Goal: Task Accomplishment & Management: Use online tool/utility

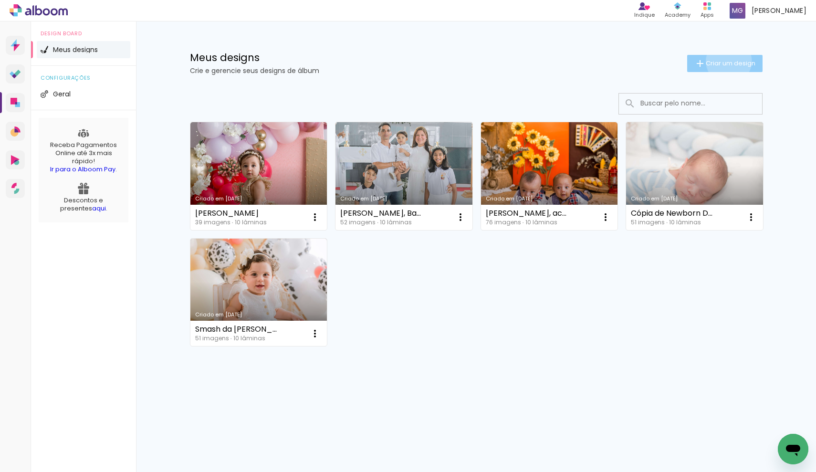
click at [726, 61] on span "Criar um design" at bounding box center [730, 63] width 50 height 6
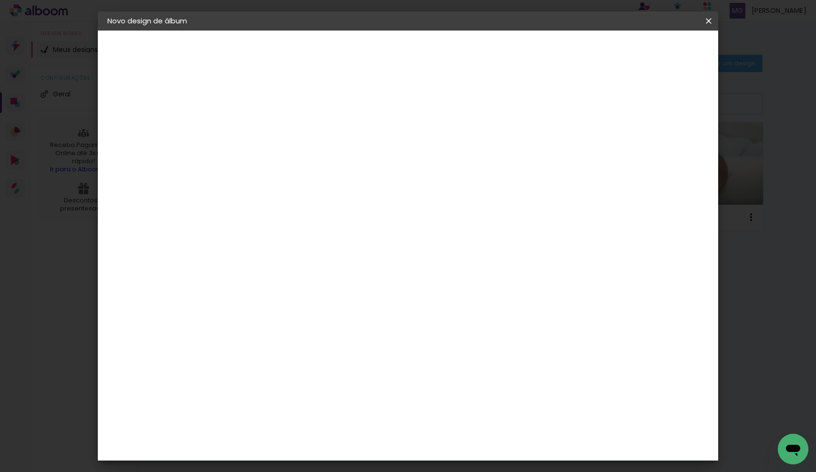
click at [263, 133] on input at bounding box center [263, 128] width 0 height 15
type input "Marilia"
type paper-input "Marilia"
click at [0, 0] on slot "Avançar" at bounding box center [0, 0] width 0 height 0
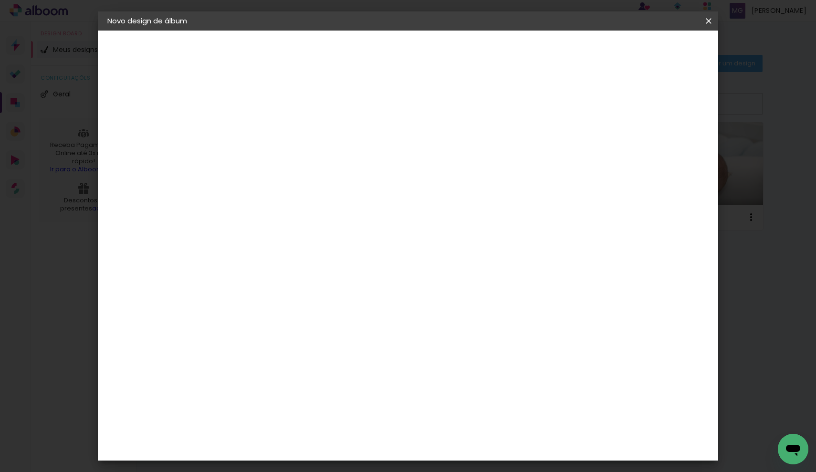
click at [166, 93] on div "2. Especificações" at bounding box center [159, 97] width 104 height 11
click at [0, 0] on slot "Tamanho Livre" at bounding box center [0, 0] width 0 height 0
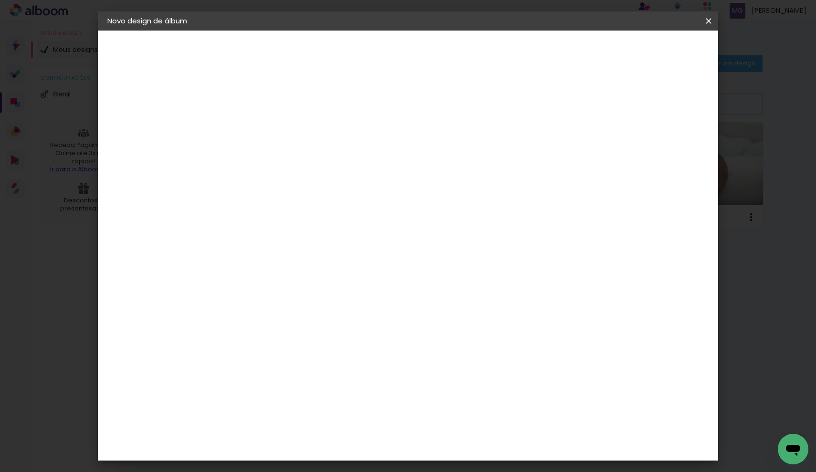
click at [286, 270] on div "Criativa Álbuns" at bounding box center [271, 277] width 29 height 15
click at [442, 152] on paper-item "Tamanho Livre" at bounding box center [397, 145] width 92 height 21
click at [0, 0] on slot "Avançar" at bounding box center [0, 0] width 0 height 0
click at [649, 54] on span "Iniciar design" at bounding box center [626, 50] width 43 height 7
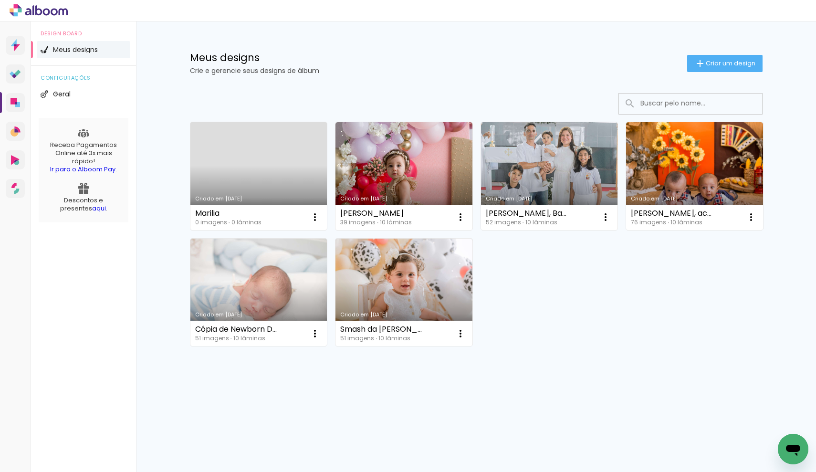
click at [252, 166] on link "Criado em [DATE]" at bounding box center [258, 176] width 137 height 108
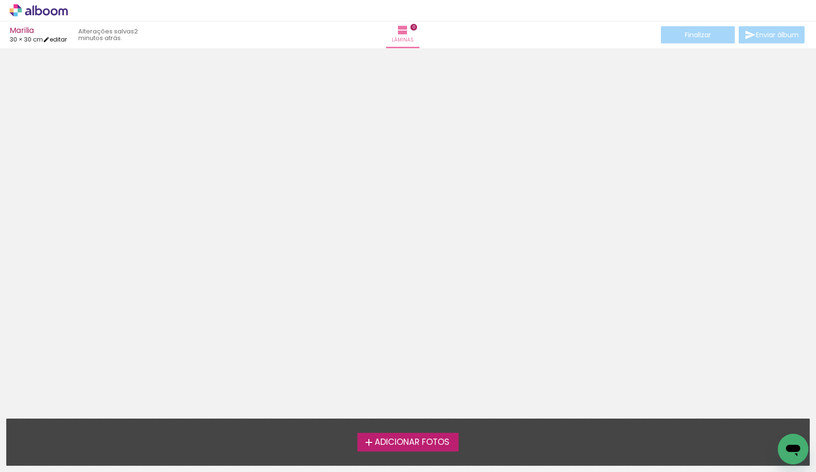
click at [62, 42] on link "editar" at bounding box center [55, 39] width 24 height 8
type input "30"
type input "60"
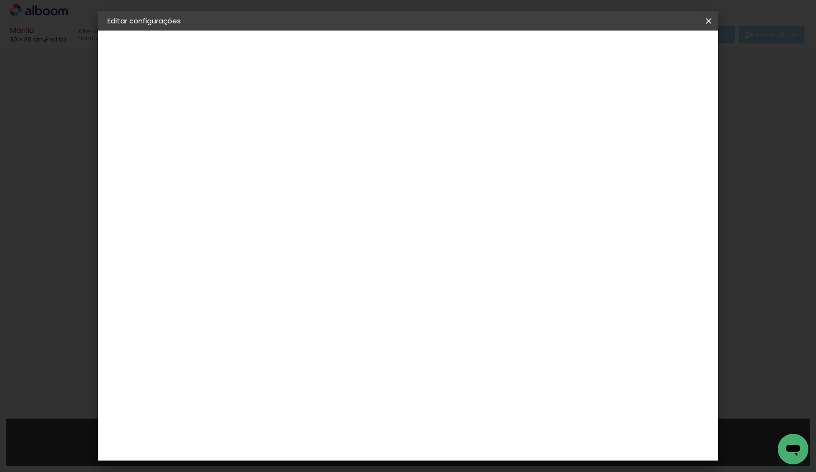
click at [245, 269] on input "30" at bounding box center [233, 271] width 25 height 14
click at [239, 270] on input "30" at bounding box center [233, 271] width 25 height 14
type input "20"
type paper-input "20"
click at [673, 191] on div "30 cm cm cm mm A maioria das encadernadoras sugere 5mm de sangria." at bounding box center [447, 159] width 451 height 76
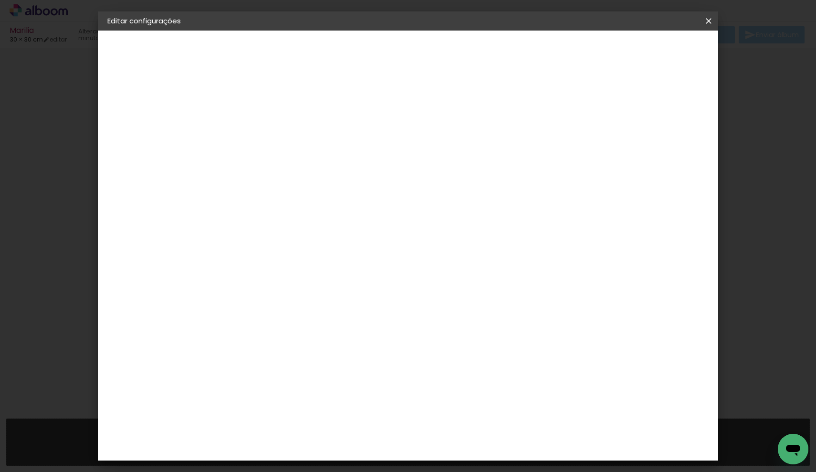
click at [649, 49] on span "Salvar configurações" at bounding box center [613, 50] width 71 height 7
click at [601, 112] on div at bounding box center [597, 109] width 9 height 9
type paper-checkbox "on"
click at [649, 53] on span "Salvar configurações" at bounding box center [613, 50] width 71 height 7
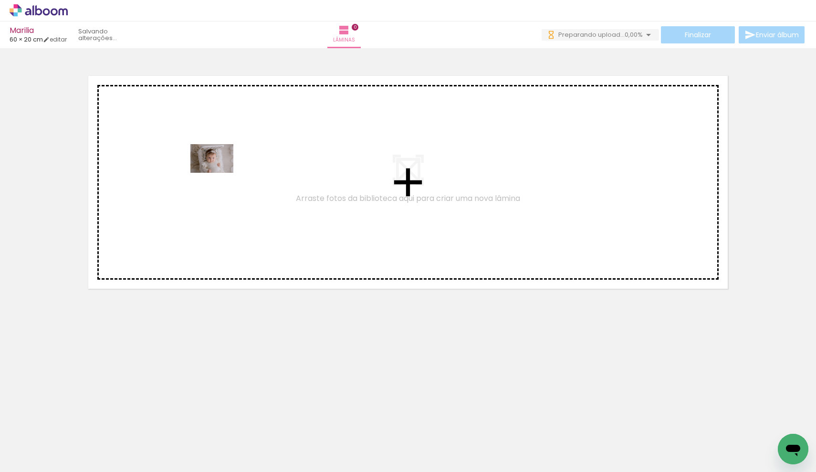
drag, startPoint x: 108, startPoint y: 439, endPoint x: 219, endPoint y: 173, distance: 288.9
click at [219, 173] on quentale-workspace at bounding box center [408, 236] width 816 height 472
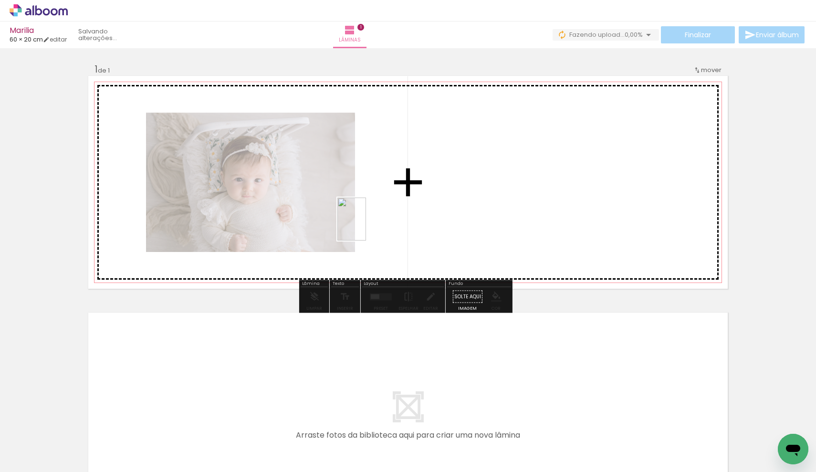
drag, startPoint x: 149, startPoint y: 440, endPoint x: 366, endPoint y: 226, distance: 304.6
click at [366, 226] on quentale-workspace at bounding box center [408, 236] width 816 height 472
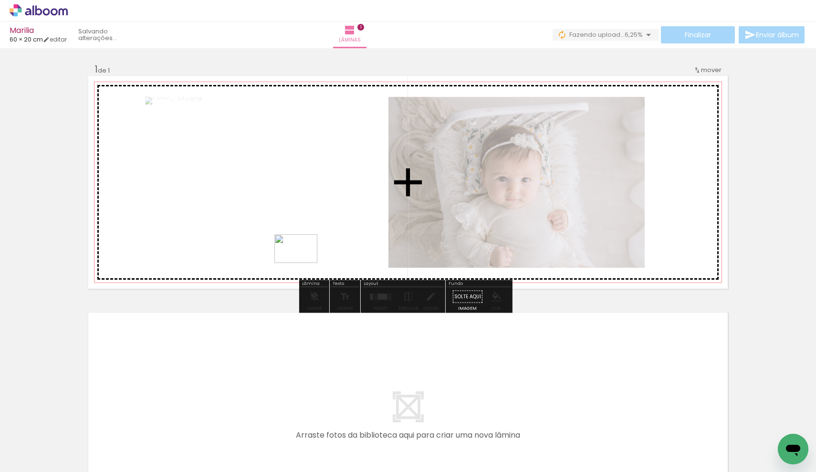
drag, startPoint x: 264, startPoint y: 443, endPoint x: 303, endPoint y: 263, distance: 184.0
click at [303, 263] on quentale-workspace at bounding box center [408, 236] width 816 height 472
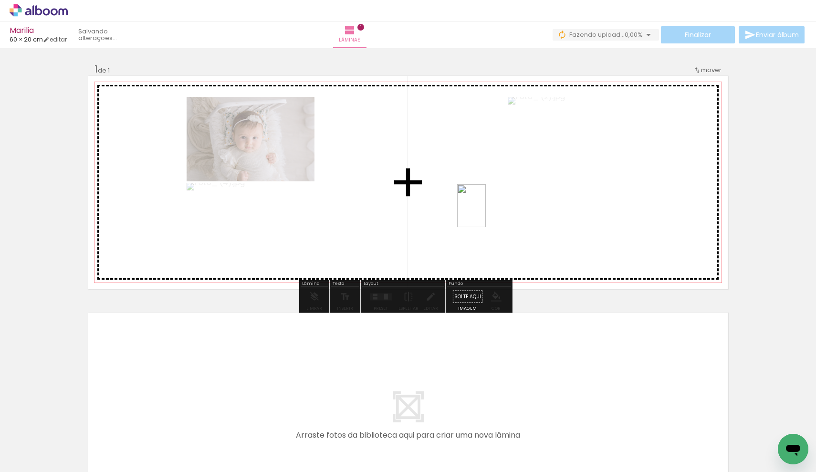
drag, startPoint x: 220, startPoint y: 433, endPoint x: 485, endPoint y: 213, distance: 344.5
click at [485, 213] on quentale-workspace at bounding box center [408, 236] width 816 height 472
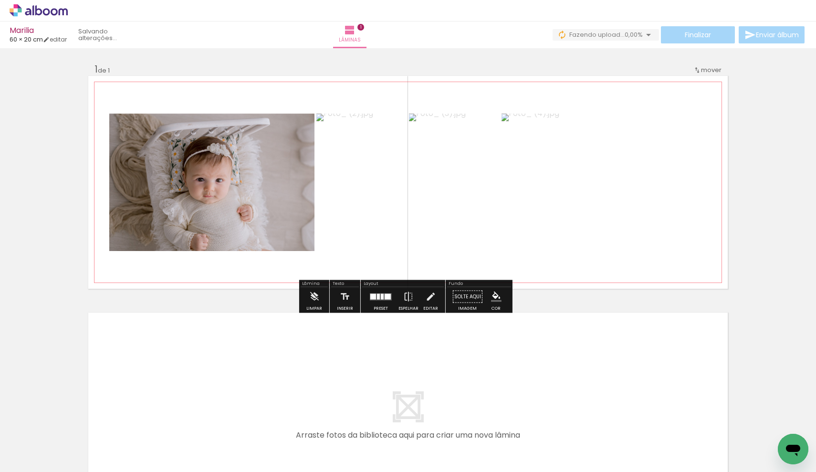
scroll to position [146, 0]
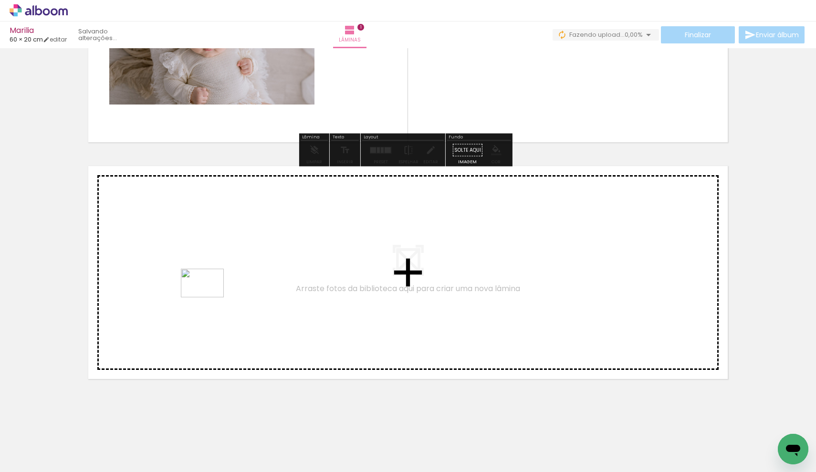
drag, startPoint x: 314, startPoint y: 442, endPoint x: 209, endPoint y: 297, distance: 179.0
click at [209, 297] on quentale-workspace at bounding box center [408, 236] width 816 height 472
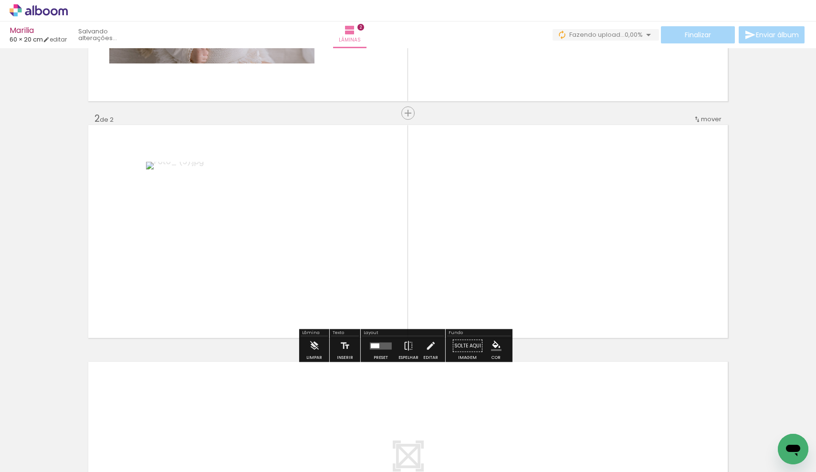
scroll to position [188, 0]
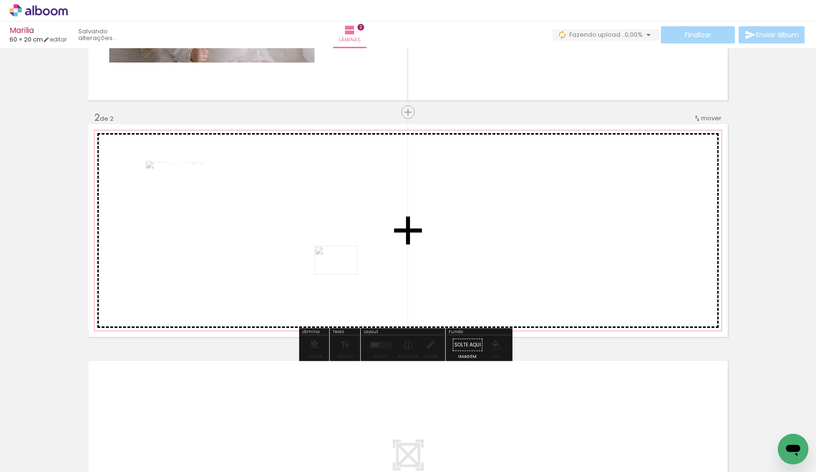
drag, startPoint x: 318, startPoint y: 443, endPoint x: 343, endPoint y: 273, distance: 171.7
click at [343, 273] on quentale-workspace at bounding box center [408, 236] width 816 height 472
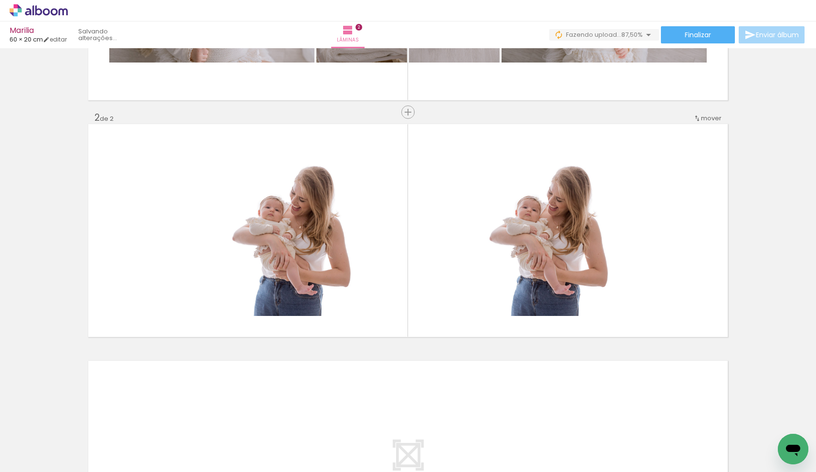
click at [366, 454] on div at bounding box center [362, 439] width 47 height 31
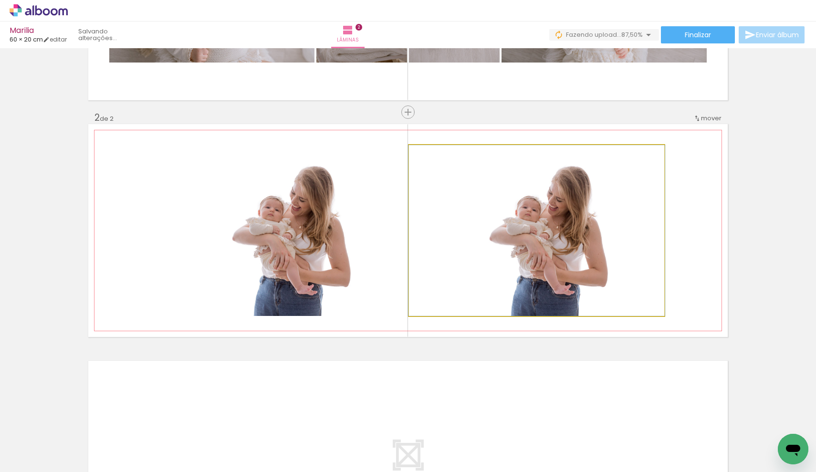
click at [532, 218] on quentale-photo at bounding box center [536, 230] width 255 height 171
click at [549, 211] on quentale-photo at bounding box center [536, 230] width 255 height 171
drag, startPoint x: 550, startPoint y: 211, endPoint x: 556, endPoint y: 270, distance: 59.9
drag, startPoint x: 545, startPoint y: 248, endPoint x: 636, endPoint y: 237, distance: 91.8
click at [559, 234] on quentale-photo at bounding box center [536, 230] width 255 height 171
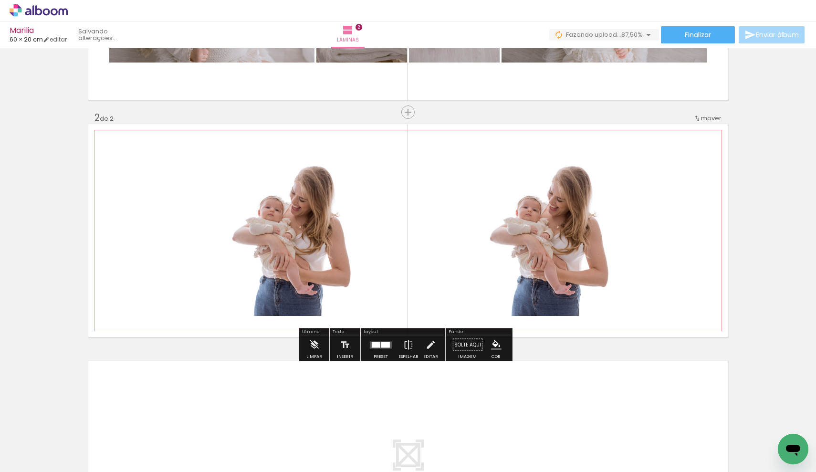
click at [571, 208] on quentale-photo at bounding box center [536, 230] width 255 height 171
click at [291, 427] on div at bounding box center [309, 439] width 47 height 31
click at [619, 226] on quentale-photo at bounding box center [536, 230] width 255 height 171
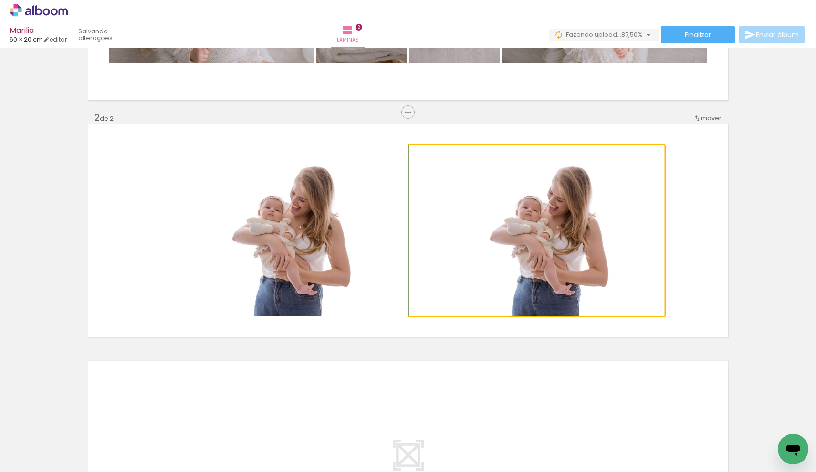
drag, startPoint x: 563, startPoint y: 221, endPoint x: 622, endPoint y: 232, distance: 60.2
click at [559, 227] on quentale-photo at bounding box center [536, 230] width 255 height 171
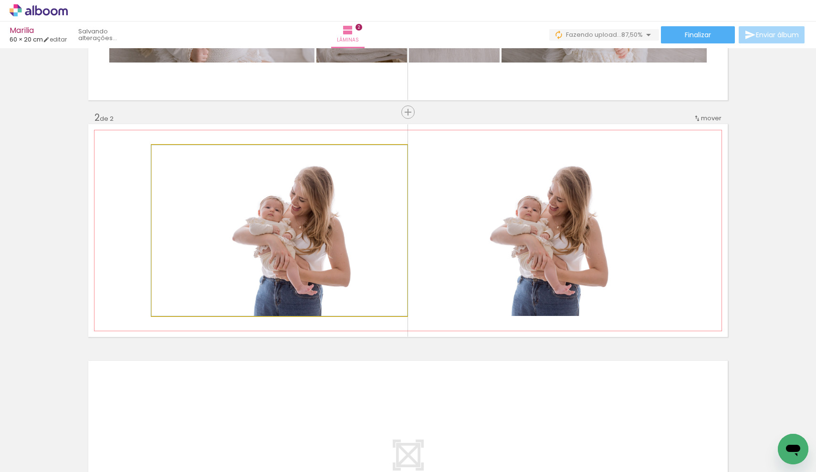
click at [288, 244] on quentale-photo at bounding box center [279, 230] width 255 height 171
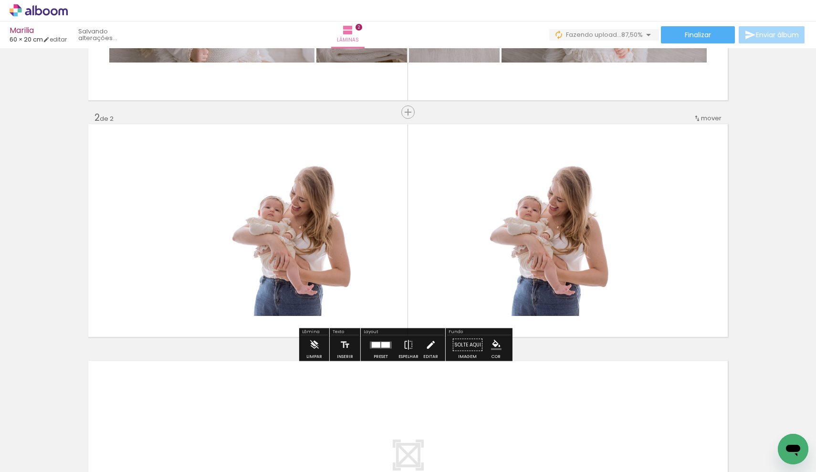
click at [427, 346] on iron-icon at bounding box center [430, 344] width 10 height 19
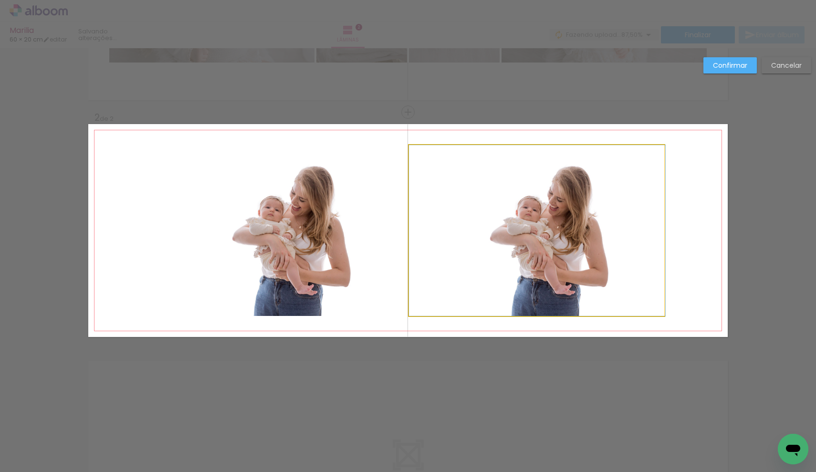
click at [568, 189] on quentale-photo at bounding box center [536, 230] width 255 height 171
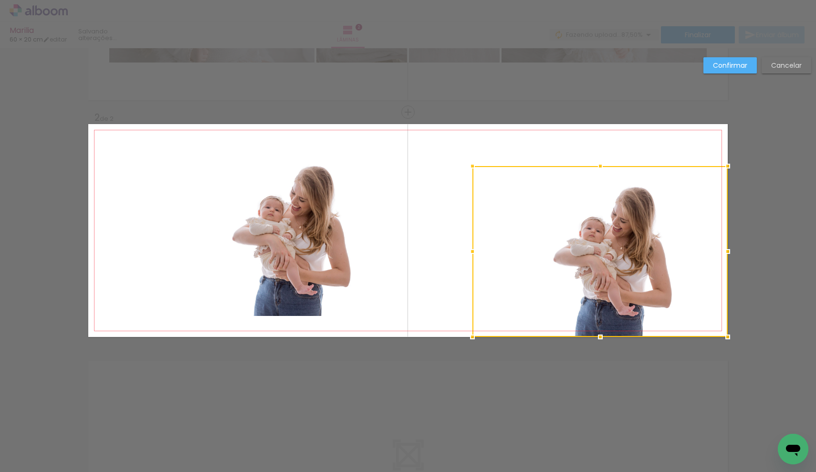
drag, startPoint x: 568, startPoint y: 189, endPoint x: 643, endPoint y: 224, distance: 82.6
click at [643, 224] on div at bounding box center [599, 251] width 255 height 171
click at [0, 0] on slot "Cancelar" at bounding box center [0, 0] width 0 height 0
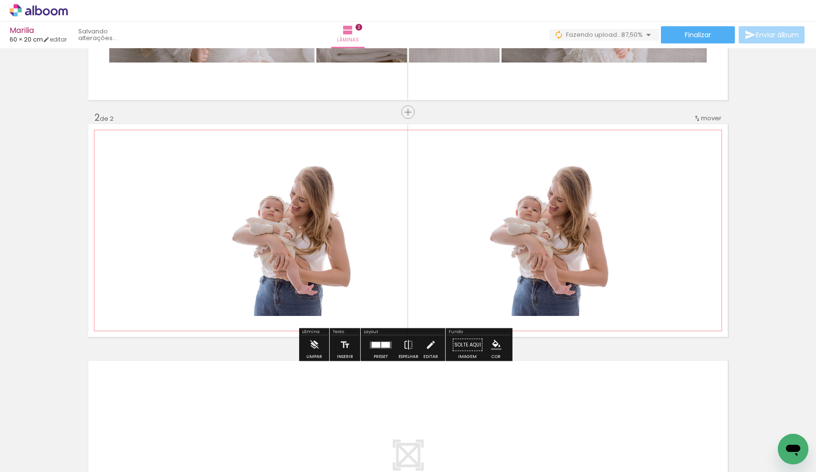
click at [570, 206] on quentale-photo at bounding box center [536, 230] width 255 height 171
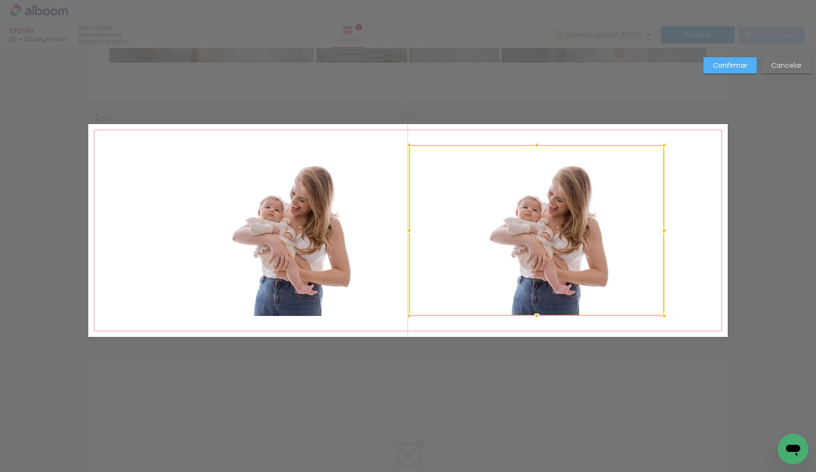
click at [570, 206] on div at bounding box center [536, 230] width 255 height 171
click at [792, 60] on paper-button "Cancelar" at bounding box center [786, 65] width 50 height 16
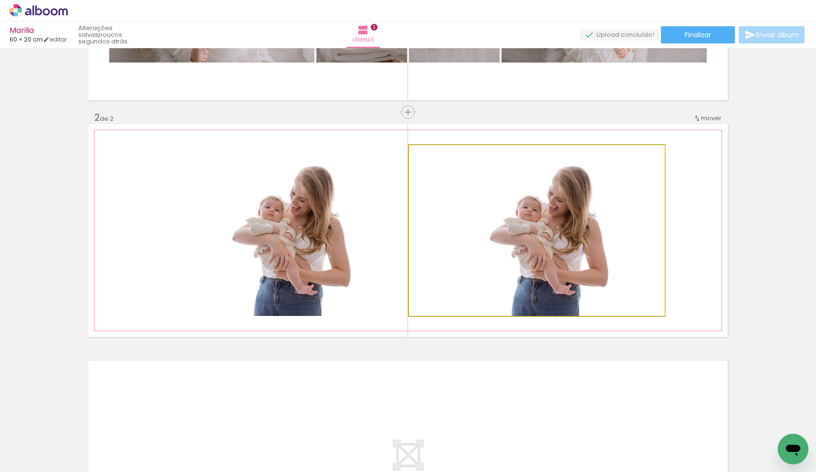
drag, startPoint x: 556, startPoint y: 212, endPoint x: 593, endPoint y: 205, distance: 37.9
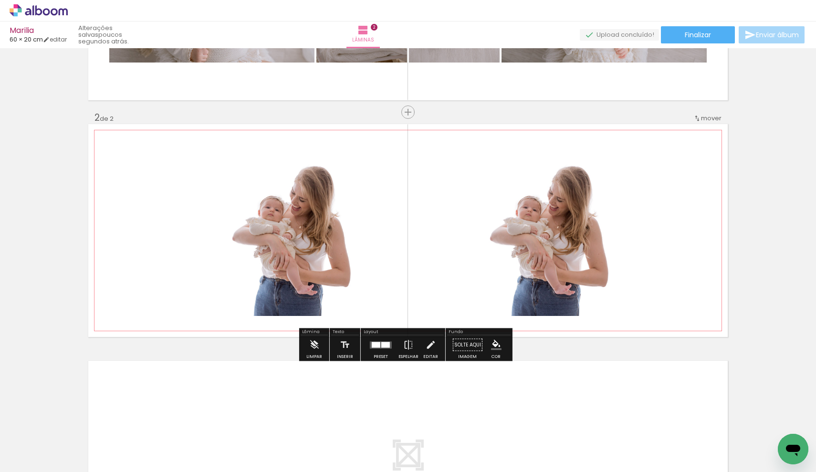
click at [627, 218] on quentale-photo at bounding box center [536, 230] width 255 height 171
click at [292, 425] on paper-icon-button at bounding box center [288, 421] width 12 height 12
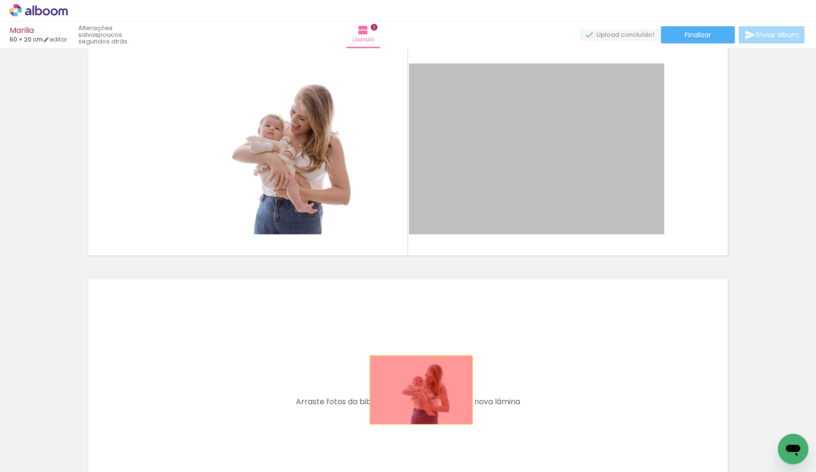
scroll to position [288, 0]
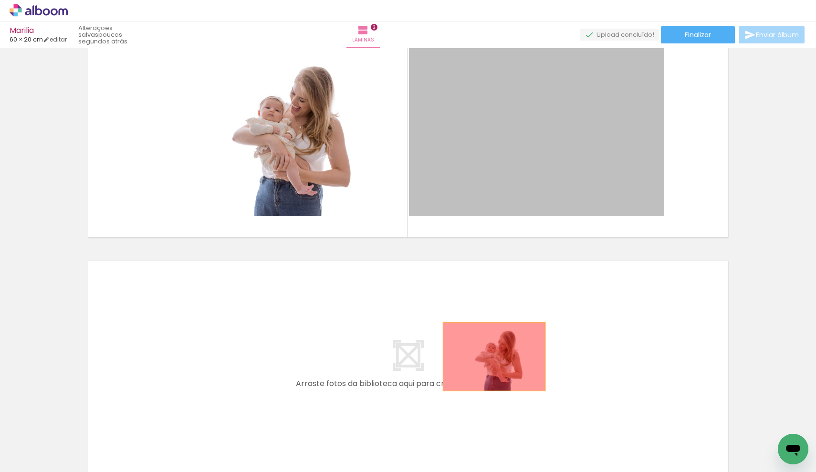
drag, startPoint x: 543, startPoint y: 236, endPoint x: 490, endPoint y: 456, distance: 226.5
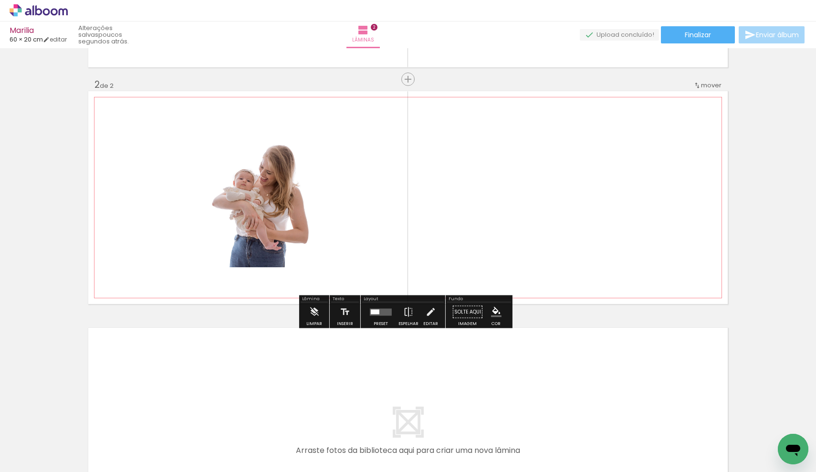
scroll to position [152, 0]
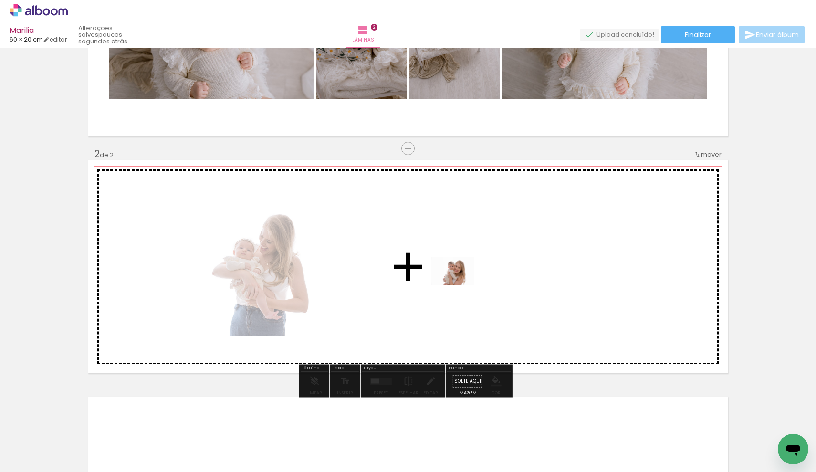
drag, startPoint x: 382, startPoint y: 393, endPoint x: 460, endPoint y: 285, distance: 132.8
click at [460, 285] on quentale-workspace at bounding box center [408, 236] width 816 height 472
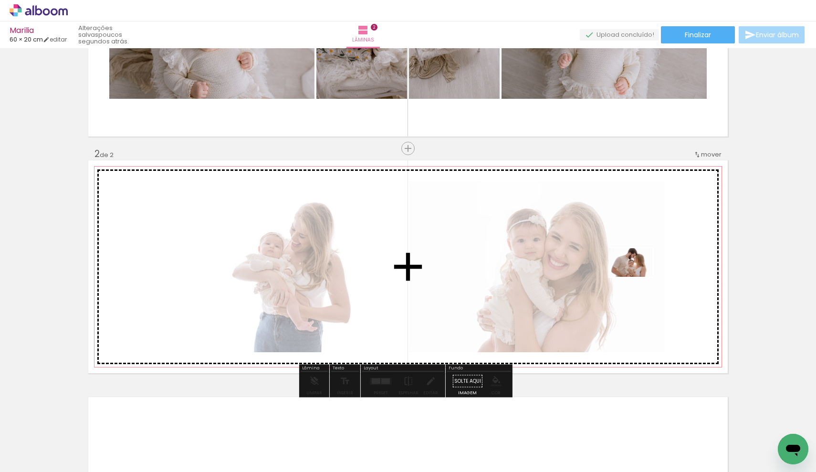
drag, startPoint x: 420, startPoint y: 442, endPoint x: 638, endPoint y: 277, distance: 273.7
click at [638, 277] on quentale-workspace at bounding box center [408, 236] width 816 height 472
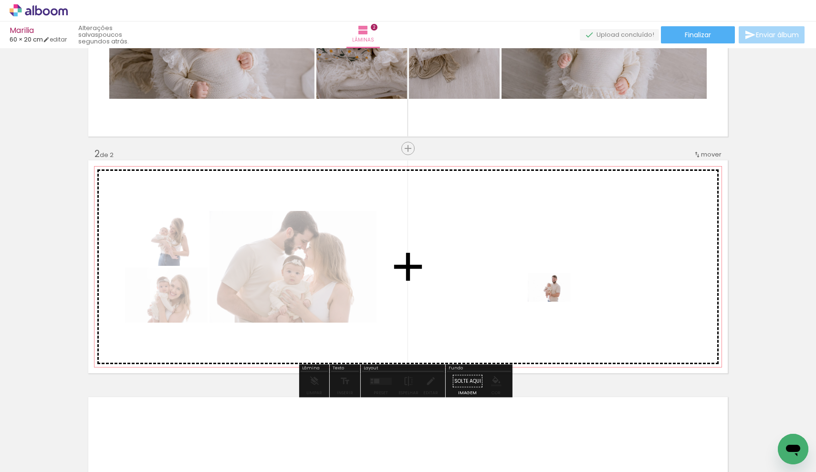
drag, startPoint x: 481, startPoint y: 441, endPoint x: 557, endPoint y: 300, distance: 160.1
click at [557, 300] on quentale-workspace at bounding box center [408, 236] width 816 height 472
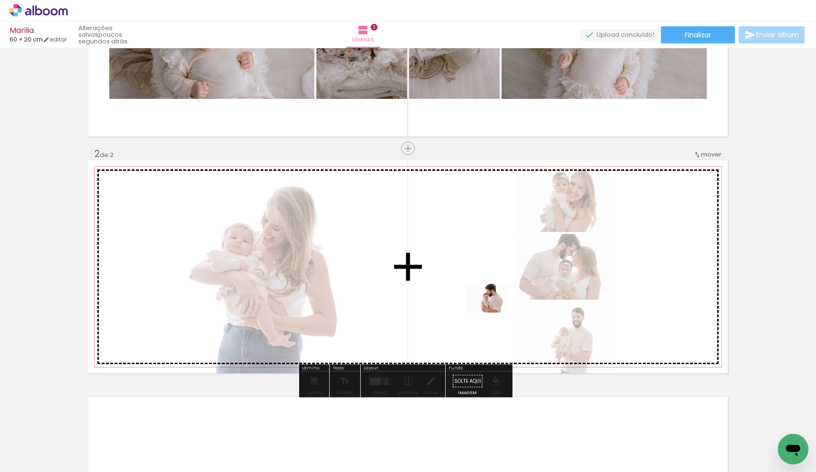
drag, startPoint x: 532, startPoint y: 443, endPoint x: 494, endPoint y: 312, distance: 136.0
click at [494, 312] on quentale-workspace at bounding box center [408, 236] width 816 height 472
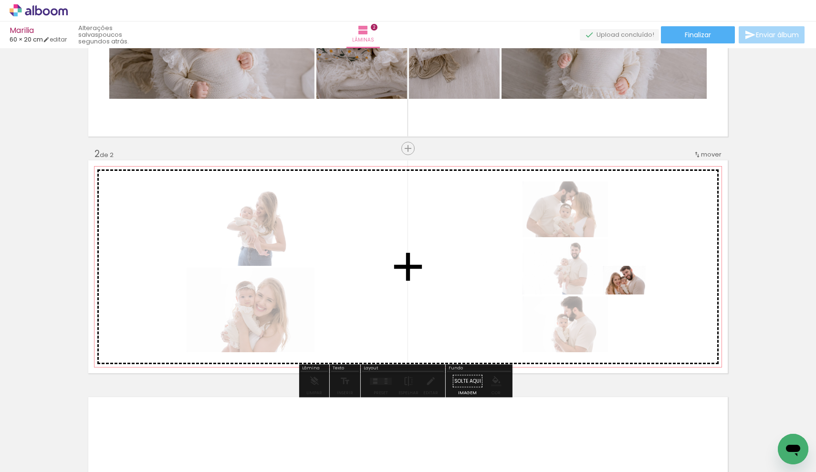
drag, startPoint x: 583, startPoint y: 447, endPoint x: 637, endPoint y: 286, distance: 170.0
click at [637, 286] on quentale-workspace at bounding box center [408, 236] width 816 height 472
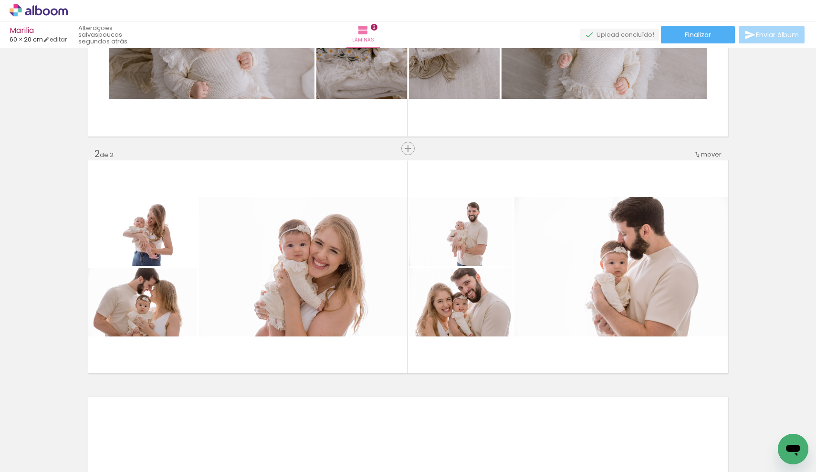
scroll to position [0, 111]
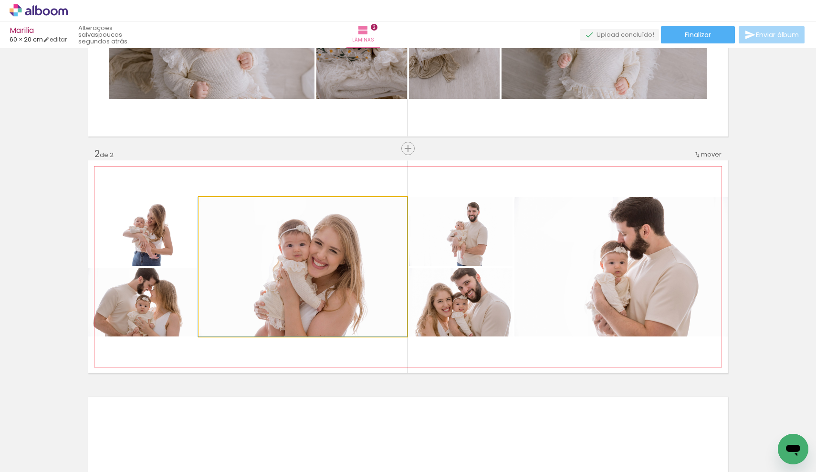
drag, startPoint x: 315, startPoint y: 258, endPoint x: 300, endPoint y: 292, distance: 38.0
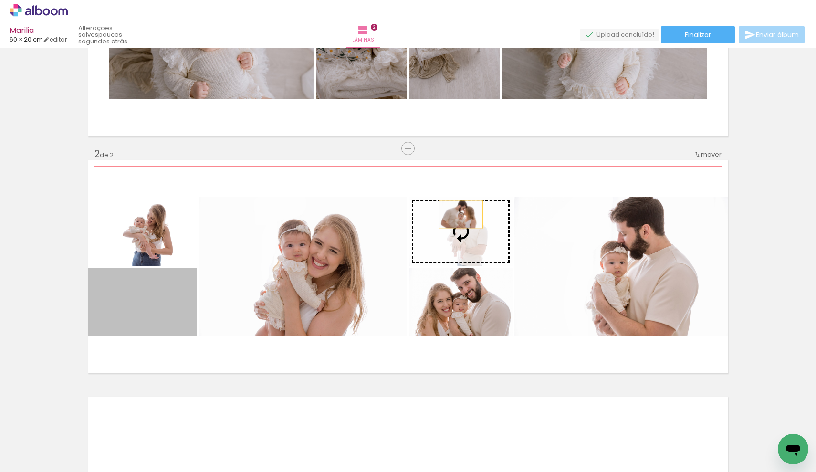
drag, startPoint x: 148, startPoint y: 311, endPoint x: 457, endPoint y: 214, distance: 323.3
click at [0, 0] on slot at bounding box center [0, 0] width 0 height 0
click at [457, 214] on quentale-layouter at bounding box center [407, 266] width 639 height 213
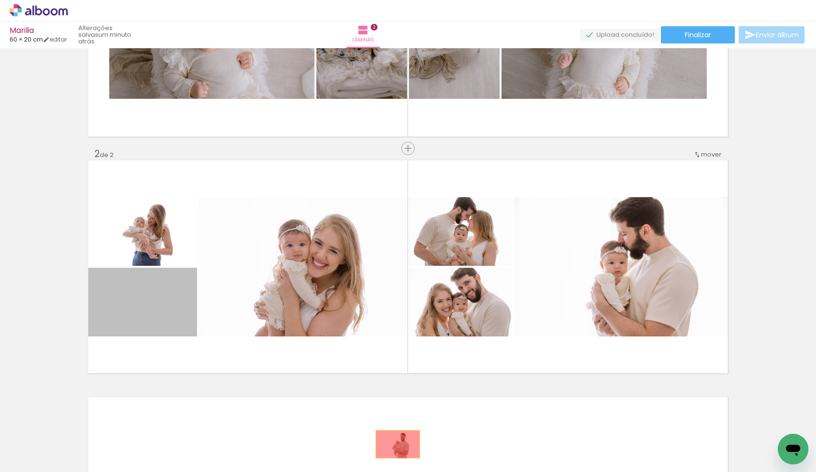
drag, startPoint x: 155, startPoint y: 311, endPoint x: 394, endPoint y: 444, distance: 273.7
click at [394, 444] on quentale-workspace at bounding box center [408, 236] width 816 height 472
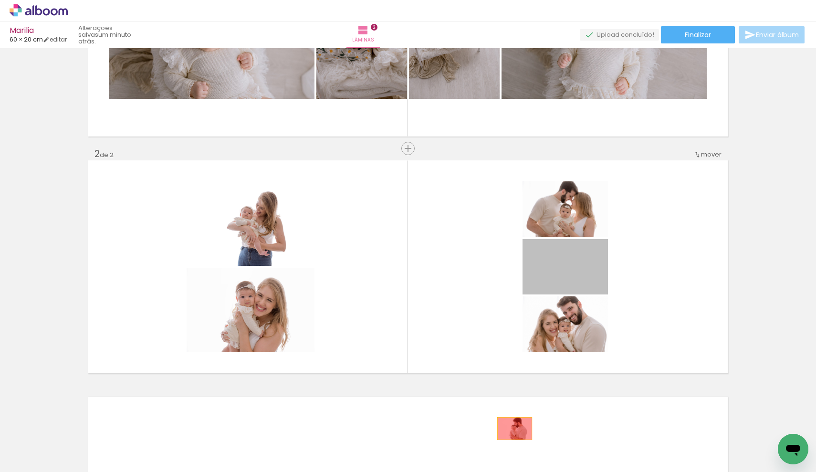
drag, startPoint x: 580, startPoint y: 263, endPoint x: 511, endPoint y: 428, distance: 179.1
click at [511, 428] on quentale-workspace at bounding box center [408, 236] width 816 height 472
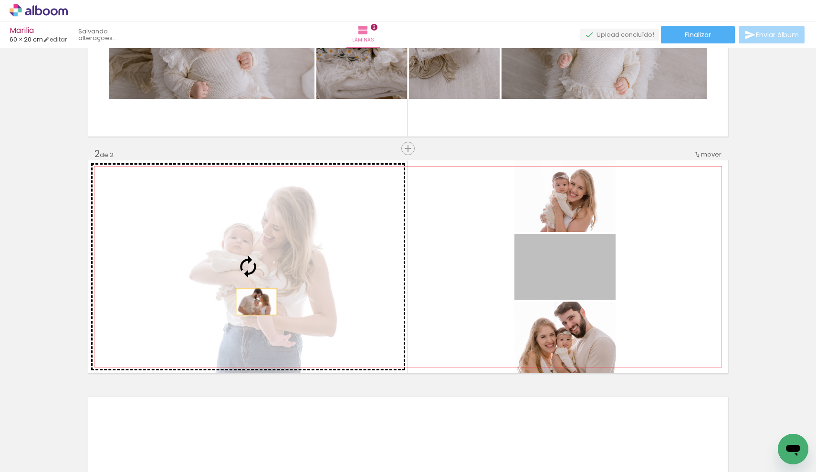
drag, startPoint x: 498, startPoint y: 287, endPoint x: 253, endPoint y: 301, distance: 246.1
click at [0, 0] on slot at bounding box center [0, 0] width 0 height 0
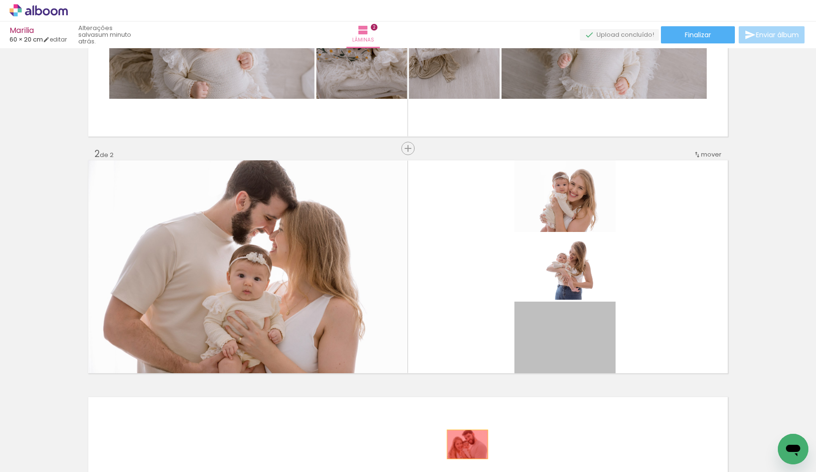
drag, startPoint x: 571, startPoint y: 342, endPoint x: 464, endPoint y: 444, distance: 147.8
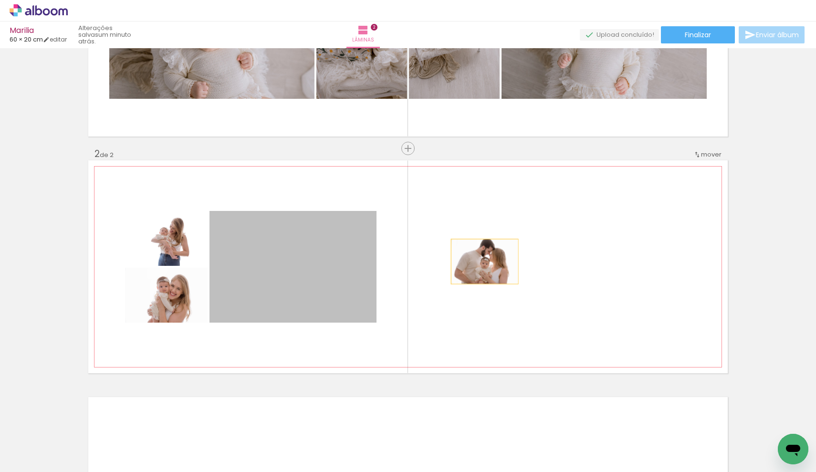
drag, startPoint x: 267, startPoint y: 282, endPoint x: 481, endPoint y: 261, distance: 215.1
click at [481, 261] on quentale-layouter at bounding box center [407, 266] width 639 height 213
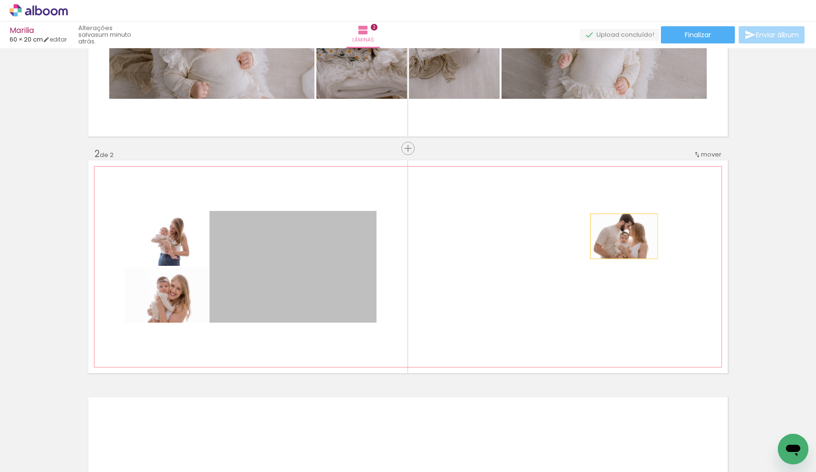
drag, startPoint x: 303, startPoint y: 269, endPoint x: 620, endPoint y: 236, distance: 318.4
click at [620, 236] on quentale-layouter at bounding box center [407, 266] width 639 height 213
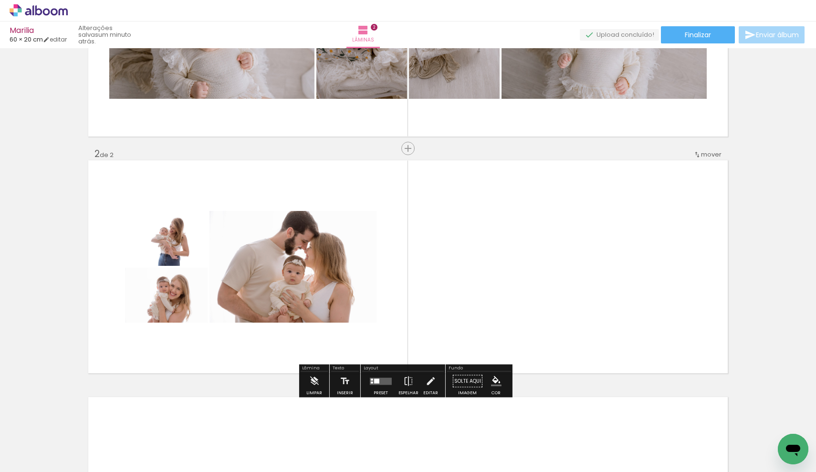
click at [378, 382] on quentale-layouter at bounding box center [381, 380] width 22 height 7
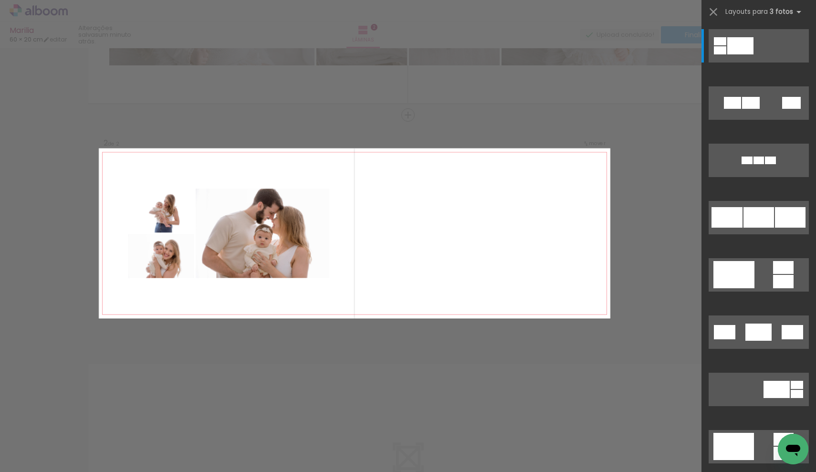
scroll to position [188, 0]
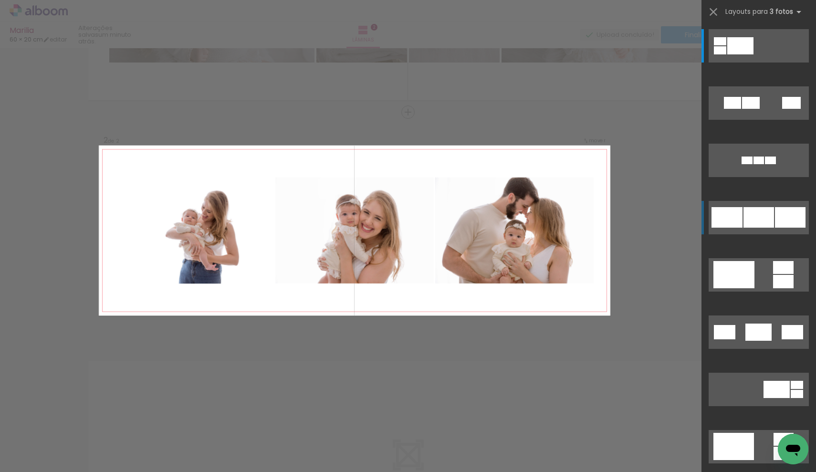
click at [745, 215] on div at bounding box center [758, 217] width 31 height 21
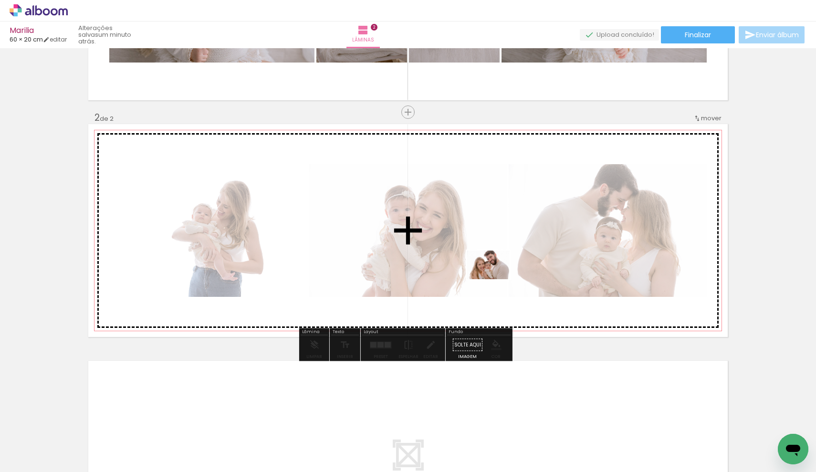
drag, startPoint x: 466, startPoint y: 447, endPoint x: 495, endPoint y: 279, distance: 170.9
click at [495, 279] on quentale-workspace at bounding box center [408, 236] width 816 height 472
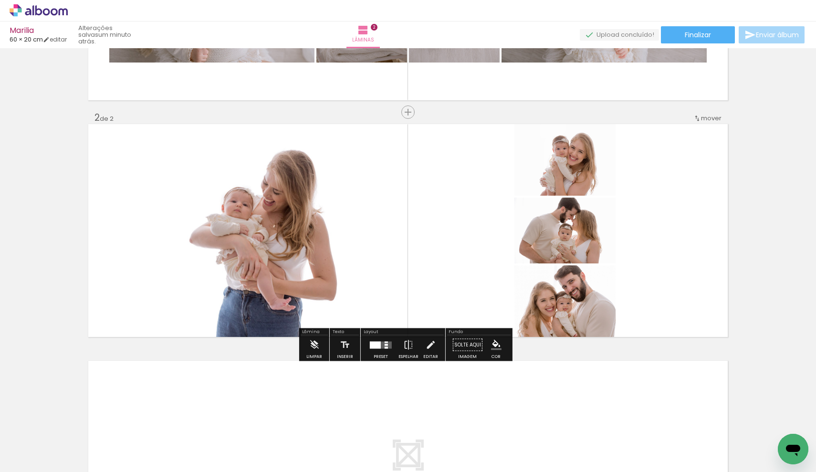
click at [381, 346] on quentale-layouter at bounding box center [381, 344] width 22 height 7
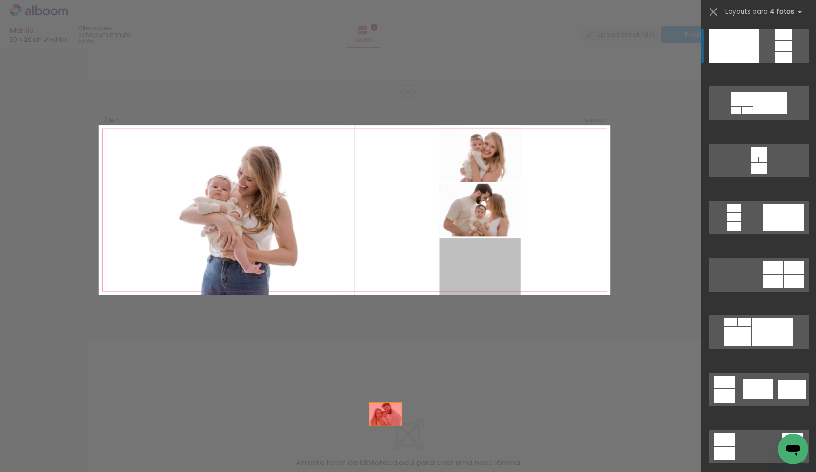
drag, startPoint x: 477, startPoint y: 300, endPoint x: 358, endPoint y: 471, distance: 208.8
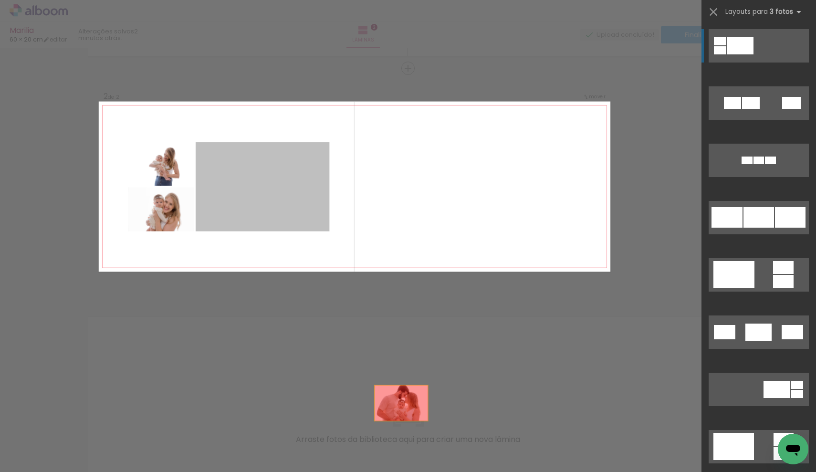
scroll to position [263, 0]
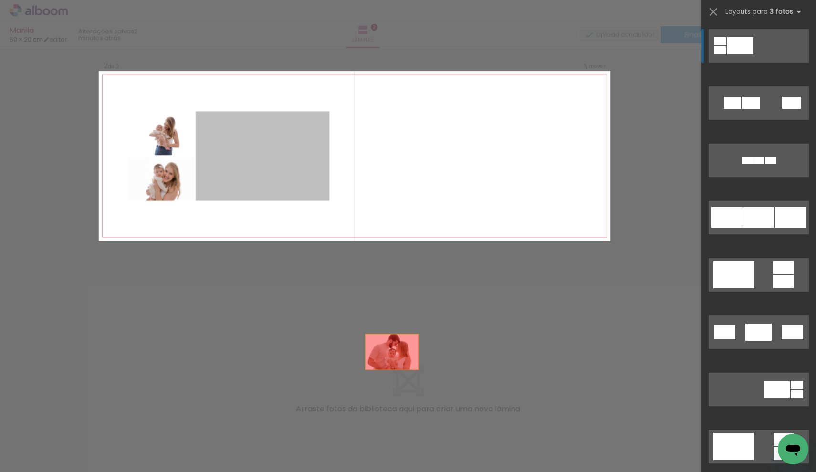
drag, startPoint x: 254, startPoint y: 214, endPoint x: 421, endPoint y: 446, distance: 285.7
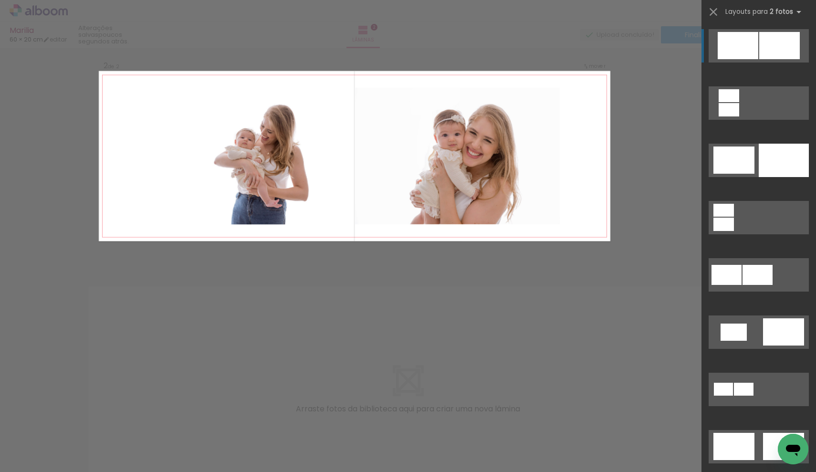
click at [761, 40] on div at bounding box center [779, 45] width 41 height 27
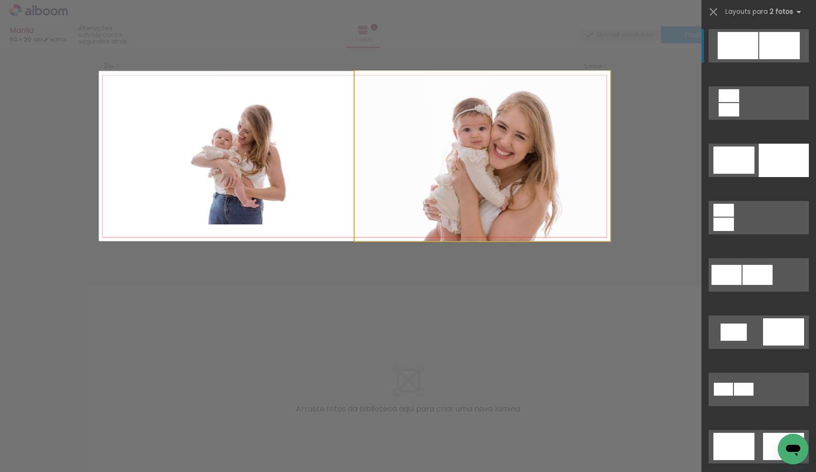
click at [535, 196] on quentale-photo at bounding box center [482, 156] width 256 height 170
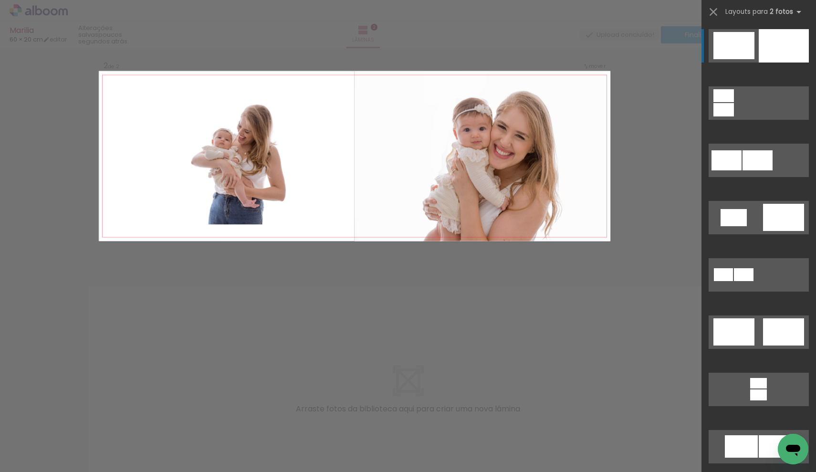
click at [772, 40] on div at bounding box center [783, 45] width 50 height 33
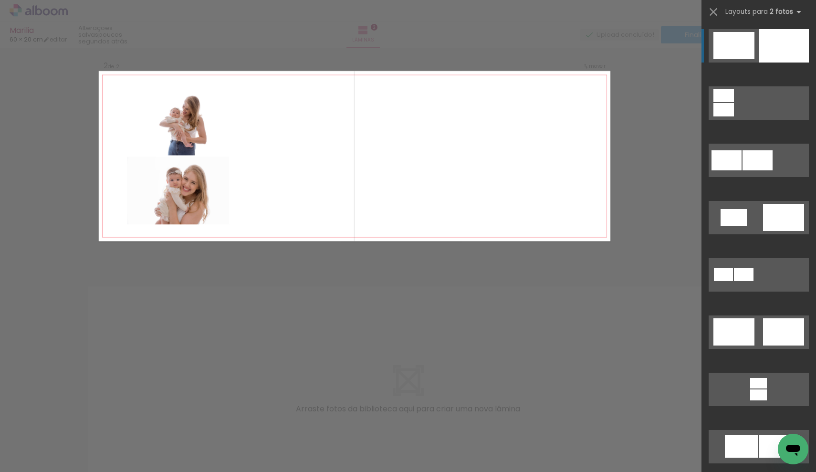
click at [767, 54] on div at bounding box center [783, 45] width 50 height 33
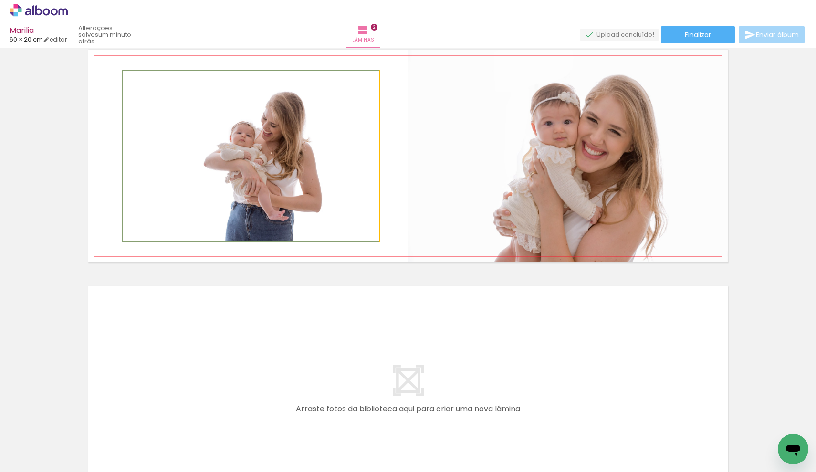
click at [269, 174] on quentale-photo at bounding box center [251, 156] width 256 height 171
drag, startPoint x: 269, startPoint y: 174, endPoint x: 263, endPoint y: 211, distance: 37.7
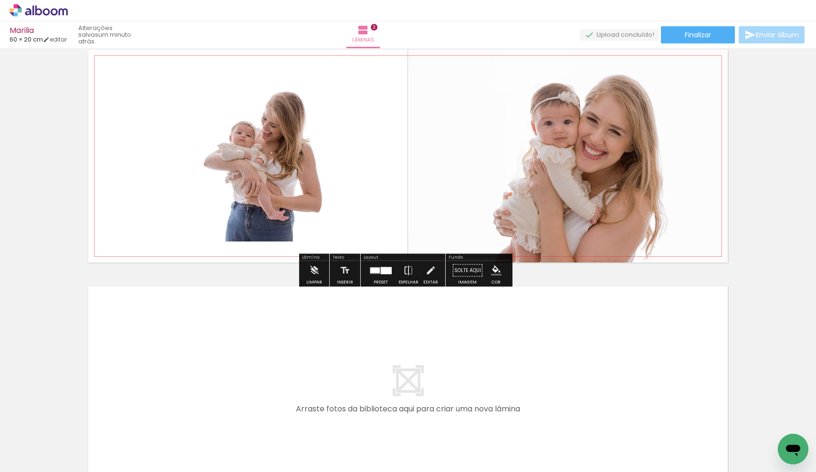
click at [265, 190] on quentale-photo at bounding box center [251, 156] width 256 height 171
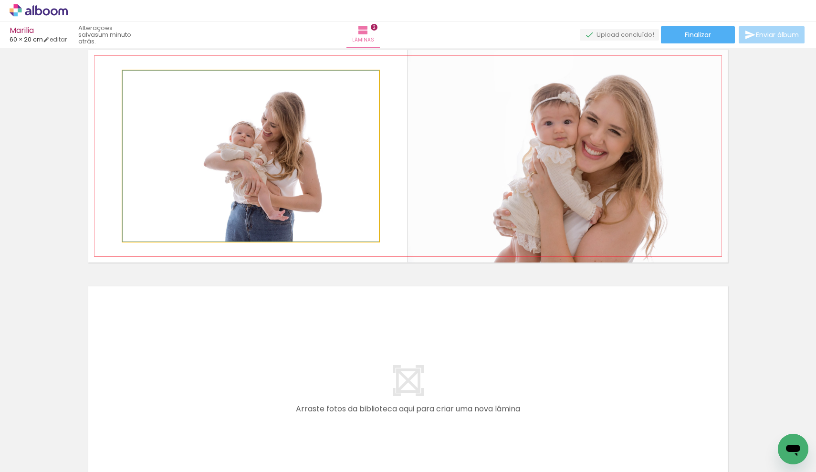
click at [265, 190] on quentale-photo at bounding box center [251, 156] width 256 height 171
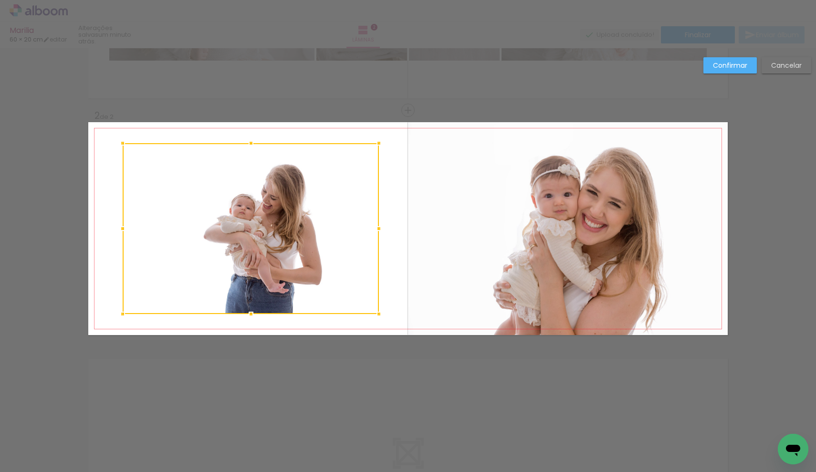
scroll to position [188, 0]
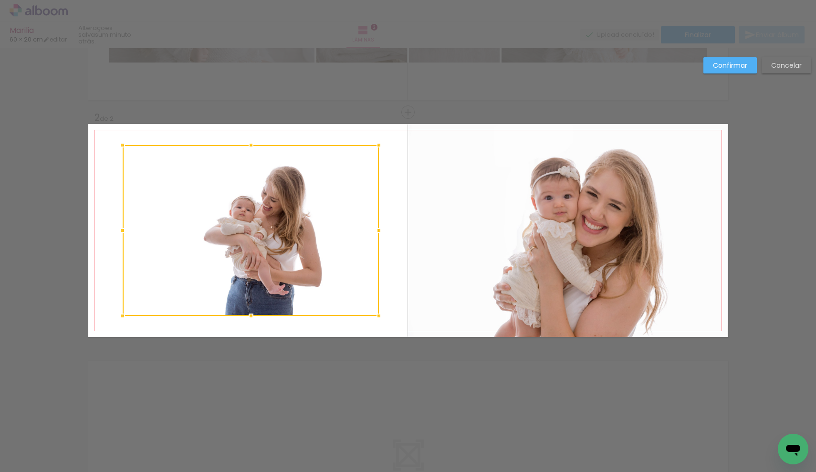
click at [280, 189] on div at bounding box center [251, 230] width 256 height 171
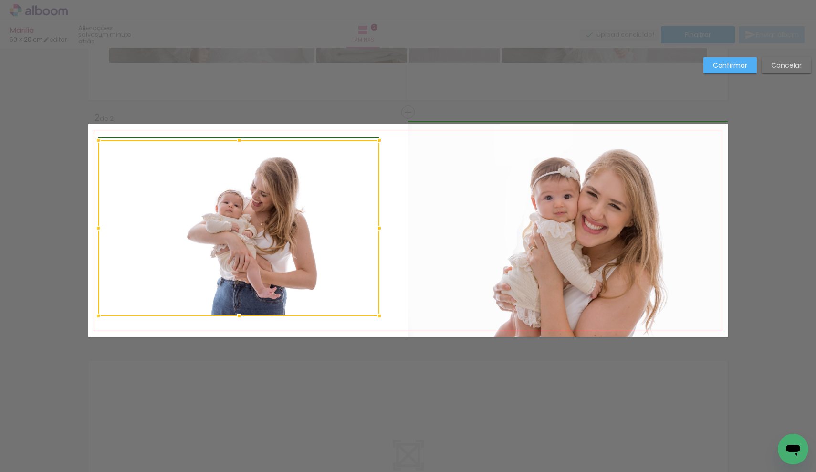
drag, startPoint x: 121, startPoint y: 145, endPoint x: 55, endPoint y: 127, distance: 67.9
click at [55, 127] on div "Inserir lâmina 1 de 2 Inserir lâmina 2 de 2 Confirmar Cancelar" at bounding box center [408, 226] width 816 height 733
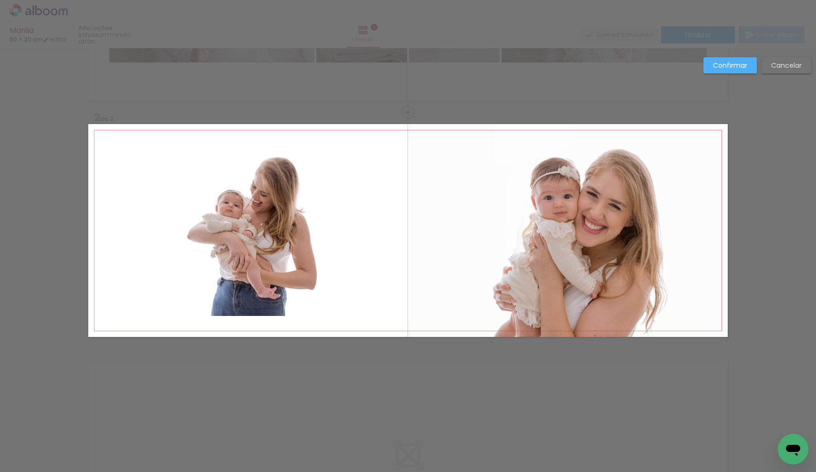
click at [285, 257] on quentale-photo at bounding box center [238, 228] width 281 height 176
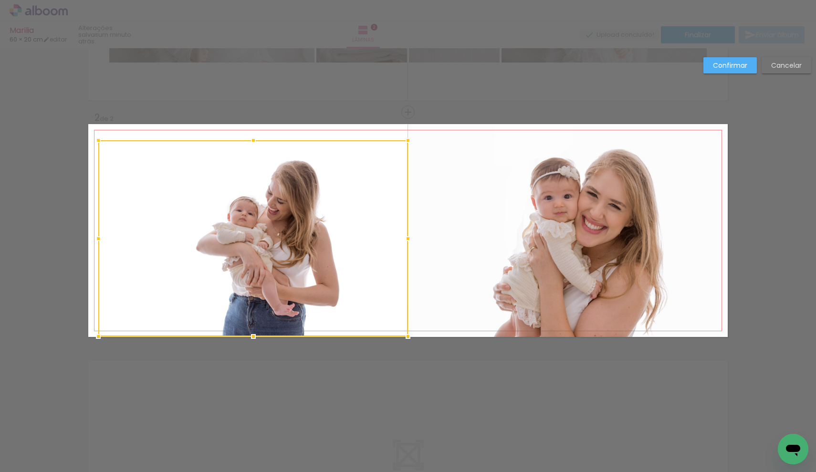
drag, startPoint x: 376, startPoint y: 316, endPoint x: 435, endPoint y: 342, distance: 63.8
click at [435, 342] on div "Inserir lâmina 1 de 2 Inserir lâmina 2 de 2 Confirmar Cancelar" at bounding box center [408, 226] width 816 height 733
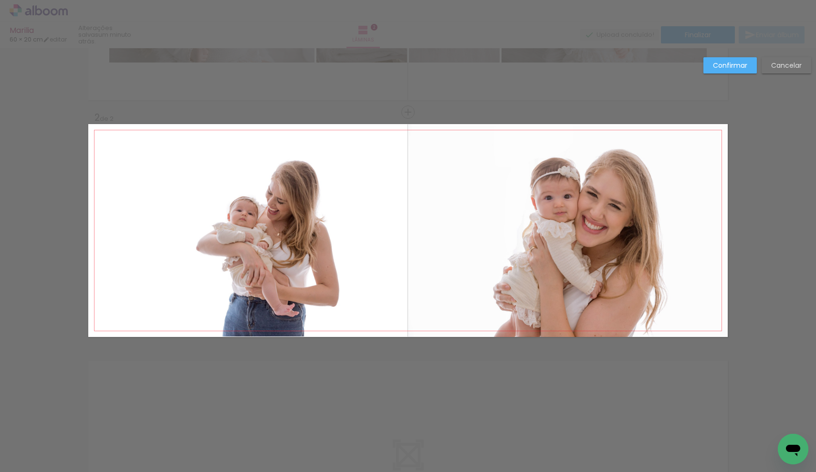
click at [265, 213] on quentale-photo at bounding box center [253, 238] width 310 height 196
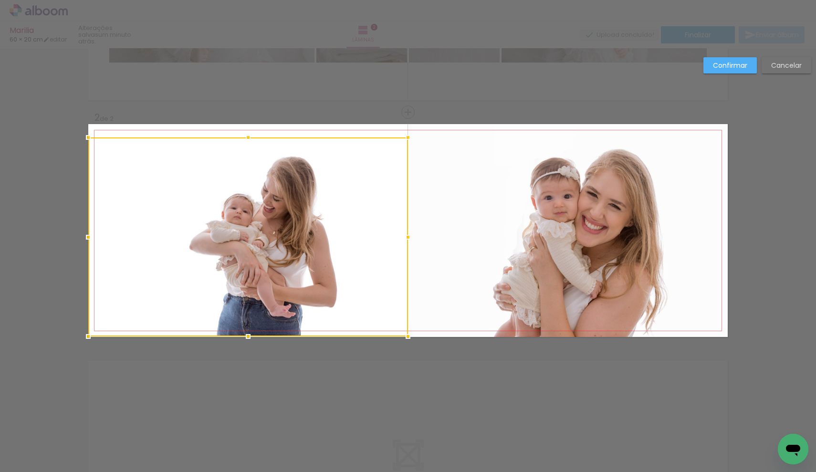
drag, startPoint x: 94, startPoint y: 140, endPoint x: 73, endPoint y: 132, distance: 22.7
click at [73, 132] on div "Inserir lâmina 1 de 2 Inserir lâmina 2 de 2 Confirmar Cancelar" at bounding box center [408, 226] width 816 height 733
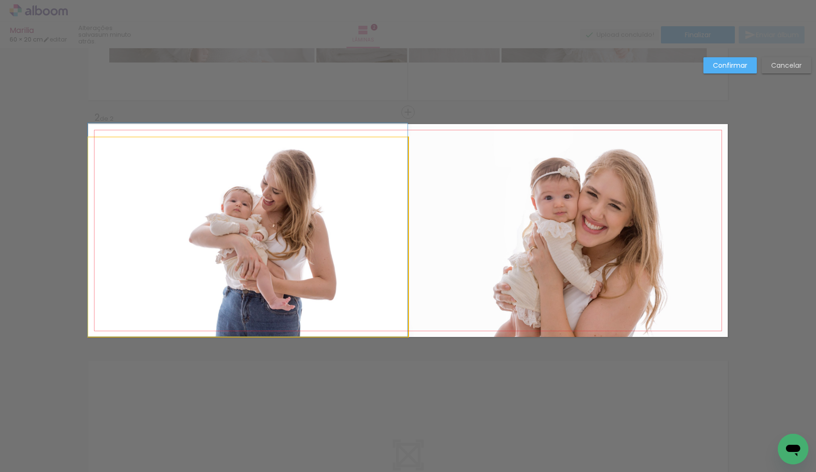
drag, startPoint x: 243, startPoint y: 217, endPoint x: 206, endPoint y: 206, distance: 39.1
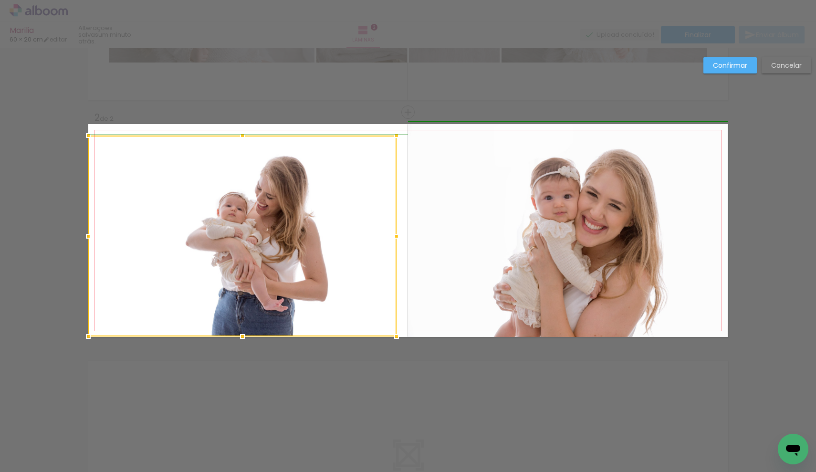
click at [404, 137] on album-spread "2 de 2" at bounding box center [407, 230] width 639 height 213
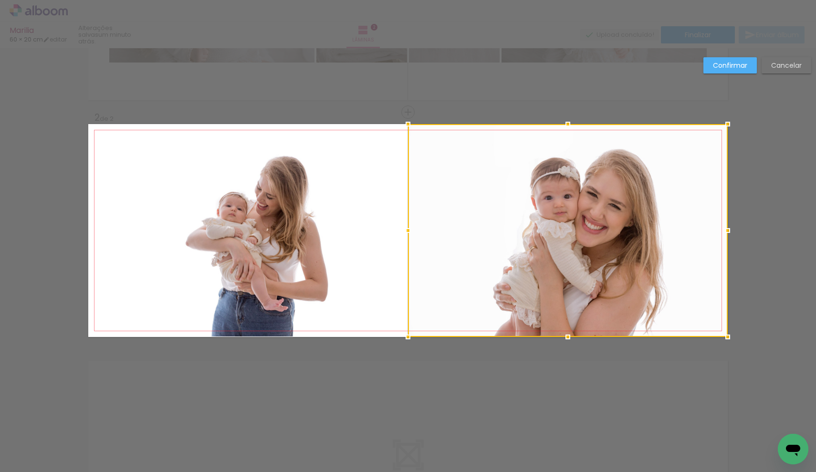
click at [412, 90] on div "Confirmar Cancelar" at bounding box center [408, 226] width 816 height 733
click at [412, 91] on div "Confirmar Cancelar" at bounding box center [408, 226] width 816 height 733
drag, startPoint x: 280, startPoint y: 224, endPoint x: 176, endPoint y: 221, distance: 104.5
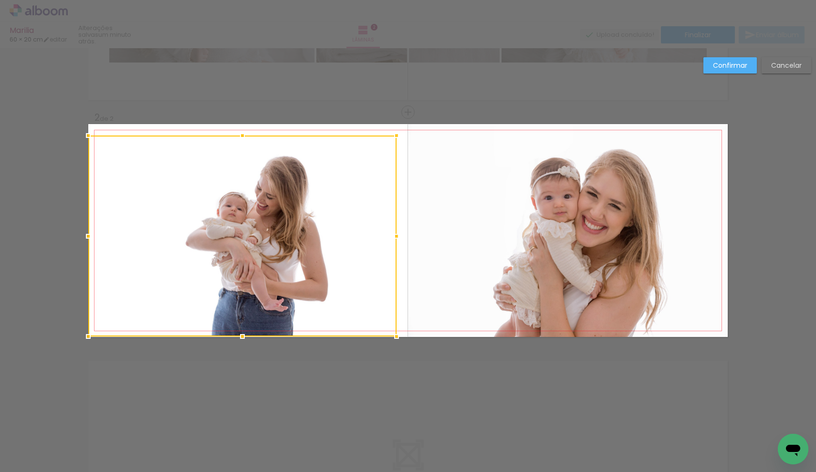
click at [471, 117] on div "Confirmar Cancelar" at bounding box center [408, 226] width 816 height 733
click at [473, 101] on div "Confirmar Cancelar" at bounding box center [408, 226] width 816 height 733
click at [0, 0] on slot "Confirmar" at bounding box center [0, 0] width 0 height 0
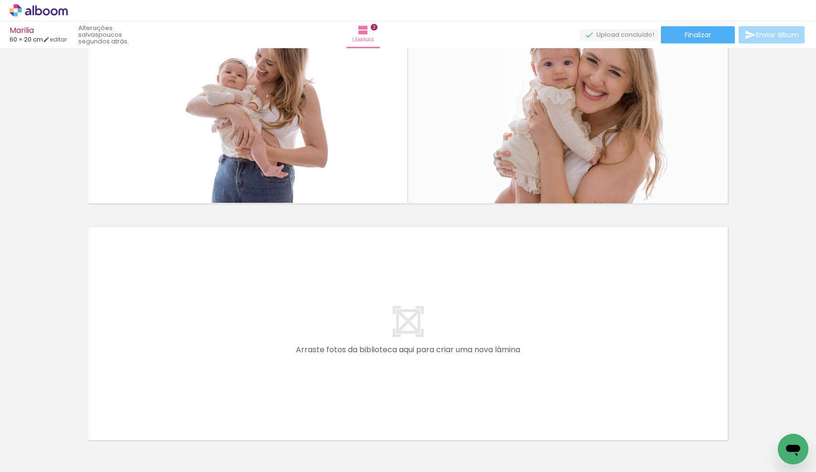
scroll to position [383, 0]
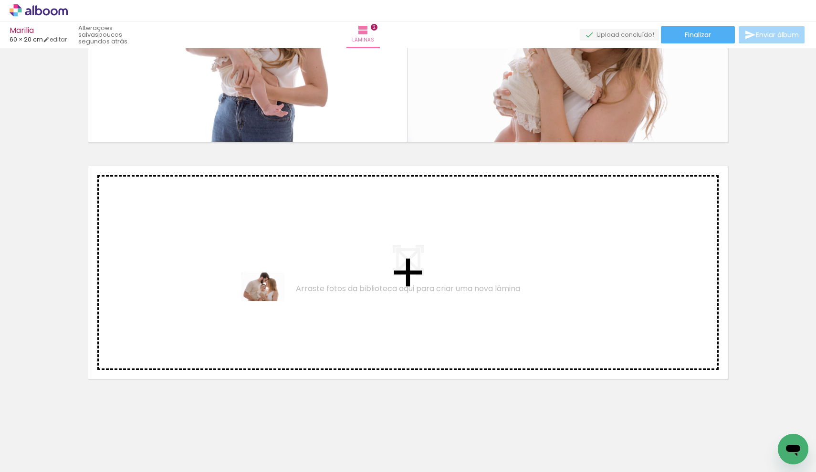
drag, startPoint x: 311, startPoint y: 442, endPoint x: 270, endPoint y: 301, distance: 146.9
click at [270, 301] on quentale-workspace at bounding box center [408, 236] width 816 height 472
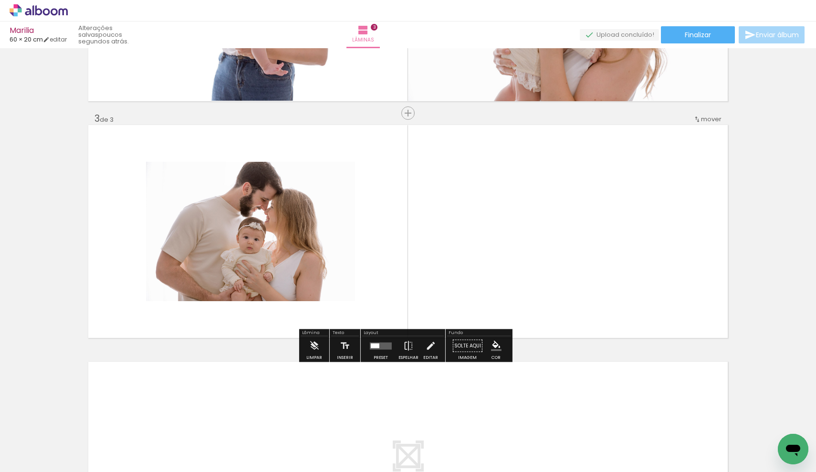
scroll to position [425, 0]
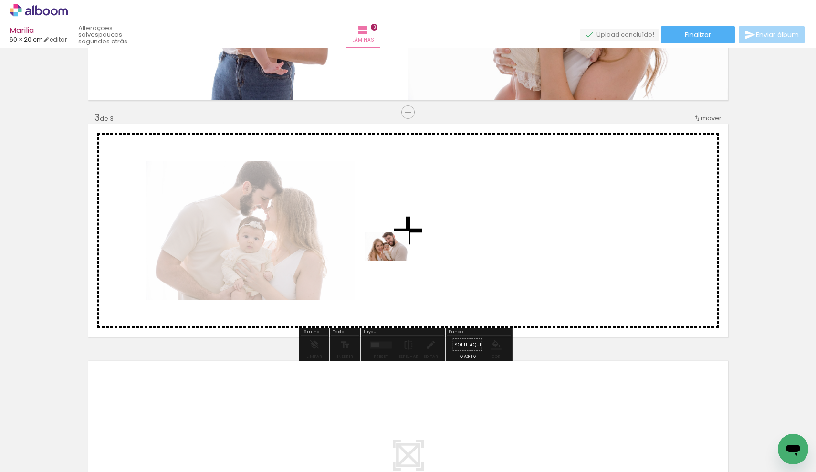
drag, startPoint x: 467, startPoint y: 448, endPoint x: 394, endPoint y: 260, distance: 201.3
click at [394, 260] on quentale-workspace at bounding box center [408, 236] width 816 height 472
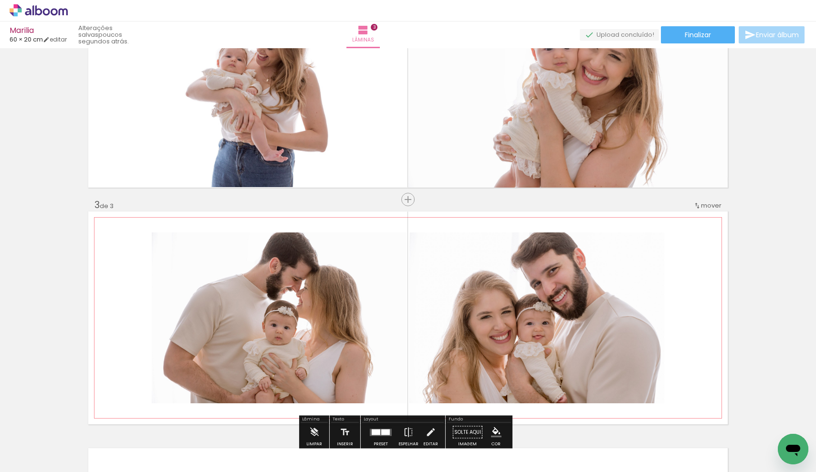
scroll to position [402, 0]
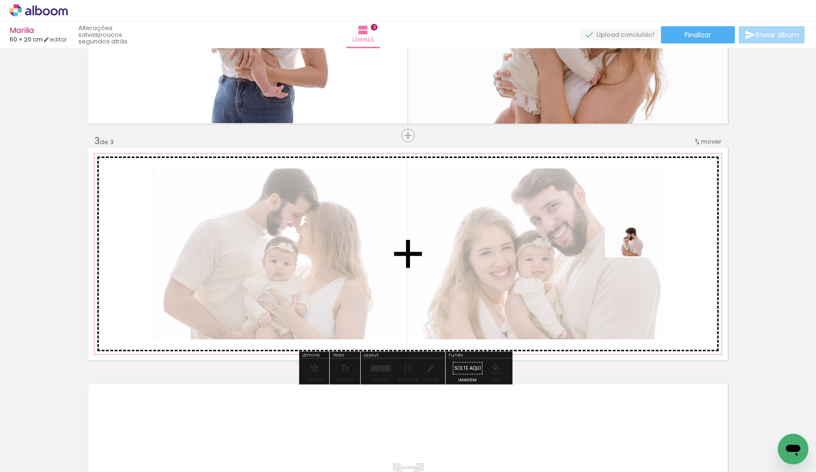
drag, startPoint x: 432, startPoint y: 401, endPoint x: 634, endPoint y: 256, distance: 248.9
click at [634, 256] on quentale-workspace at bounding box center [408, 236] width 816 height 472
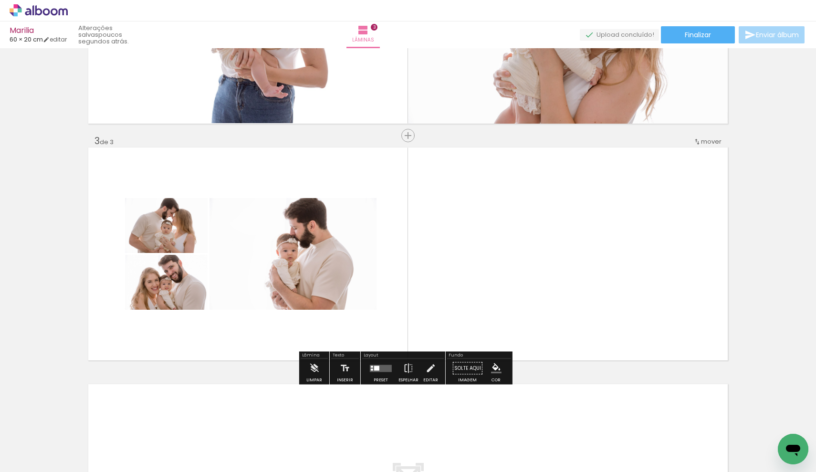
click at [379, 373] on div at bounding box center [381, 368] width 26 height 19
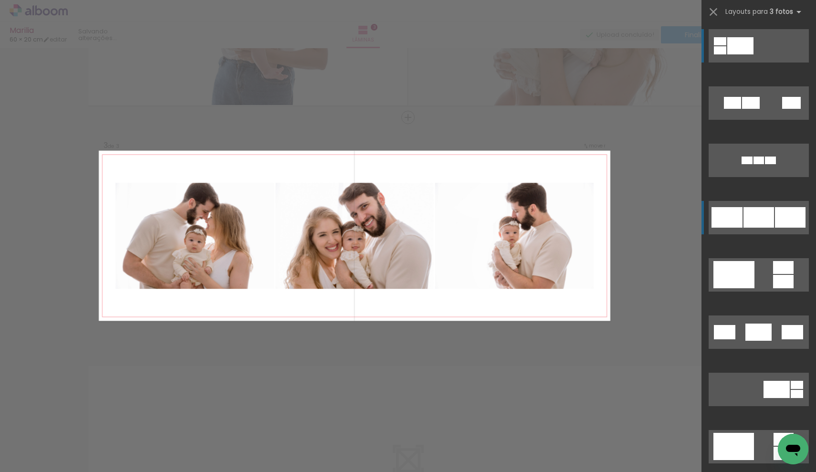
scroll to position [425, 0]
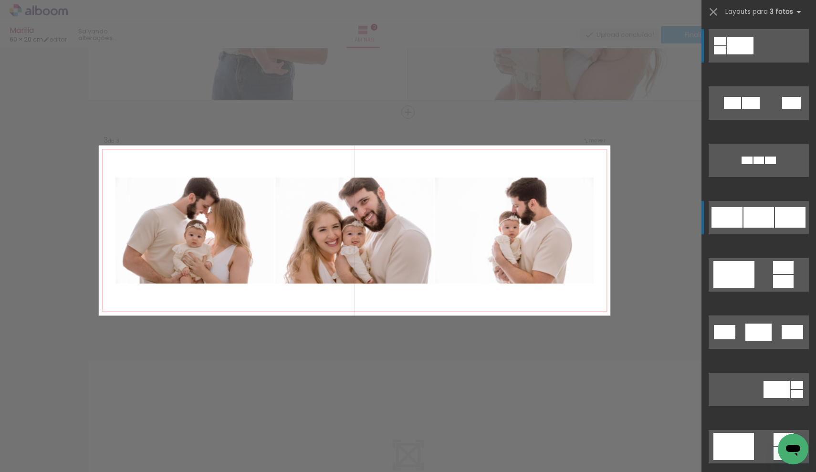
click at [777, 225] on div at bounding box center [790, 217] width 31 height 21
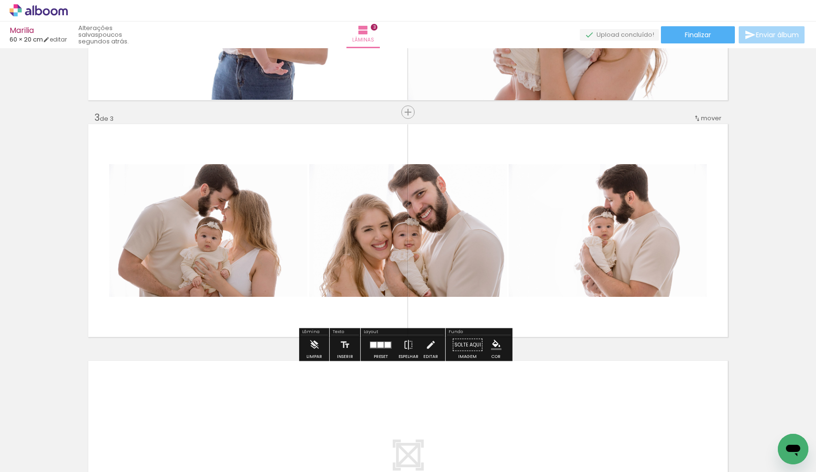
click at [753, 156] on div "Inserir lâmina 1 de 3 Inserir lâmina 2 de 3 Inserir lâmina 3 de 3" at bounding box center [408, 100] width 816 height 947
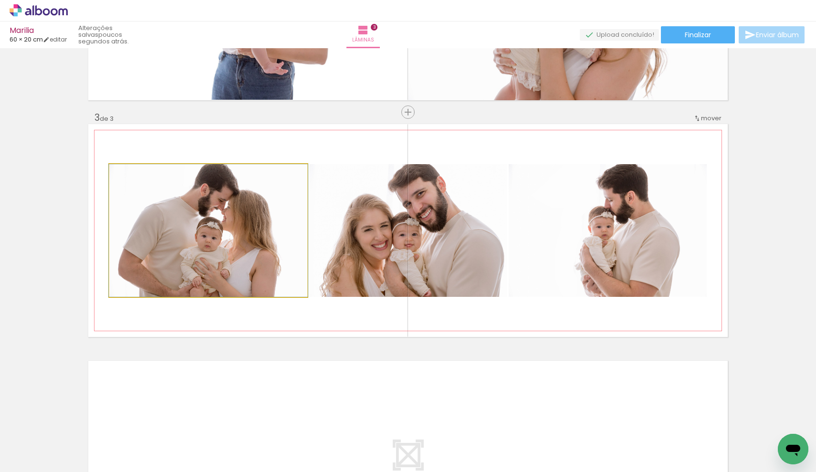
click at [241, 219] on quentale-photo at bounding box center [208, 230] width 198 height 133
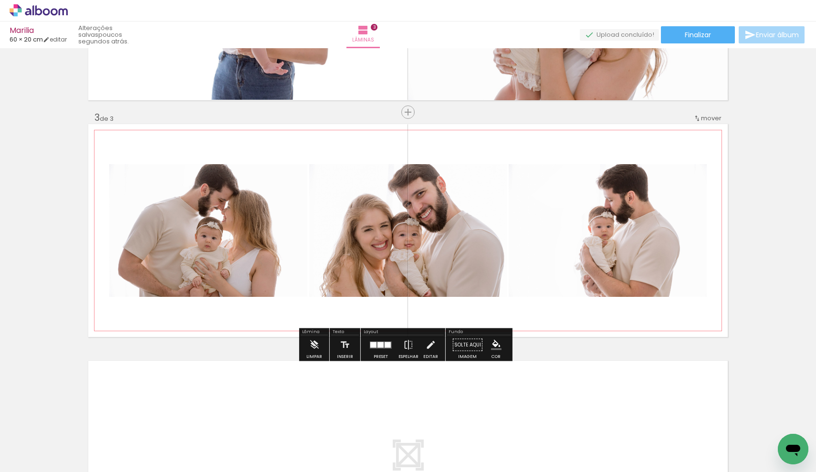
click at [239, 222] on quentale-photo at bounding box center [208, 230] width 198 height 133
drag, startPoint x: 175, startPoint y: 137, endPoint x: 633, endPoint y: 258, distance: 473.5
click at [633, 258] on quentale-layouter at bounding box center [407, 230] width 639 height 213
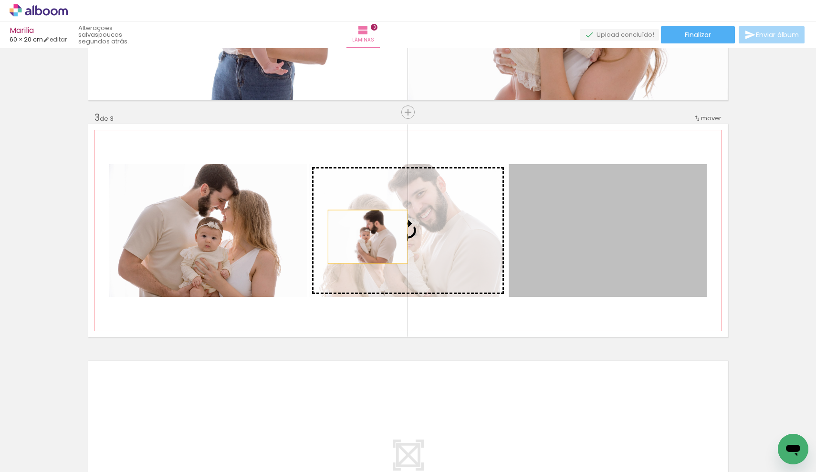
drag, startPoint x: 623, startPoint y: 219, endPoint x: 364, endPoint y: 237, distance: 259.6
click at [0, 0] on slot at bounding box center [0, 0] width 0 height 0
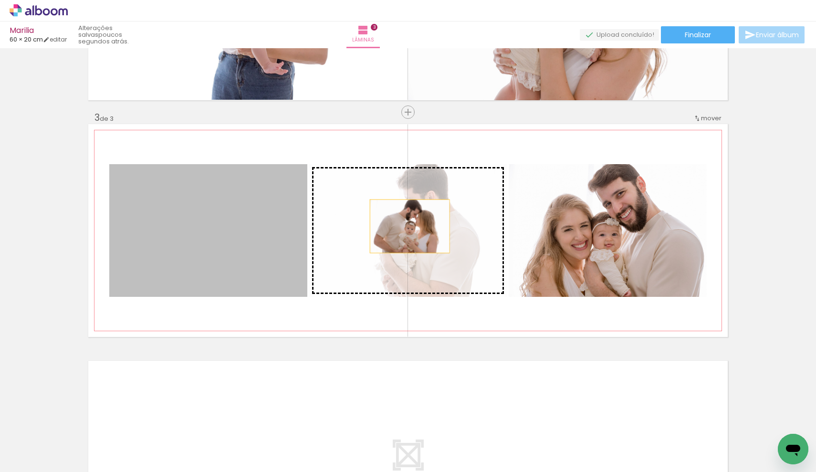
drag, startPoint x: 204, startPoint y: 238, endPoint x: 410, endPoint y: 226, distance: 206.5
click at [0, 0] on slot at bounding box center [0, 0] width 0 height 0
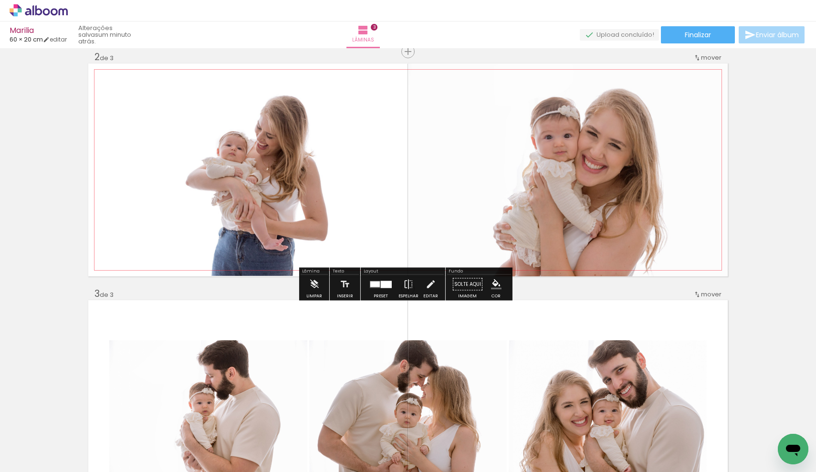
scroll to position [301, 0]
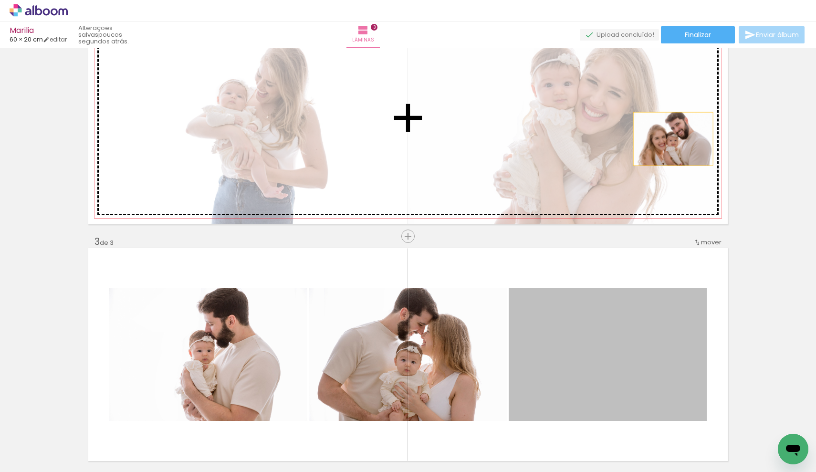
drag, startPoint x: 634, startPoint y: 364, endPoint x: 669, endPoint y: 139, distance: 227.8
click at [669, 139] on div "Inserir lâmina 1 de 3 Inserir lâmina 2 de 3 Inserir lâmina 3 de 3" at bounding box center [408, 224] width 816 height 947
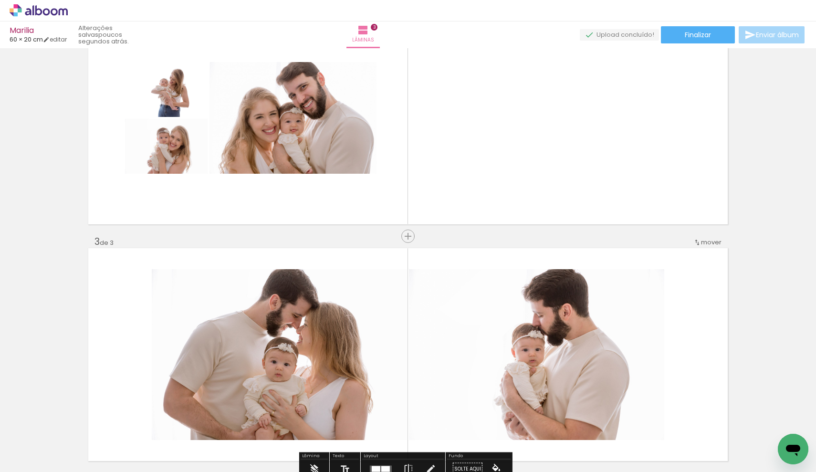
click at [373, 233] on div "Inserir lâmina 1 de 3 Inserir lâmina 2 de 3 Inserir lâmina 3 de 3" at bounding box center [408, 224] width 816 height 947
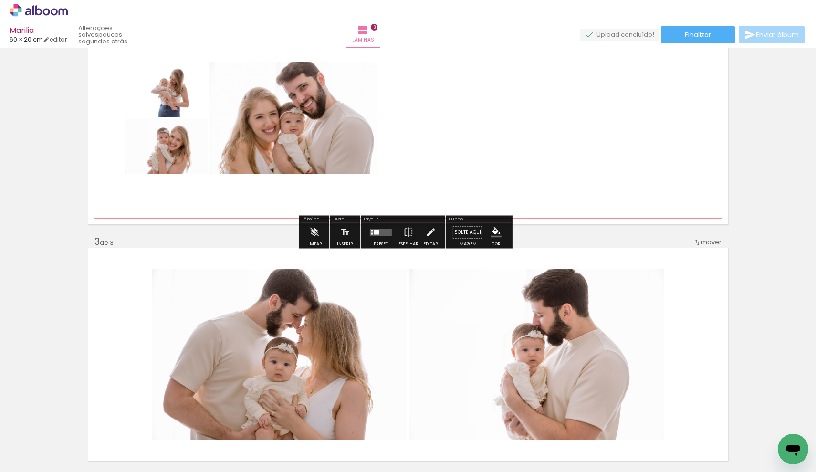
click at [372, 176] on quentale-layouter at bounding box center [407, 117] width 639 height 213
click at [372, 235] on quentale-layouter at bounding box center [381, 231] width 22 height 7
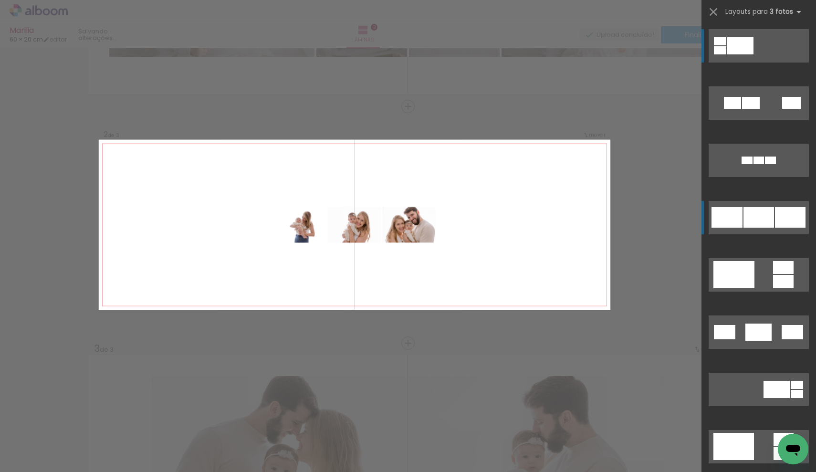
scroll to position [188, 0]
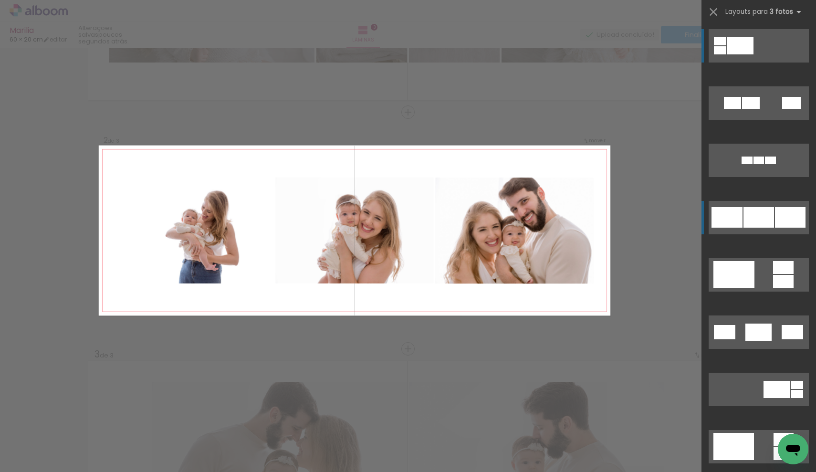
click at [764, 213] on div at bounding box center [758, 217] width 31 height 21
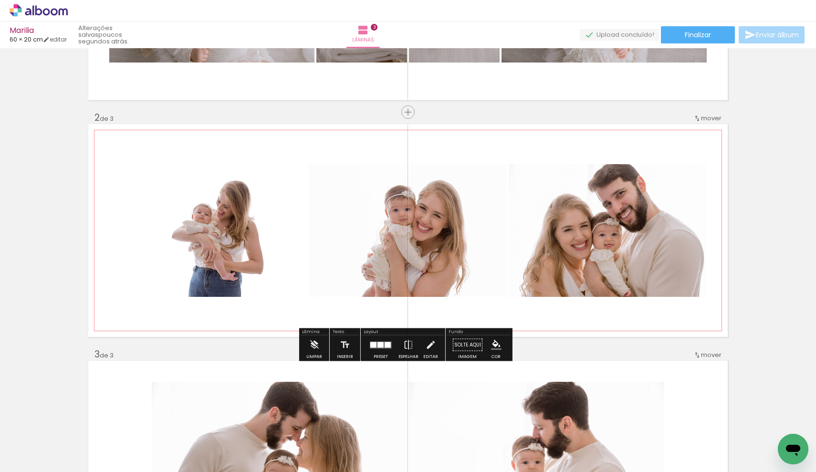
click at [414, 246] on quentale-photo at bounding box center [407, 230] width 197 height 133
click at [433, 222] on quentale-photo at bounding box center [407, 230] width 197 height 133
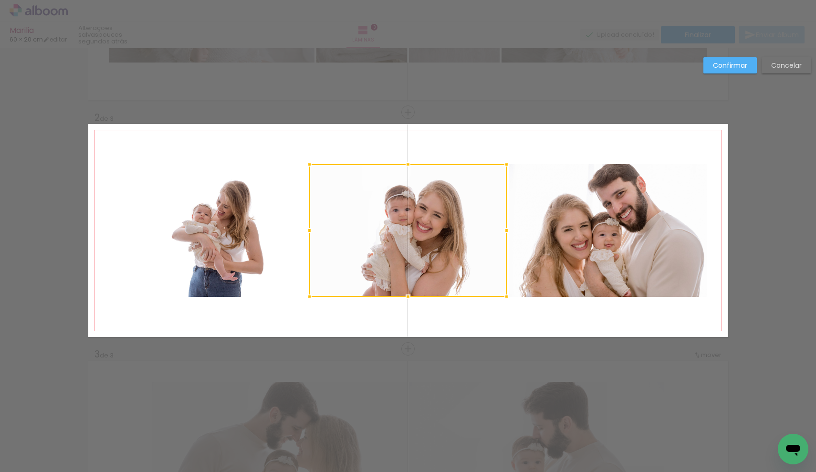
click at [593, 213] on quentale-photo at bounding box center [607, 230] width 198 height 133
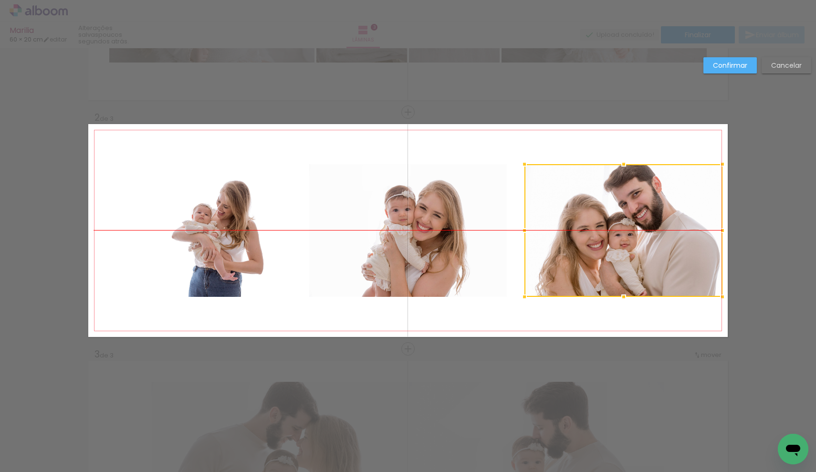
drag, startPoint x: 593, startPoint y: 213, endPoint x: 609, endPoint y: 212, distance: 15.7
click at [609, 212] on div at bounding box center [623, 230] width 198 height 133
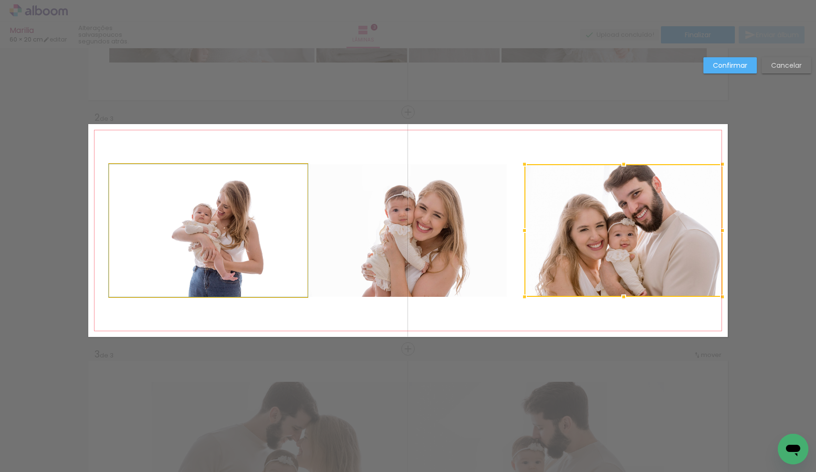
click at [222, 212] on quentale-photo at bounding box center [208, 230] width 198 height 133
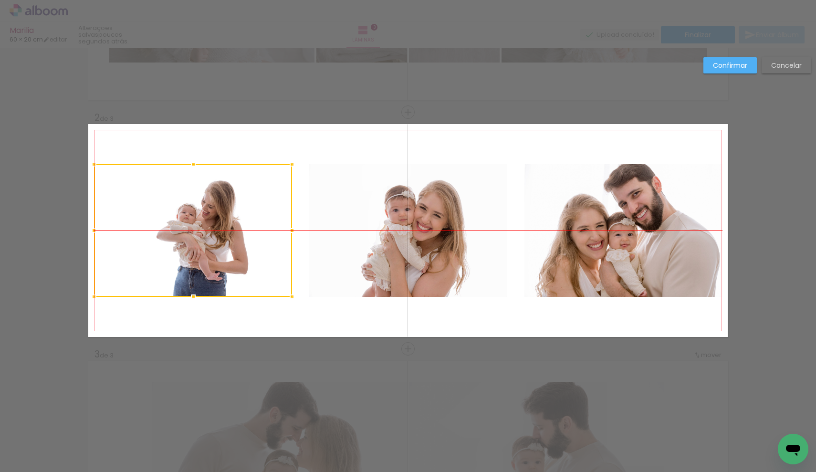
drag, startPoint x: 223, startPoint y: 215, endPoint x: 208, endPoint y: 215, distance: 15.3
click at [208, 215] on div at bounding box center [193, 230] width 198 height 133
click at [399, 224] on quentale-photo at bounding box center [407, 230] width 197 height 133
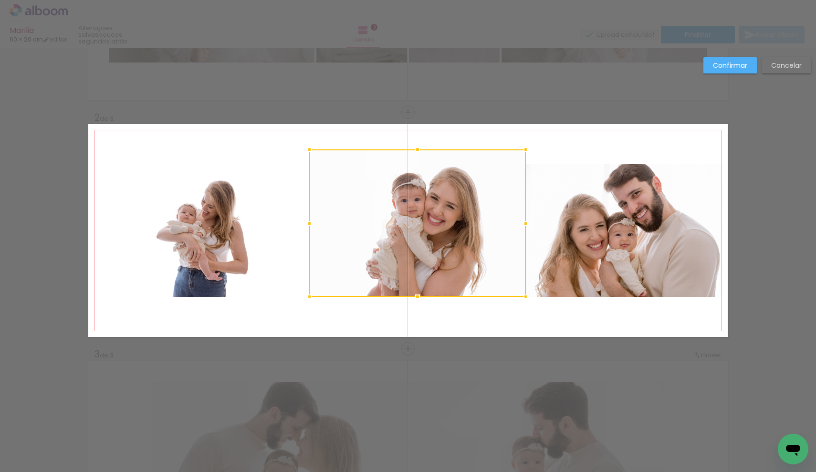
drag, startPoint x: 502, startPoint y: 164, endPoint x: 521, endPoint y: 149, distance: 24.1
click at [521, 149] on div at bounding box center [525, 149] width 19 height 19
click at [337, 267] on quentale-photo at bounding box center [417, 222] width 217 height 147
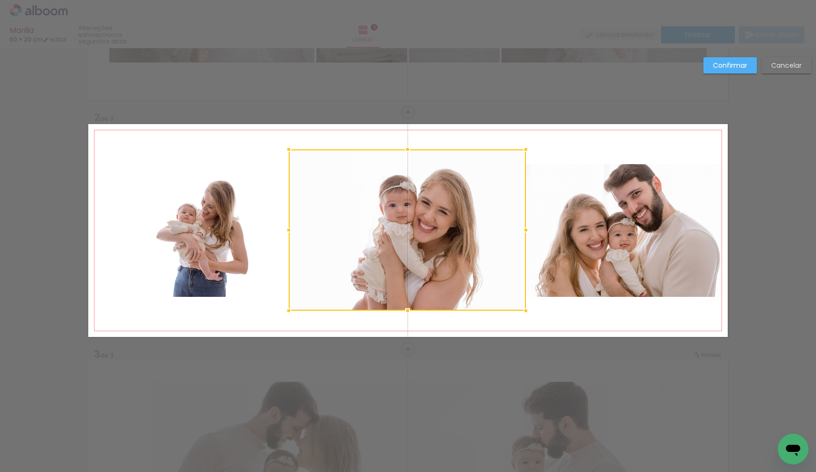
drag, startPoint x: 307, startPoint y: 297, endPoint x: 286, endPoint y: 311, distance: 25.1
click at [286, 311] on div at bounding box center [288, 310] width 19 height 19
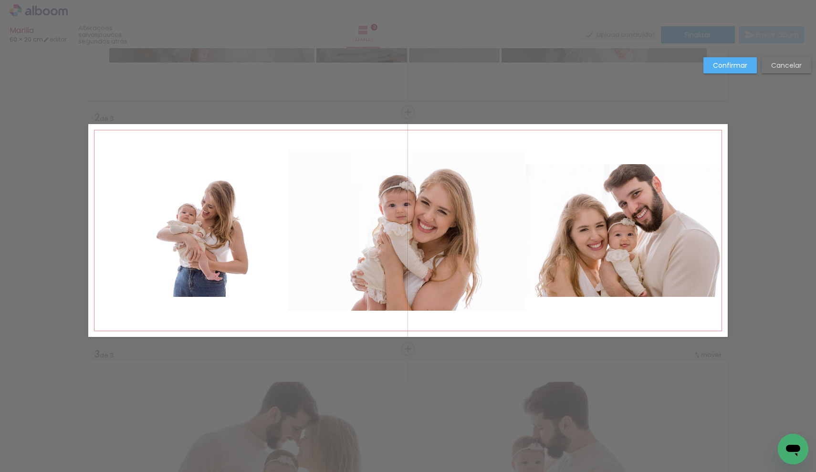
click at [458, 183] on quentale-photo at bounding box center [407, 229] width 238 height 161
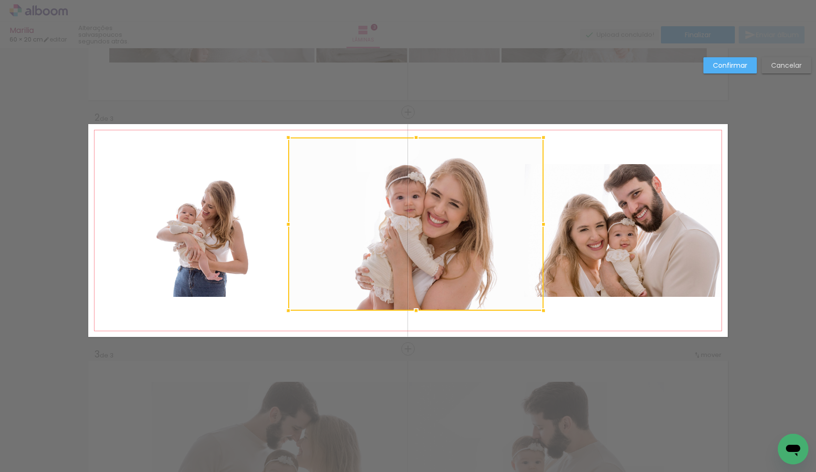
drag, startPoint x: 524, startPoint y: 149, endPoint x: 542, endPoint y: 137, distance: 22.1
click at [542, 137] on div at bounding box center [543, 137] width 19 height 19
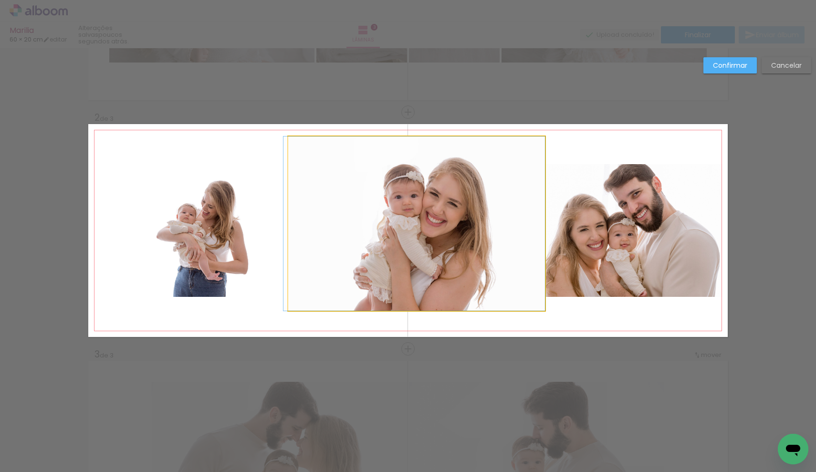
drag, startPoint x: 485, startPoint y: 196, endPoint x: 469, endPoint y: 202, distance: 17.1
click at [553, 104] on div "Confirmar Cancelar" at bounding box center [408, 344] width 816 height 969
click at [734, 54] on div "Confirmar Cancelar" at bounding box center [408, 344] width 816 height 969
click at [734, 58] on paper-button "Confirmar" at bounding box center [729, 65] width 53 height 16
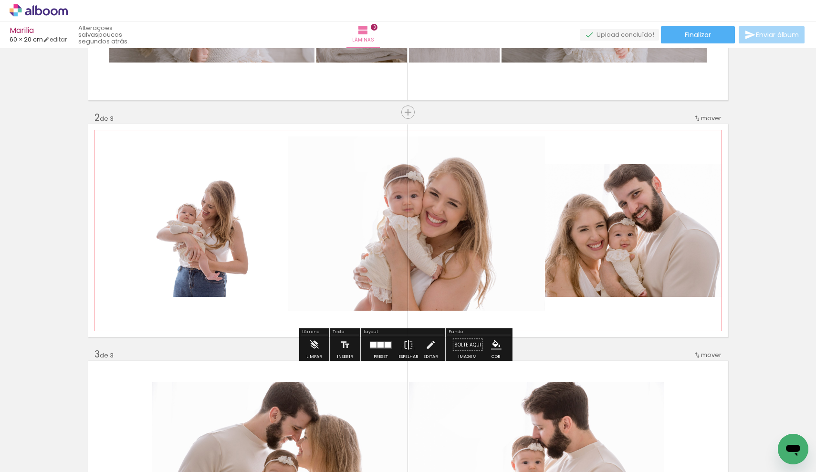
click at [435, 214] on quentale-photo at bounding box center [416, 223] width 257 height 174
click at [442, 199] on quentale-photo at bounding box center [416, 223] width 257 height 174
click at [452, 197] on quentale-photo at bounding box center [416, 223] width 257 height 174
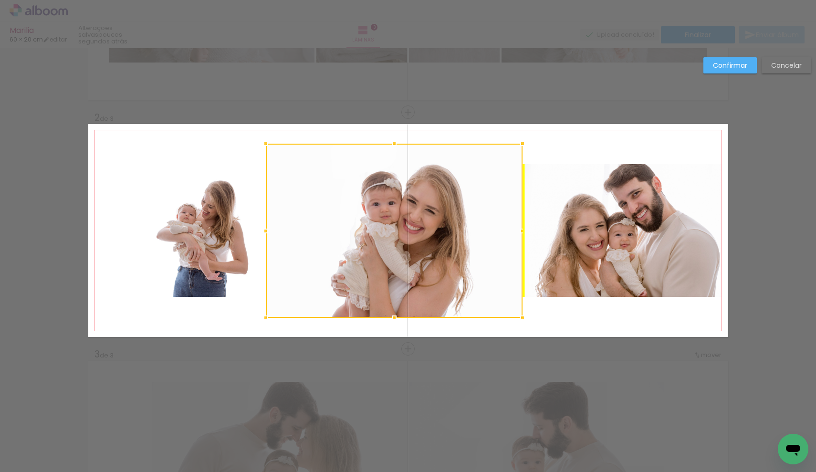
drag, startPoint x: 452, startPoint y: 197, endPoint x: 436, endPoint y: 197, distance: 15.8
click at [436, 197] on div at bounding box center [394, 231] width 257 height 174
click at [571, 102] on div "Confirmar Cancelar" at bounding box center [408, 344] width 816 height 969
click at [0, 0] on slot "Confirmar" at bounding box center [0, 0] width 0 height 0
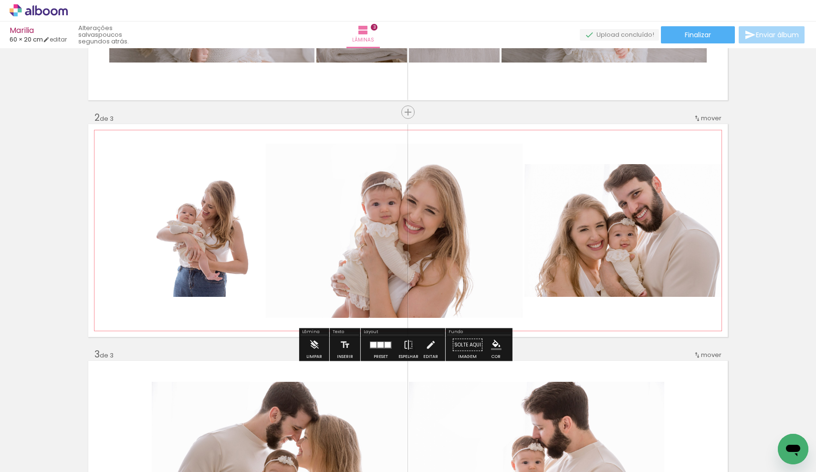
click at [576, 203] on quentale-photo at bounding box center [623, 230] width 198 height 133
click at [647, 189] on quentale-photo at bounding box center [623, 230] width 198 height 133
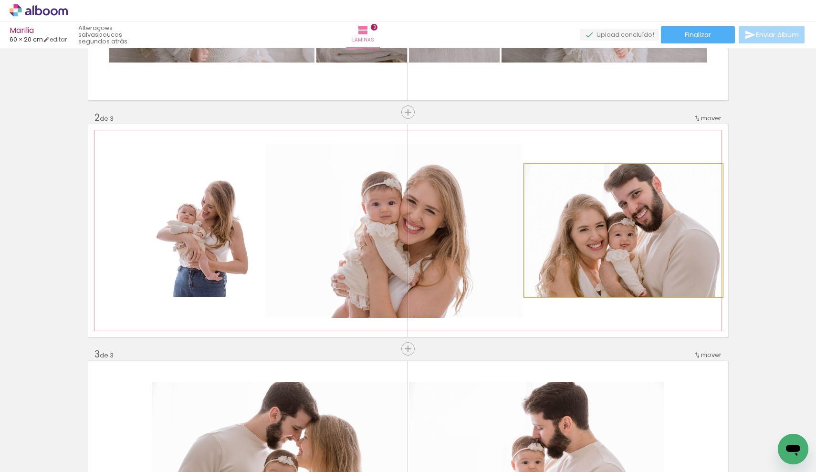
click at [647, 189] on quentale-photo at bounding box center [623, 230] width 198 height 133
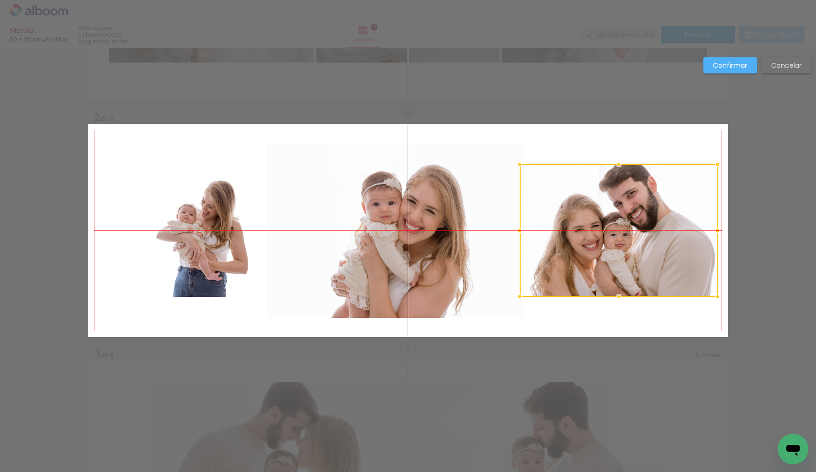
drag, startPoint x: 649, startPoint y: 191, endPoint x: 644, endPoint y: 190, distance: 4.9
click at [644, 190] on div at bounding box center [618, 230] width 198 height 133
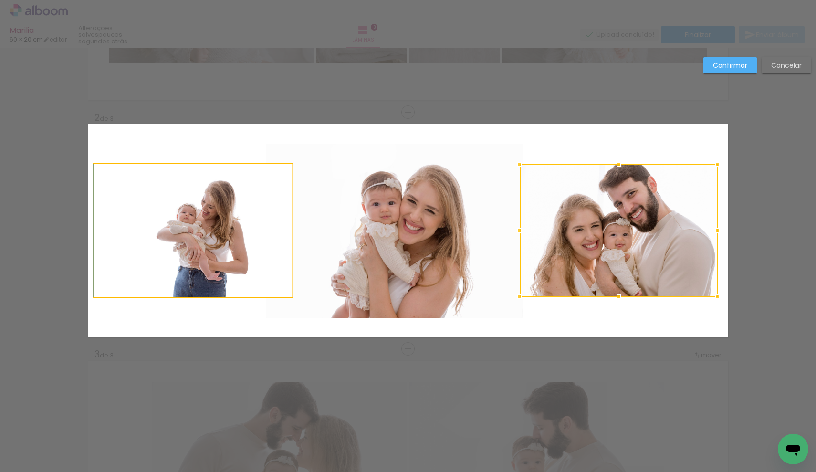
click at [167, 228] on quentale-photo at bounding box center [193, 230] width 198 height 133
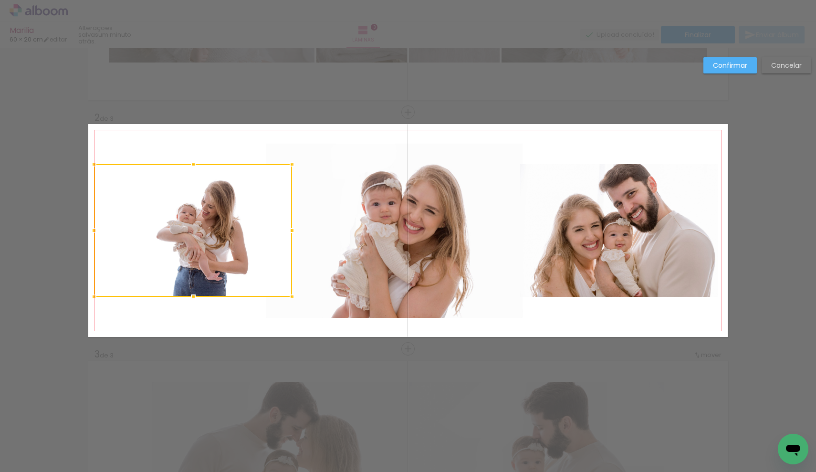
click at [167, 228] on div at bounding box center [193, 230] width 198 height 133
click at [166, 228] on div at bounding box center [192, 230] width 198 height 133
click at [603, 83] on div "Confirmar Cancelar" at bounding box center [408, 344] width 816 height 969
click at [712, 64] on paper-button "Confirmar" at bounding box center [729, 65] width 53 height 16
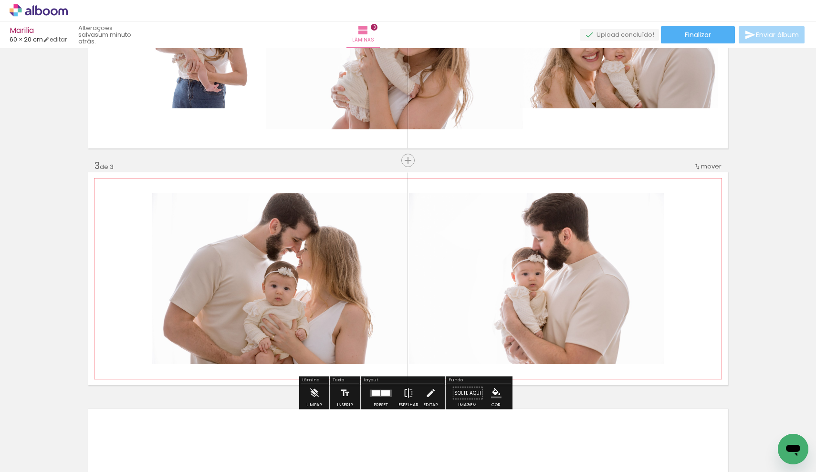
scroll to position [556, 0]
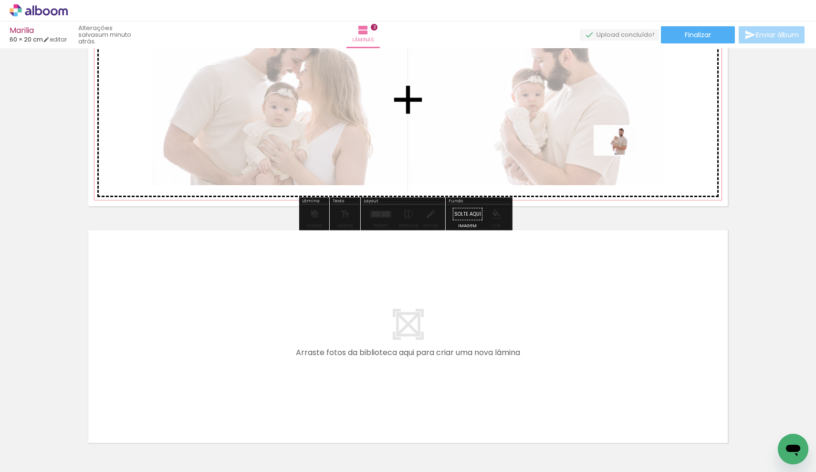
drag, startPoint x: 382, startPoint y: 417, endPoint x: 623, endPoint y: 155, distance: 356.2
click at [623, 155] on quentale-workspace at bounding box center [408, 236] width 816 height 472
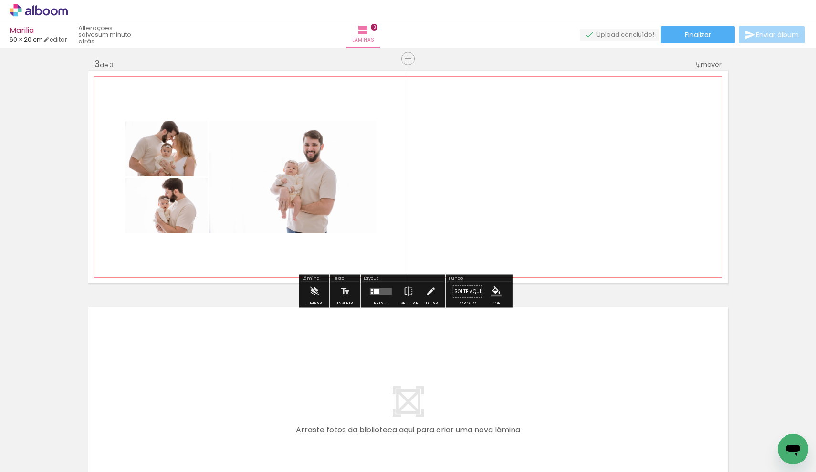
scroll to position [394, 0]
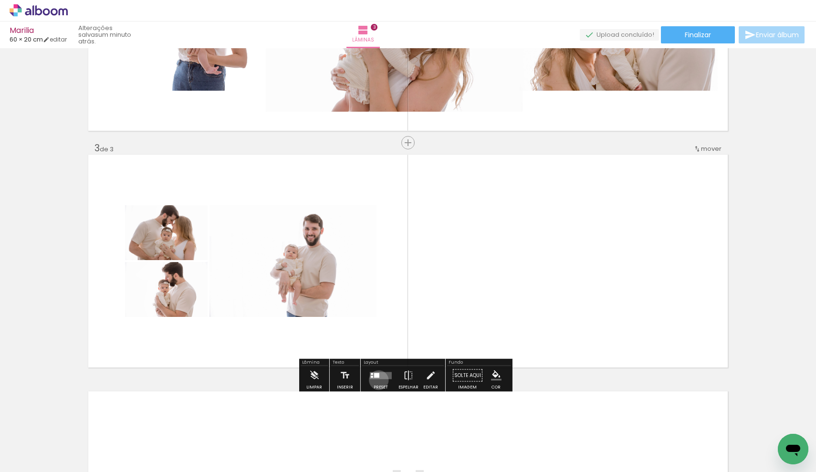
click at [376, 380] on div at bounding box center [381, 375] width 26 height 19
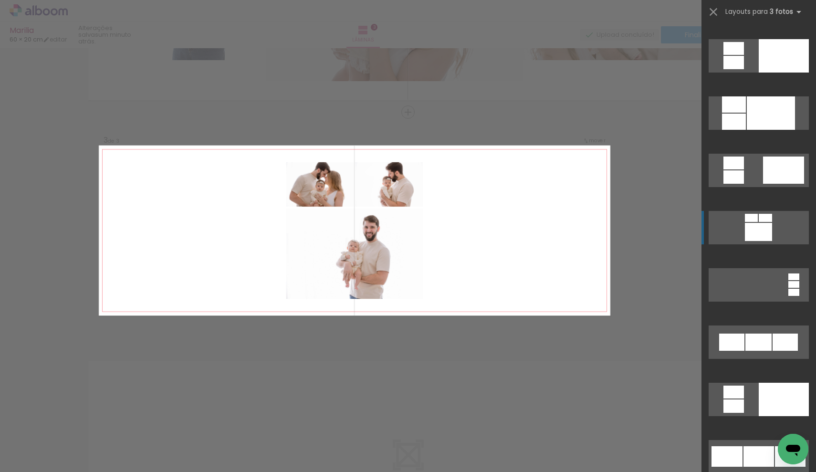
scroll to position [856, 0]
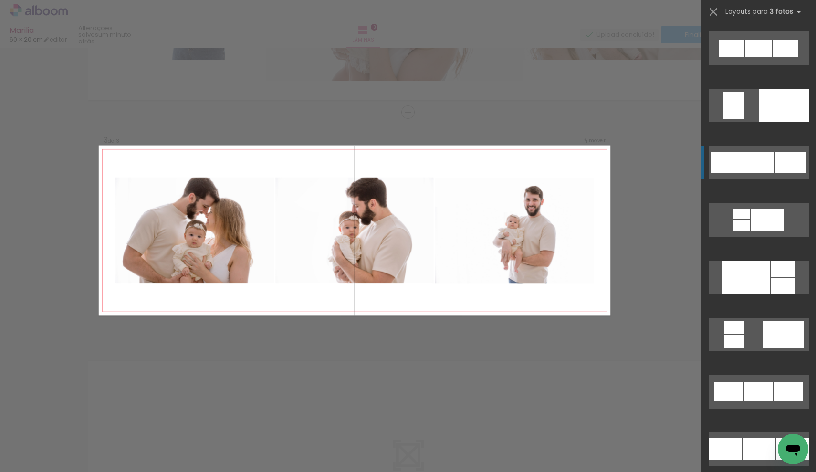
click at [761, 165] on div at bounding box center [758, 162] width 31 height 21
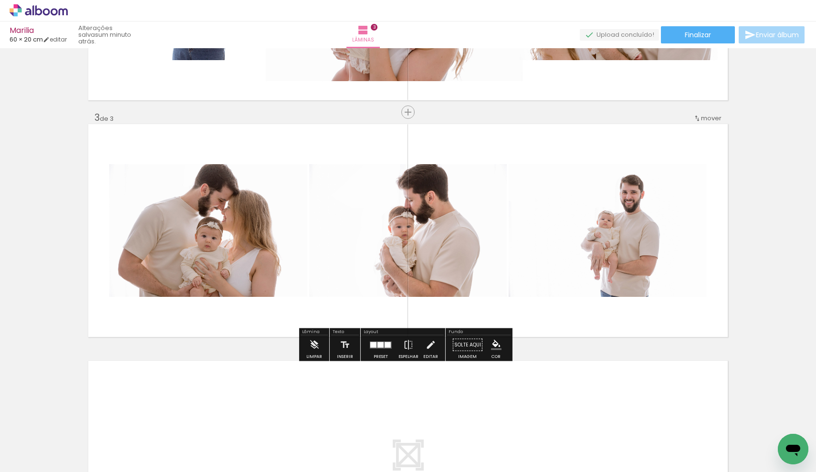
click at [390, 340] on div at bounding box center [381, 344] width 26 height 19
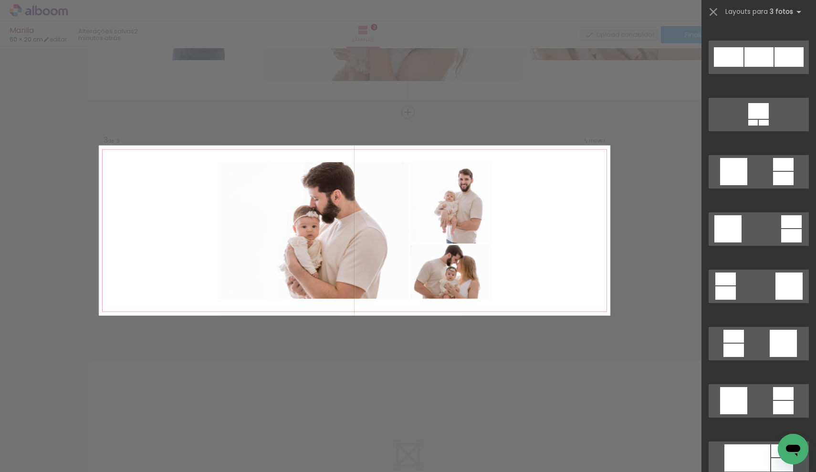
scroll to position [1971, 0]
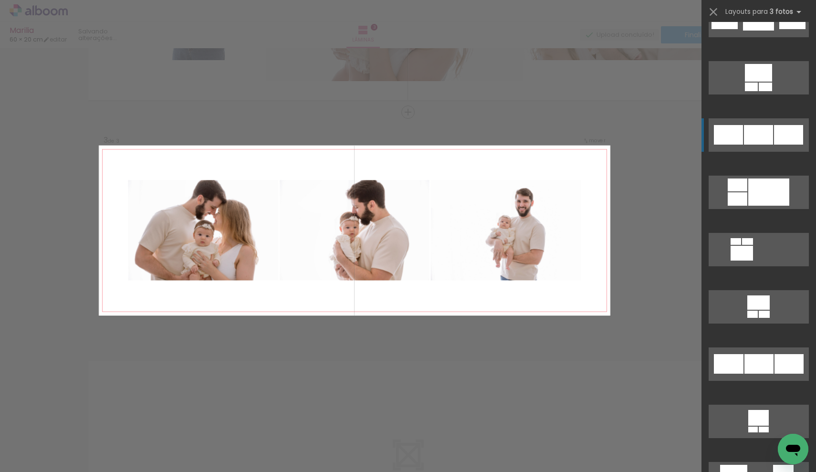
click at [769, 140] on div at bounding box center [758, 135] width 29 height 20
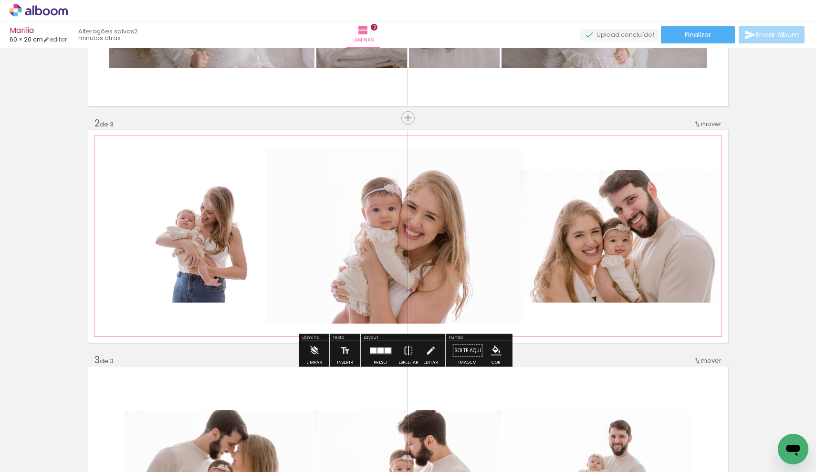
scroll to position [381, 0]
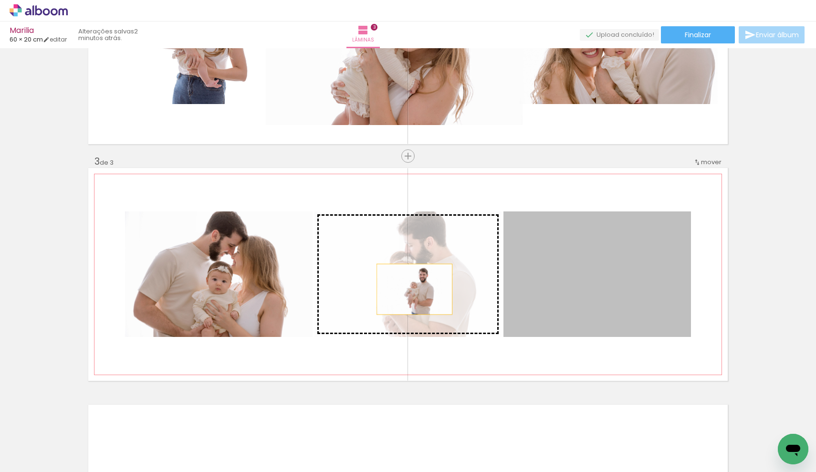
drag, startPoint x: 613, startPoint y: 298, endPoint x: 411, endPoint y: 289, distance: 202.9
click at [0, 0] on slot at bounding box center [0, 0] width 0 height 0
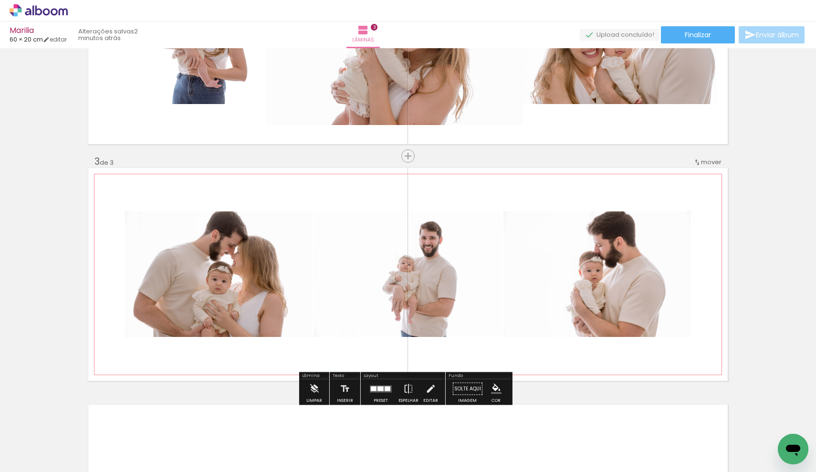
click at [175, 283] on quentale-photo at bounding box center [218, 273] width 187 height 125
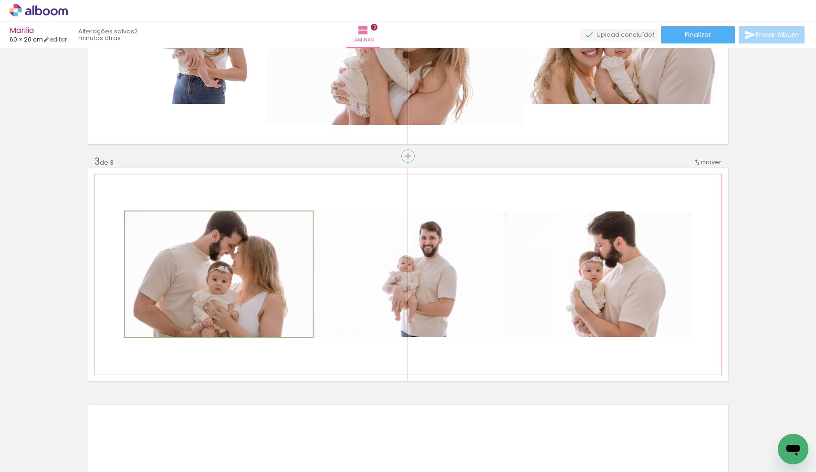
click at [206, 286] on quentale-photo at bounding box center [218, 273] width 187 height 125
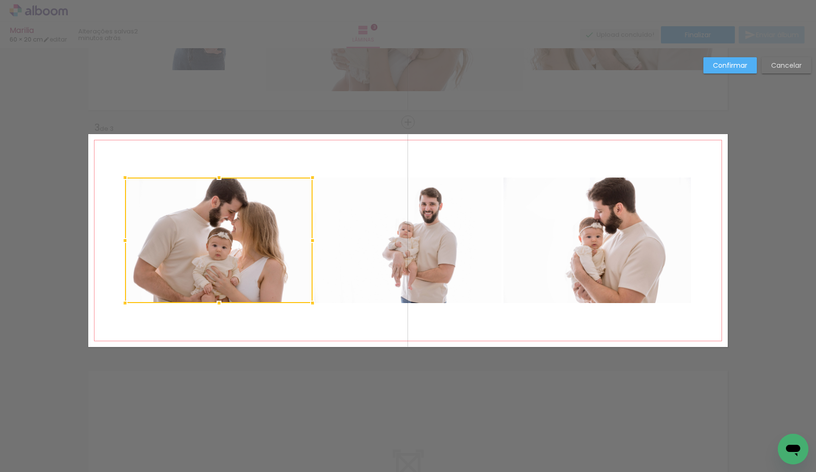
scroll to position [425, 0]
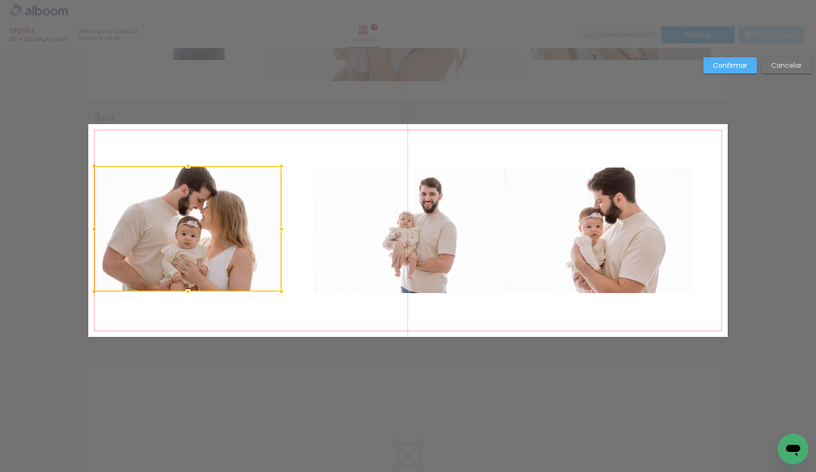
drag, startPoint x: 220, startPoint y: 261, endPoint x: 189, endPoint y: 259, distance: 31.0
click at [189, 259] on div at bounding box center [187, 228] width 187 height 125
click at [586, 270] on quentale-photo at bounding box center [596, 229] width 187 height 125
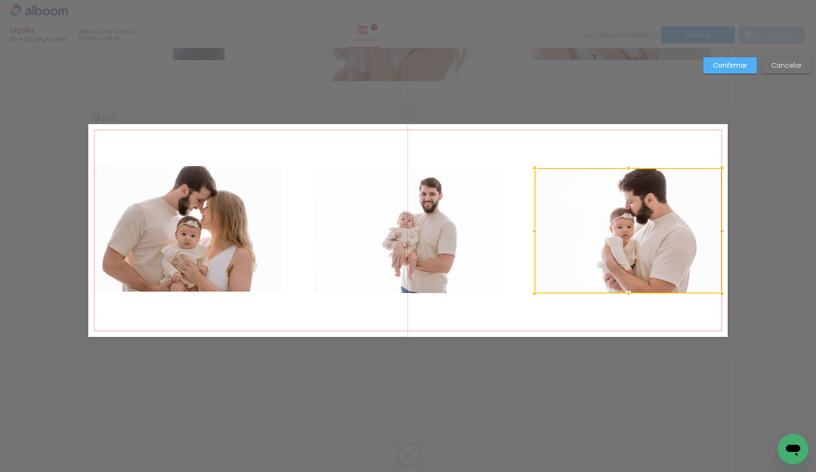
drag, startPoint x: 600, startPoint y: 257, endPoint x: 631, endPoint y: 258, distance: 31.0
click at [631, 258] on div at bounding box center [627, 230] width 187 height 125
click at [425, 256] on quentale-photo at bounding box center [407, 229] width 187 height 125
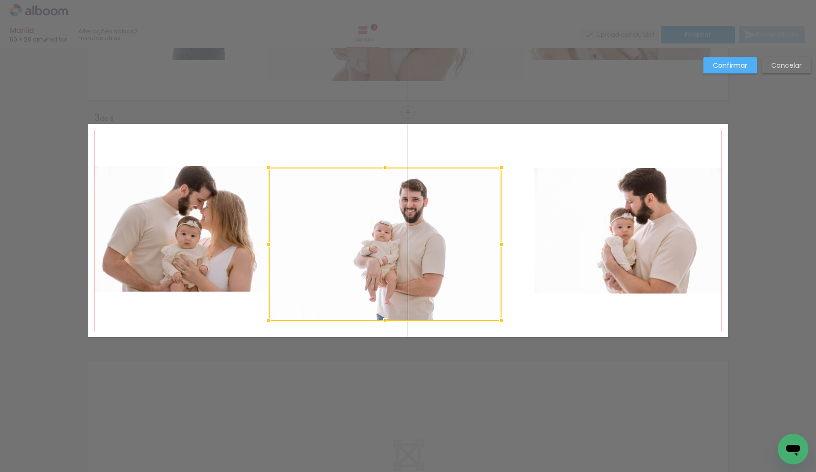
drag, startPoint x: 310, startPoint y: 291, endPoint x: 259, endPoint y: 321, distance: 59.6
click at [259, 321] on div at bounding box center [268, 320] width 19 height 19
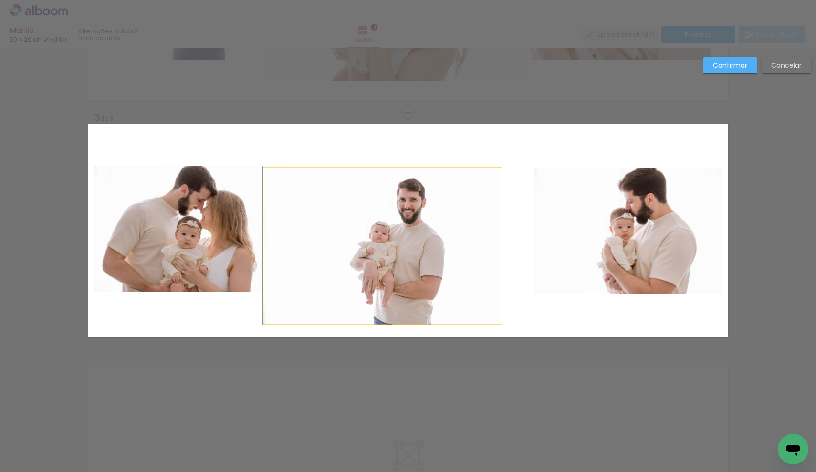
click at [457, 179] on quentale-photo at bounding box center [382, 245] width 238 height 156
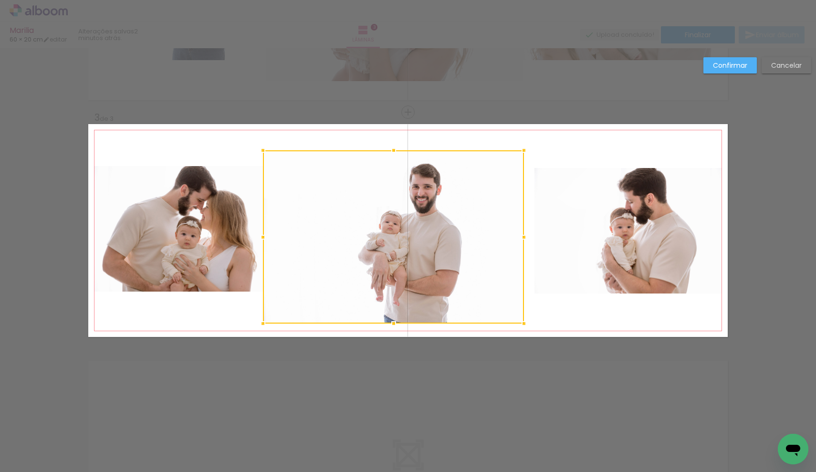
drag, startPoint x: 500, startPoint y: 167, endPoint x: 527, endPoint y: 147, distance: 33.4
click at [527, 147] on div at bounding box center [523, 150] width 19 height 19
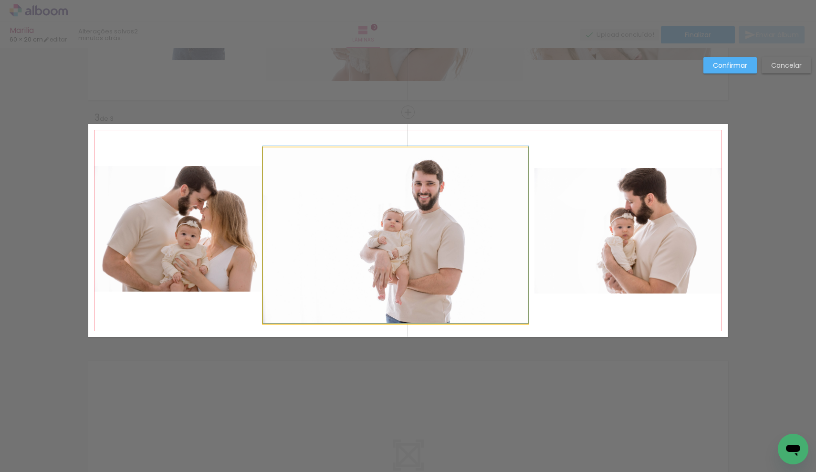
drag, startPoint x: 471, startPoint y: 188, endPoint x: 481, endPoint y: 175, distance: 16.7
click at [519, 103] on div "Confirmar Cancelar" at bounding box center [408, 107] width 816 height 969
click at [0, 0] on slot "Confirmar" at bounding box center [0, 0] width 0 height 0
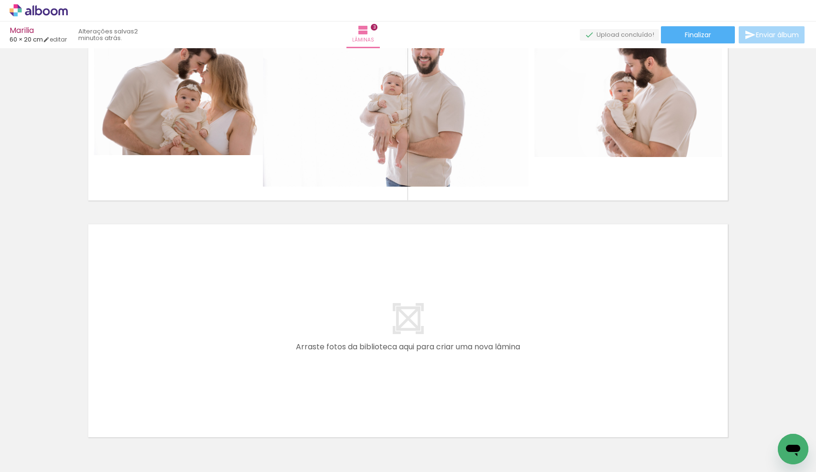
scroll to position [620, 0]
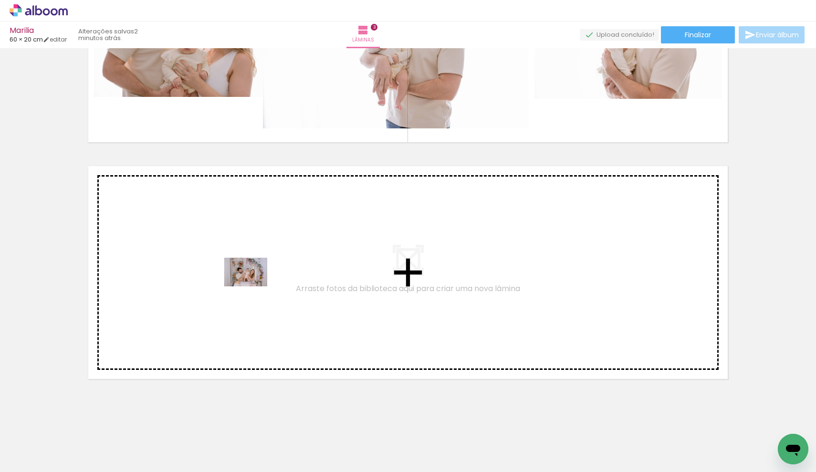
drag, startPoint x: 520, startPoint y: 446, endPoint x: 248, endPoint y: 283, distance: 317.5
click at [248, 283] on quentale-workspace at bounding box center [408, 236] width 816 height 472
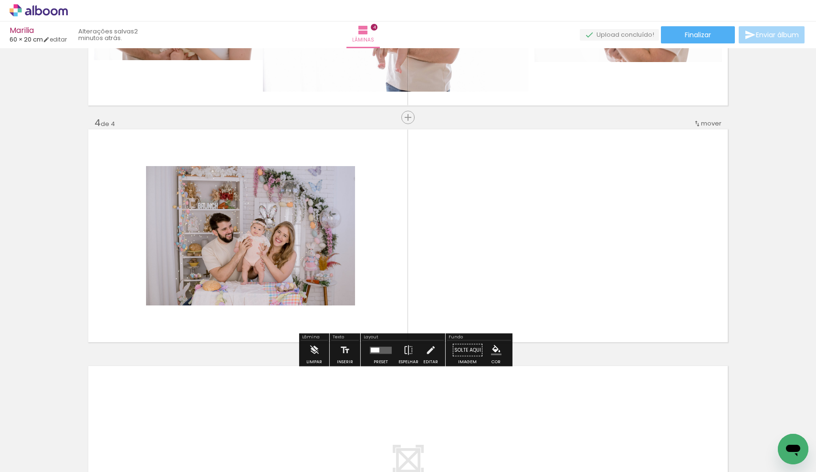
scroll to position [662, 0]
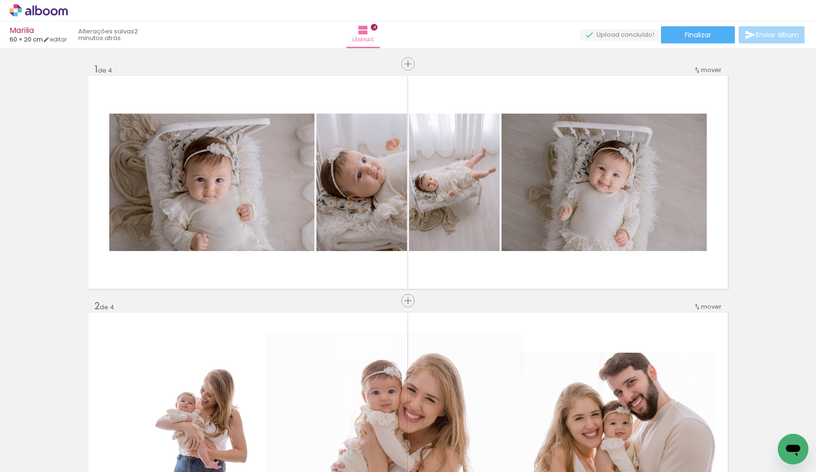
scroll to position [0, 111]
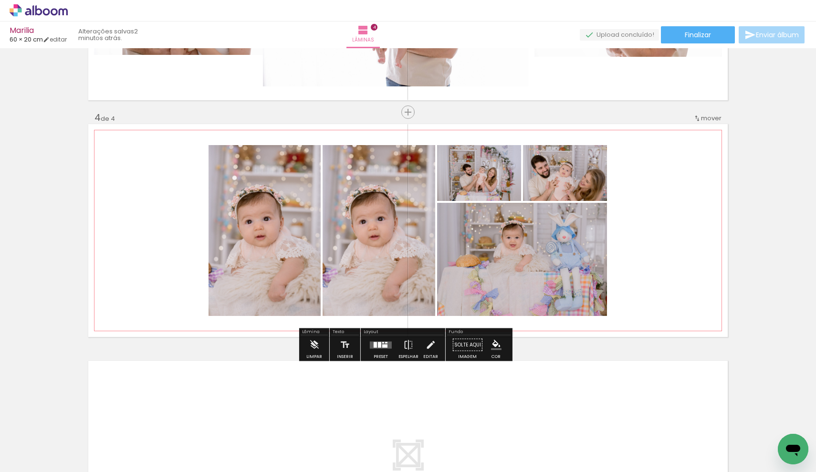
click at [232, 200] on quentale-photo at bounding box center [264, 230] width 112 height 171
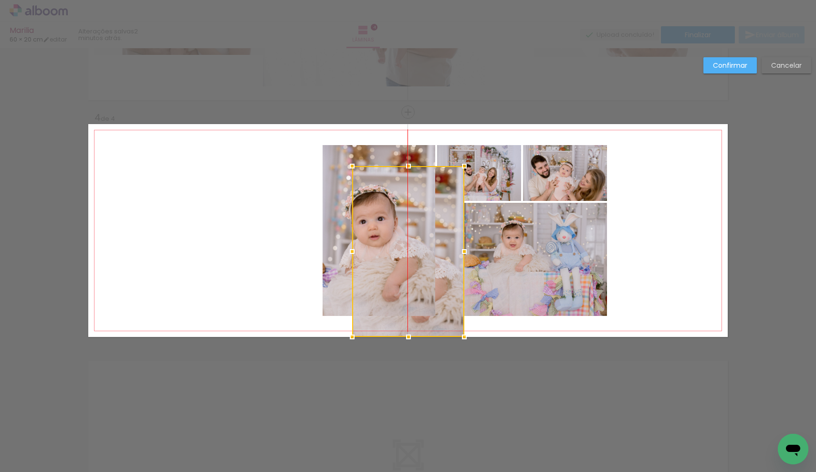
drag, startPoint x: 262, startPoint y: 238, endPoint x: 333, endPoint y: 348, distance: 130.6
click at [0, 0] on slot "Confirmar" at bounding box center [0, 0] width 0 height 0
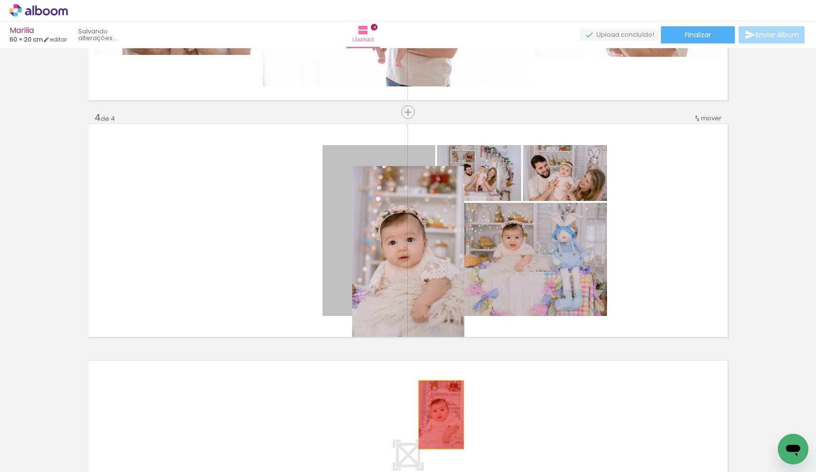
drag, startPoint x: 371, startPoint y: 213, endPoint x: 437, endPoint y: 415, distance: 211.9
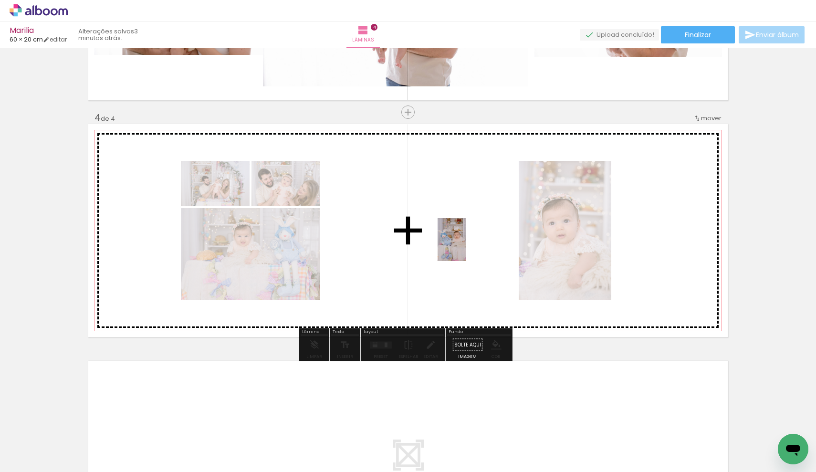
drag, startPoint x: 731, startPoint y: 442, endPoint x: 466, endPoint y: 247, distance: 329.2
click at [466, 247] on quentale-workspace at bounding box center [408, 236] width 816 height 472
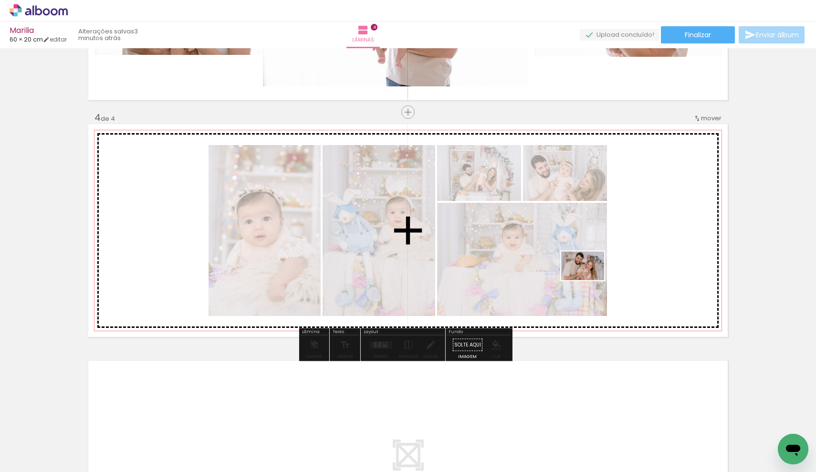
drag, startPoint x: 768, startPoint y: 433, endPoint x: 606, endPoint y: 265, distance: 234.1
click at [606, 265] on quentale-workspace at bounding box center [408, 236] width 816 height 472
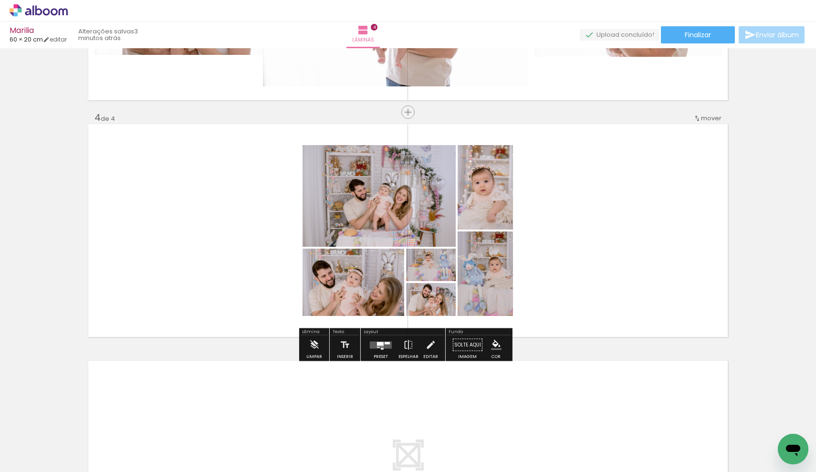
click at [381, 347] on div at bounding box center [382, 346] width 3 height 0
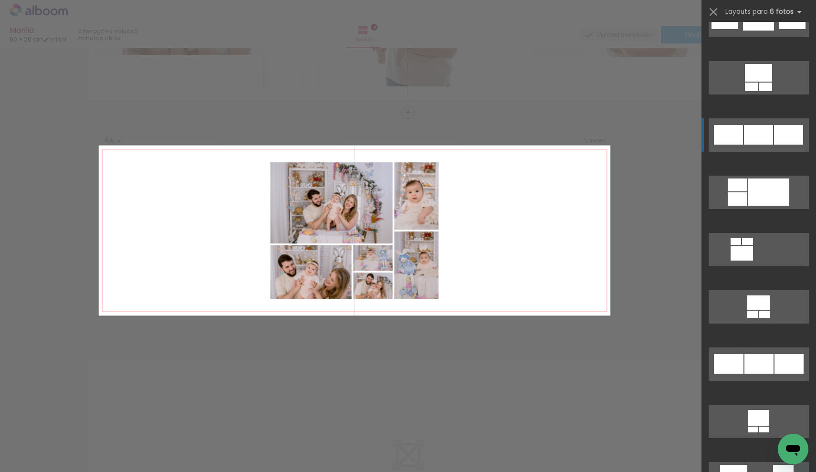
scroll to position [0, 0]
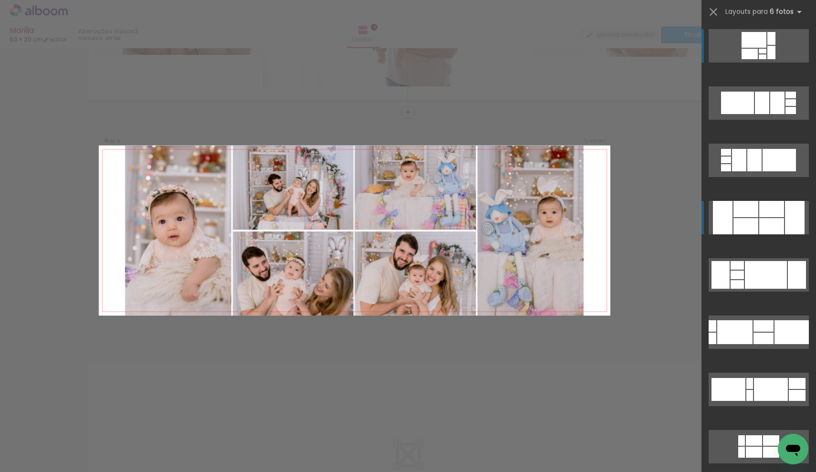
click at [759, 207] on div at bounding box center [771, 209] width 25 height 16
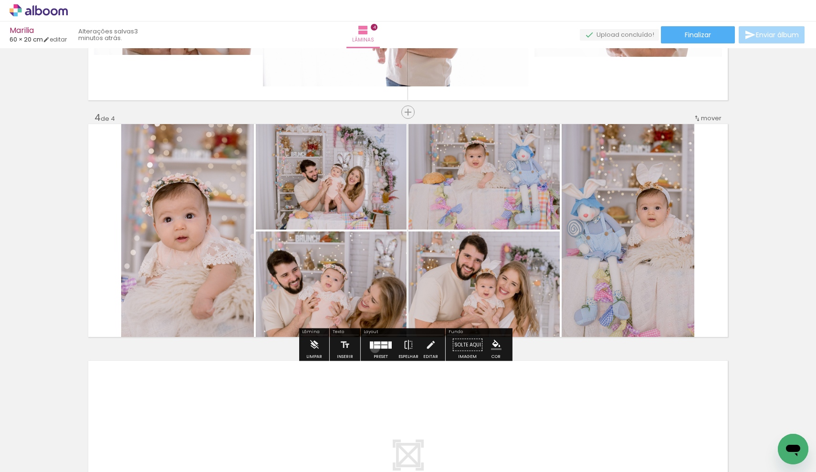
click at [374, 348] on div at bounding box center [377, 346] width 6 height 3
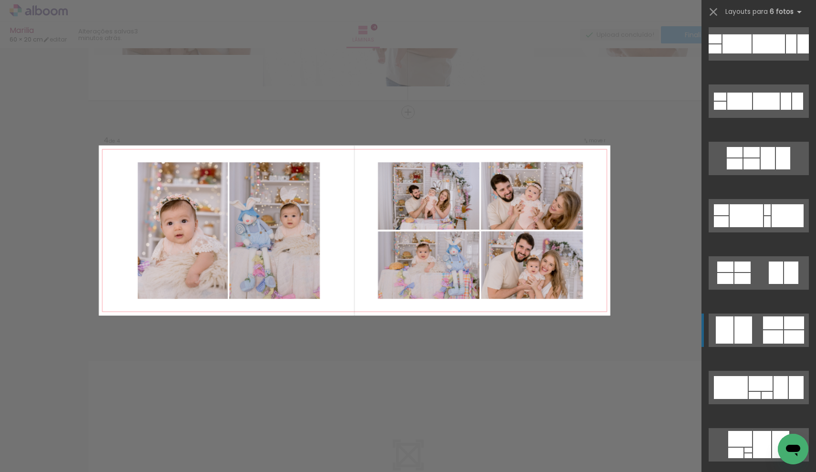
scroll to position [1164, 0]
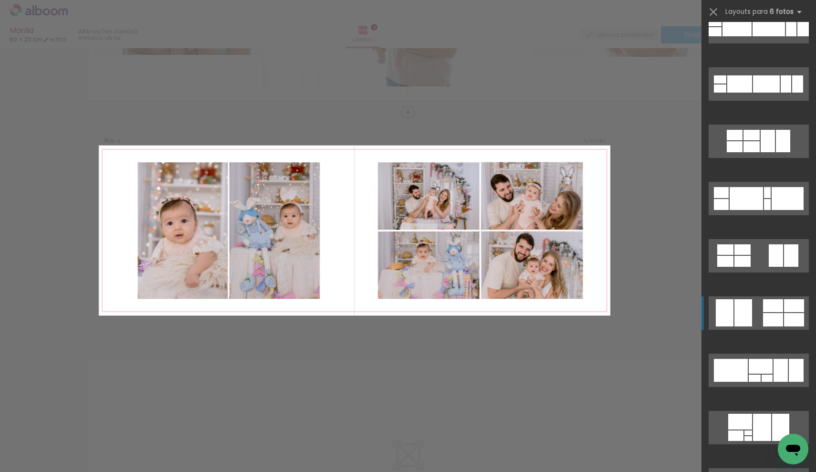
click at [764, 313] on div at bounding box center [773, 319] width 20 height 13
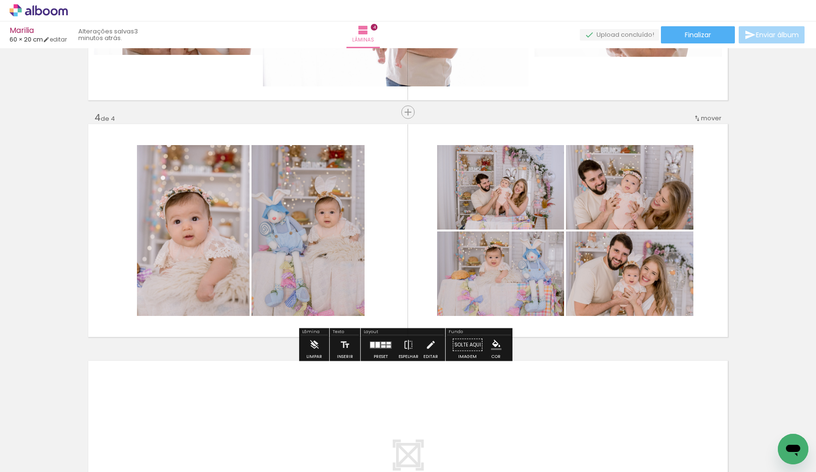
scroll to position [663, 0]
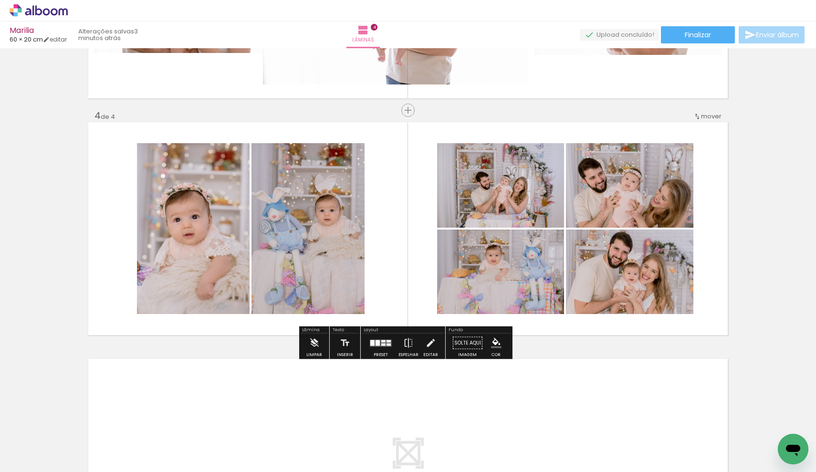
click at [365, 344] on paper-button "Preset" at bounding box center [380, 345] width 31 height 24
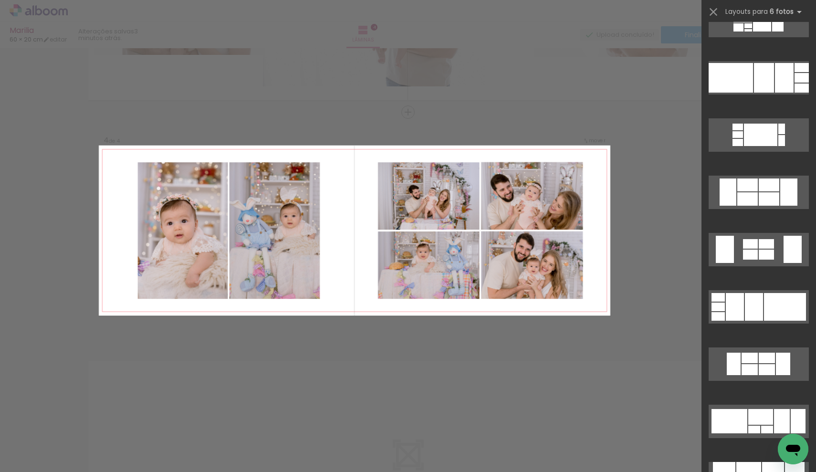
scroll to position [2295, 0]
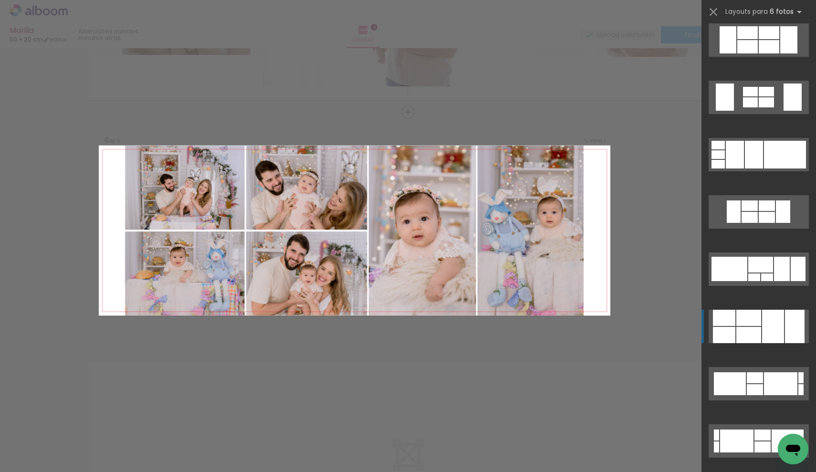
click at [775, 316] on div at bounding box center [773, 326] width 22 height 33
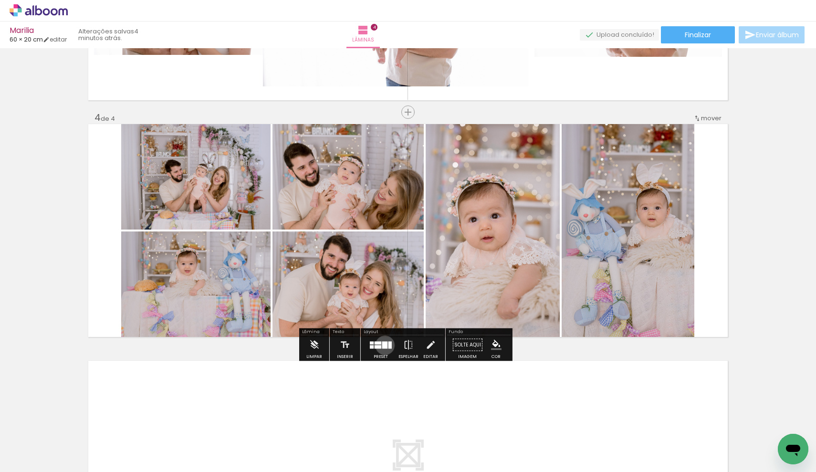
click at [383, 345] on div at bounding box center [384, 344] width 5 height 7
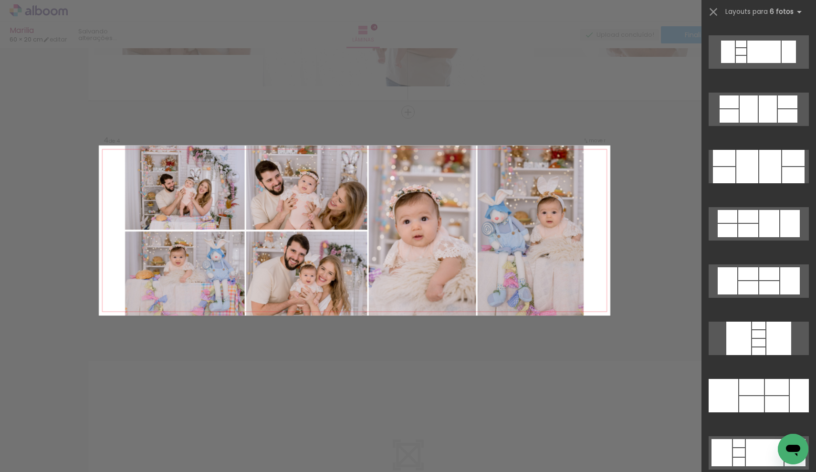
scroll to position [3559, 0]
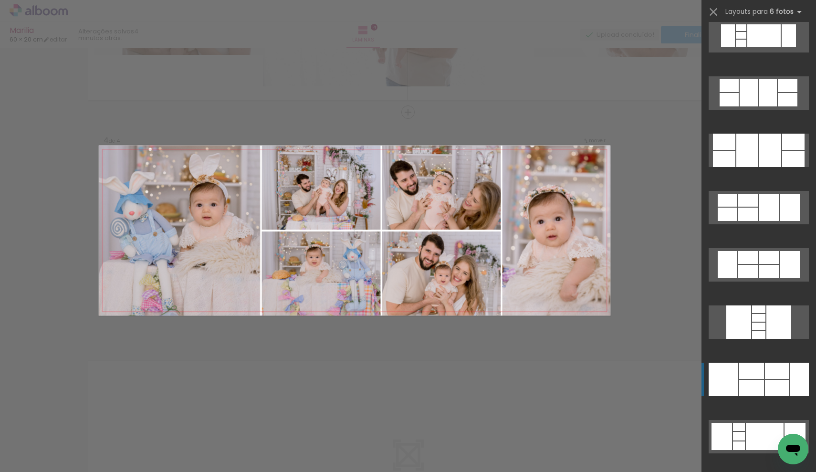
click at [752, 374] on div at bounding box center [751, 371] width 25 height 16
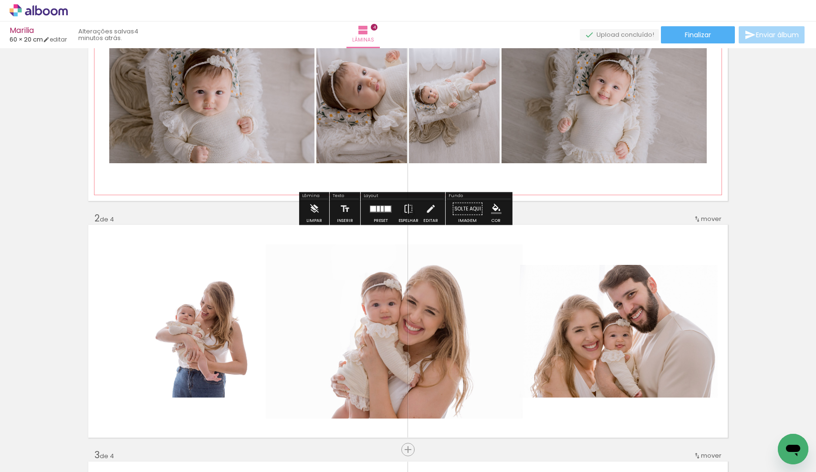
scroll to position [0, 0]
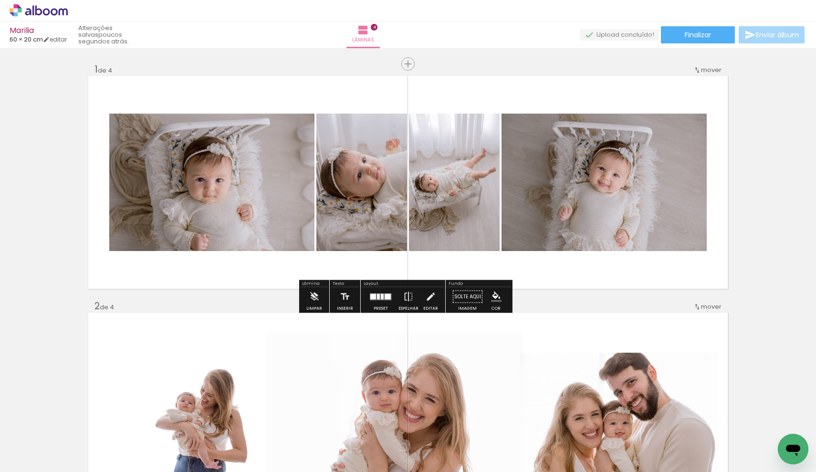
click at [379, 302] on div at bounding box center [381, 296] width 26 height 19
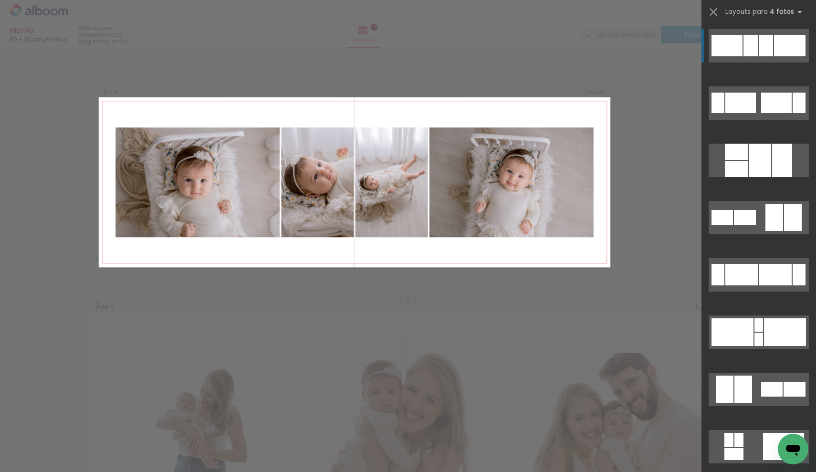
click at [759, 36] on div at bounding box center [765, 45] width 14 height 21
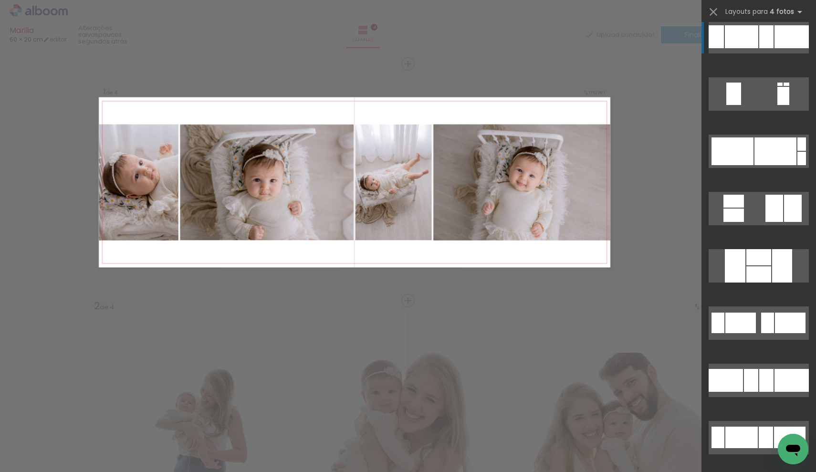
scroll to position [1476, 0]
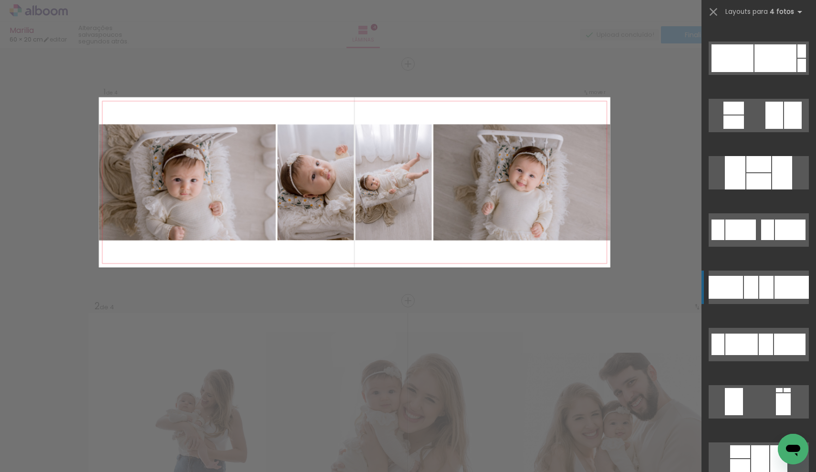
click at [766, 281] on div at bounding box center [766, 287] width 14 height 23
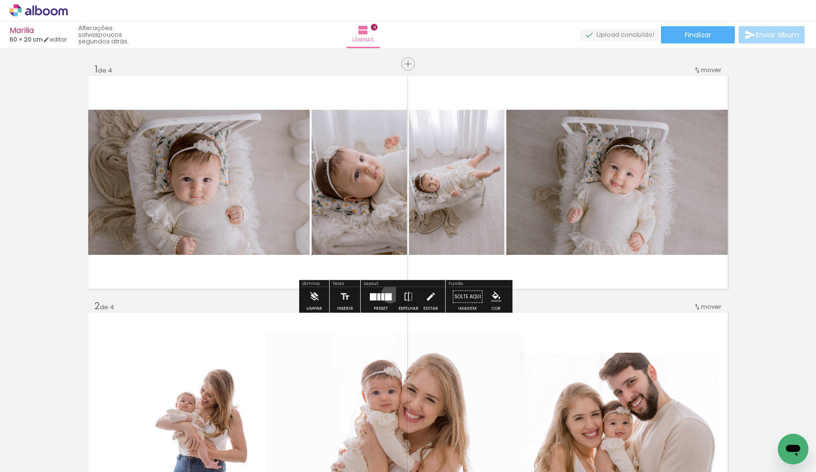
click at [388, 294] on div at bounding box center [388, 296] width 7 height 7
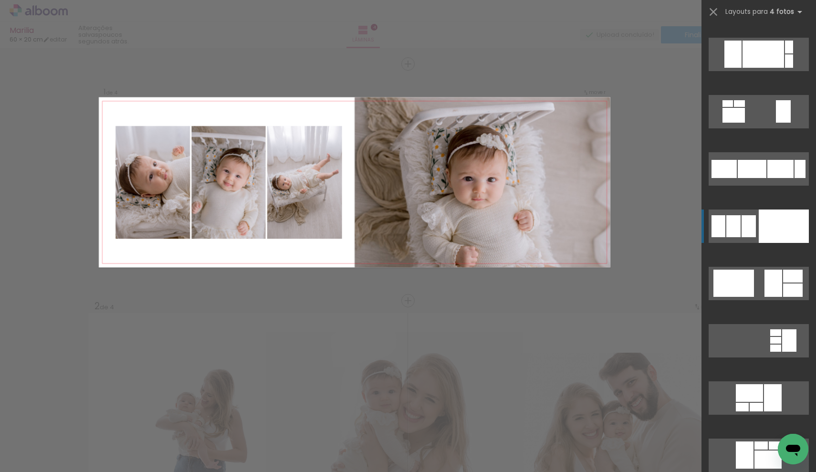
scroll to position [3599, 0]
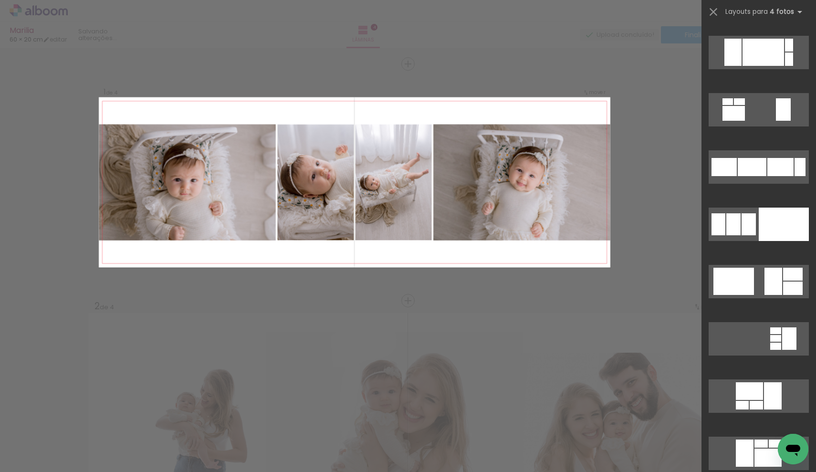
click at [570, 186] on quentale-layouter at bounding box center [354, 182] width 511 height 170
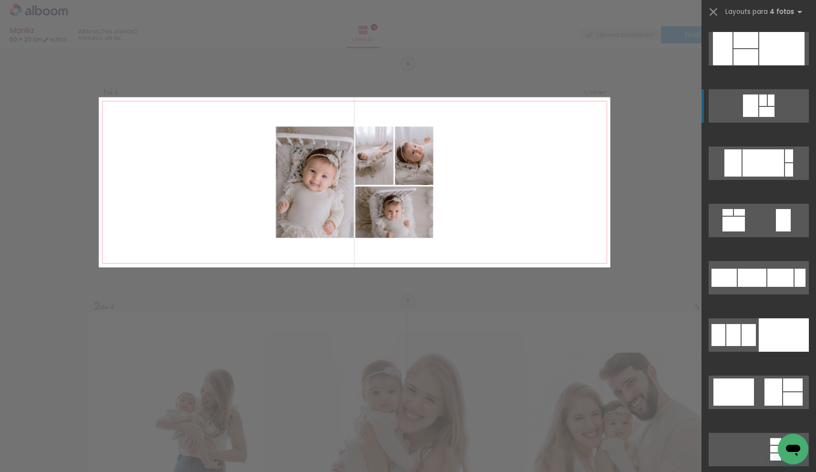
scroll to position [3600, 0]
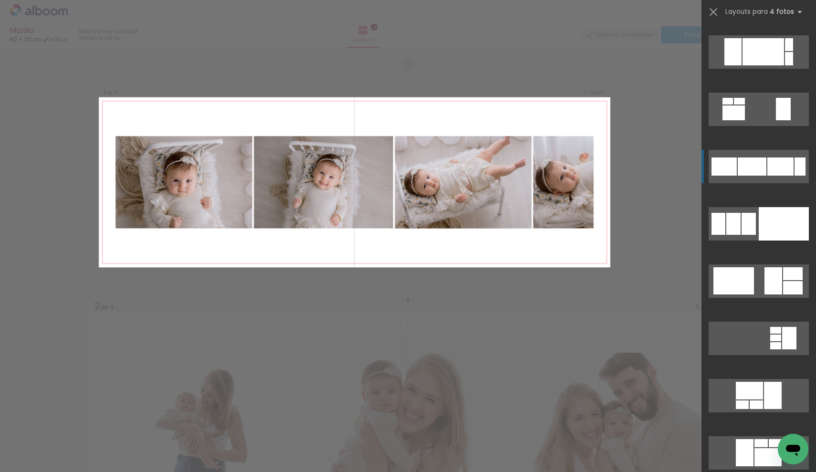
click at [755, 162] on div at bounding box center [751, 166] width 29 height 18
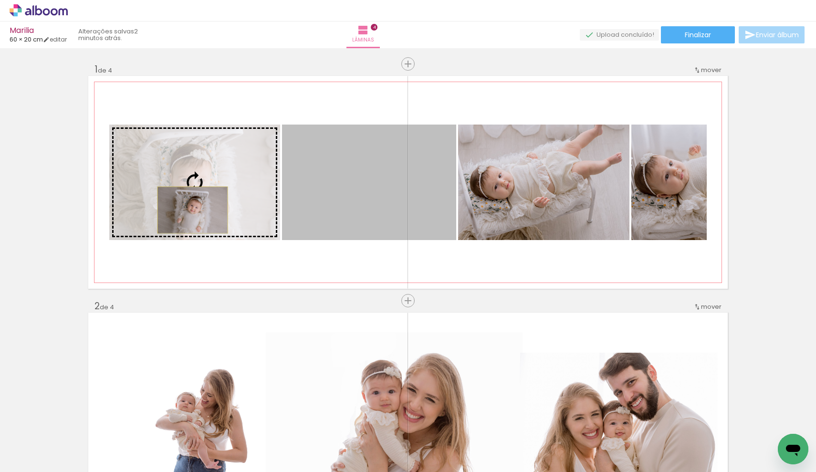
drag, startPoint x: 349, startPoint y: 208, endPoint x: 189, endPoint y: 210, distance: 160.3
click at [0, 0] on slot at bounding box center [0, 0] width 0 height 0
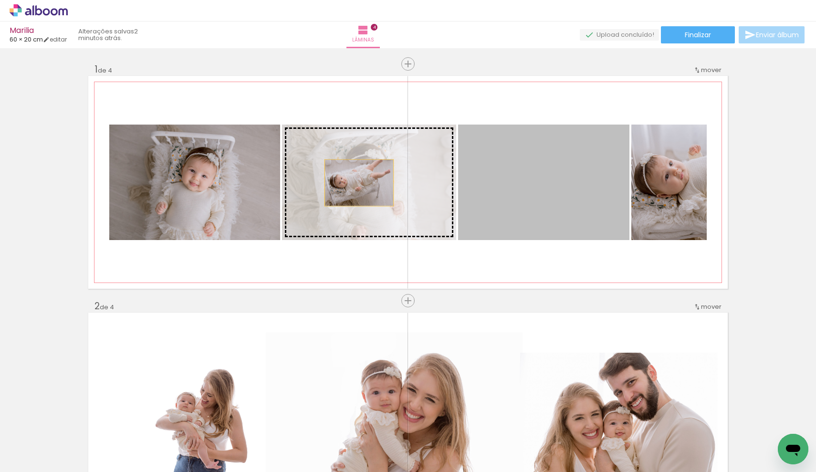
drag, startPoint x: 529, startPoint y: 180, endPoint x: 355, endPoint y: 183, distance: 173.6
click at [0, 0] on slot at bounding box center [0, 0] width 0 height 0
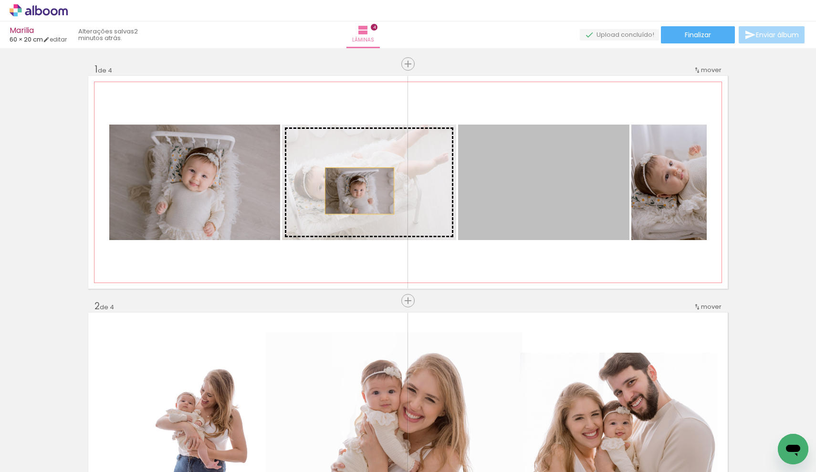
drag, startPoint x: 527, startPoint y: 190, endPoint x: 355, endPoint y: 191, distance: 172.2
click at [0, 0] on slot at bounding box center [0, 0] width 0 height 0
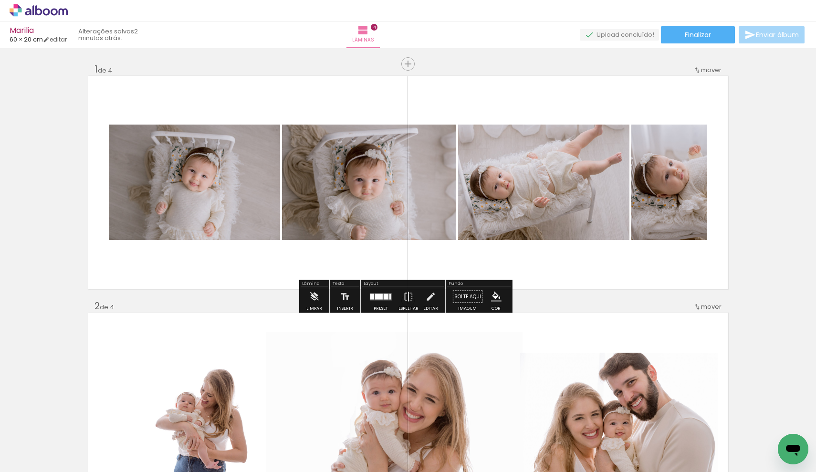
click at [383, 300] on quentale-layouter at bounding box center [381, 296] width 22 height 7
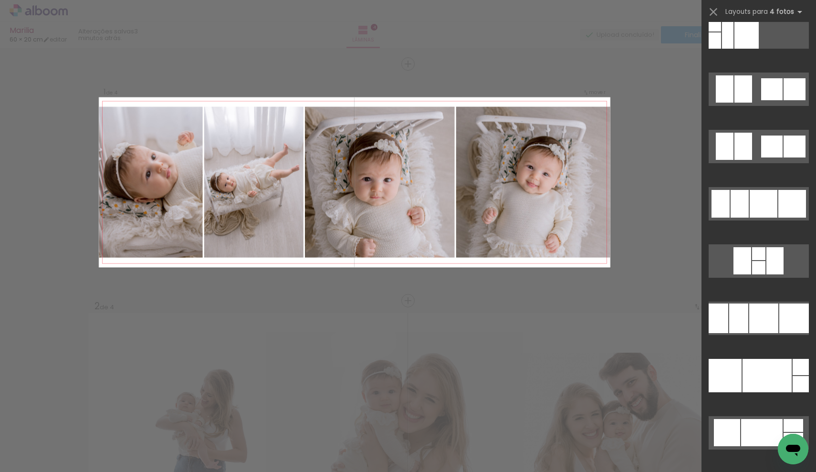
scroll to position [9971, 0]
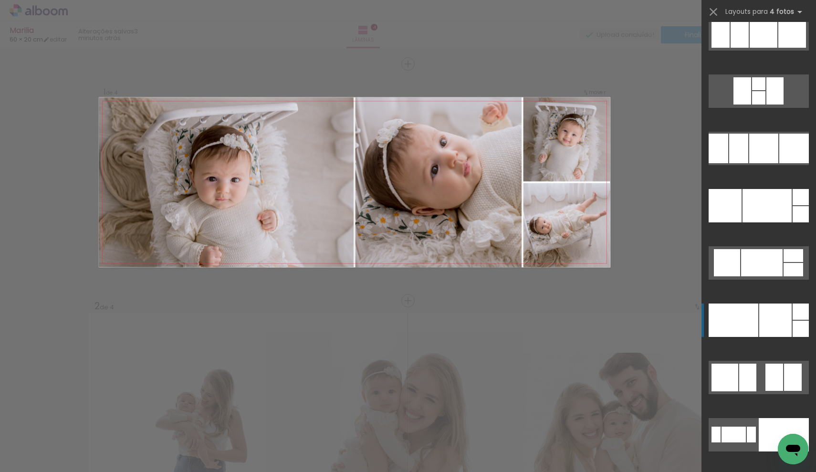
click at [754, 319] on div at bounding box center [733, 319] width 50 height 33
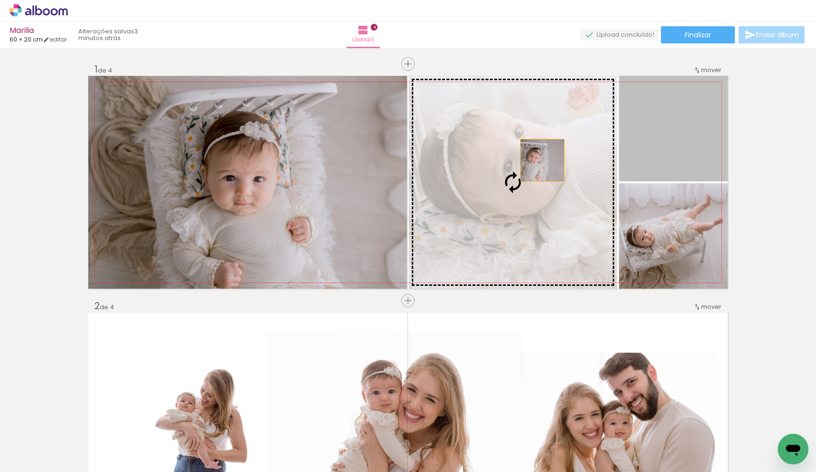
drag, startPoint x: 672, startPoint y: 129, endPoint x: 539, endPoint y: 160, distance: 136.8
click at [0, 0] on slot at bounding box center [0, 0] width 0 height 0
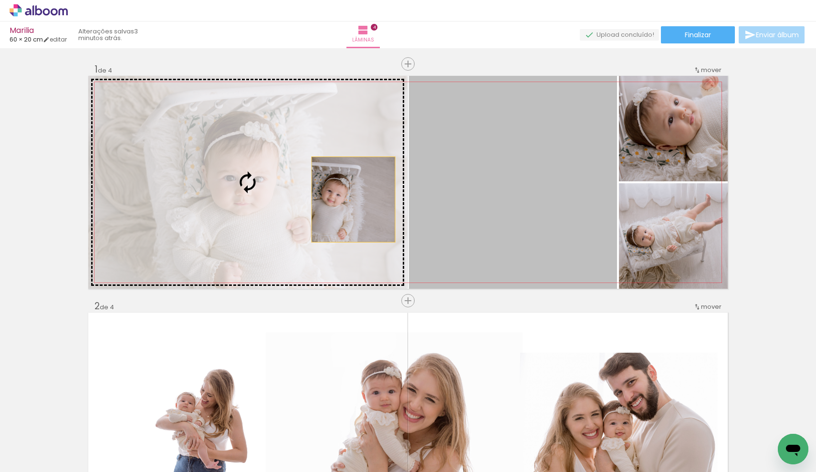
drag, startPoint x: 521, startPoint y: 185, endPoint x: 350, endPoint y: 199, distance: 171.9
click at [0, 0] on slot at bounding box center [0, 0] width 0 height 0
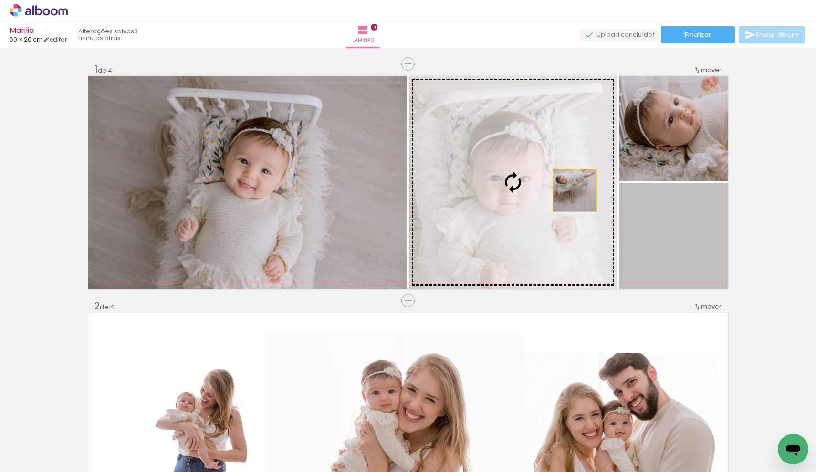
drag, startPoint x: 677, startPoint y: 239, endPoint x: 571, endPoint y: 190, distance: 116.5
click at [0, 0] on slot at bounding box center [0, 0] width 0 height 0
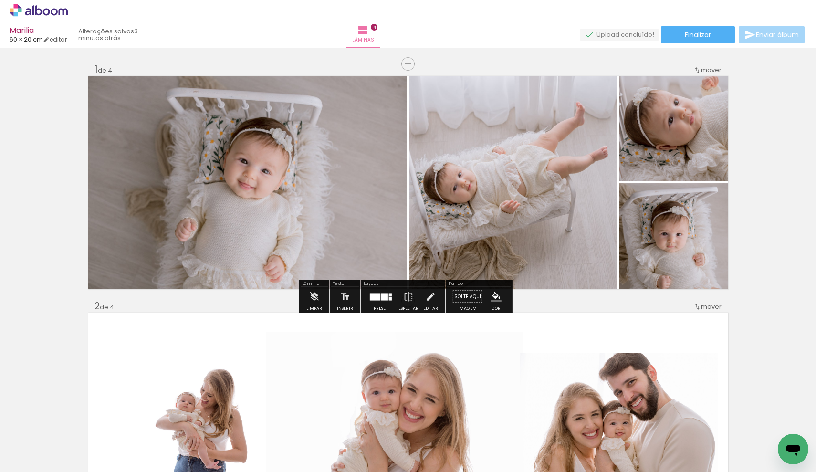
click at [505, 213] on quentale-photo at bounding box center [513, 182] width 208 height 213
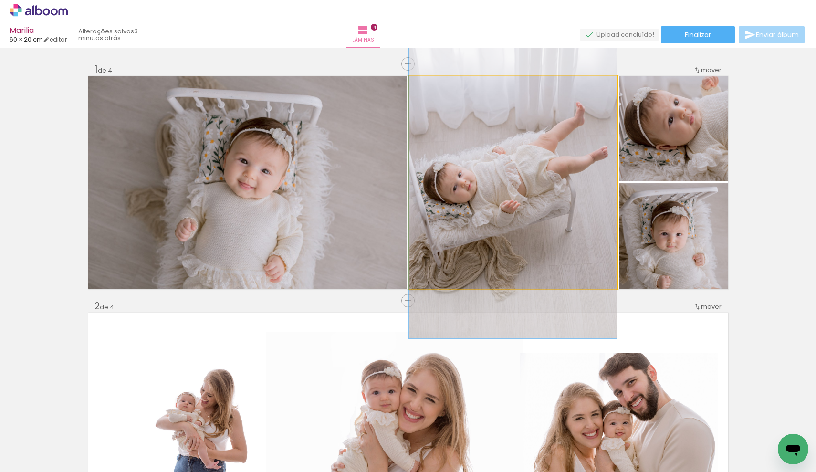
click at [505, 213] on quentale-photo at bounding box center [513, 182] width 208 height 213
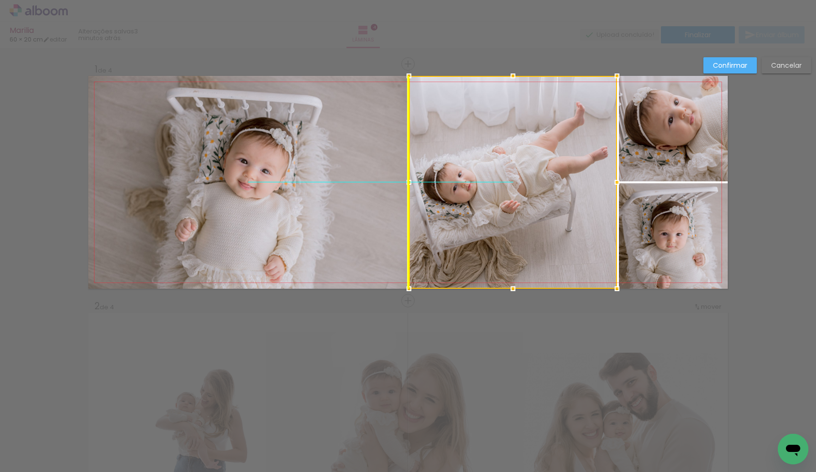
click at [503, 209] on div at bounding box center [513, 182] width 208 height 213
click at [529, 166] on div at bounding box center [513, 182] width 208 height 213
click at [0, 0] on slot "Confirmar" at bounding box center [0, 0] width 0 height 0
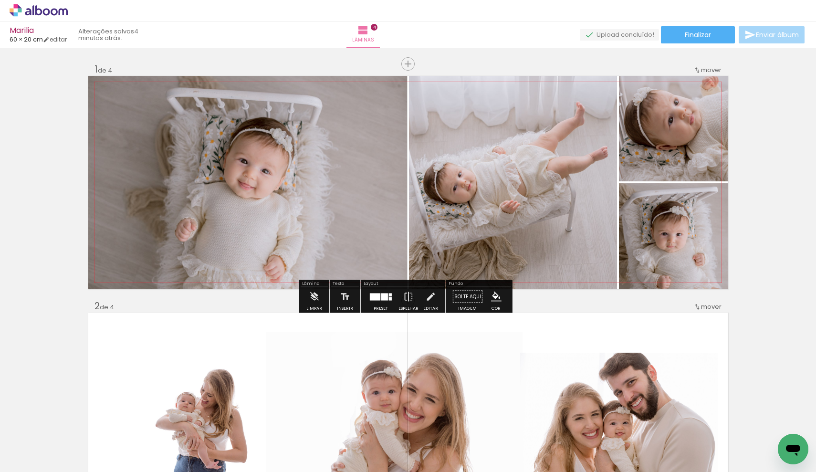
click at [667, 251] on quentale-photo at bounding box center [673, 235] width 109 height 105
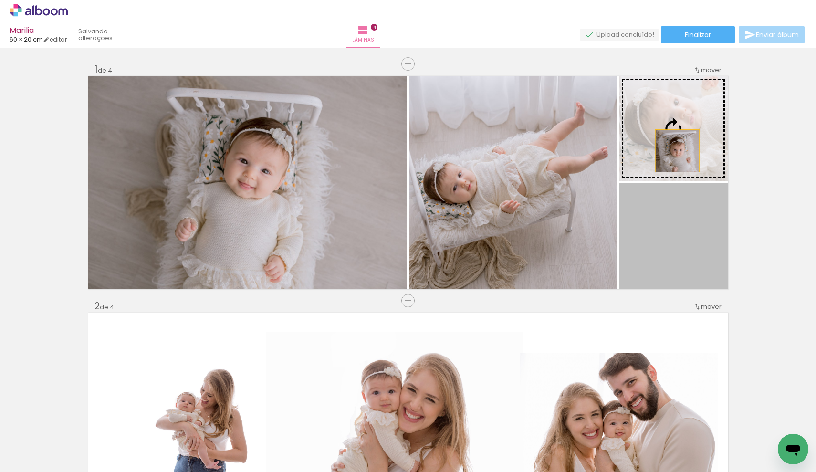
drag, startPoint x: 670, startPoint y: 248, endPoint x: 674, endPoint y: 151, distance: 96.9
click at [0, 0] on slot at bounding box center [0, 0] width 0 height 0
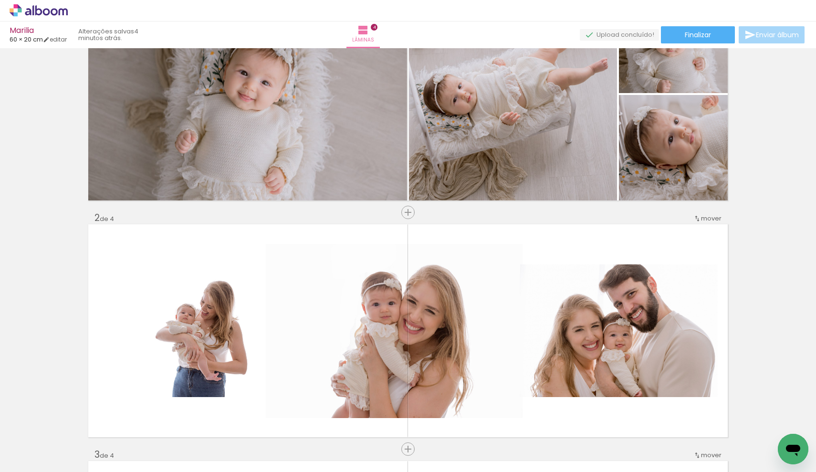
scroll to position [171, 0]
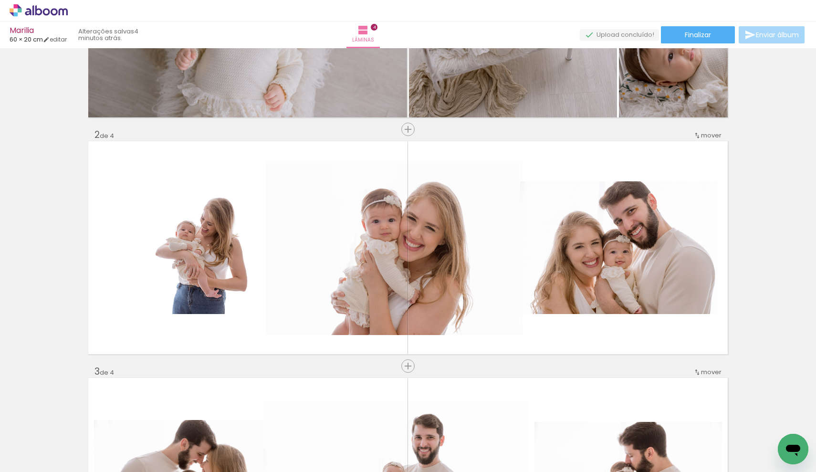
click at [381, 367] on div "Inserir lâmina 1 de 4 Inserir lâmina 2 de 4 Inserir lâmina 3 de 4 Inserir lâmin…" at bounding box center [408, 471] width 816 height 1183
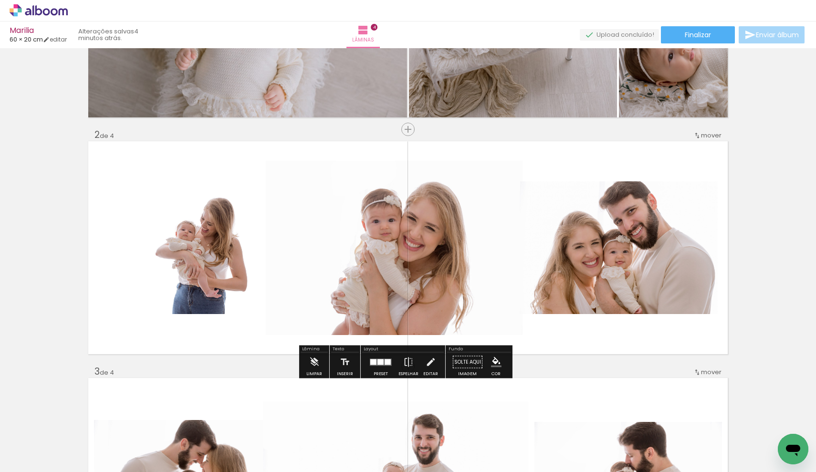
click at [380, 367] on div at bounding box center [381, 361] width 26 height 19
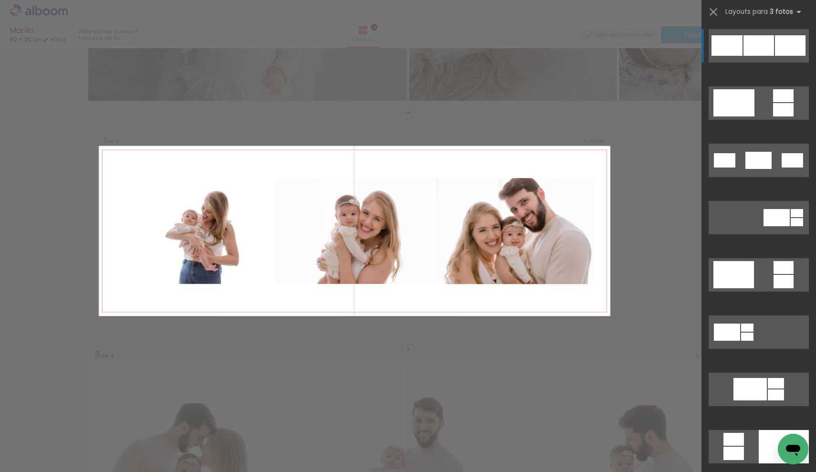
scroll to position [188, 0]
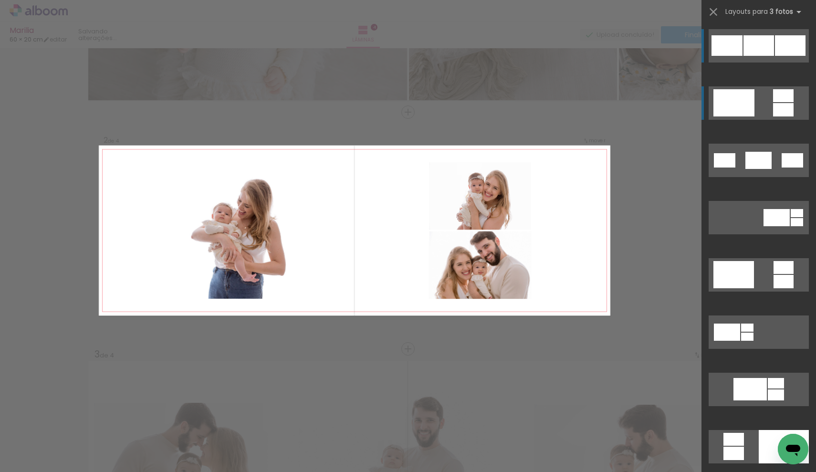
click at [751, 105] on quentale-layouter at bounding box center [758, 102] width 100 height 33
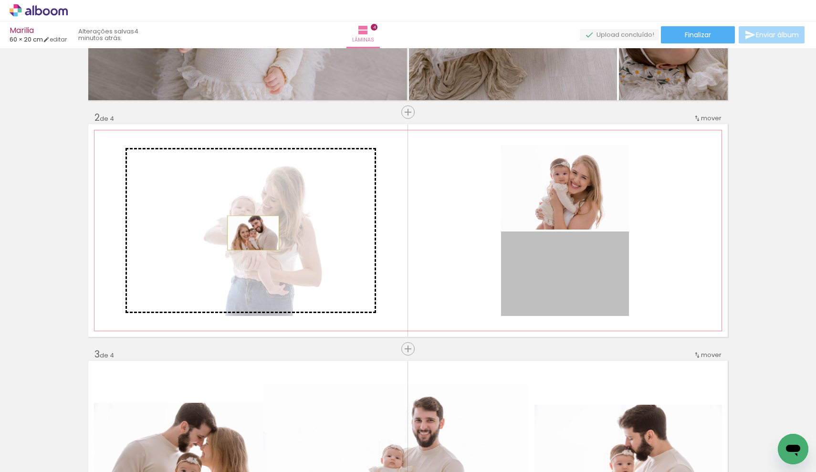
drag, startPoint x: 391, startPoint y: 245, endPoint x: 249, endPoint y: 233, distance: 142.2
click at [0, 0] on slot at bounding box center [0, 0] width 0 height 0
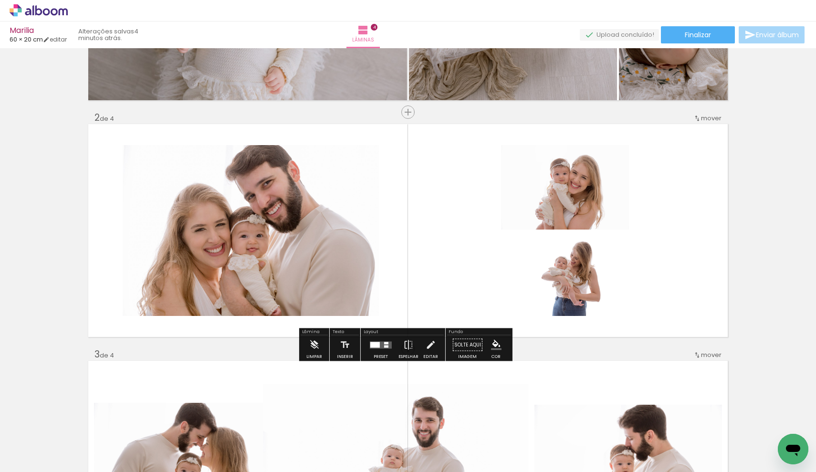
click at [377, 349] on div at bounding box center [381, 344] width 26 height 19
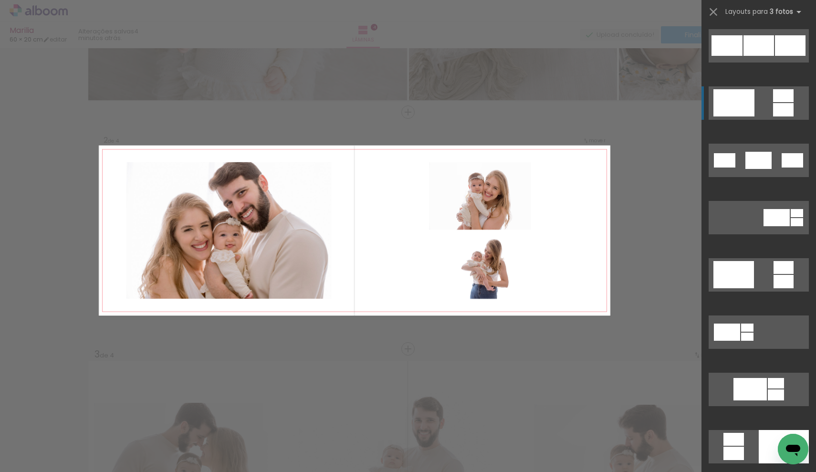
scroll to position [229, 0]
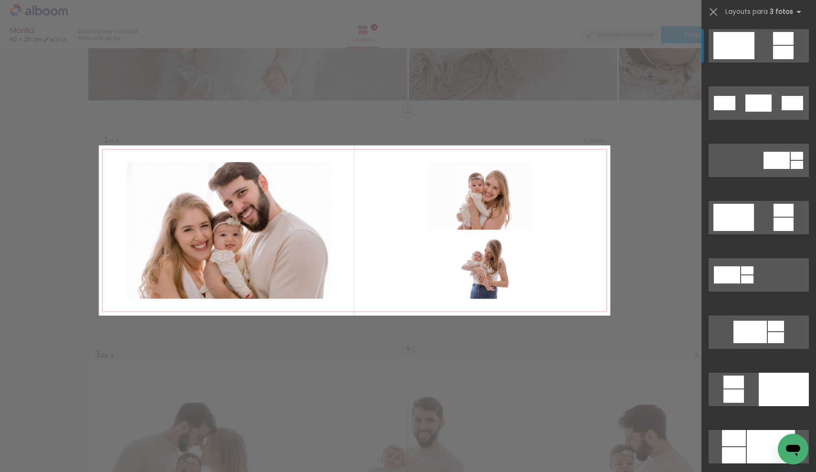
click at [599, 321] on div "Confirmar Cancelar" at bounding box center [408, 463] width 816 height 1206
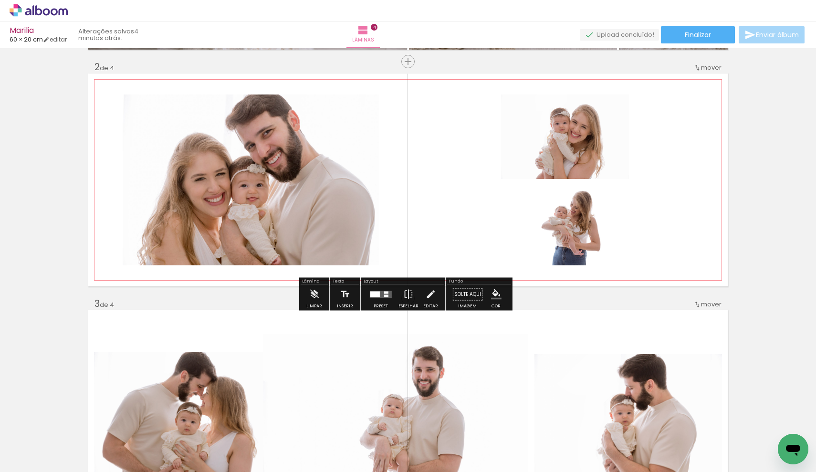
scroll to position [237, 0]
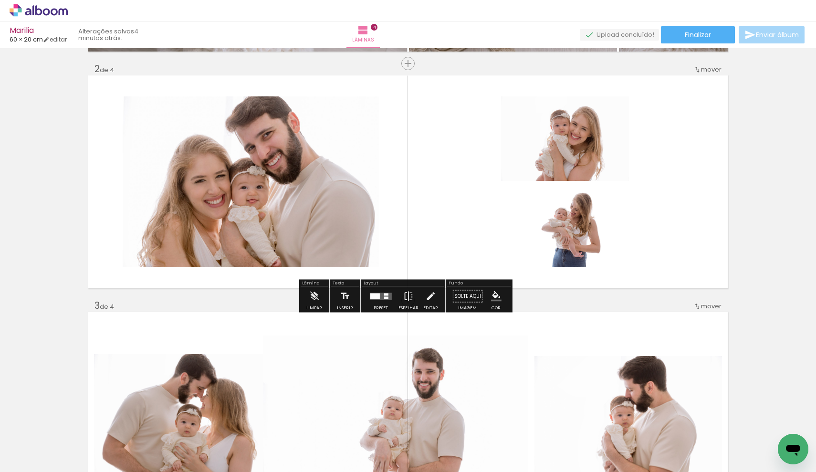
click at [379, 293] on quentale-layouter at bounding box center [381, 295] width 22 height 7
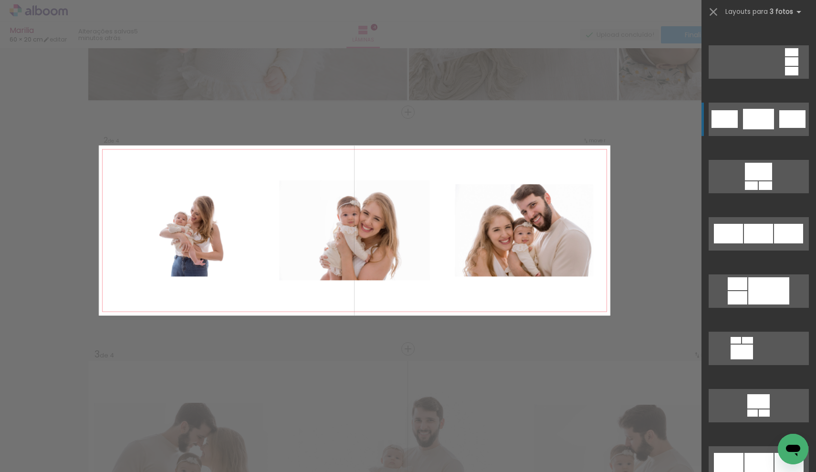
scroll to position [1961, 0]
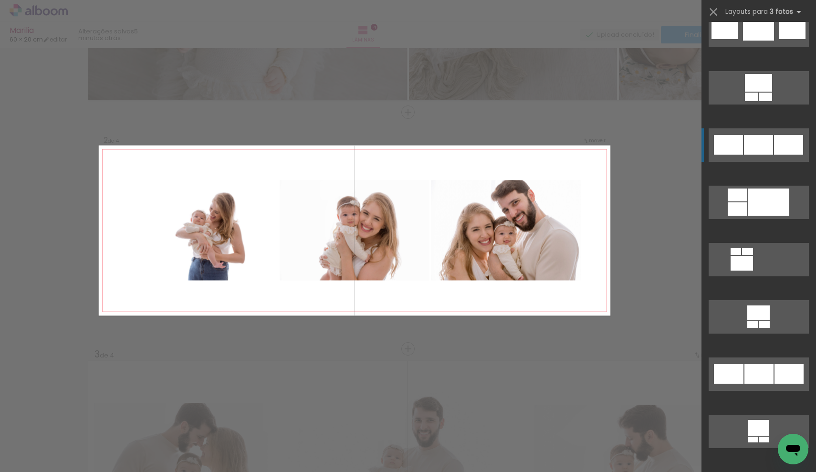
click at [760, 139] on div at bounding box center [758, 145] width 29 height 20
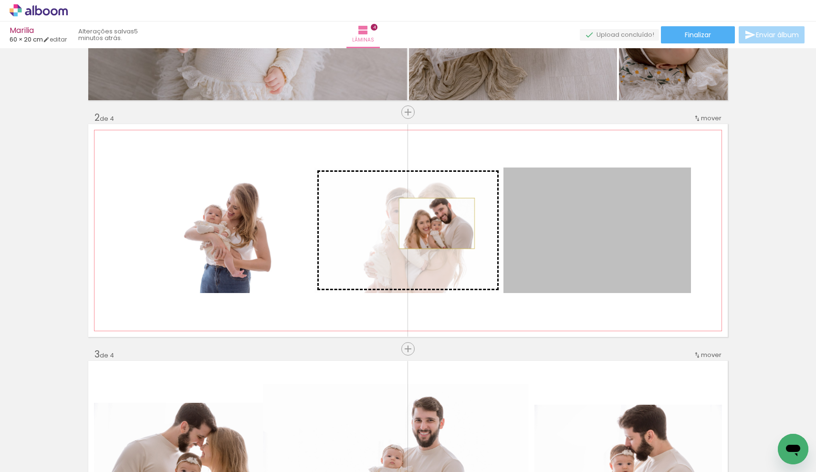
drag, startPoint x: 600, startPoint y: 230, endPoint x: 433, endPoint y: 223, distance: 167.1
click at [0, 0] on slot at bounding box center [0, 0] width 0 height 0
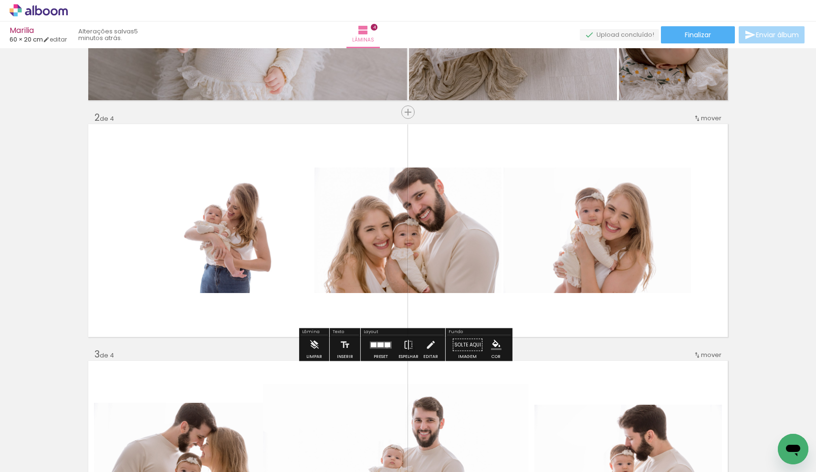
click at [384, 346] on div at bounding box center [387, 344] width 6 height 5
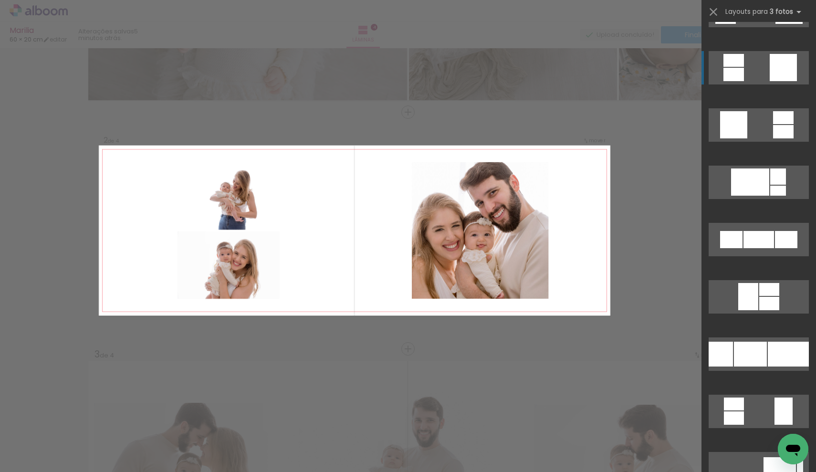
scroll to position [2721, 0]
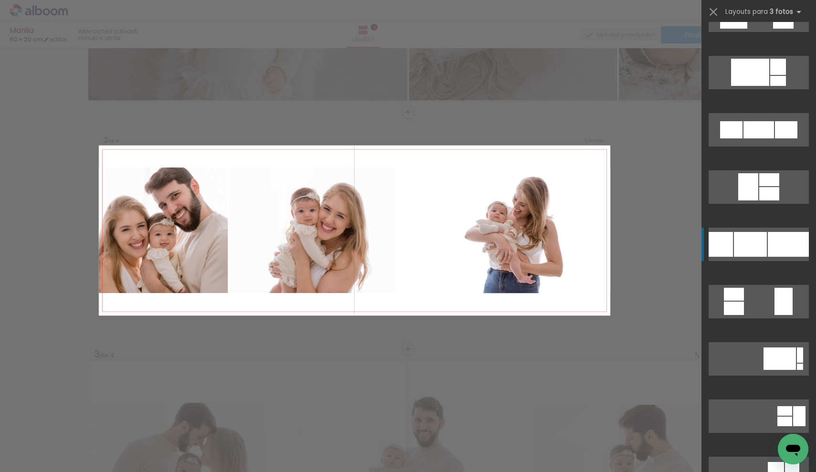
click at [773, 247] on div at bounding box center [787, 244] width 41 height 25
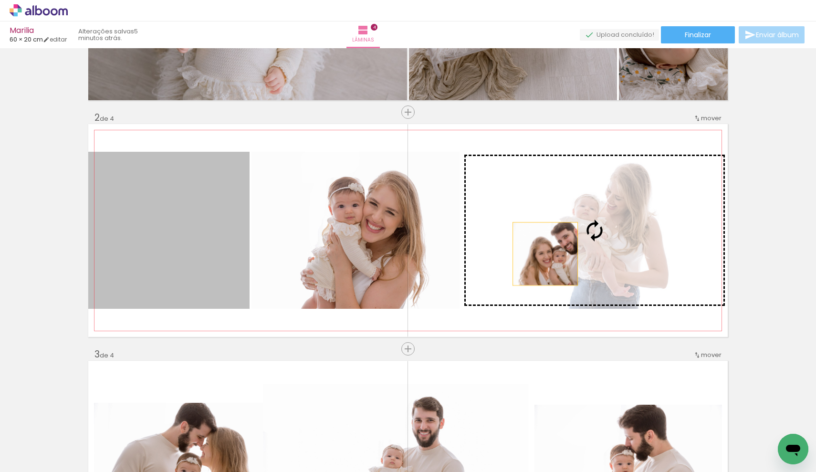
drag, startPoint x: 208, startPoint y: 273, endPoint x: 541, endPoint y: 254, distance: 333.5
click at [0, 0] on slot at bounding box center [0, 0] width 0 height 0
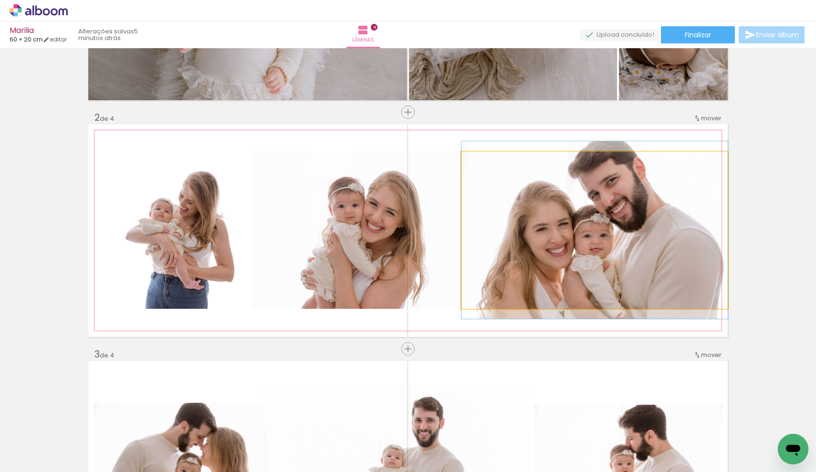
click at [640, 169] on quentale-photo at bounding box center [594, 230] width 266 height 157
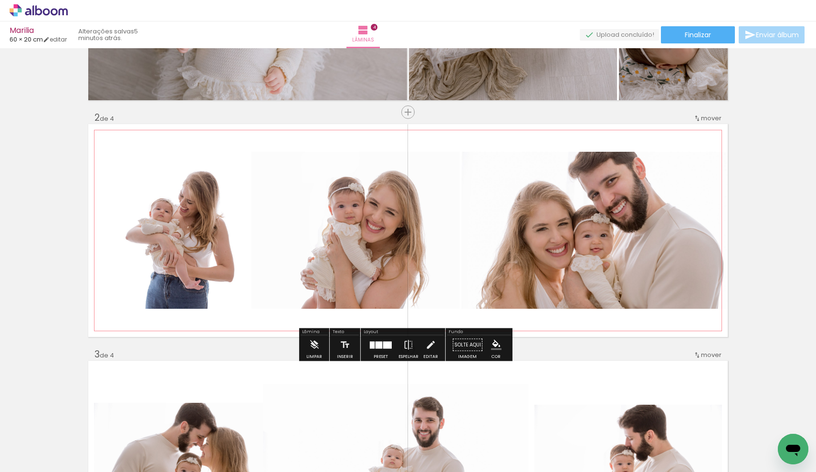
click at [622, 169] on quentale-photo at bounding box center [594, 230] width 266 height 157
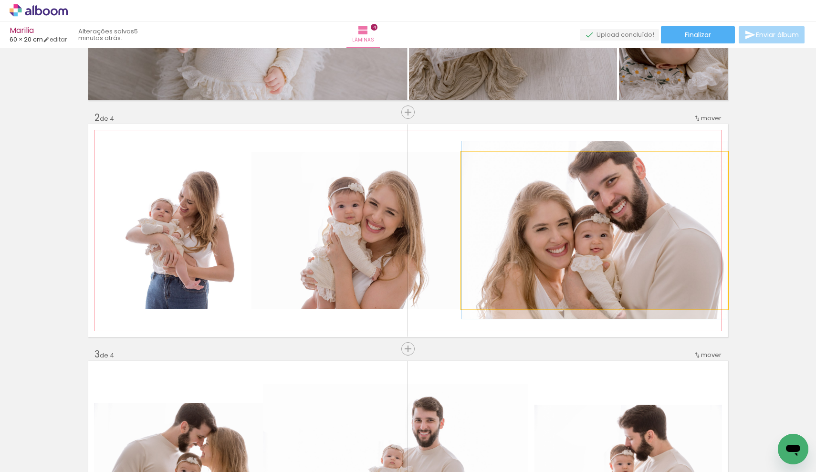
click at [622, 169] on quentale-photo at bounding box center [594, 230] width 266 height 157
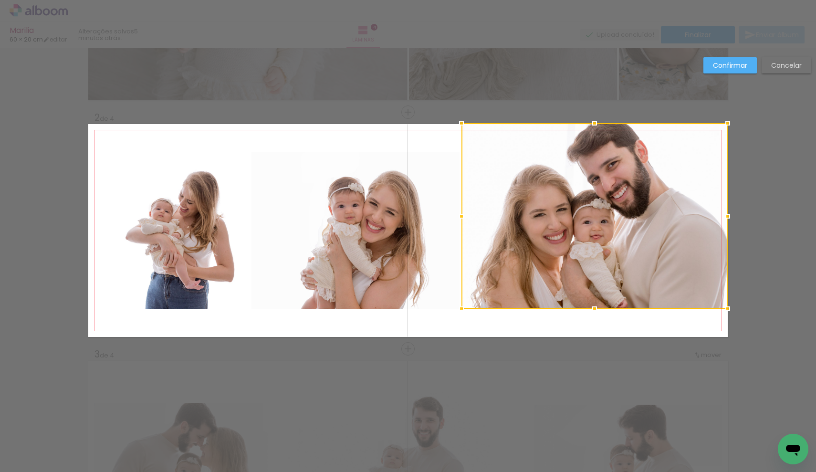
drag, startPoint x: 591, startPoint y: 150, endPoint x: 591, endPoint y: 129, distance: 21.5
click at [591, 129] on div at bounding box center [594, 123] width 19 height 19
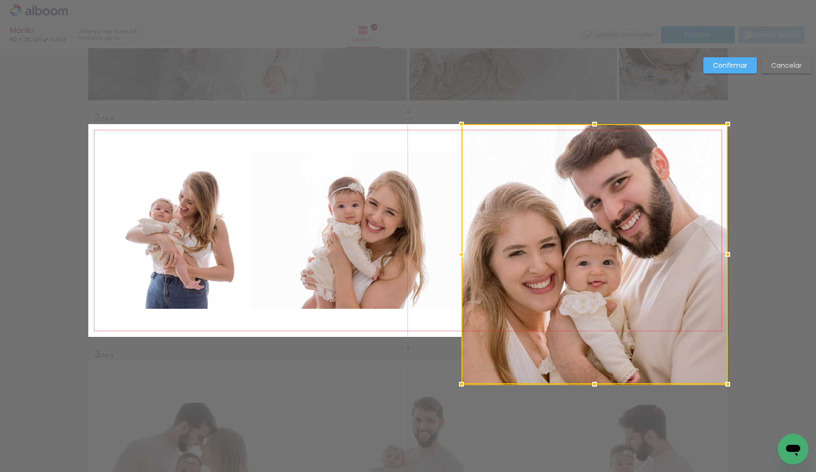
drag, startPoint x: 590, startPoint y: 308, endPoint x: 589, endPoint y: 284, distance: 24.4
click at [589, 284] on div at bounding box center [594, 254] width 266 height 260
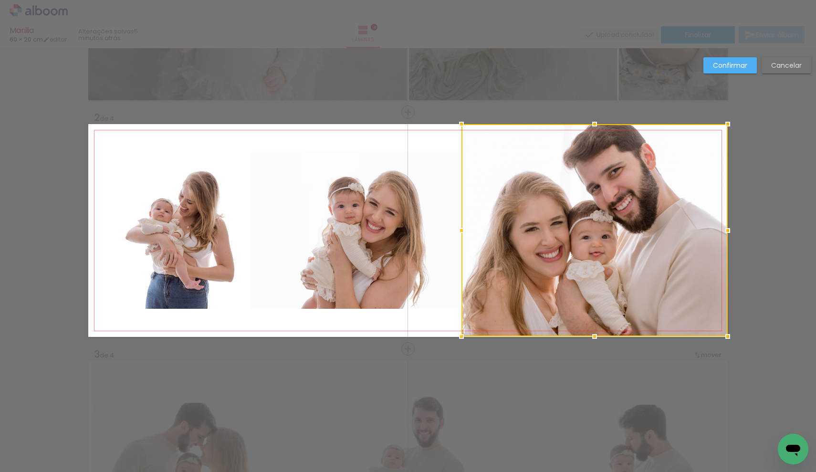
drag, startPoint x: 589, startPoint y: 333, endPoint x: 587, endPoint y: 328, distance: 5.8
click at [587, 328] on div at bounding box center [594, 336] width 19 height 19
click at [0, 0] on slot "Confirmar" at bounding box center [0, 0] width 0 height 0
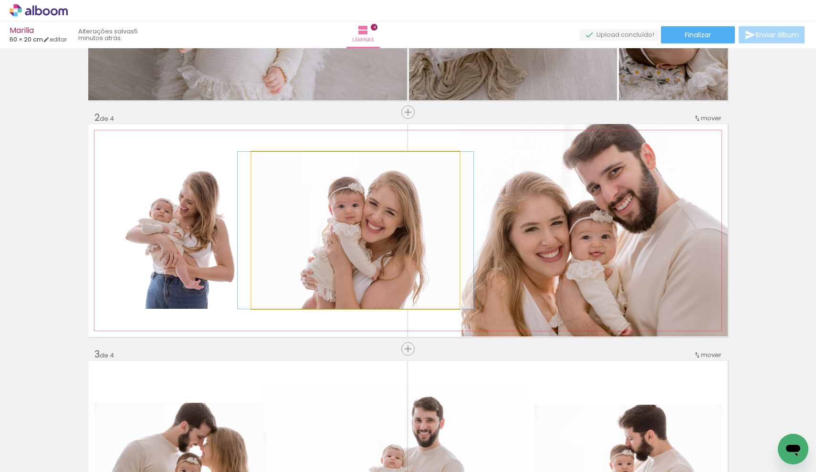
click at [347, 218] on quentale-photo at bounding box center [355, 230] width 208 height 157
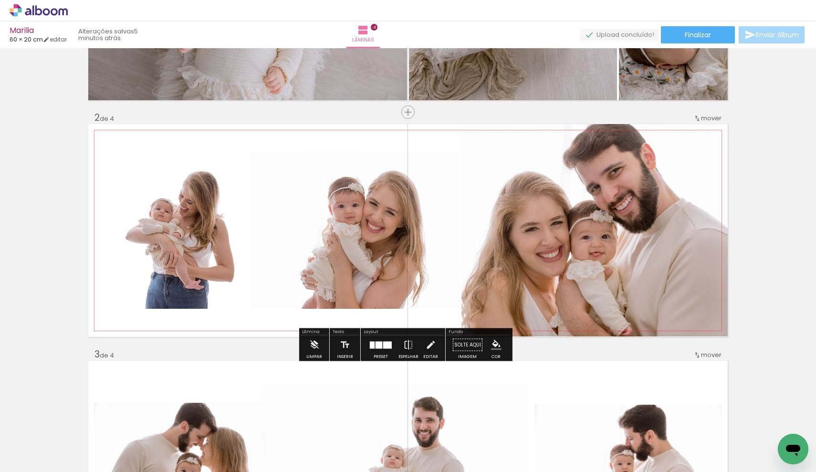
click at [347, 218] on quentale-photo at bounding box center [355, 230] width 208 height 157
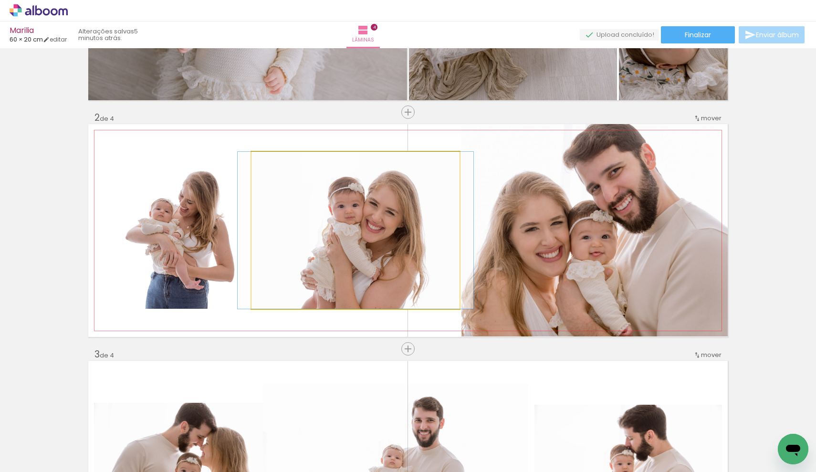
click at [347, 218] on quentale-photo at bounding box center [355, 230] width 208 height 157
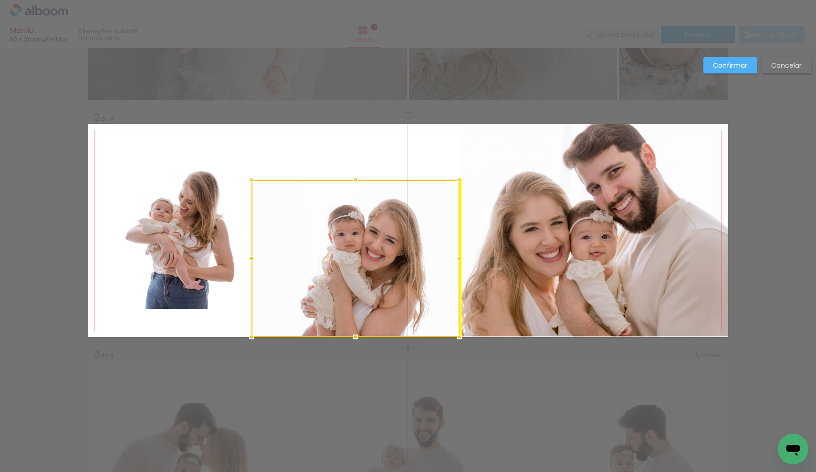
drag, startPoint x: 347, startPoint y: 218, endPoint x: 342, endPoint y: 247, distance: 29.1
click at [342, 247] on div at bounding box center [355, 258] width 208 height 157
click at [194, 203] on quentale-photo at bounding box center [168, 230] width 161 height 157
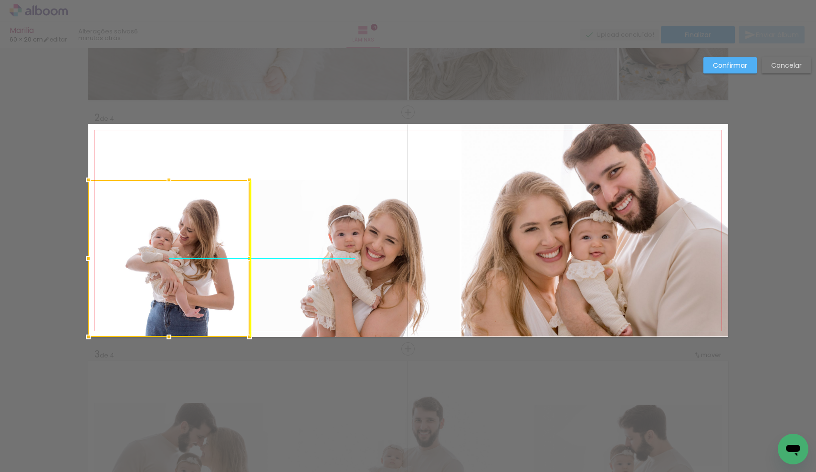
drag, startPoint x: 194, startPoint y: 203, endPoint x: 192, endPoint y: 230, distance: 26.8
click at [192, 230] on div at bounding box center [168, 258] width 161 height 157
click at [336, 107] on div "Confirmar Cancelar" at bounding box center [408, 463] width 816 height 1206
click at [353, 113] on div "Confirmar Cancelar" at bounding box center [408, 463] width 816 height 1206
click at [774, 174] on div "Confirmar Cancelar" at bounding box center [408, 463] width 816 height 1206
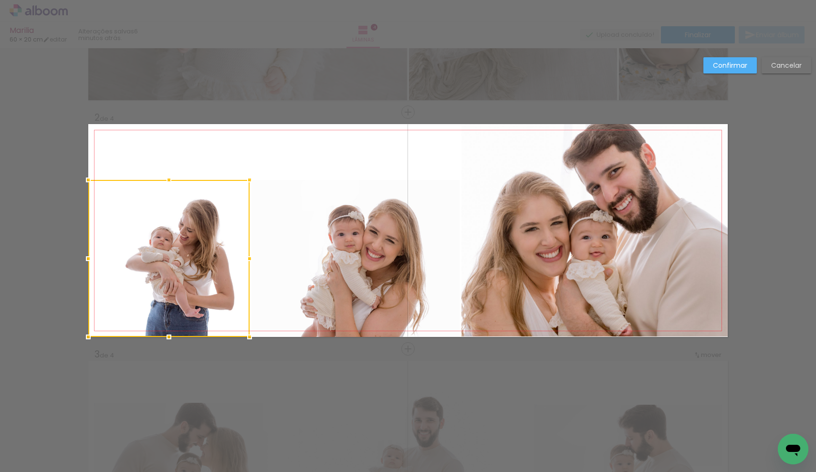
click at [501, 215] on quentale-photo at bounding box center [594, 230] width 266 height 212
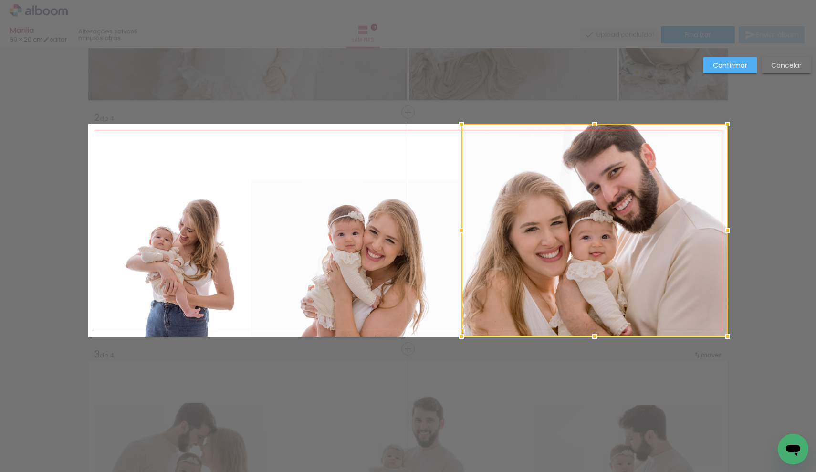
click at [69, 218] on div "Confirmar Cancelar" at bounding box center [408, 463] width 816 height 1206
click at [770, 253] on div "Confirmar Cancelar" at bounding box center [408, 463] width 816 height 1206
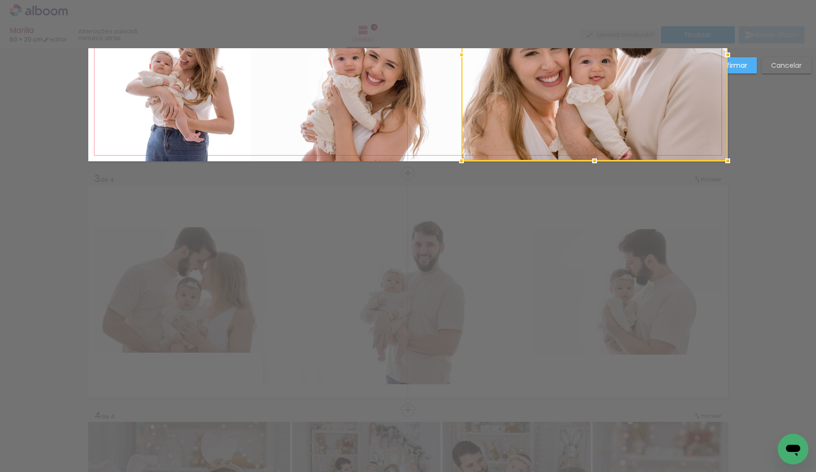
click at [259, 291] on div "Confirmar Cancelar" at bounding box center [408, 287] width 816 height 1206
click at [213, 294] on div "Confirmar Cancelar" at bounding box center [408, 287] width 816 height 1206
click at [0, 0] on slot "Confirmar" at bounding box center [0, 0] width 0 height 0
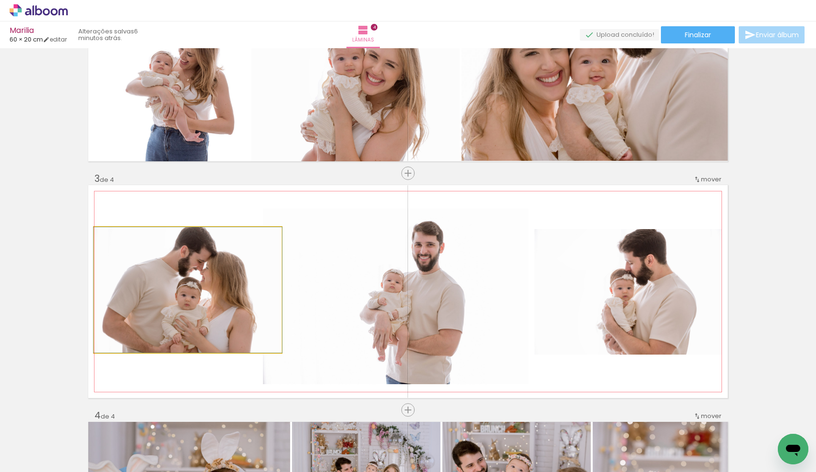
click at [226, 306] on quentale-photo at bounding box center [187, 289] width 187 height 125
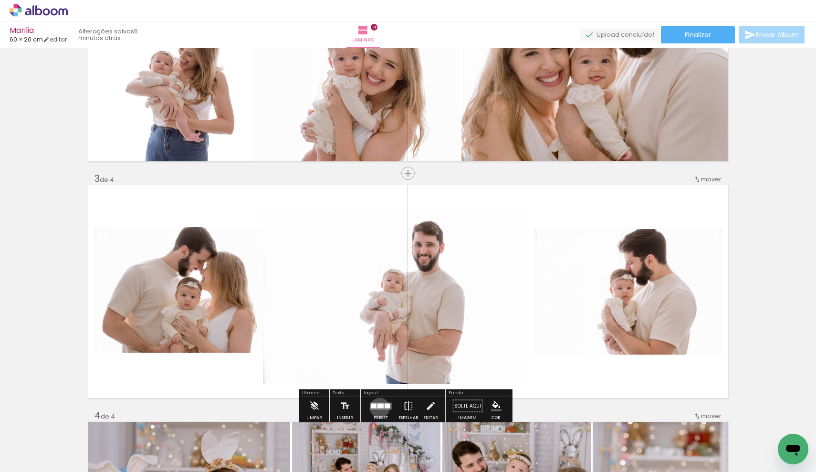
click at [377, 407] on div at bounding box center [380, 405] width 6 height 5
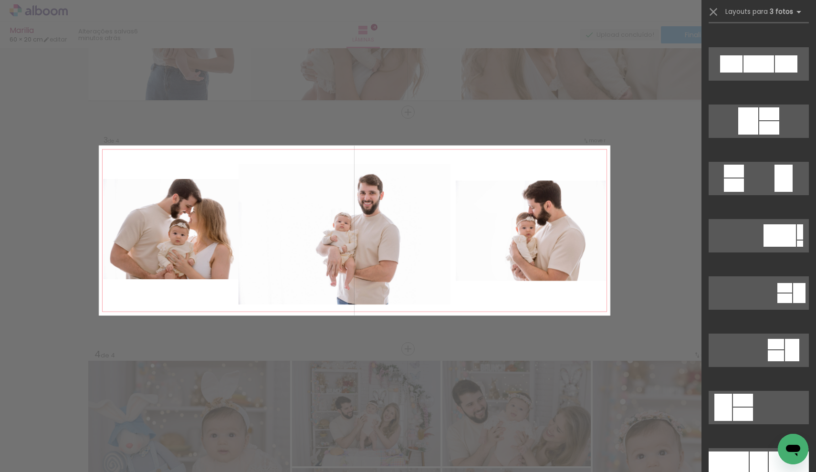
scroll to position [2964, 0]
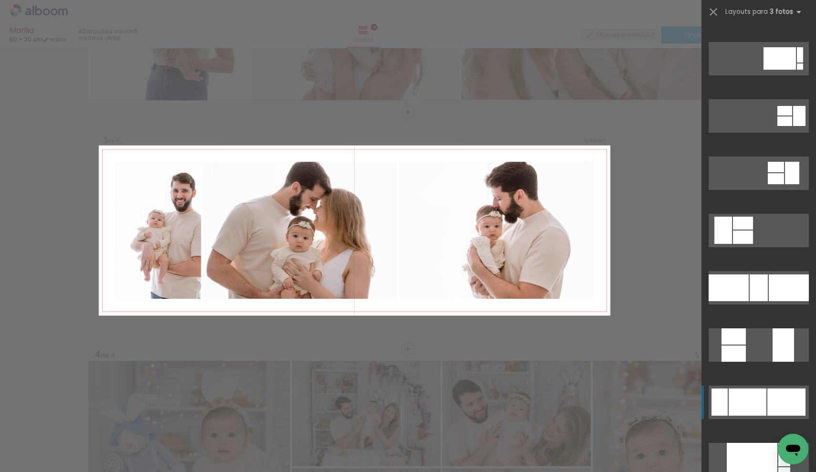
click at [767, 395] on div at bounding box center [786, 401] width 38 height 27
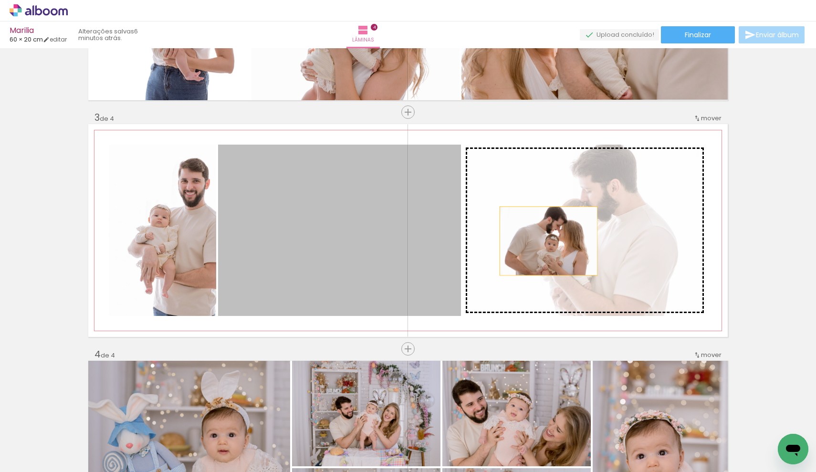
drag, startPoint x: 349, startPoint y: 244, endPoint x: 545, endPoint y: 241, distance: 196.1
click at [0, 0] on slot at bounding box center [0, 0] width 0 height 0
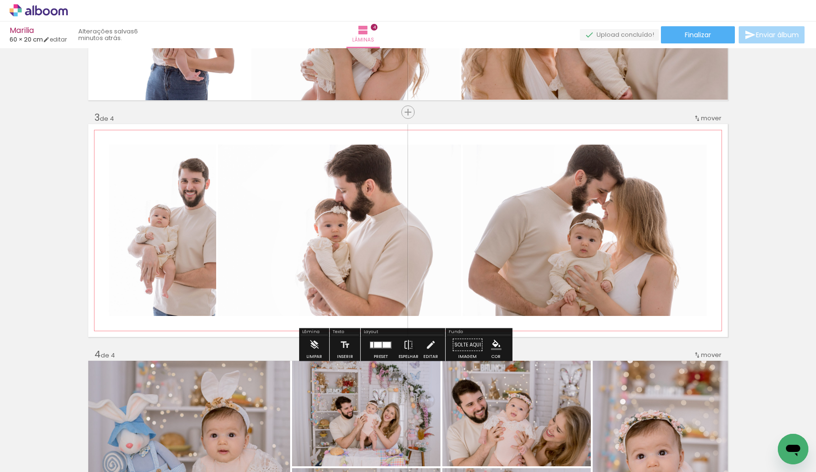
click at [201, 248] on quentale-photo at bounding box center [162, 230] width 107 height 171
click at [234, 243] on quentale-photo at bounding box center [339, 230] width 243 height 171
click at [250, 237] on quentale-photo at bounding box center [339, 230] width 243 height 171
click at [234, 238] on quentale-photo at bounding box center [339, 230] width 243 height 171
click at [224, 237] on quentale-photo at bounding box center [339, 230] width 243 height 171
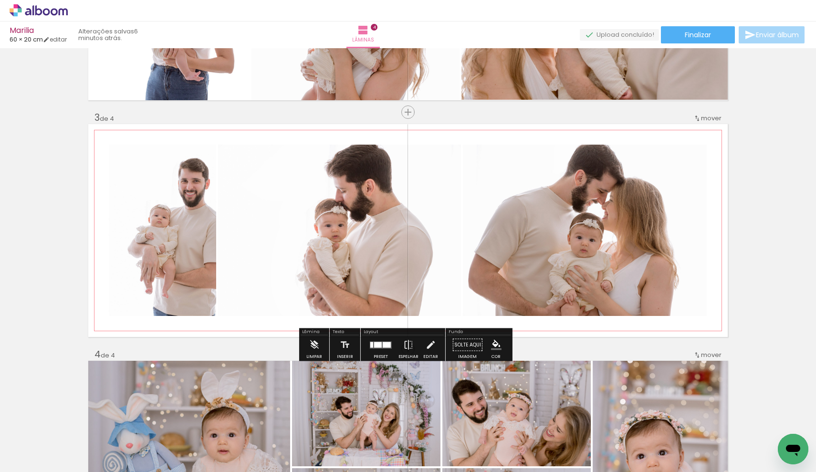
click at [221, 237] on quentale-photo at bounding box center [339, 230] width 243 height 171
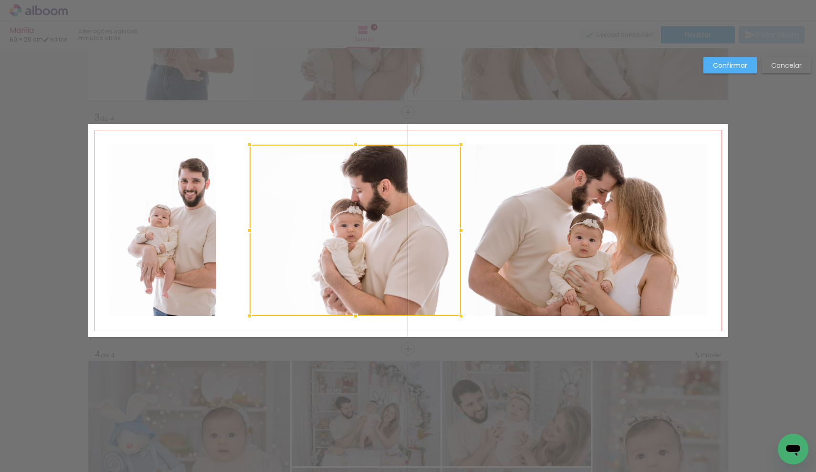
drag, startPoint x: 215, startPoint y: 231, endPoint x: 248, endPoint y: 236, distance: 33.7
click at [248, 236] on div at bounding box center [249, 230] width 19 height 19
click at [171, 234] on quentale-photo at bounding box center [162, 230] width 107 height 171
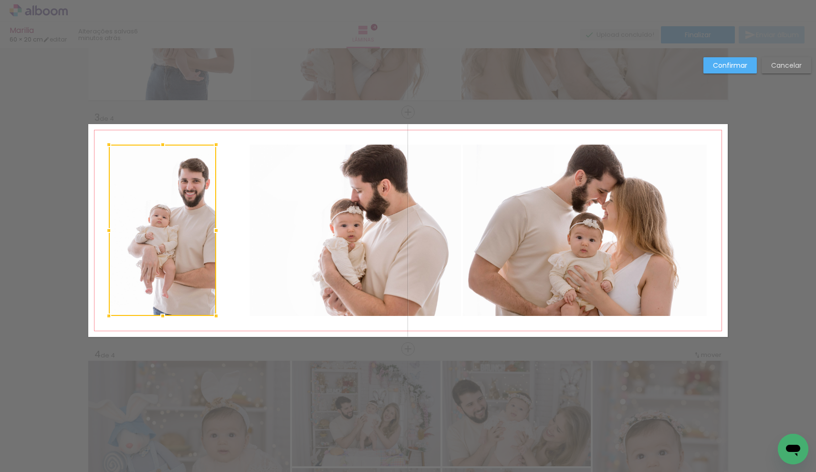
click at [171, 234] on div at bounding box center [162, 230] width 107 height 171
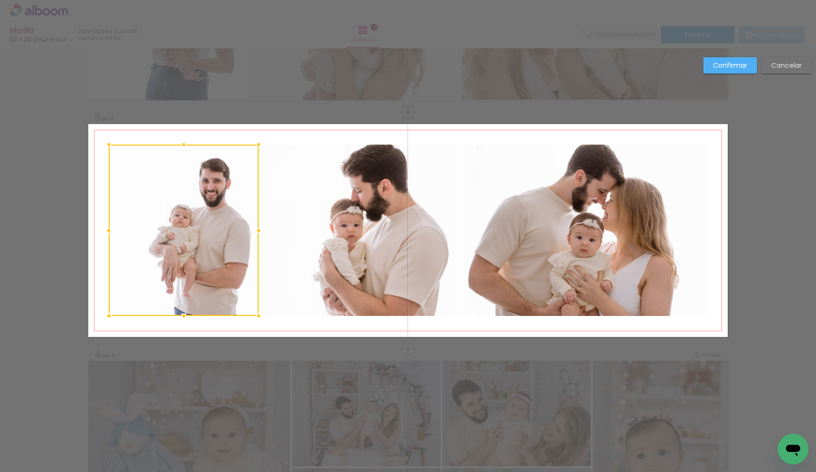
drag, startPoint x: 212, startPoint y: 230, endPoint x: 254, endPoint y: 233, distance: 42.5
click at [254, 233] on div at bounding box center [258, 230] width 19 height 19
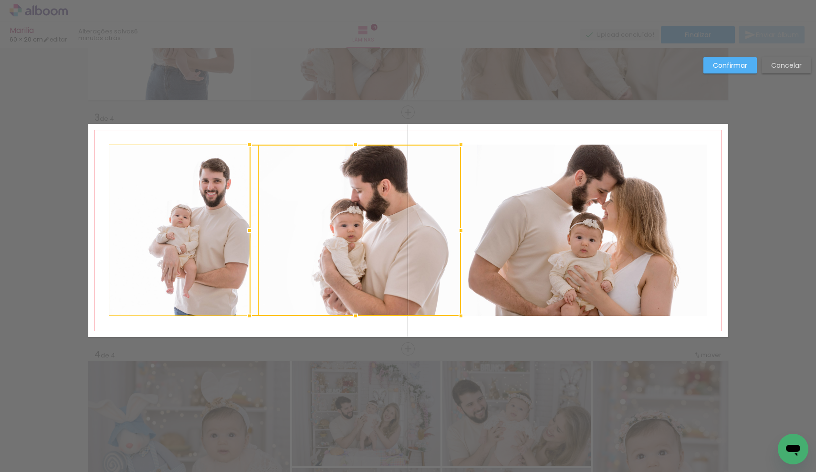
click at [326, 222] on div at bounding box center [354, 230] width 211 height 171
click at [211, 174] on quentale-photo at bounding box center [184, 230] width 150 height 171
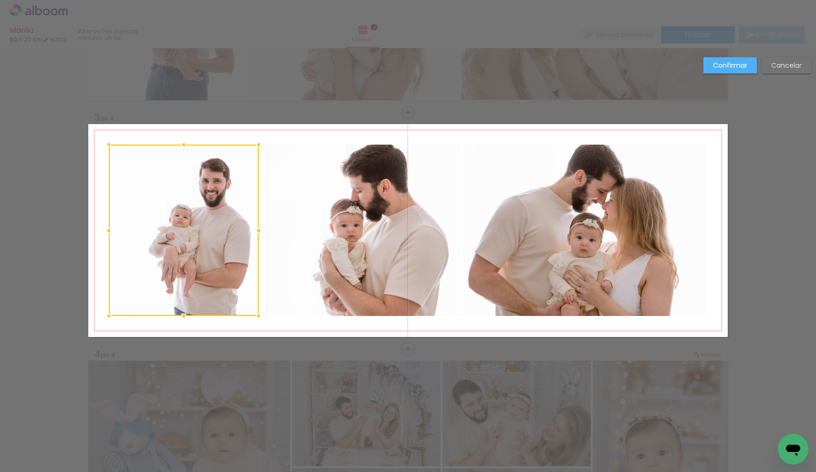
click at [211, 174] on div at bounding box center [184, 230] width 150 height 171
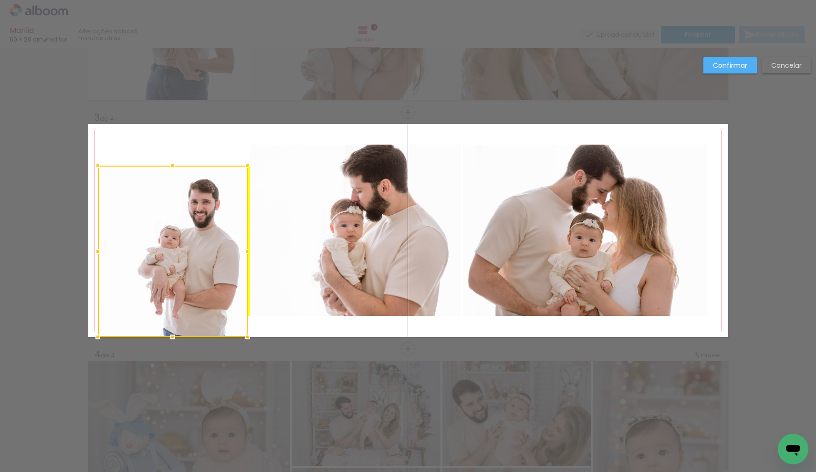
drag, startPoint x: 210, startPoint y: 179, endPoint x: 203, endPoint y: 200, distance: 22.2
click at [203, 200] on div at bounding box center [173, 251] width 150 height 171
click at [355, 205] on quentale-photo at bounding box center [354, 230] width 211 height 171
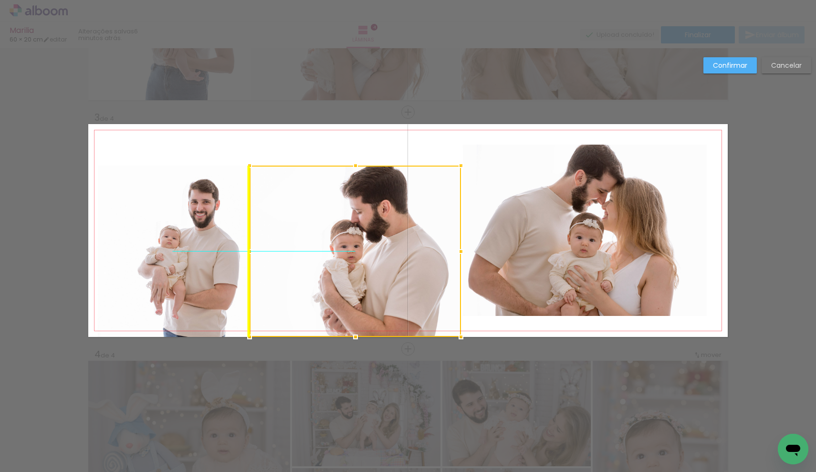
drag, startPoint x: 357, startPoint y: 205, endPoint x: 352, endPoint y: 223, distance: 19.2
click at [352, 223] on div at bounding box center [354, 251] width 211 height 171
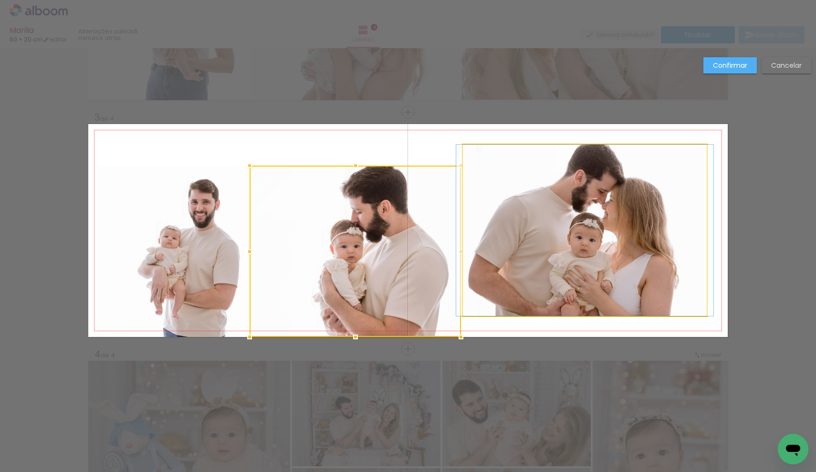
click at [565, 198] on quentale-photo at bounding box center [585, 230] width 244 height 171
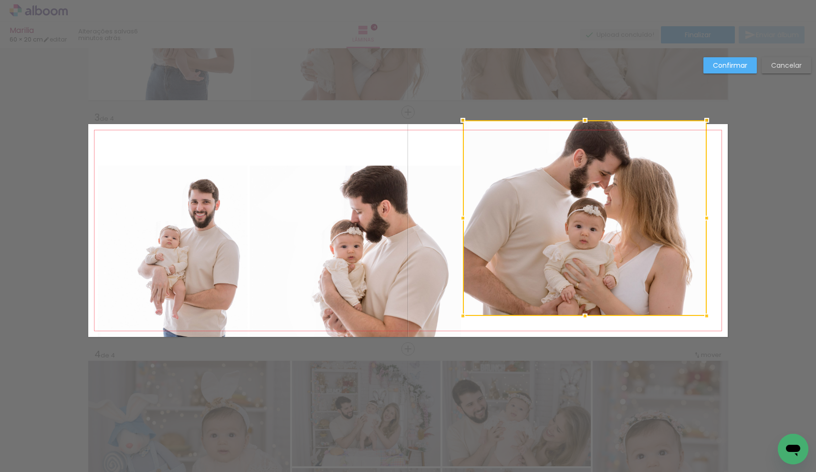
drag, startPoint x: 580, startPoint y: 146, endPoint x: 580, endPoint y: 129, distance: 17.2
click at [580, 129] on div at bounding box center [584, 120] width 19 height 19
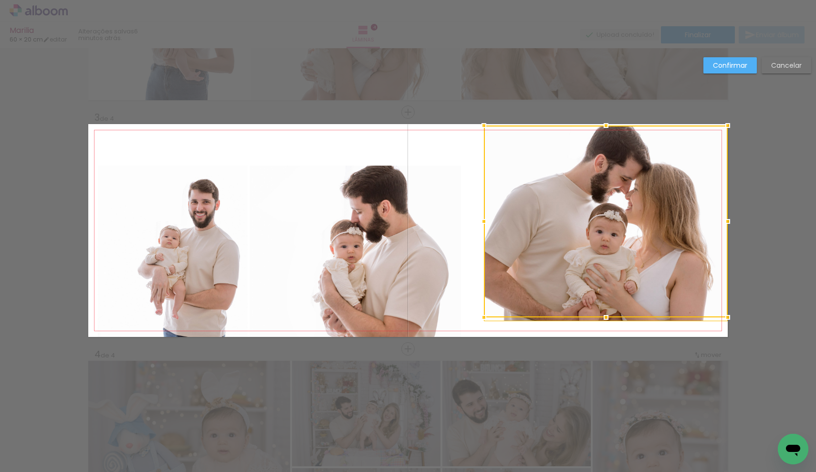
drag, startPoint x: 626, startPoint y: 282, endPoint x: 648, endPoint y: 283, distance: 21.5
click at [648, 283] on div at bounding box center [606, 221] width 244 height 192
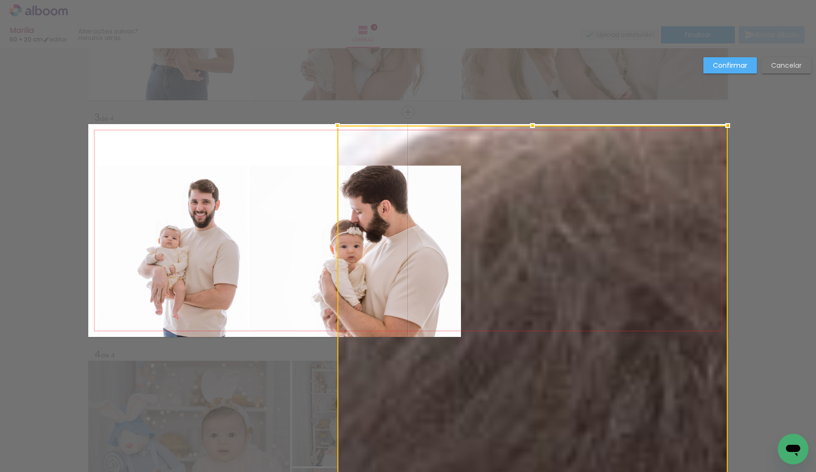
drag, startPoint x: 482, startPoint y: 318, endPoint x: 386, endPoint y: 269, distance: 107.1
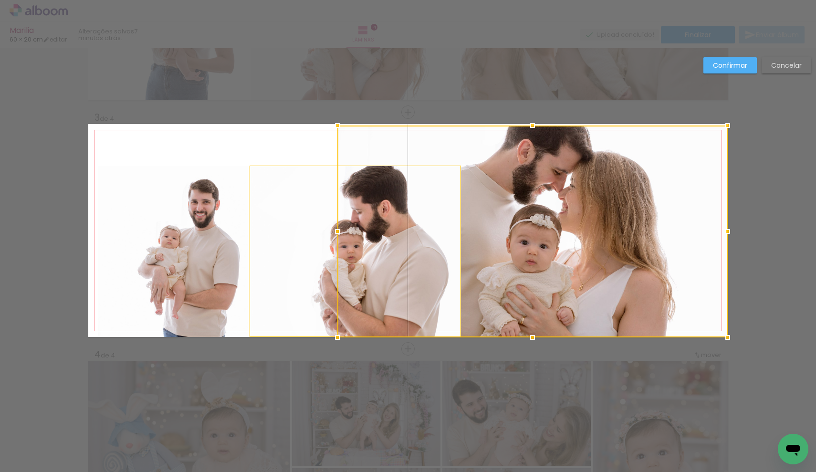
click at [543, 226] on div at bounding box center [532, 231] width 390 height 212
click at [535, 214] on div at bounding box center [532, 231] width 390 height 212
click at [514, 216] on div at bounding box center [532, 231] width 390 height 212
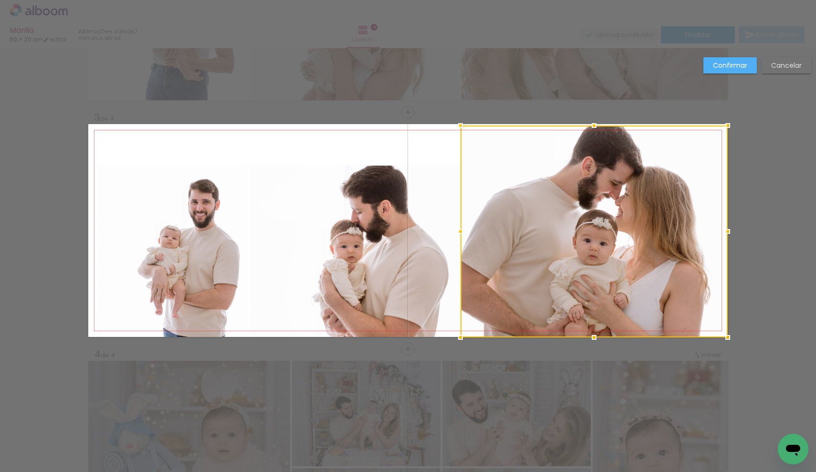
drag, startPoint x: 330, startPoint y: 235, endPoint x: 453, endPoint y: 235, distance: 123.5
click at [453, 235] on div at bounding box center [460, 231] width 19 height 19
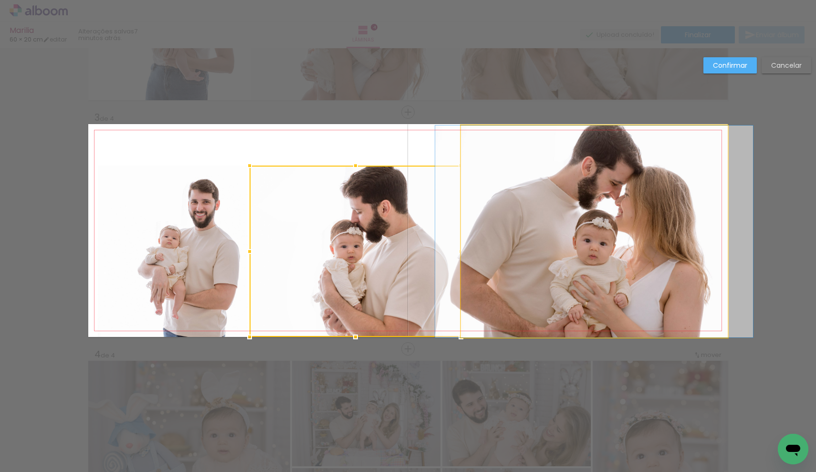
click at [495, 240] on quentale-photo at bounding box center [594, 231] width 267 height 212
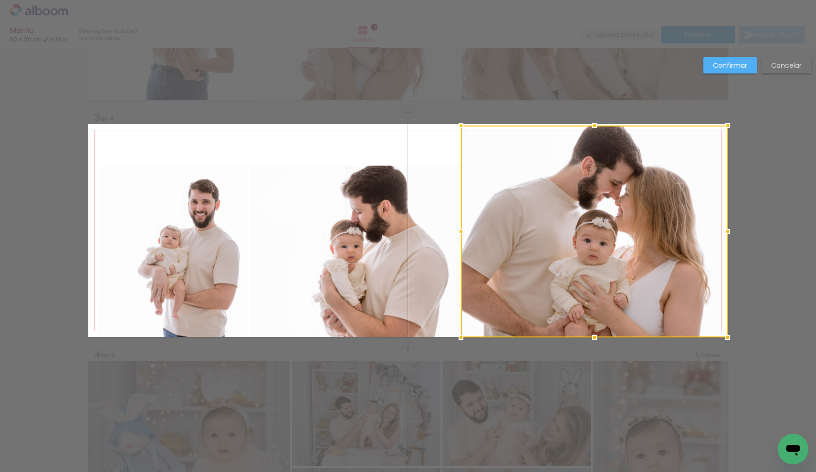
click at [412, 237] on quentale-photo at bounding box center [354, 251] width 211 height 171
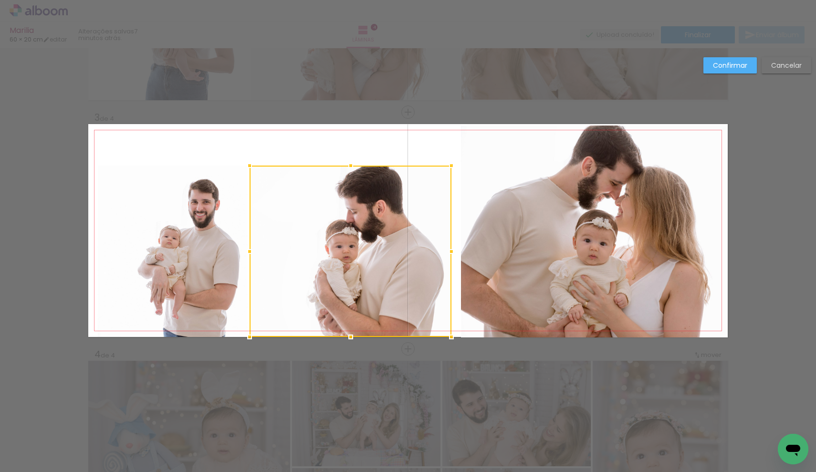
drag, startPoint x: 455, startPoint y: 247, endPoint x: 446, endPoint y: 246, distance: 9.1
click at [446, 246] on div at bounding box center [451, 251] width 19 height 19
click at [499, 246] on quentale-photo at bounding box center [594, 231] width 267 height 212
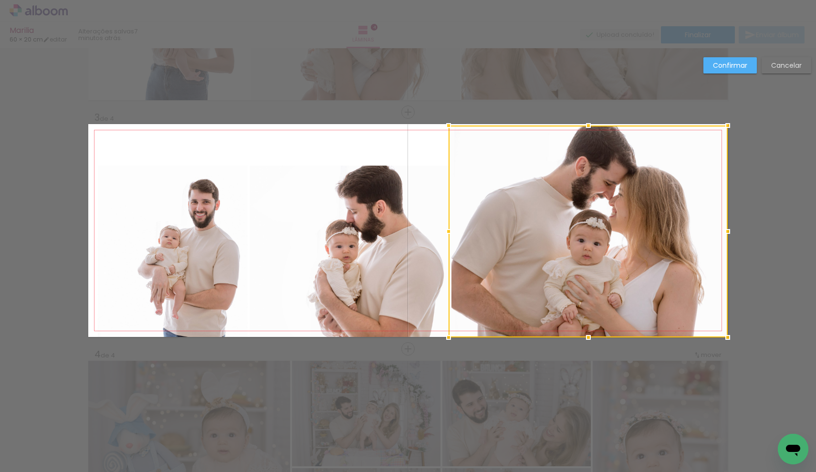
drag, startPoint x: 456, startPoint y: 230, endPoint x: 444, endPoint y: 230, distance: 11.9
click at [444, 230] on div at bounding box center [448, 231] width 19 height 19
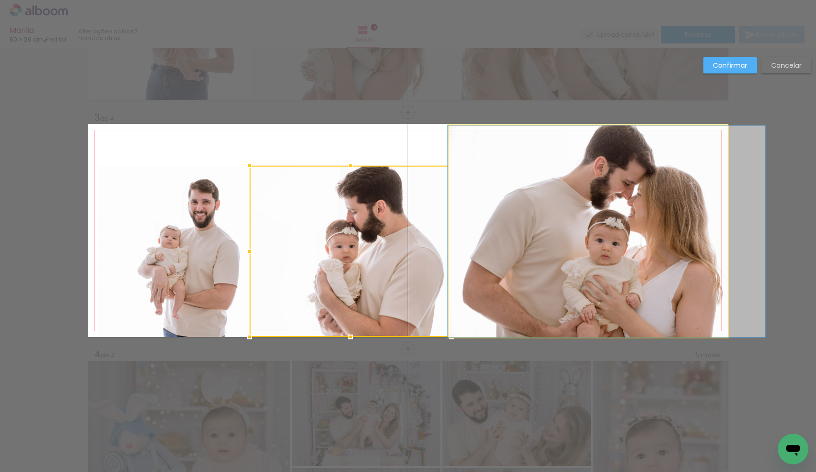
drag, startPoint x: 509, startPoint y: 239, endPoint x: 528, endPoint y: 240, distance: 18.6
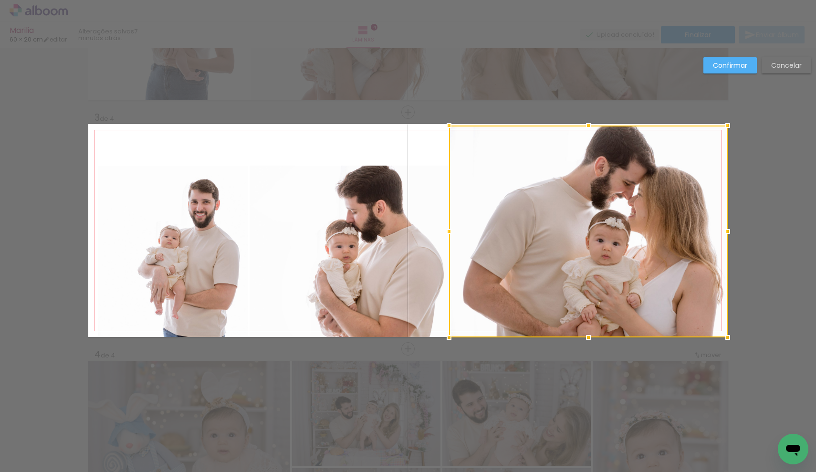
click at [446, 231] on div at bounding box center [448, 231] width 19 height 19
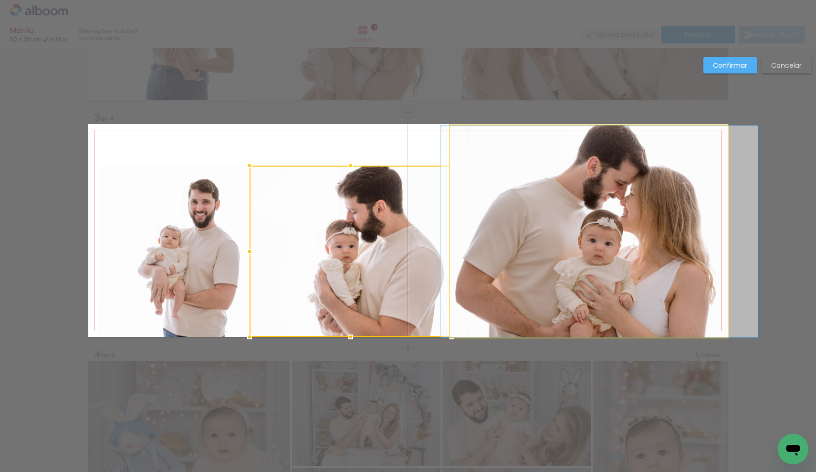
drag, startPoint x: 532, startPoint y: 235, endPoint x: 524, endPoint y: 235, distance: 8.6
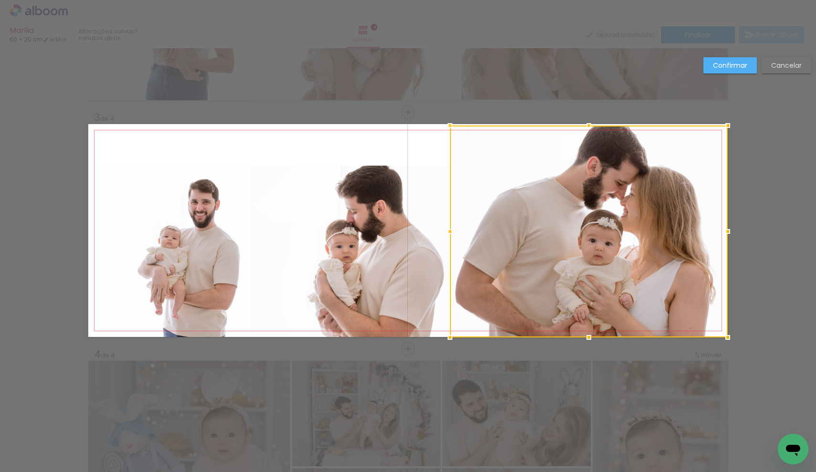
click at [793, 135] on div "Confirmar Cancelar" at bounding box center [408, 226] width 816 height 1206
click at [744, 58] on paper-button "Confirmar" at bounding box center [729, 65] width 53 height 16
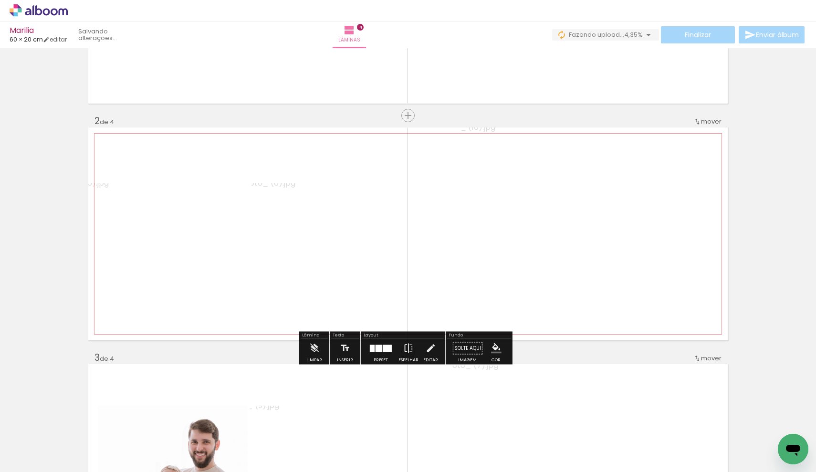
scroll to position [0, 0]
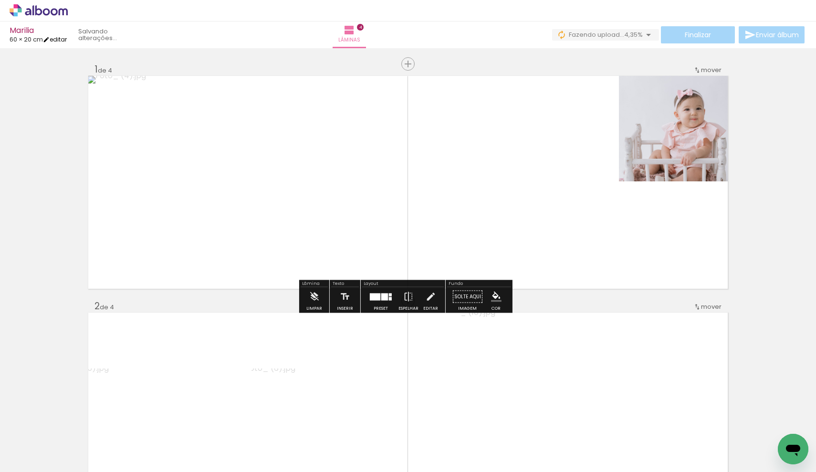
click at [61, 41] on link "editar" at bounding box center [55, 39] width 24 height 8
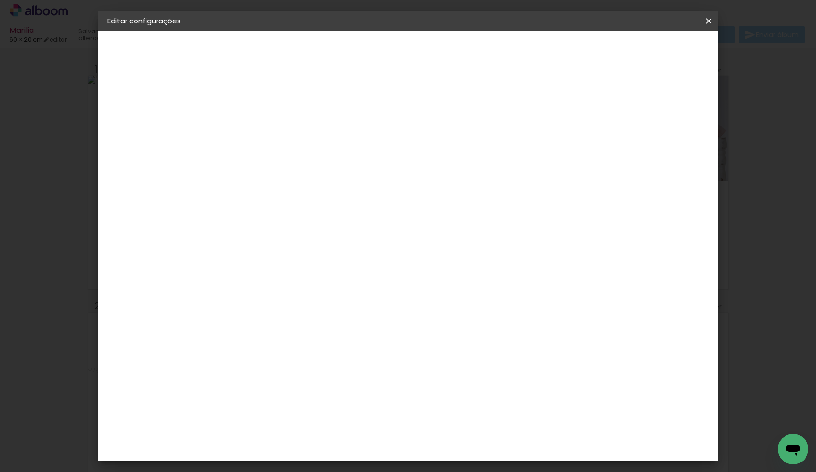
click at [707, 21] on iron-icon at bounding box center [708, 21] width 11 height 10
click at [649, 52] on span "Salvar configurações" at bounding box center [613, 50] width 71 height 7
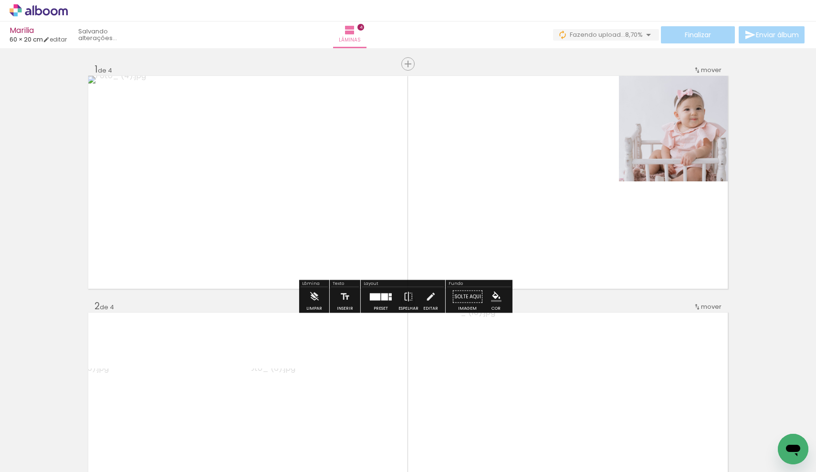
click at [629, 36] on span "8,70%" at bounding box center [634, 34] width 18 height 9
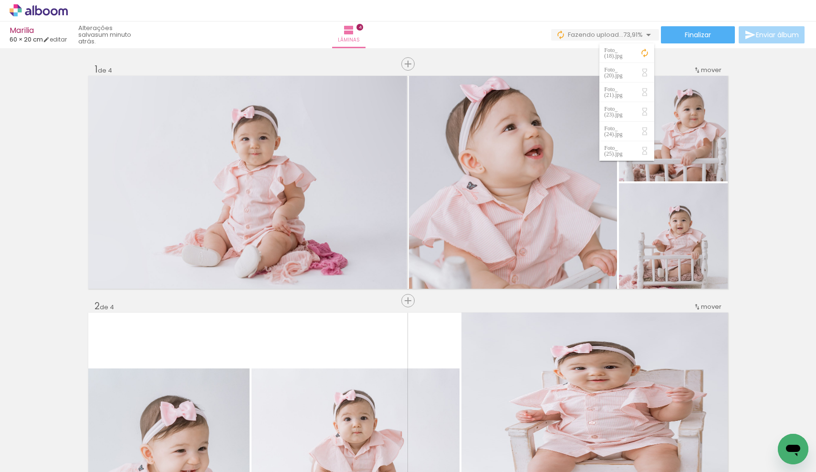
click at [629, 36] on span "73,91%" at bounding box center [633, 34] width 20 height 9
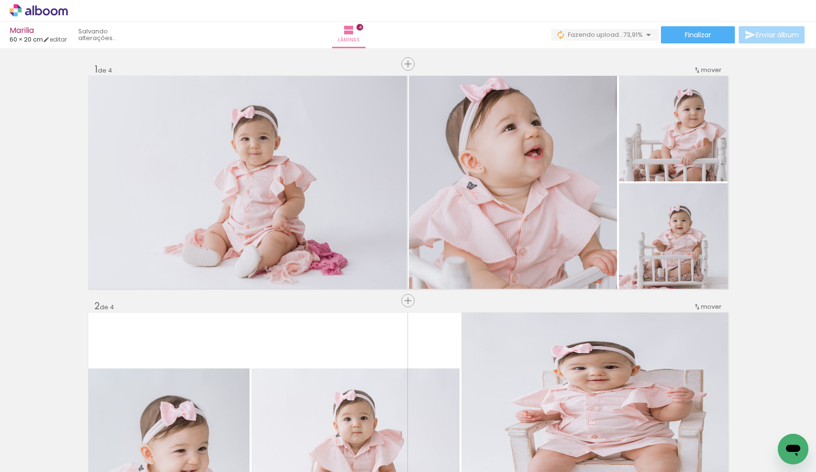
scroll to position [69, 0]
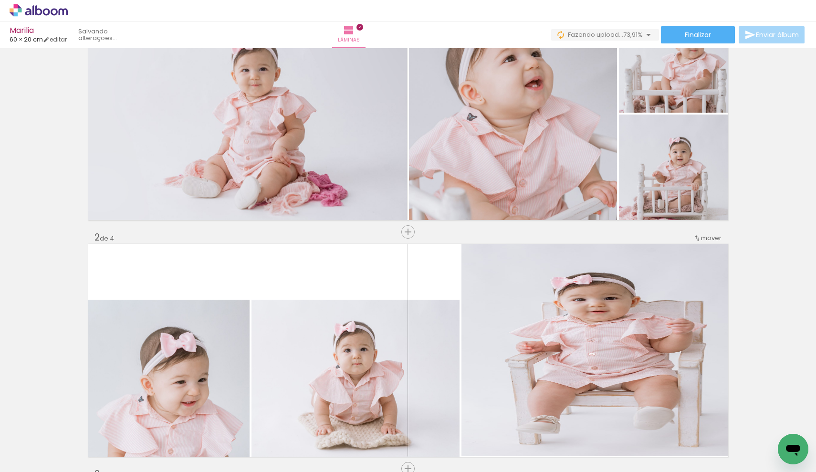
click at [34, 462] on span "Adicionar Fotos" at bounding box center [34, 459] width 29 height 10
click at [0, 0] on input "file" at bounding box center [0, 0] width 0 height 0
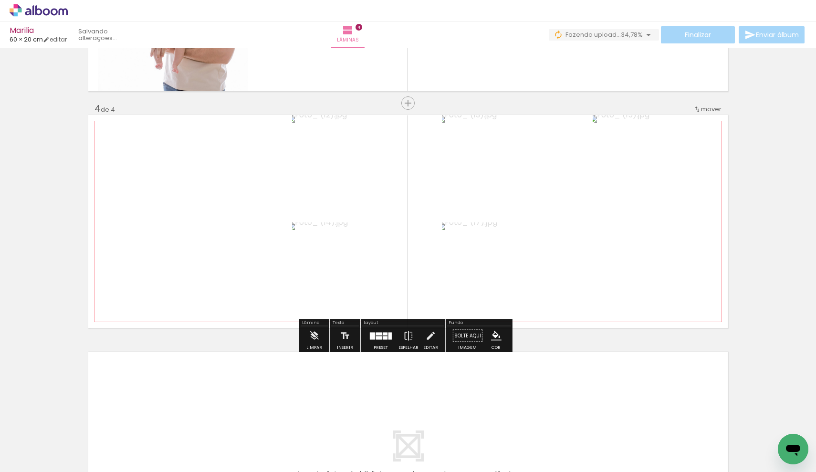
scroll to position [856, 0]
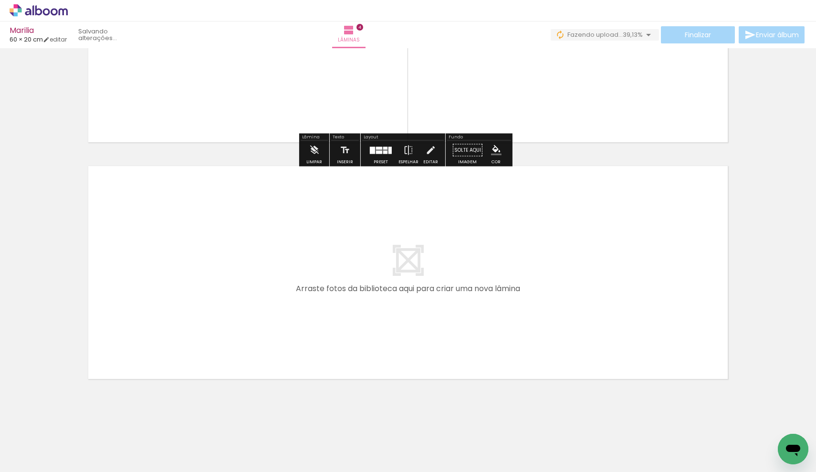
click at [405, 260] on quentale-layouter at bounding box center [407, 272] width 639 height 213
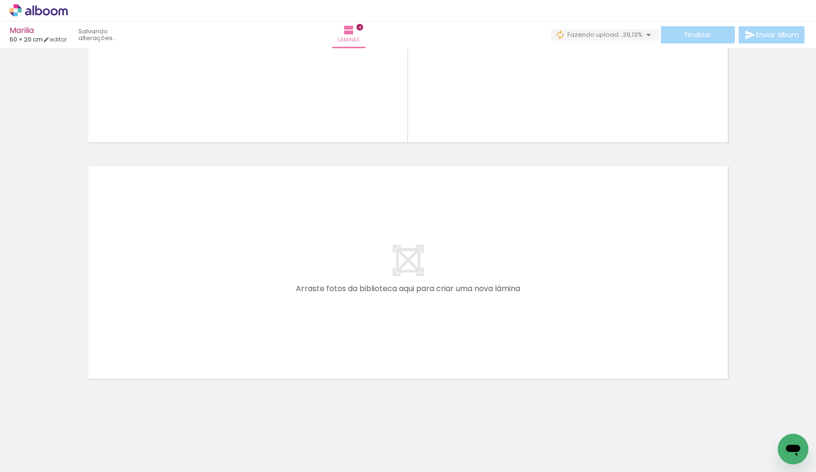
scroll to position [0, 485]
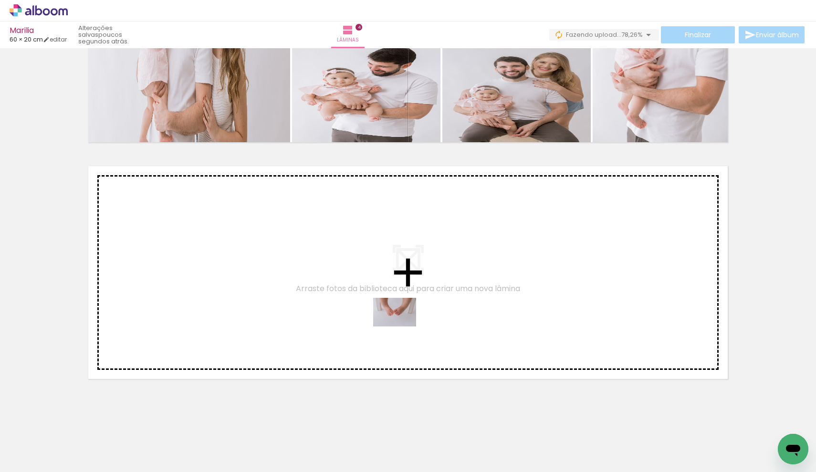
drag, startPoint x: 462, startPoint y: 441, endPoint x: 402, endPoint y: 326, distance: 129.7
click at [402, 326] on quentale-workspace at bounding box center [408, 236] width 816 height 472
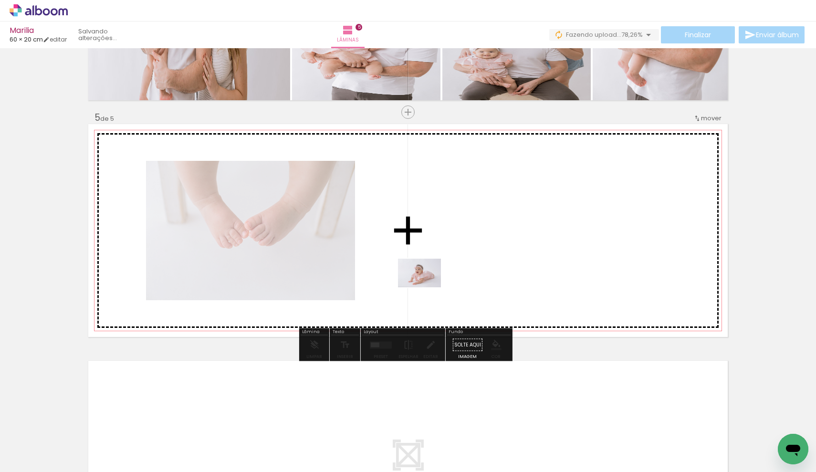
drag, startPoint x: 731, startPoint y: 452, endPoint x: 426, endPoint y: 285, distance: 347.5
click at [426, 285] on quentale-workspace at bounding box center [408, 236] width 816 height 472
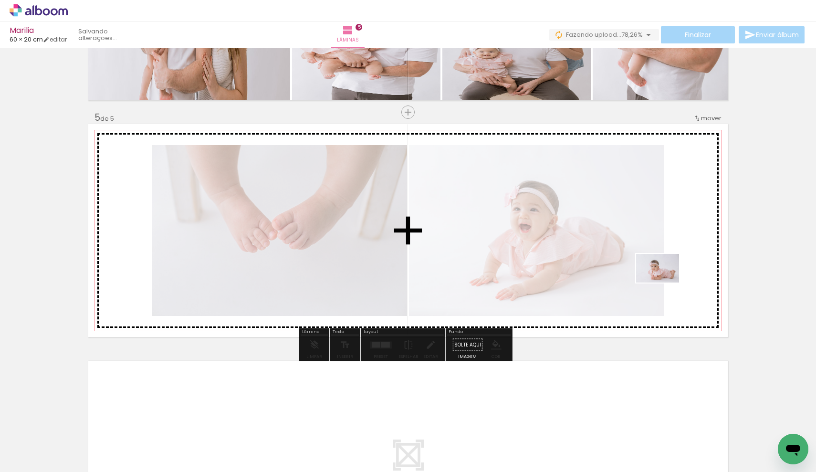
drag, startPoint x: 777, startPoint y: 436, endPoint x: 664, endPoint y: 280, distance: 192.0
click at [664, 280] on quentale-workspace at bounding box center [408, 236] width 816 height 472
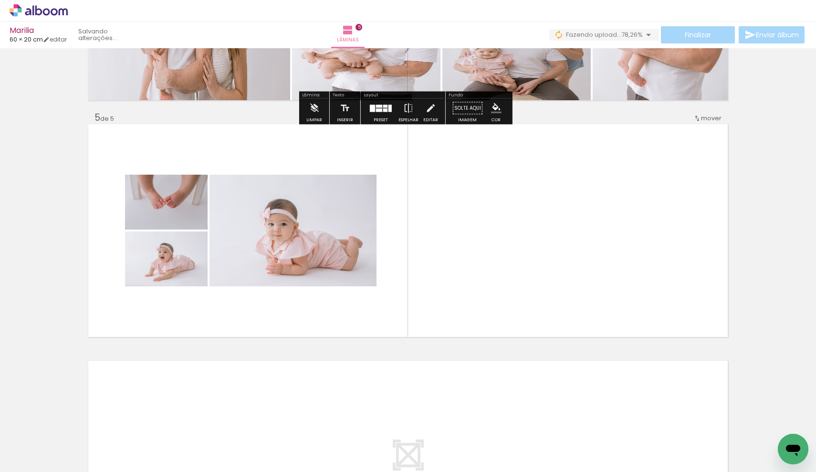
click at [36, 459] on span "Adicionar Fotos" at bounding box center [34, 459] width 29 height 10
click at [0, 0] on input "file" at bounding box center [0, 0] width 0 height 0
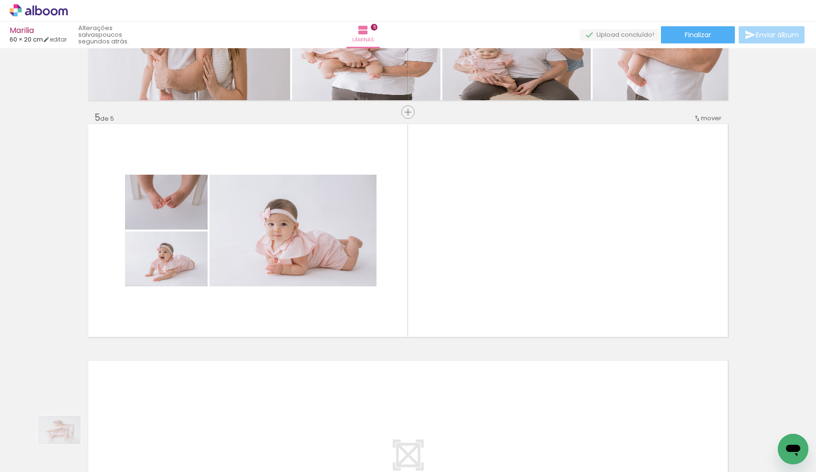
drag, startPoint x: 63, startPoint y: 435, endPoint x: 66, endPoint y: 444, distance: 9.1
click at [62, 444] on div at bounding box center [38, 439] width 47 height 31
click at [18, 461] on iron-icon at bounding box center [13, 458] width 11 height 11
click at [0, 0] on input "file" at bounding box center [0, 0] width 0 height 0
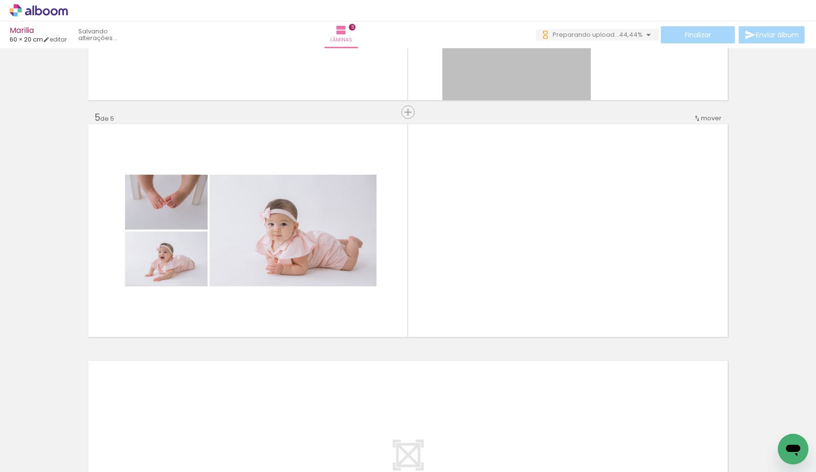
scroll to position [0, 0]
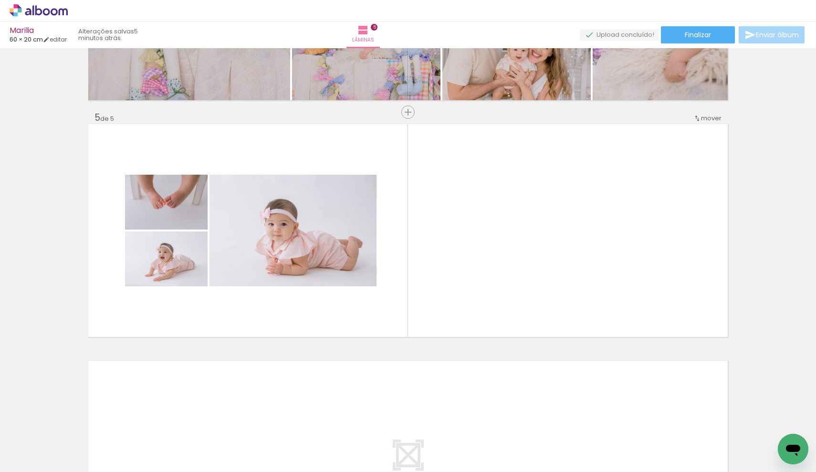
click at [685, 408] on quentale-layouter at bounding box center [407, 467] width 639 height 213
click at [51, 442] on iron-icon at bounding box center [49, 443] width 8 height 8
click at [0, 0] on slot "Não utilizadas" at bounding box center [0, 0] width 0 height 0
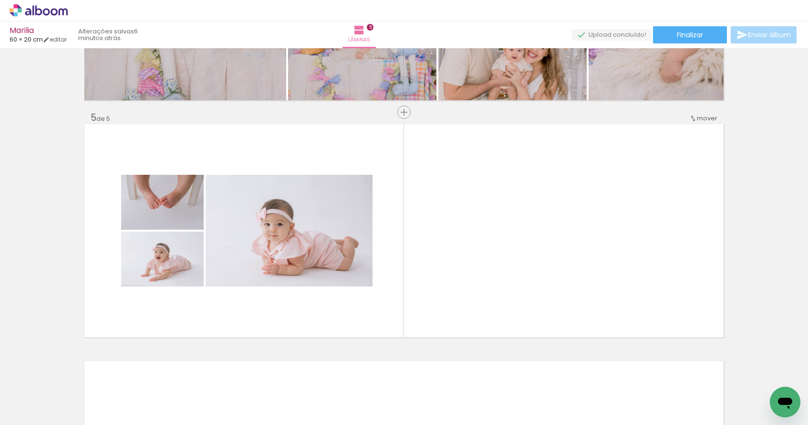
click at [32, 414] on span "Adicionar Fotos" at bounding box center [34, 419] width 29 height 10
click at [0, 0] on input "file" at bounding box center [0, 0] width 0 height 0
click at [27, 416] on span "Adicionar Fotos" at bounding box center [34, 419] width 29 height 10
click at [0, 0] on input "file" at bounding box center [0, 0] width 0 height 0
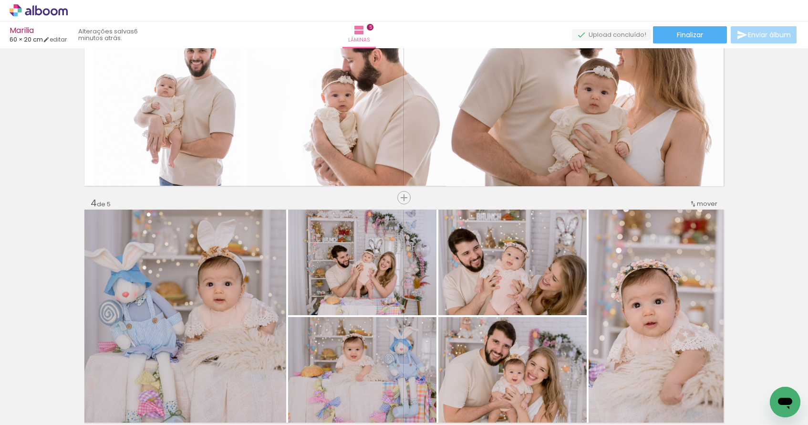
scroll to position [1140, 0]
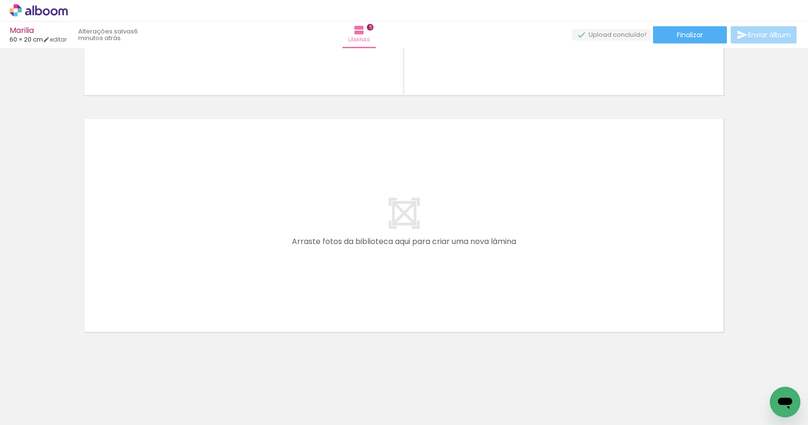
click at [28, 399] on input "Não utilizadas" at bounding box center [27, 403] width 36 height 8
click at [0, 0] on slot "Todas as fotos" at bounding box center [0, 0] width 0 height 0
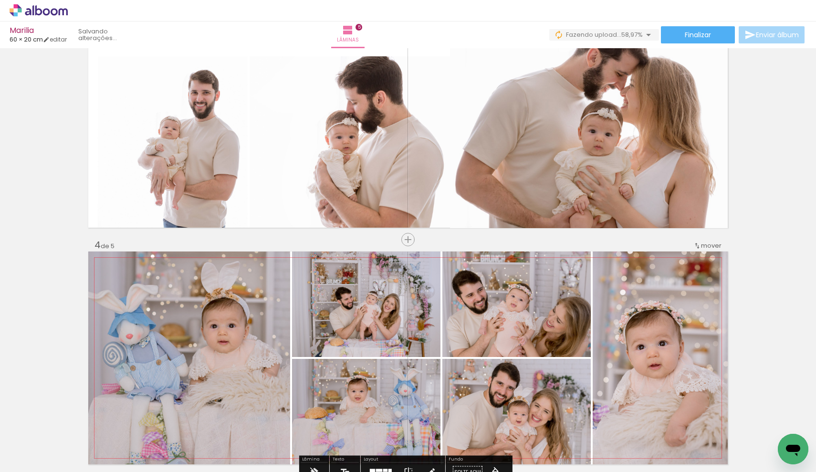
scroll to position [415, 0]
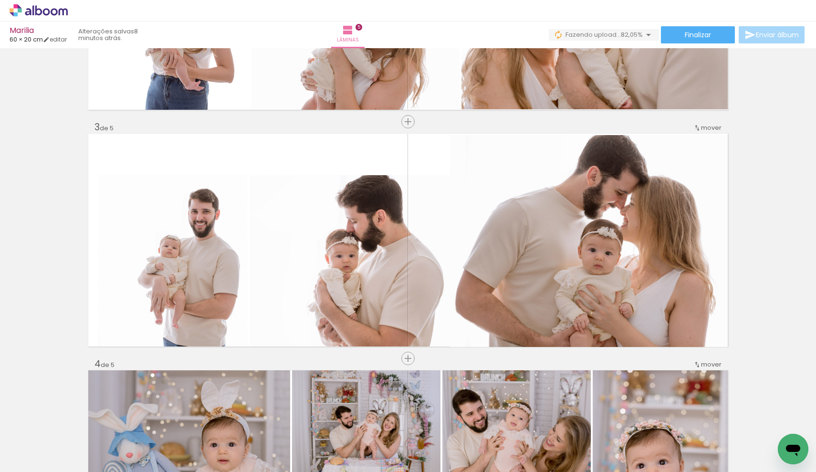
click at [40, 443] on input "Todas as fotos" at bounding box center [27, 443] width 36 height 8
click at [0, 0] on slot "Não utilizadas" at bounding box center [0, 0] width 0 height 0
type input "Não utilizadas"
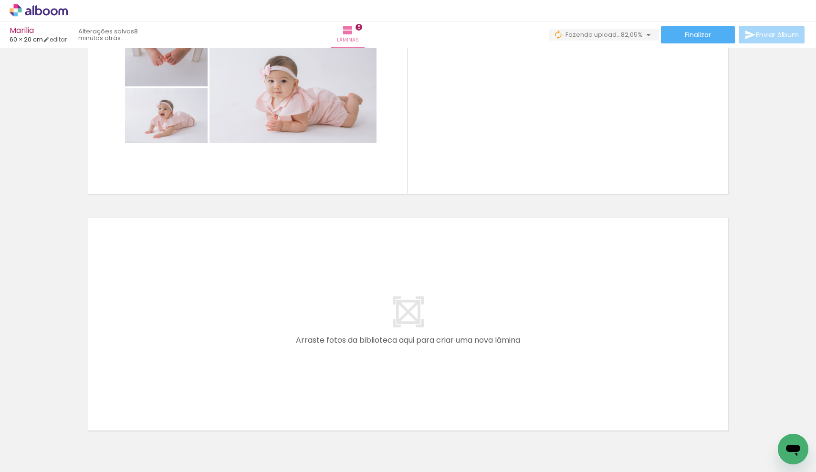
scroll to position [953, 0]
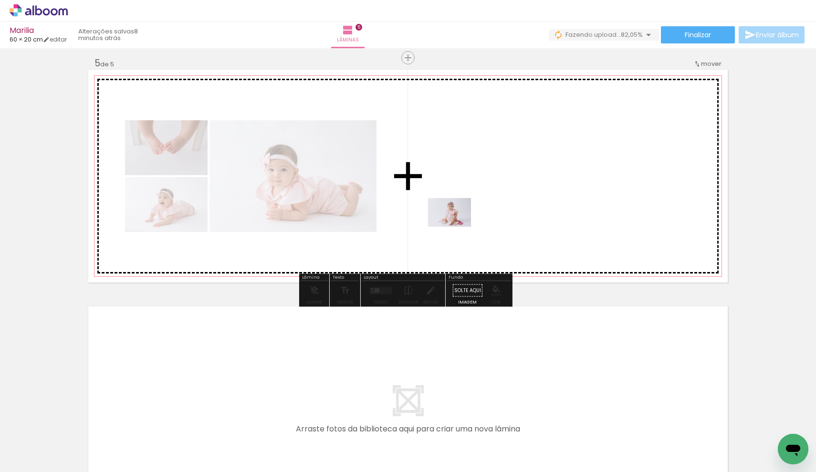
drag, startPoint x: 473, startPoint y: 445, endPoint x: 456, endPoint y: 227, distance: 219.1
click at [456, 227] on quentale-workspace at bounding box center [408, 236] width 816 height 472
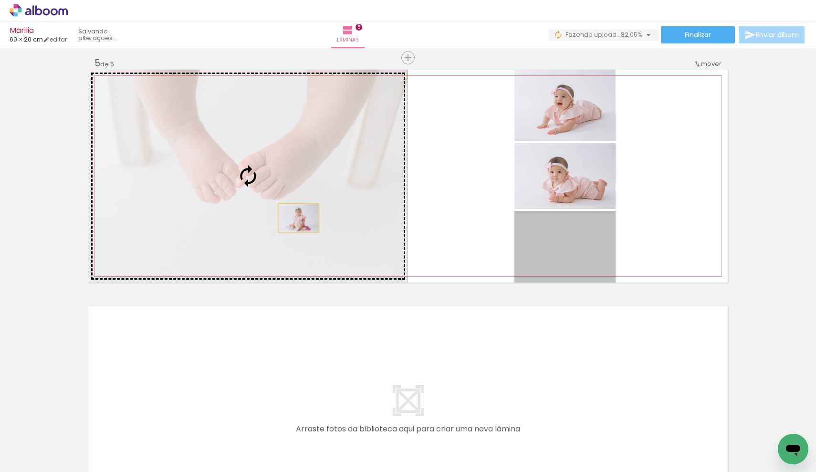
drag, startPoint x: 566, startPoint y: 265, endPoint x: 295, endPoint y: 218, distance: 275.5
click at [0, 0] on slot at bounding box center [0, 0] width 0 height 0
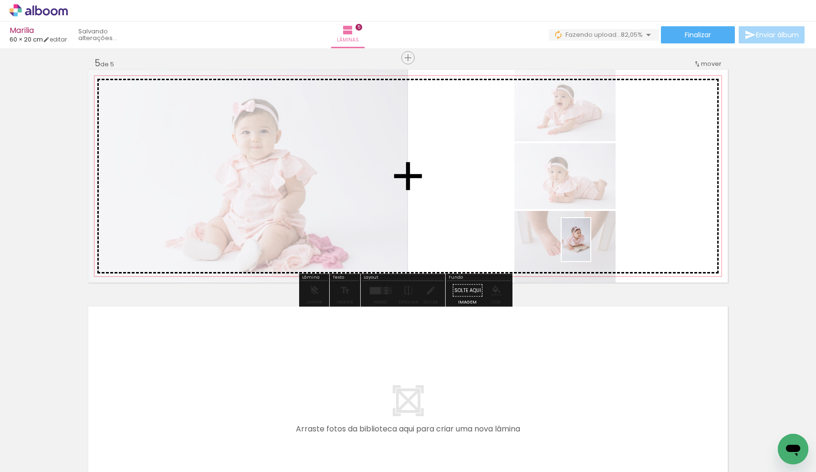
drag, startPoint x: 584, startPoint y: 449, endPoint x: 590, endPoint y: 247, distance: 202.3
click at [590, 247] on quentale-workspace at bounding box center [408, 236] width 816 height 472
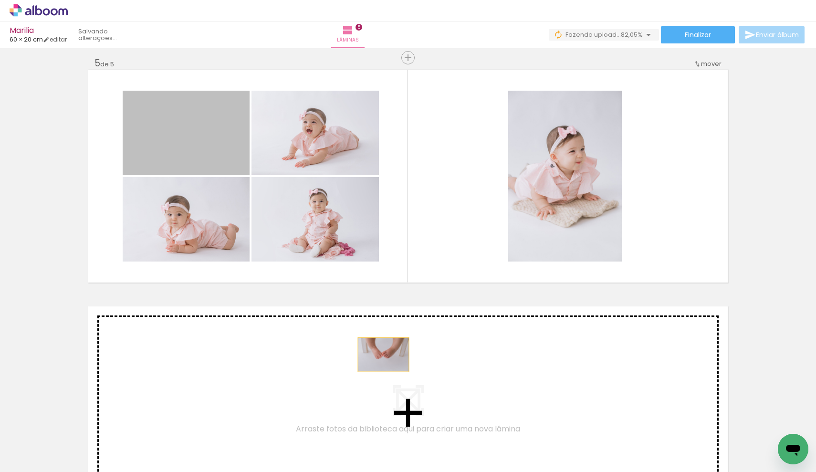
drag, startPoint x: 212, startPoint y: 132, endPoint x: 380, endPoint y: 354, distance: 278.6
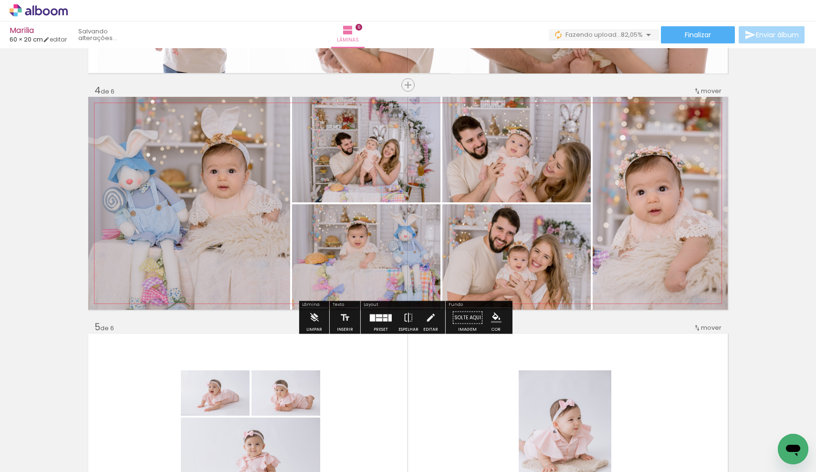
scroll to position [860, 0]
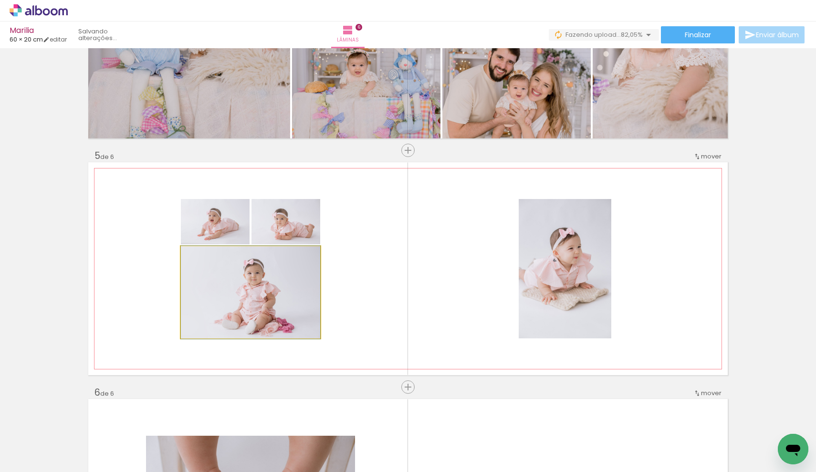
click at [253, 297] on quentale-photo at bounding box center [250, 292] width 139 height 92
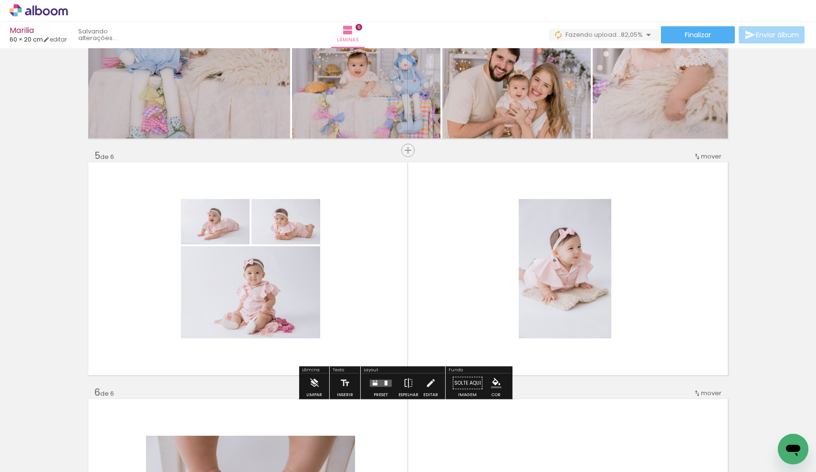
click at [385, 385] on div at bounding box center [385, 382] width 3 height 5
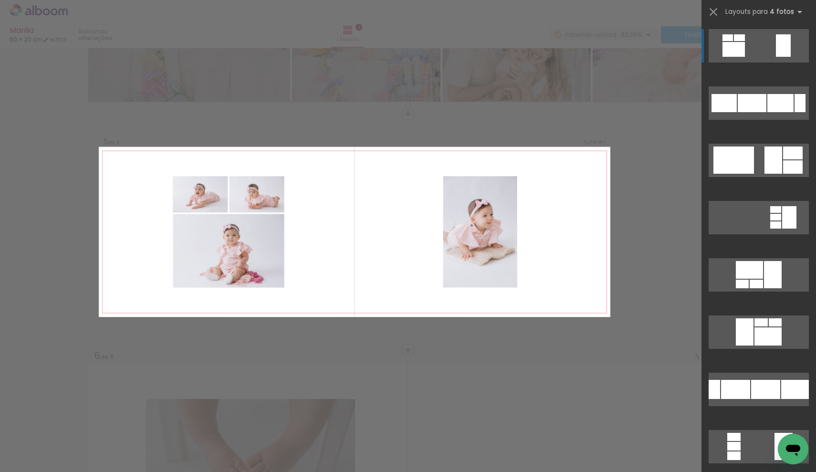
scroll to position [898, 0]
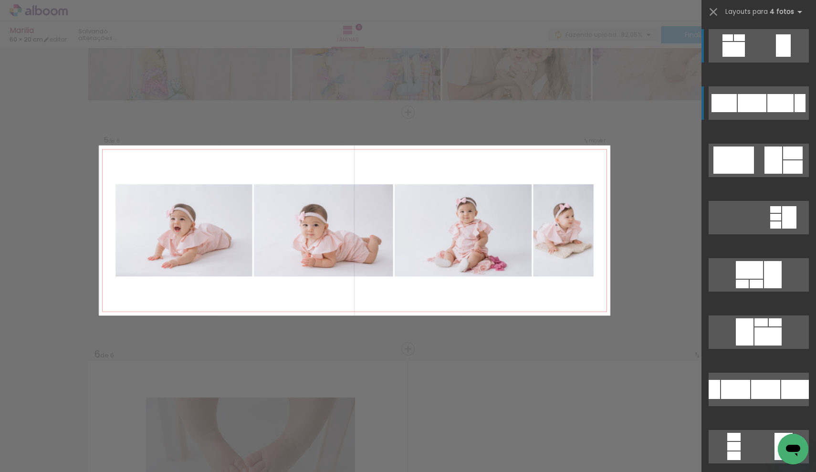
click at [753, 110] on div at bounding box center [751, 103] width 29 height 18
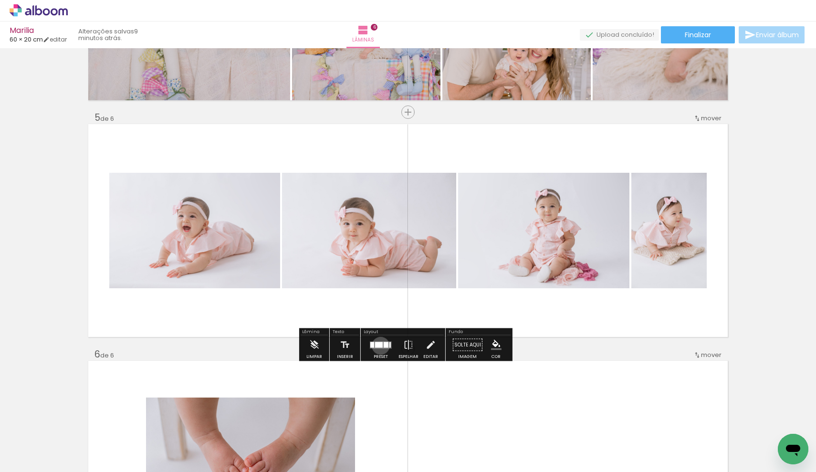
click at [378, 345] on div at bounding box center [379, 345] width 8 height 6
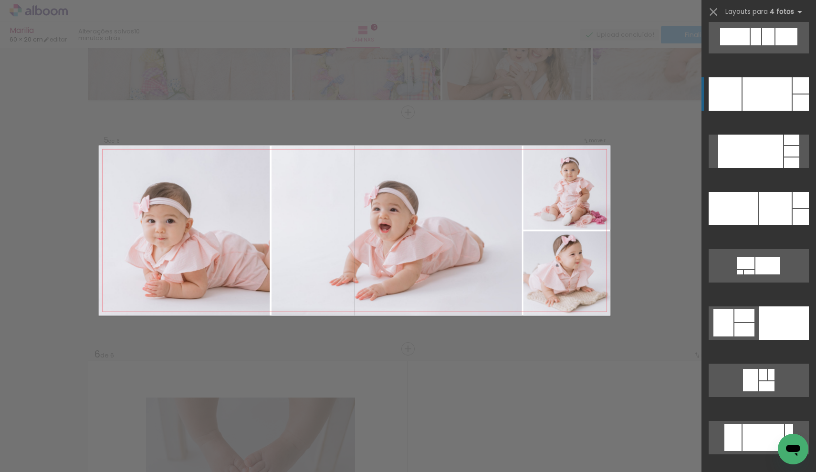
scroll to position [10862, 0]
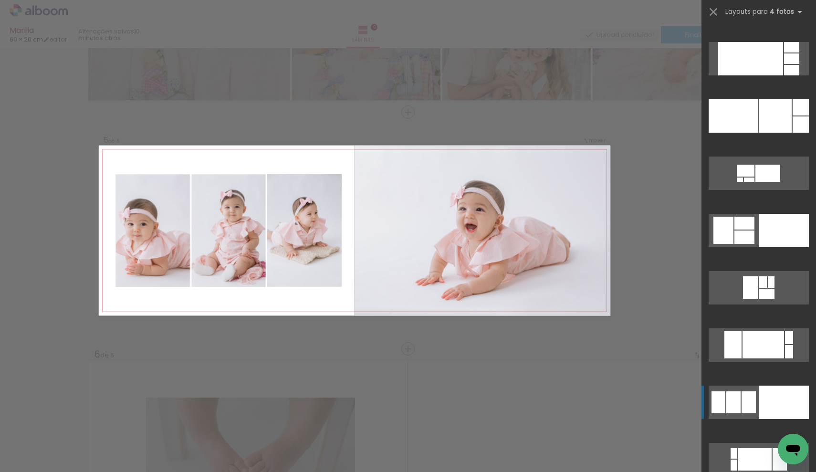
click at [749, 408] on div at bounding box center [748, 402] width 14 height 22
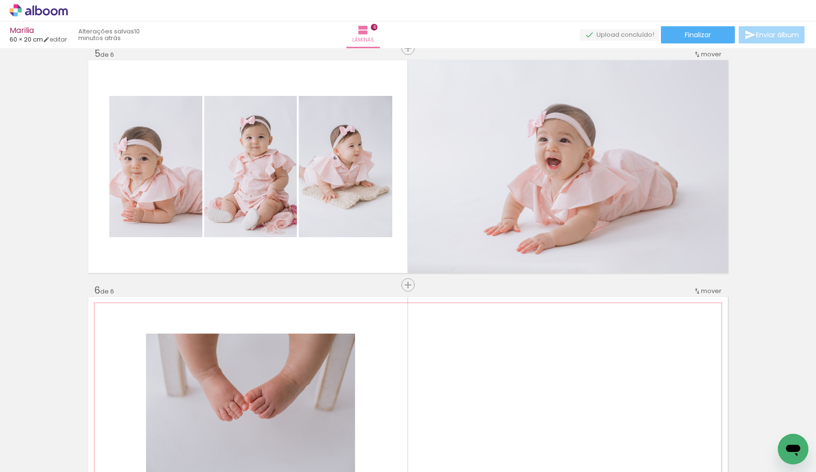
scroll to position [1117, 0]
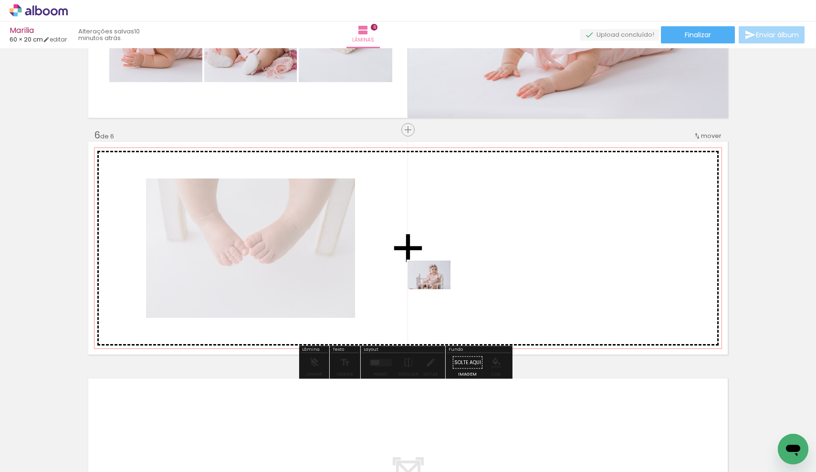
drag, startPoint x: 311, startPoint y: 447, endPoint x: 436, endPoint y: 288, distance: 202.5
click at [436, 288] on quentale-workspace at bounding box center [408, 236] width 816 height 472
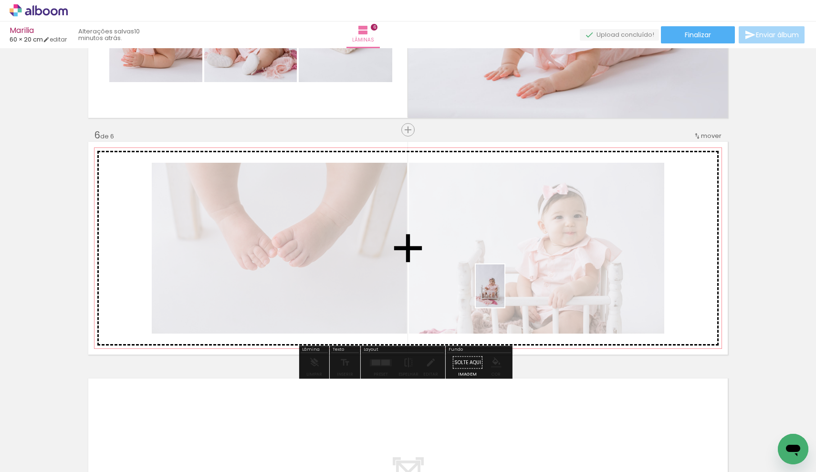
drag, startPoint x: 306, startPoint y: 451, endPoint x: 504, endPoint y: 293, distance: 253.9
click at [504, 293] on quentale-workspace at bounding box center [408, 236] width 816 height 472
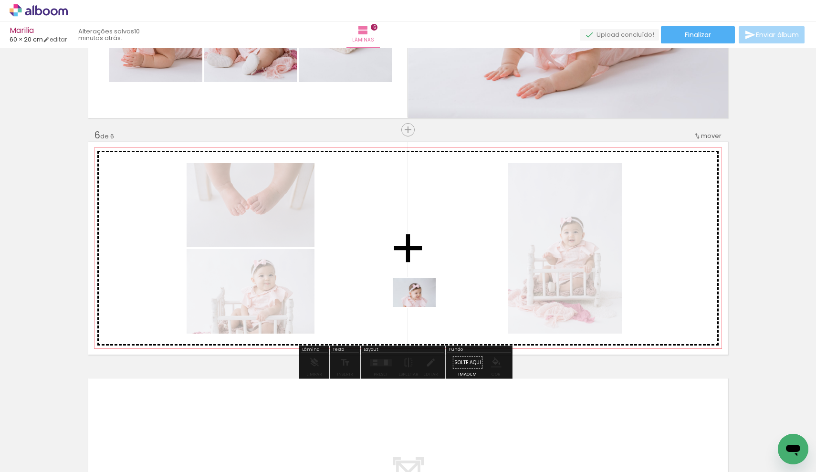
drag, startPoint x: 364, startPoint y: 448, endPoint x: 422, endPoint y: 305, distance: 154.1
click at [422, 305] on quentale-workspace at bounding box center [408, 236] width 816 height 472
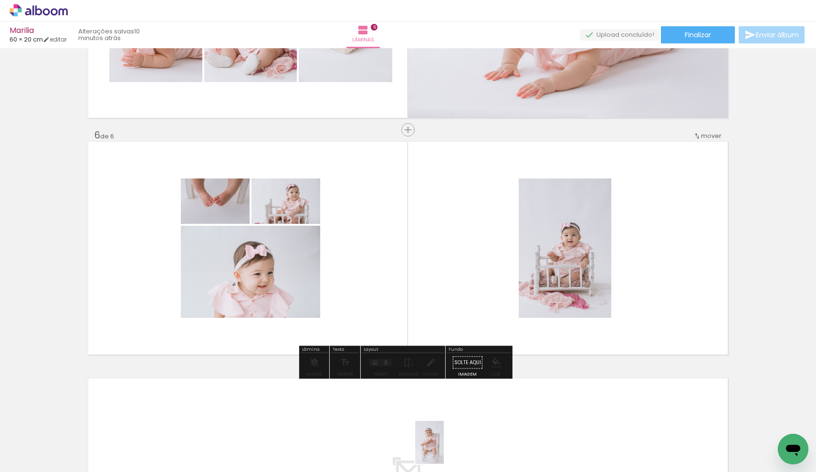
drag, startPoint x: 421, startPoint y: 452, endPoint x: 444, endPoint y: 449, distance: 23.0
click at [443, 449] on quentale-thumb at bounding box center [415, 439] width 53 height 55
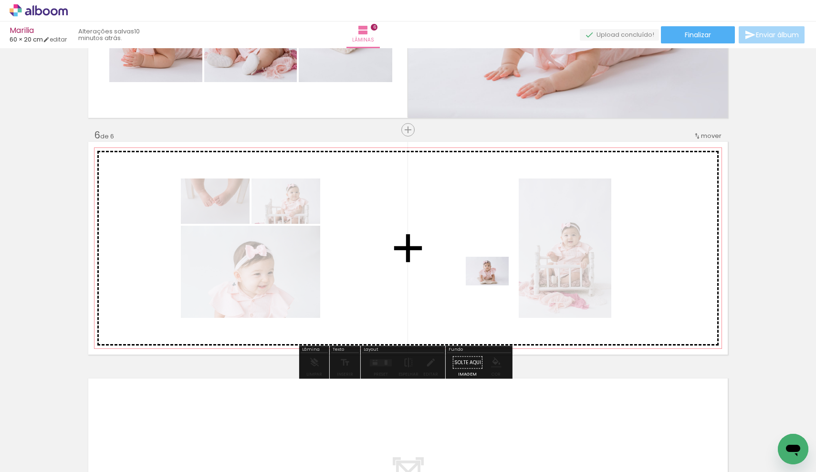
drag, startPoint x: 363, startPoint y: 451, endPoint x: 494, endPoint y: 285, distance: 211.2
click at [494, 285] on quentale-workspace at bounding box center [408, 236] width 816 height 472
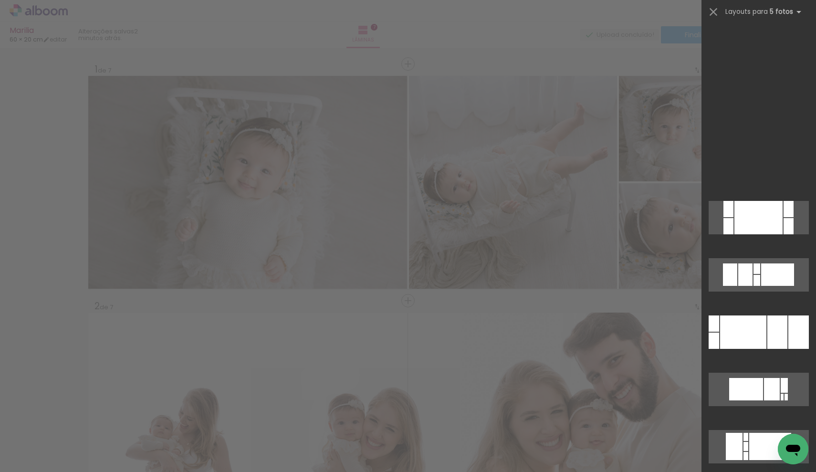
scroll to position [471, 0]
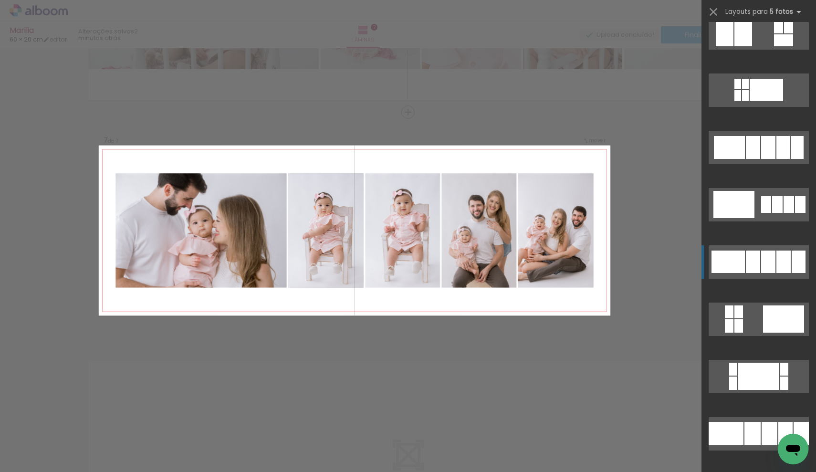
click at [771, 260] on div at bounding box center [768, 261] width 14 height 22
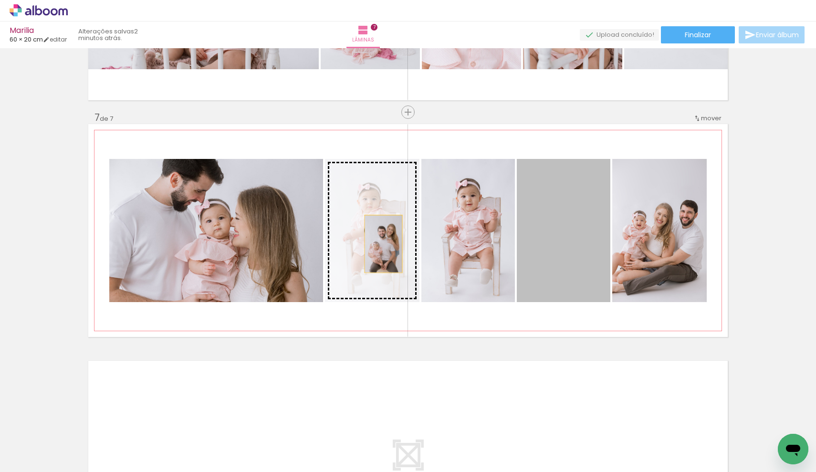
drag, startPoint x: 574, startPoint y: 249, endPoint x: 380, endPoint y: 244, distance: 194.7
click at [0, 0] on slot at bounding box center [0, 0] width 0 height 0
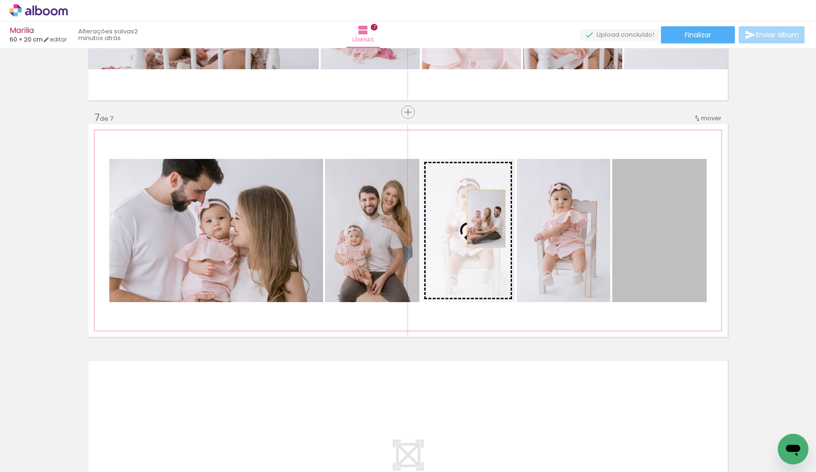
drag, startPoint x: 654, startPoint y: 228, endPoint x: 482, endPoint y: 218, distance: 172.4
click at [0, 0] on slot at bounding box center [0, 0] width 0 height 0
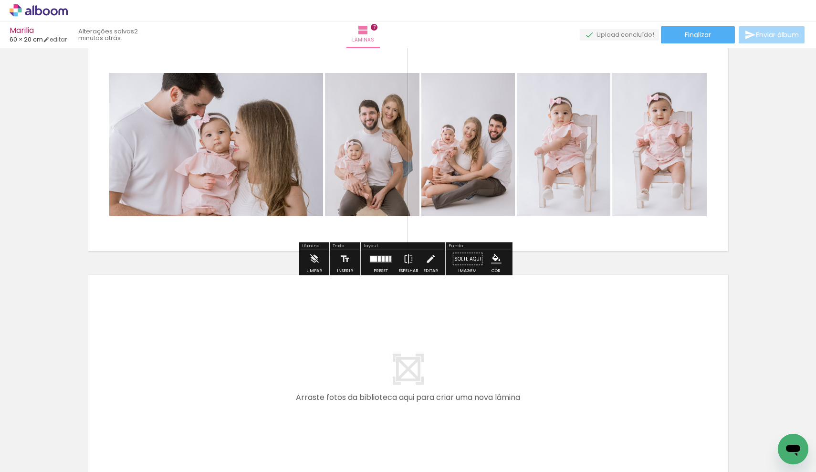
scroll to position [1566, 0]
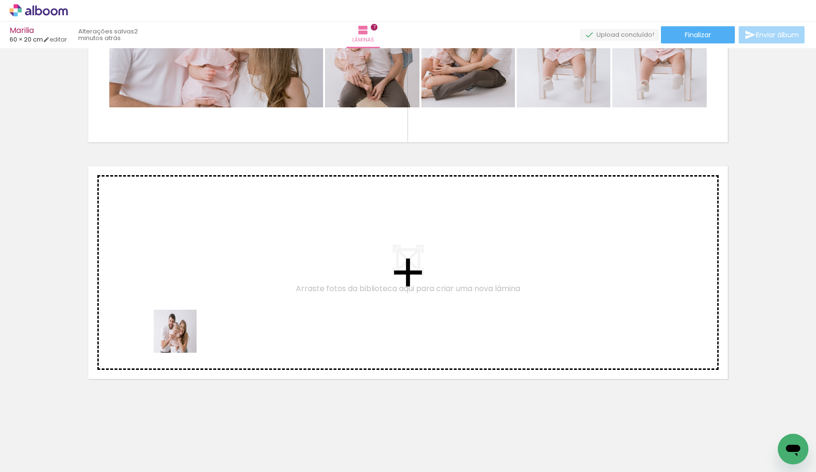
drag, startPoint x: 260, startPoint y: 452, endPoint x: 182, endPoint y: 334, distance: 141.0
click at [182, 334] on quentale-workspace at bounding box center [408, 236] width 816 height 472
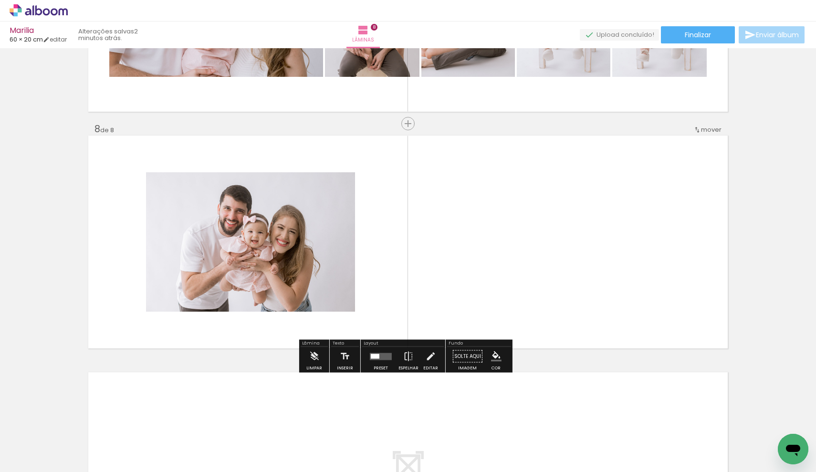
scroll to position [1608, 0]
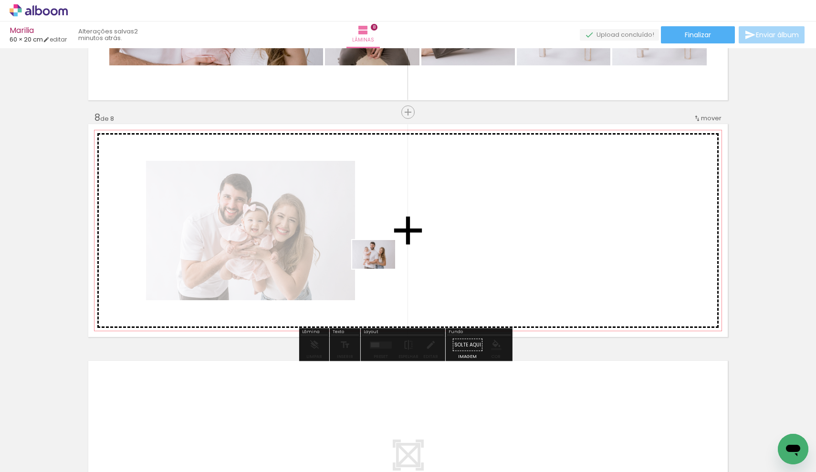
drag, startPoint x: 360, startPoint y: 435, endPoint x: 381, endPoint y: 269, distance: 167.7
click at [381, 269] on quentale-workspace at bounding box center [408, 236] width 816 height 472
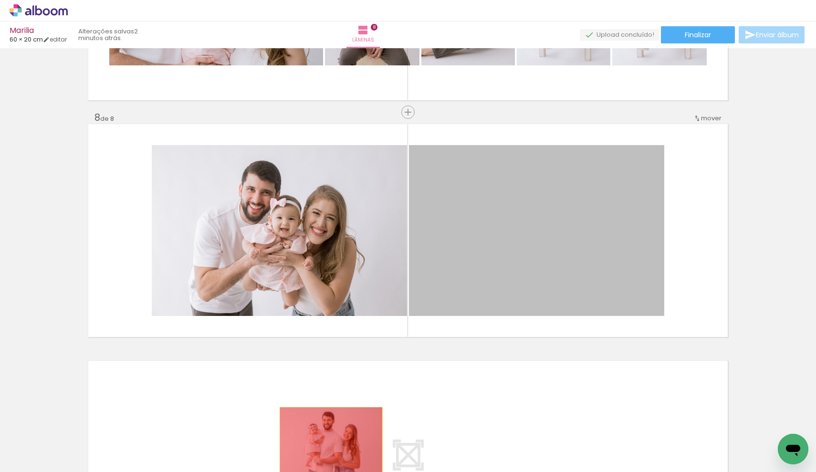
drag, startPoint x: 556, startPoint y: 239, endPoint x: 328, endPoint y: 441, distance: 304.8
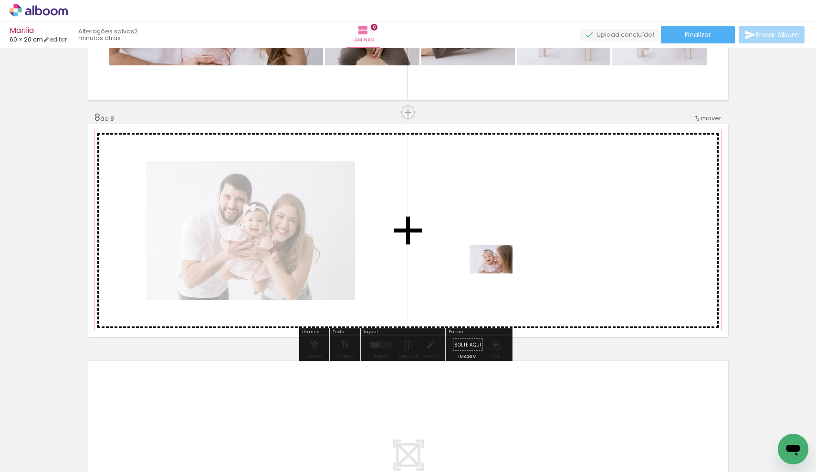
drag, startPoint x: 413, startPoint y: 439, endPoint x: 498, endPoint y: 273, distance: 186.2
click at [498, 273] on quentale-workspace at bounding box center [408, 236] width 816 height 472
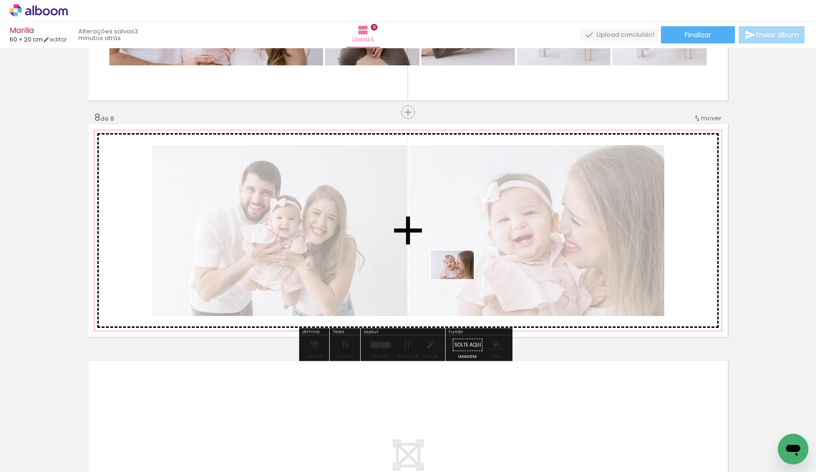
drag, startPoint x: 205, startPoint y: 419, endPoint x: 459, endPoint y: 279, distance: 290.5
click at [459, 279] on quentale-workspace at bounding box center [408, 236] width 816 height 472
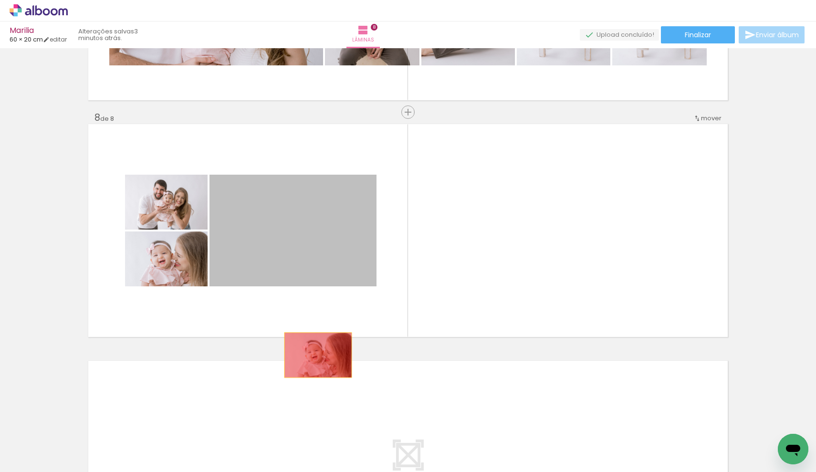
drag, startPoint x: 284, startPoint y: 239, endPoint x: 314, endPoint y: 355, distance: 119.9
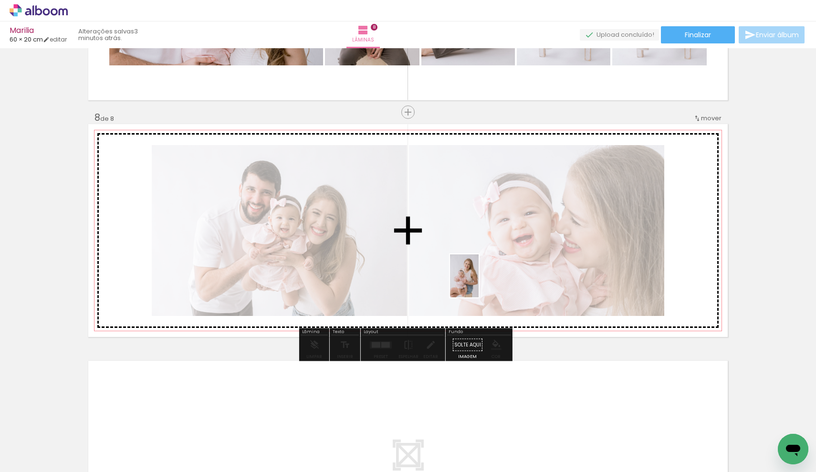
drag, startPoint x: 96, startPoint y: 450, endPoint x: 478, endPoint y: 283, distance: 417.4
click at [478, 283] on quentale-workspace at bounding box center [408, 236] width 816 height 472
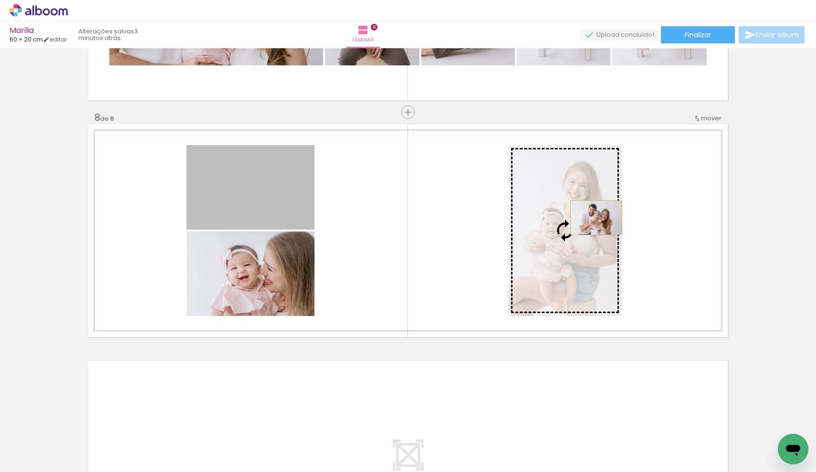
drag, startPoint x: 286, startPoint y: 190, endPoint x: 592, endPoint y: 218, distance: 307.9
click at [0, 0] on slot at bounding box center [0, 0] width 0 height 0
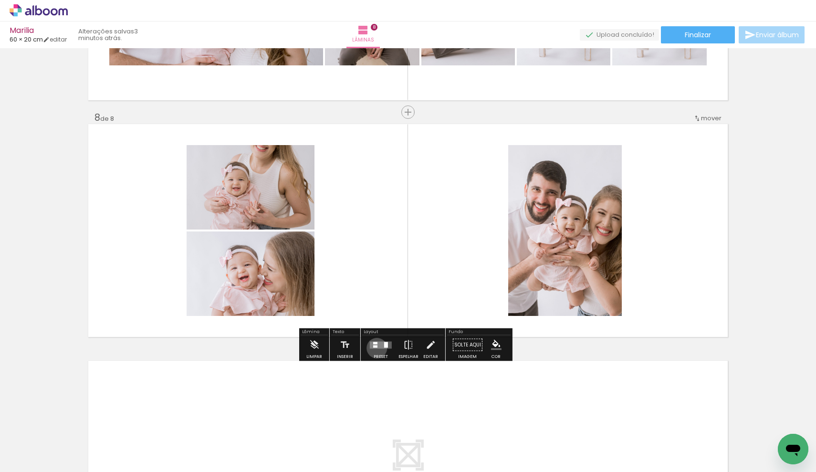
click at [374, 348] on quentale-layouter at bounding box center [381, 344] width 22 height 7
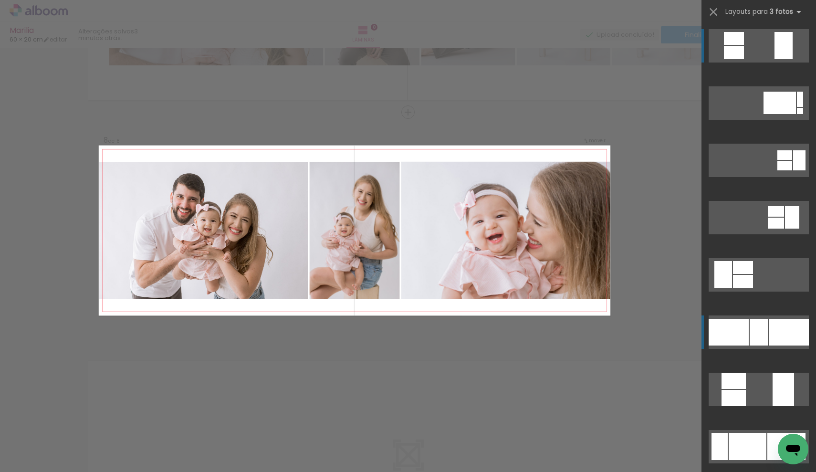
click at [768, 326] on div at bounding box center [788, 332] width 40 height 27
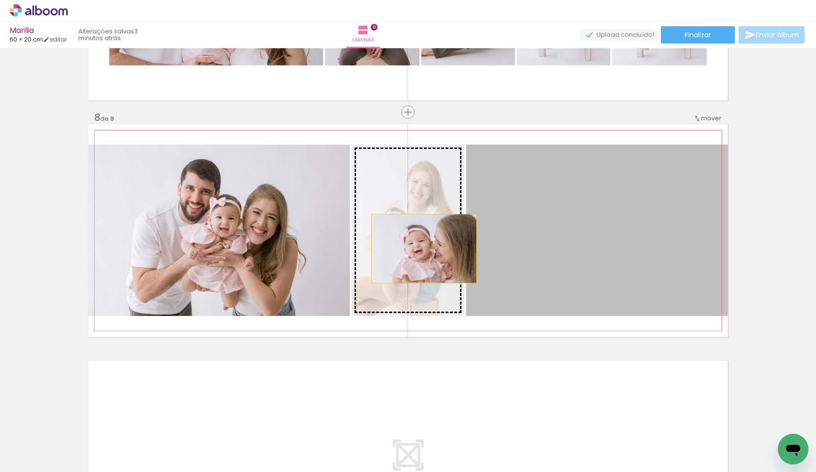
drag, startPoint x: 628, startPoint y: 249, endPoint x: 420, endPoint y: 249, distance: 207.5
click at [0, 0] on slot at bounding box center [0, 0] width 0 height 0
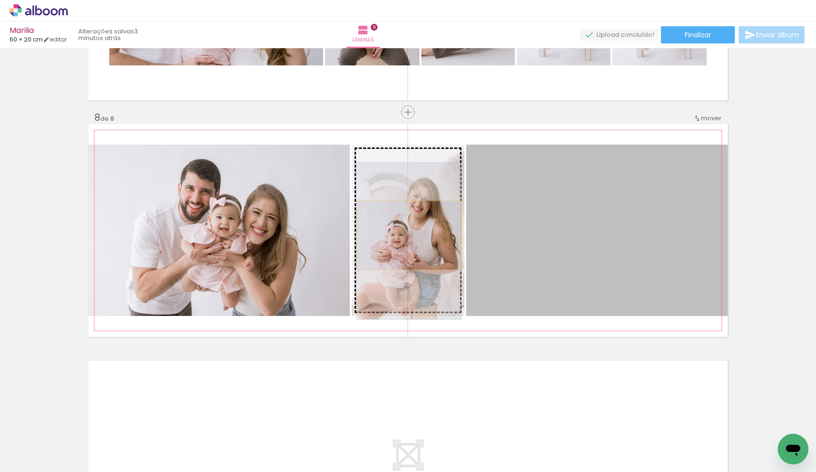
drag, startPoint x: 605, startPoint y: 219, endPoint x: 405, endPoint y: 235, distance: 200.5
click at [0, 0] on slot at bounding box center [0, 0] width 0 height 0
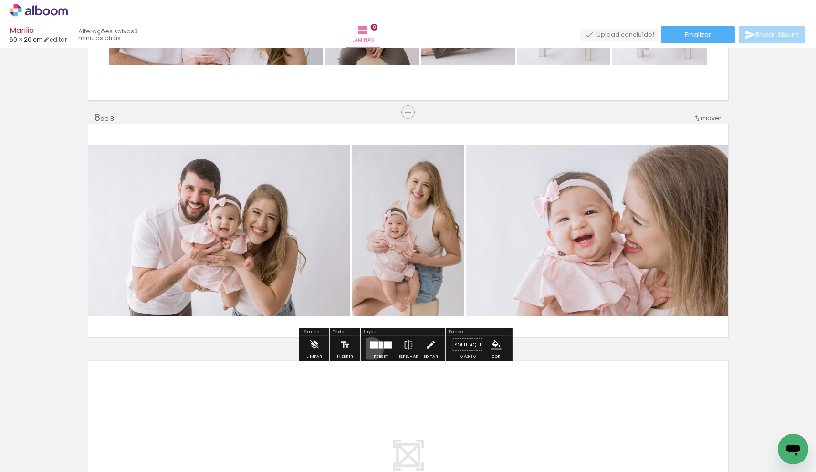
click at [369, 349] on div at bounding box center [381, 344] width 26 height 19
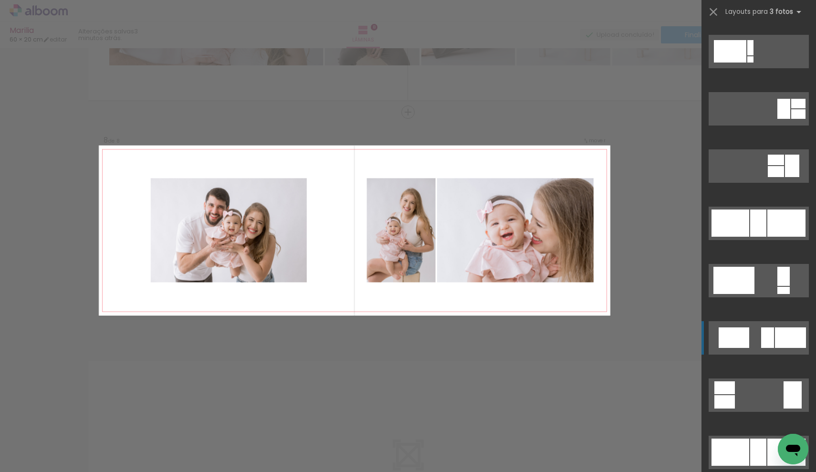
scroll to position [836, 0]
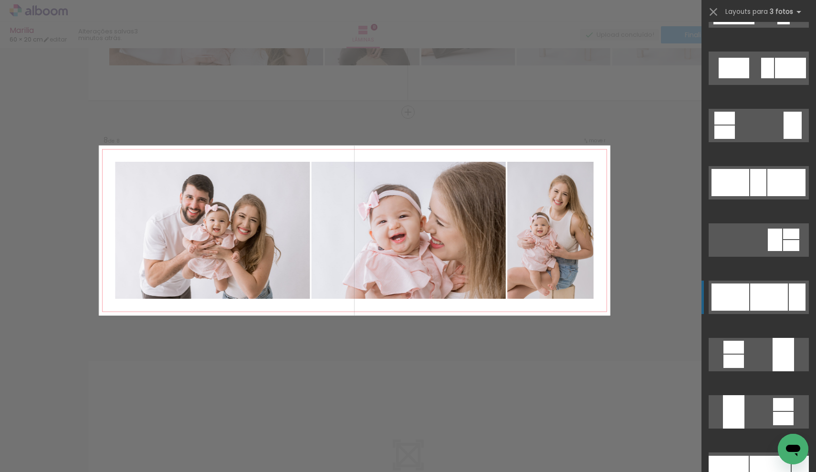
click at [767, 296] on div at bounding box center [769, 296] width 38 height 27
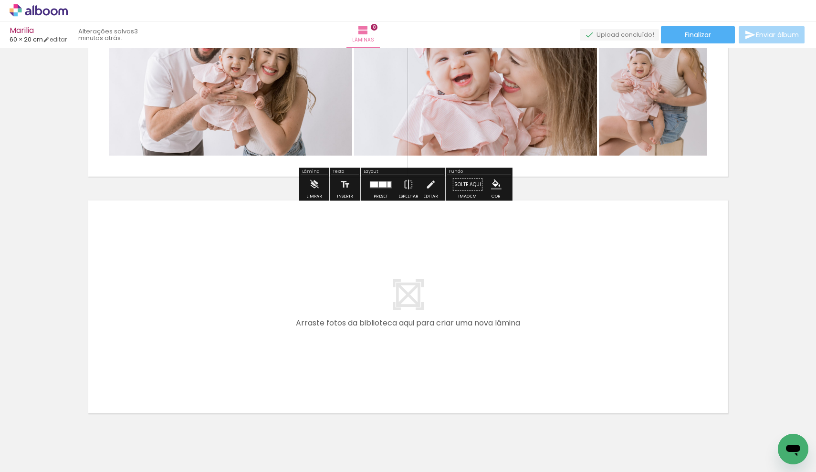
scroll to position [1803, 0]
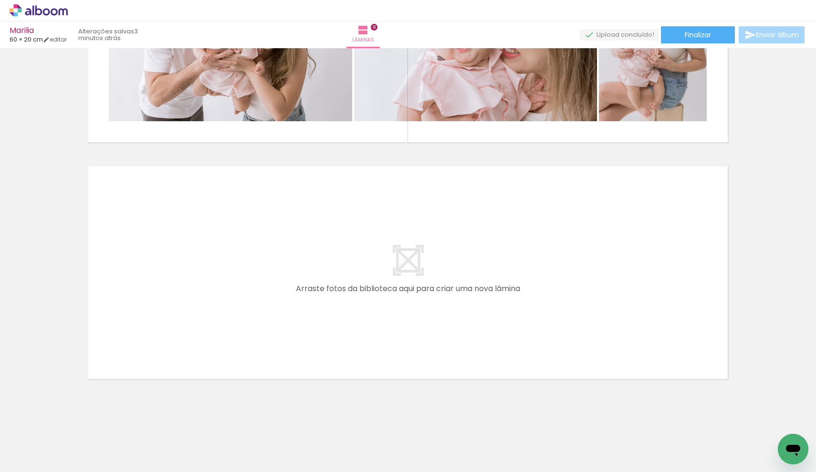
click at [80, 424] on iron-icon at bounding box center [75, 420] width 10 height 10
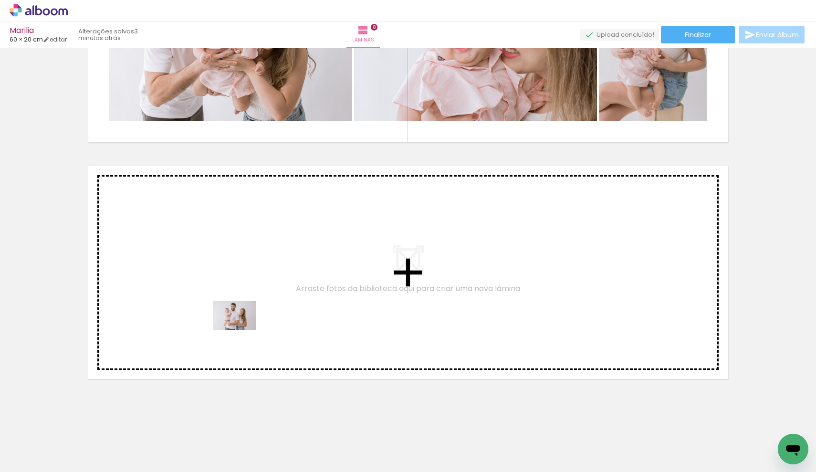
drag, startPoint x: 255, startPoint y: 450, endPoint x: 241, endPoint y: 330, distance: 120.9
click at [241, 330] on quentale-workspace at bounding box center [408, 236] width 816 height 472
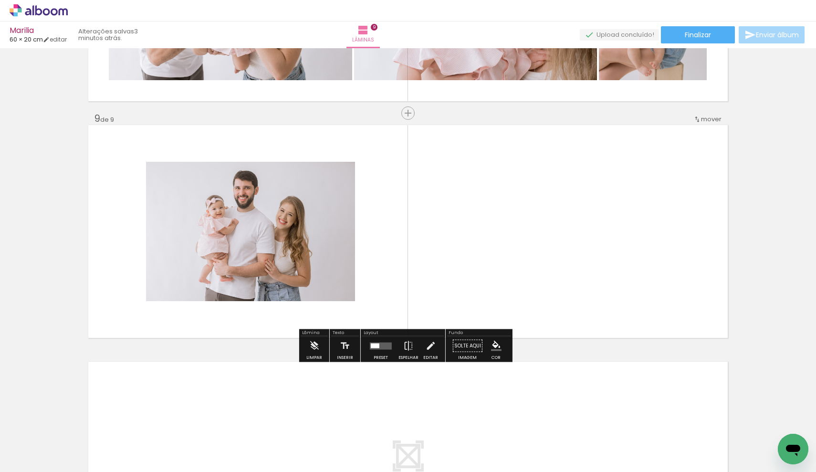
scroll to position [1845, 0]
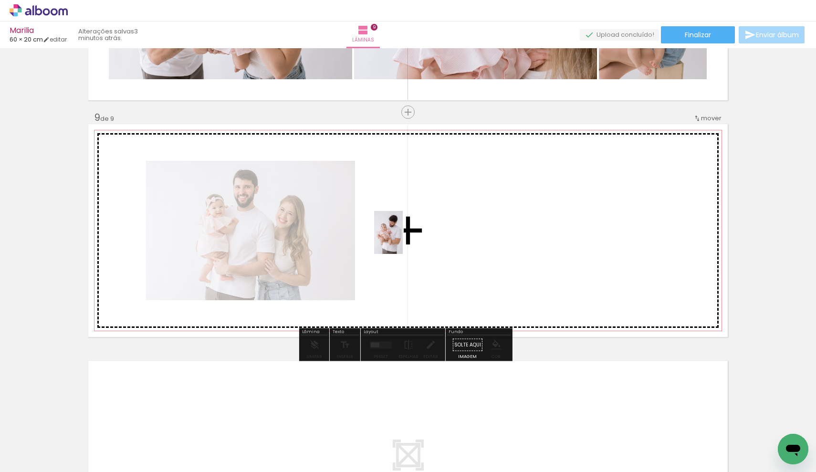
drag, startPoint x: 157, startPoint y: 441, endPoint x: 404, endPoint y: 239, distance: 318.3
click at [404, 239] on quentale-workspace at bounding box center [408, 236] width 816 height 472
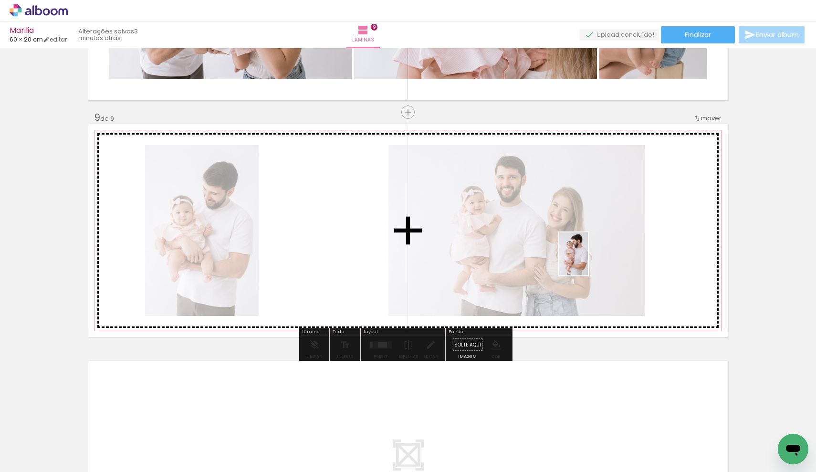
drag, startPoint x: 153, startPoint y: 447, endPoint x: 588, endPoint y: 261, distance: 472.9
click at [588, 261] on quentale-workspace at bounding box center [408, 236] width 816 height 472
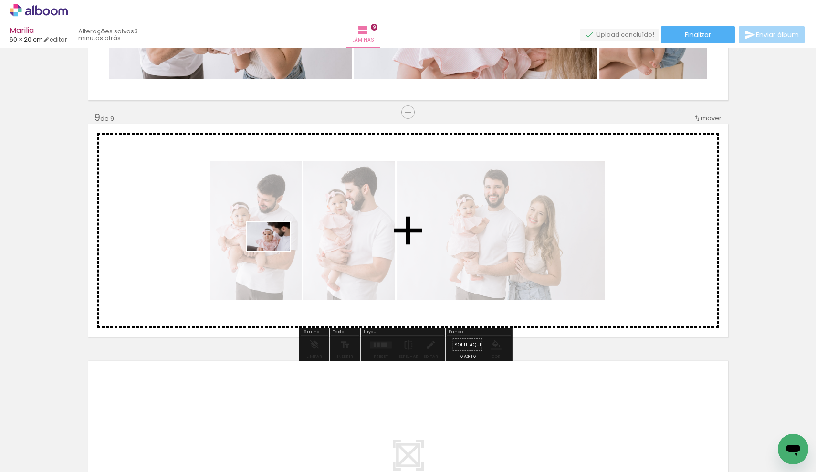
drag, startPoint x: 90, startPoint y: 447, endPoint x: 275, endPoint y: 251, distance: 269.9
click at [275, 251] on quentale-workspace at bounding box center [408, 236] width 816 height 472
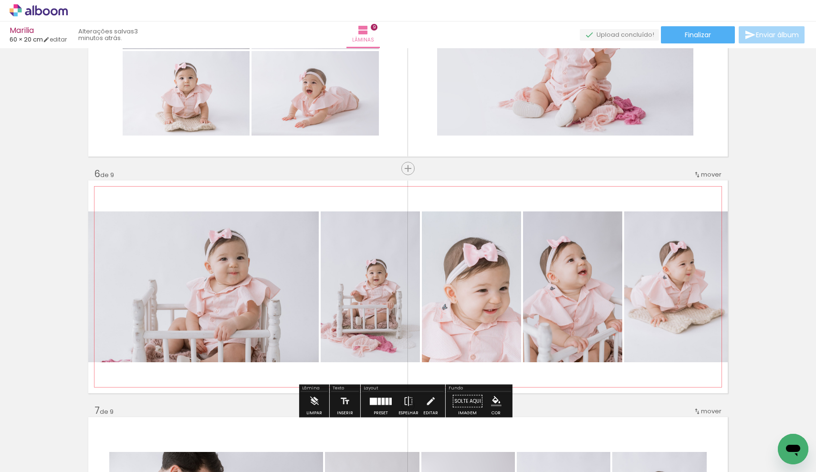
scroll to position [870, 0]
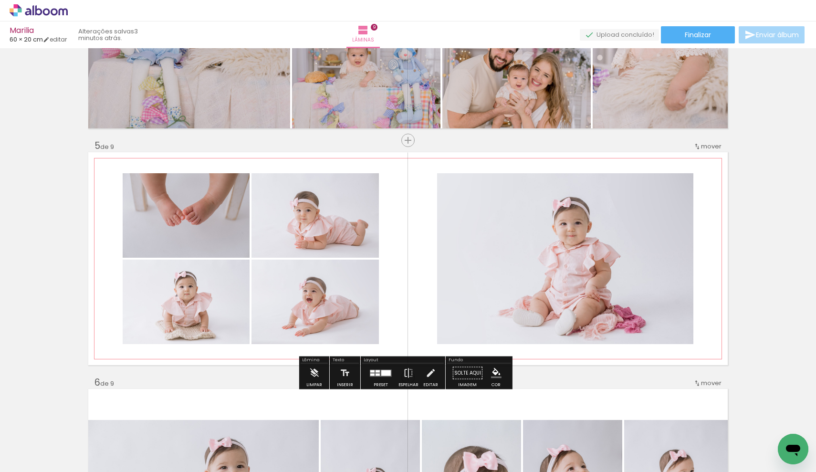
click at [610, 228] on quentale-photo at bounding box center [565, 258] width 256 height 171
click at [661, 196] on quentale-photo at bounding box center [565, 258] width 256 height 171
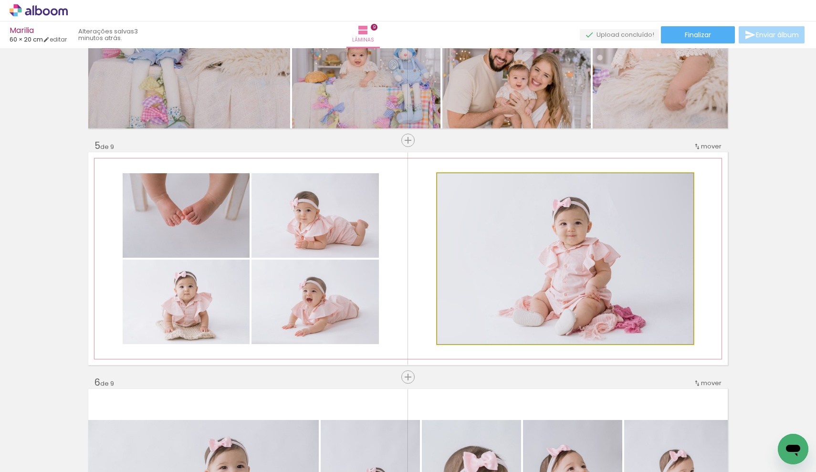
click at [661, 196] on quentale-photo at bounding box center [565, 258] width 256 height 171
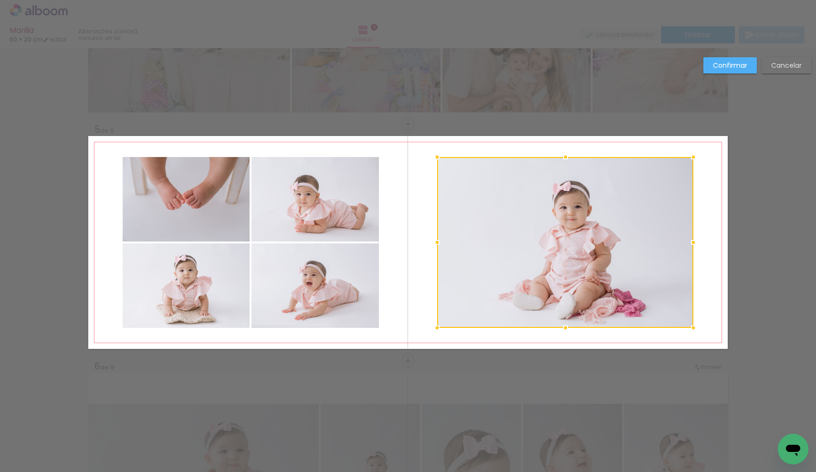
scroll to position [898, 0]
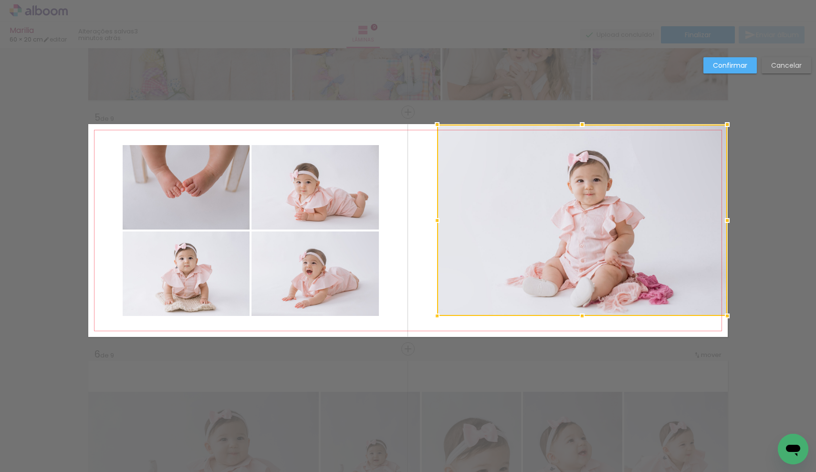
drag, startPoint x: 690, startPoint y: 146, endPoint x: 723, endPoint y: 126, distance: 38.9
click at [724, 126] on div at bounding box center [726, 124] width 19 height 19
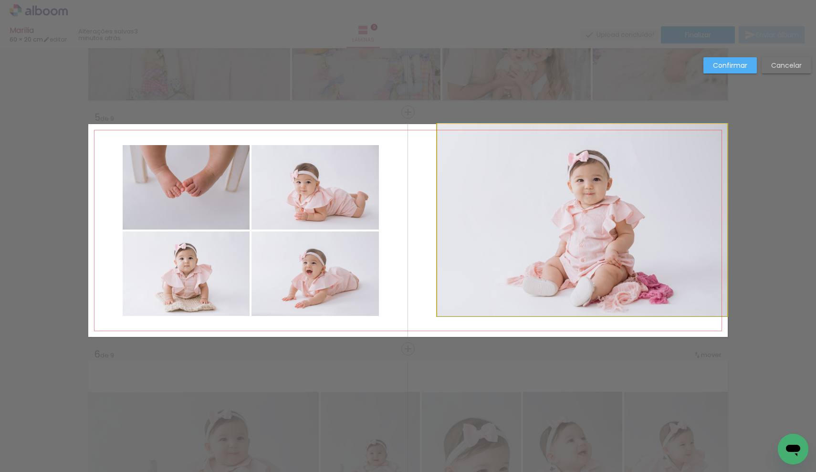
click at [444, 309] on quentale-photo at bounding box center [582, 220] width 290 height 192
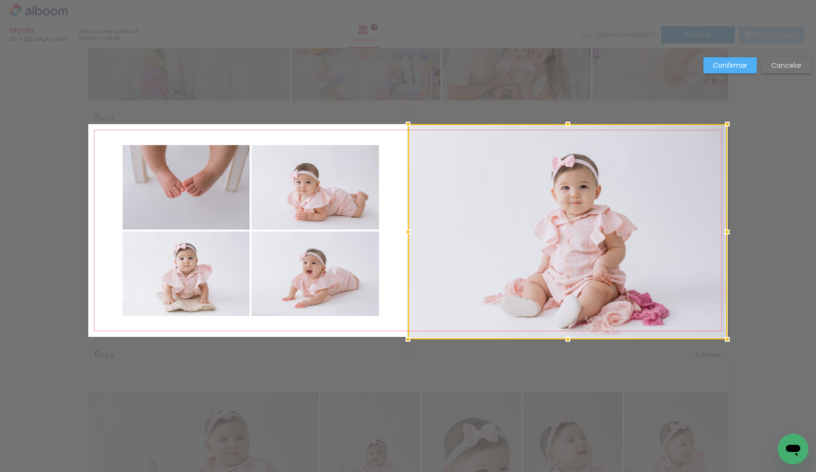
drag, startPoint x: 430, startPoint y: 317, endPoint x: 406, endPoint y: 334, distance: 29.0
click at [406, 334] on div at bounding box center [407, 339] width 19 height 19
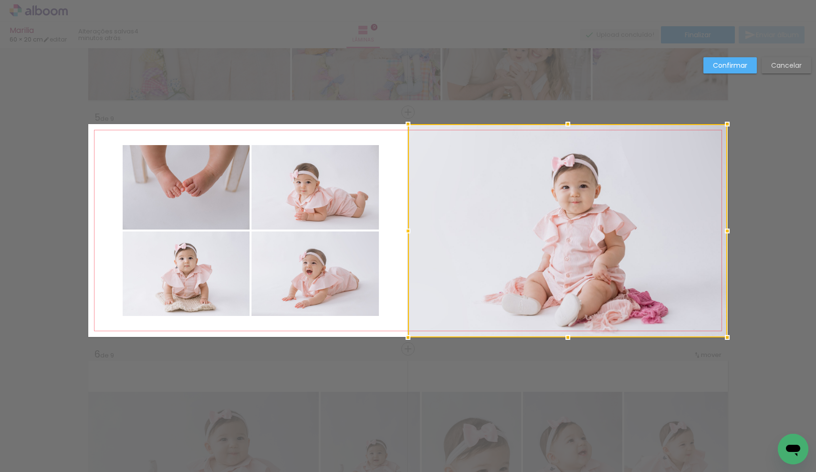
click at [0, 0] on slot "Confirmar" at bounding box center [0, 0] width 0 height 0
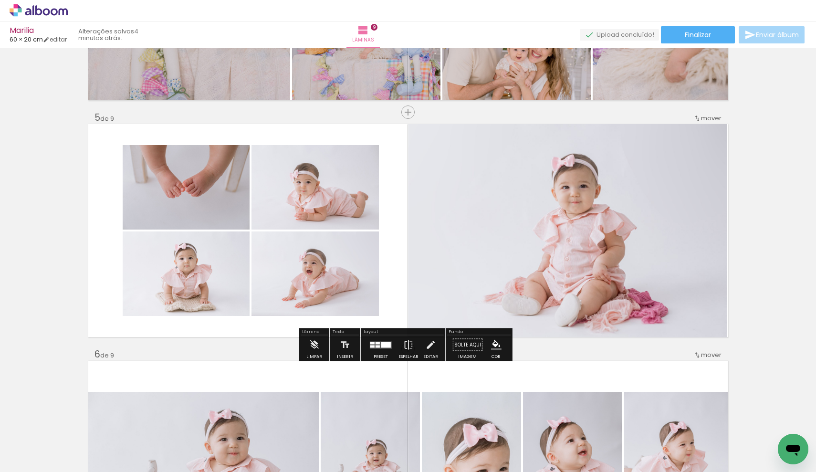
click at [758, 194] on div "Inserir lâmina 1 de 9 Inserir lâmina 2 de 9 Inserir lâmina 3 de 9 Inserir lâmin…" at bounding box center [408, 336] width 816 height 2366
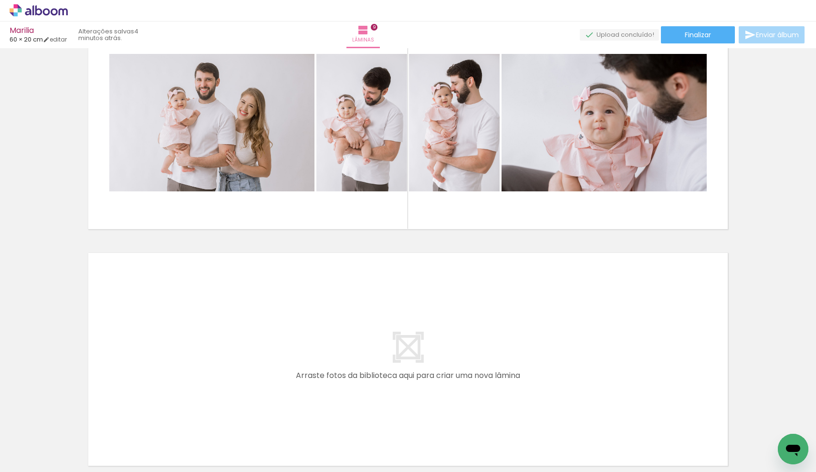
scroll to position [2039, 0]
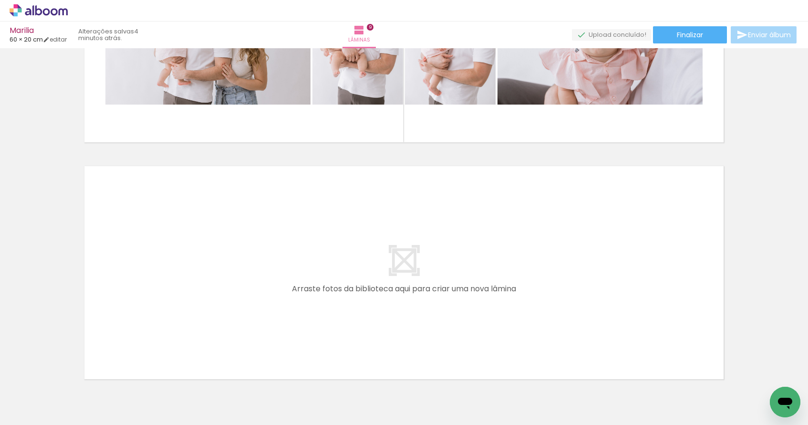
scroll to position [836, 0]
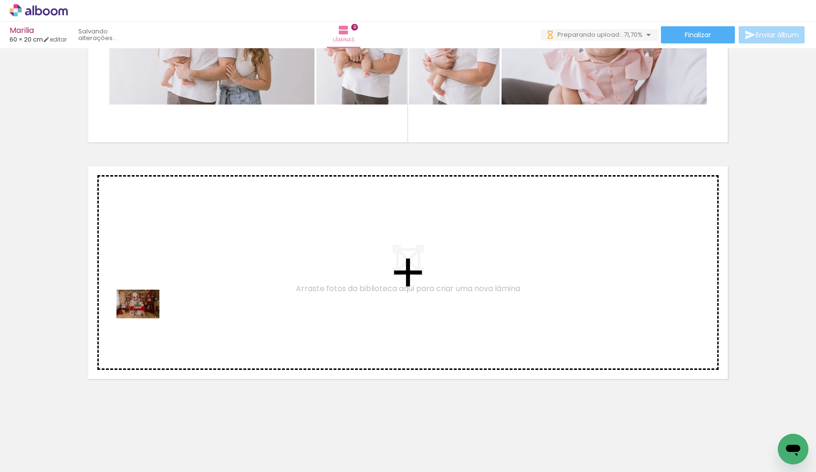
drag, startPoint x: 96, startPoint y: 439, endPoint x: 145, endPoint y: 318, distance: 130.6
click at [145, 318] on quentale-workspace at bounding box center [408, 236] width 816 height 472
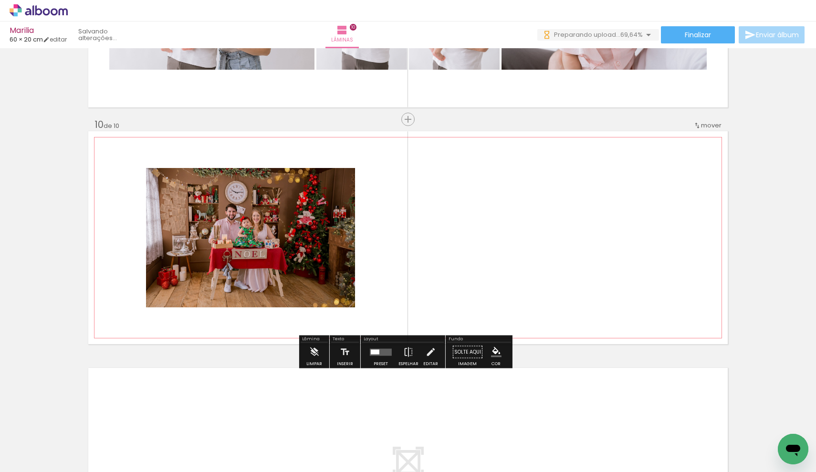
scroll to position [2081, 0]
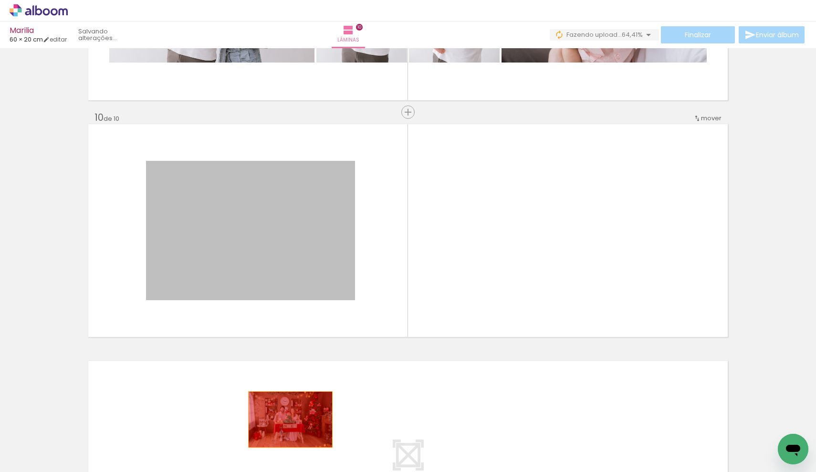
drag, startPoint x: 213, startPoint y: 216, endPoint x: 287, endPoint y: 419, distance: 216.7
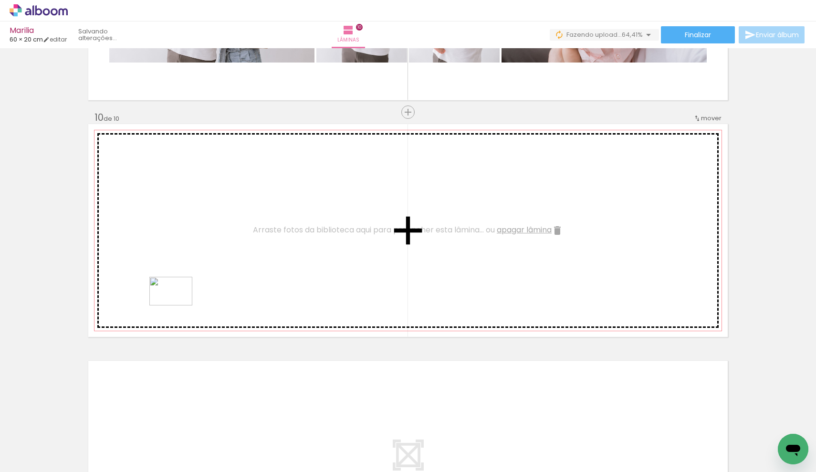
drag, startPoint x: 156, startPoint y: 454, endPoint x: 178, endPoint y: 305, distance: 150.0
click at [178, 305] on quentale-workspace at bounding box center [408, 236] width 816 height 472
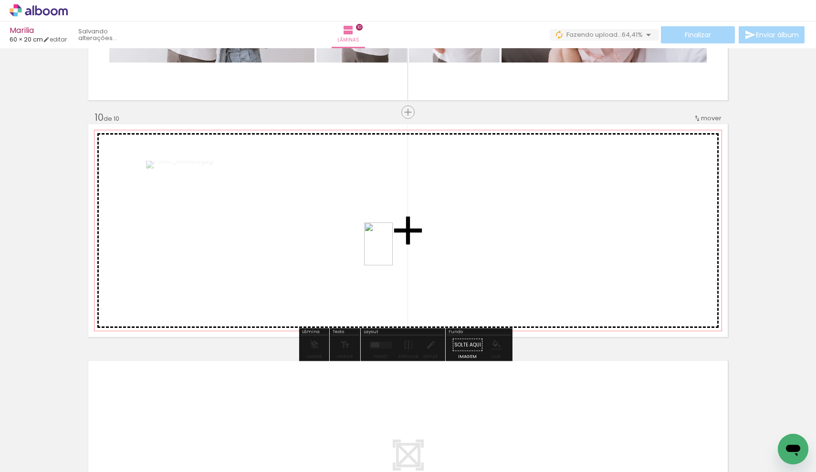
drag, startPoint x: 159, startPoint y: 445, endPoint x: 393, endPoint y: 251, distance: 303.5
click at [393, 251] on quentale-workspace at bounding box center [408, 236] width 816 height 472
drag, startPoint x: 224, startPoint y: 410, endPoint x: 565, endPoint y: 234, distance: 384.2
click at [565, 234] on quentale-workspace at bounding box center [408, 236] width 816 height 472
drag, startPoint x: 157, startPoint y: 449, endPoint x: 641, endPoint y: 275, distance: 514.0
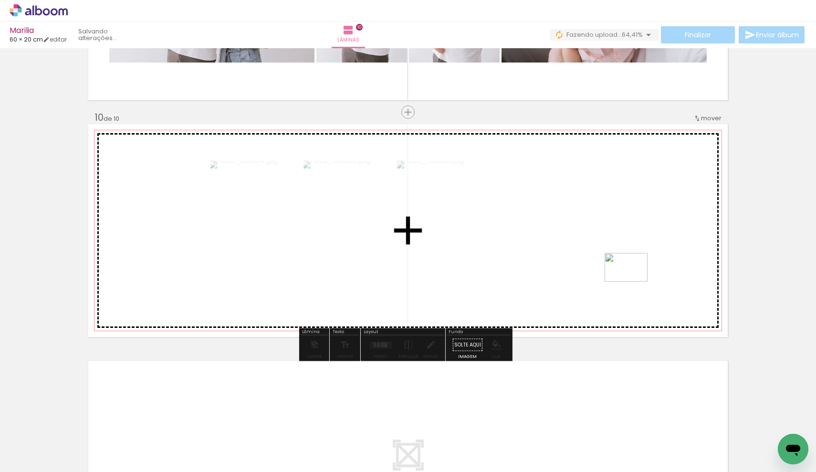
click at [641, 275] on quentale-workspace at bounding box center [408, 236] width 816 height 472
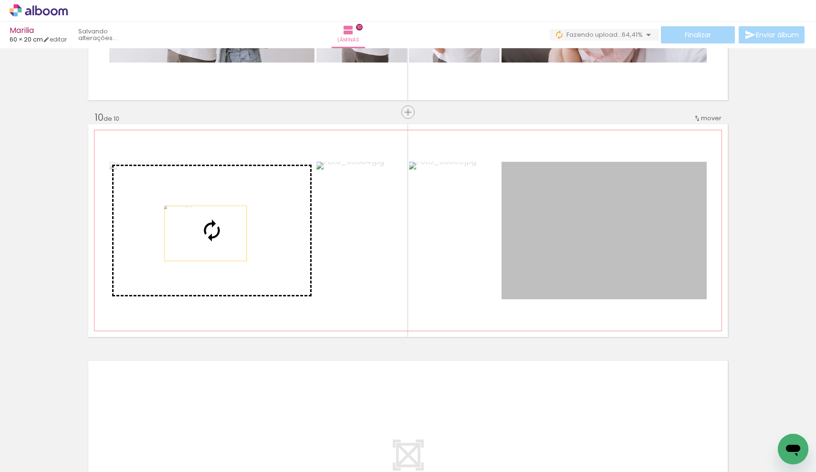
drag, startPoint x: 595, startPoint y: 248, endPoint x: 201, endPoint y: 233, distance: 394.3
click at [0, 0] on slot at bounding box center [0, 0] width 0 height 0
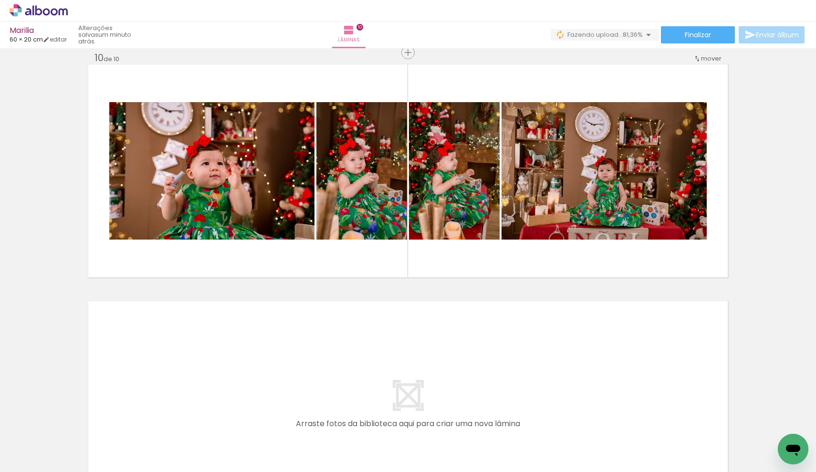
scroll to position [0, 164]
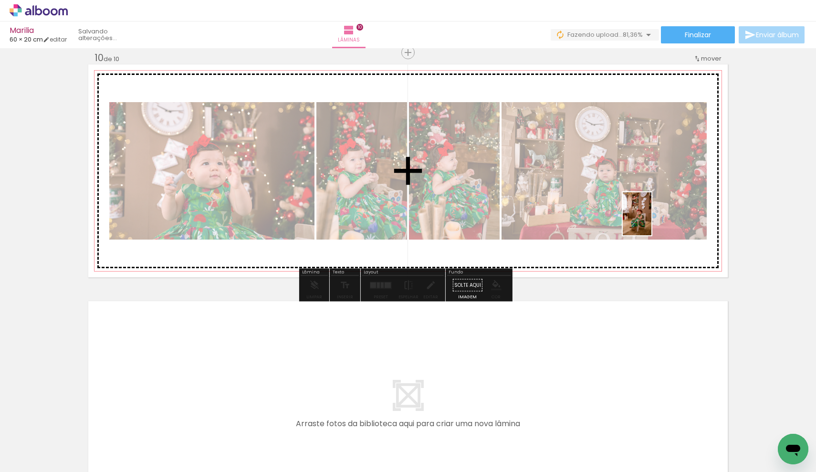
drag, startPoint x: 620, startPoint y: 425, endPoint x: 651, endPoint y: 221, distance: 206.6
click at [651, 221] on quentale-workspace at bounding box center [408, 236] width 816 height 472
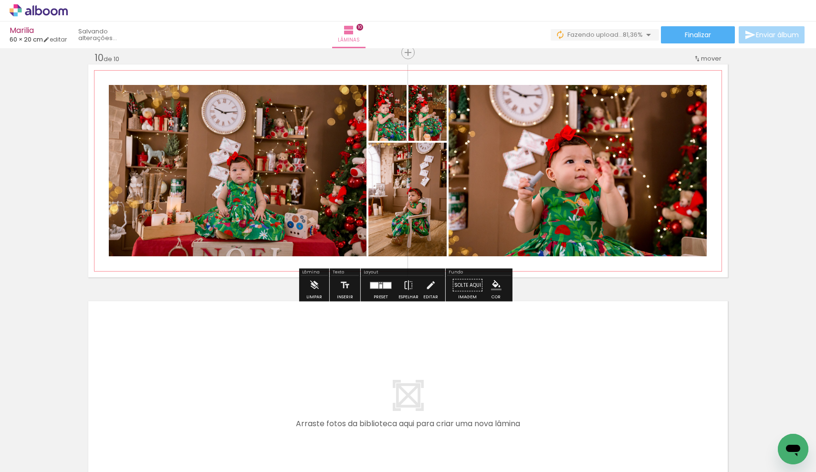
scroll to position [0, 111]
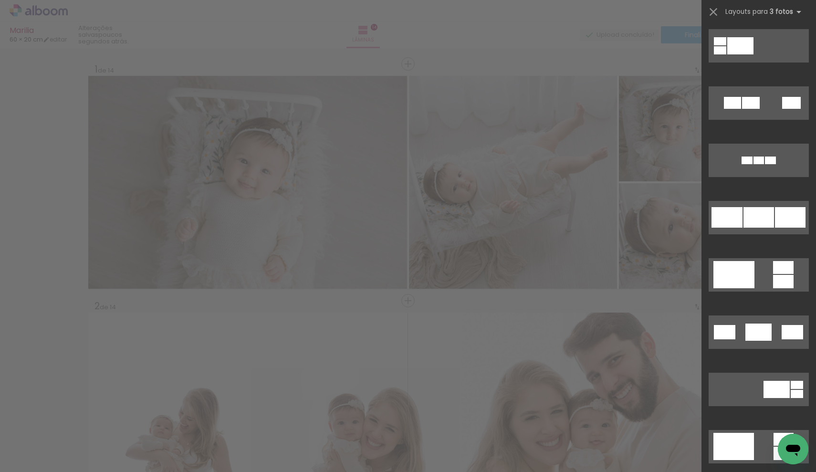
scroll to position [3027, 0]
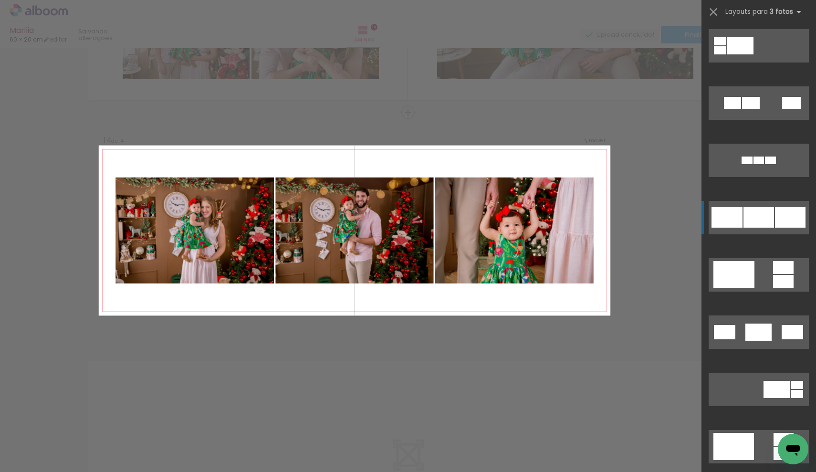
click at [745, 201] on quentale-layouter at bounding box center [758, 217] width 100 height 33
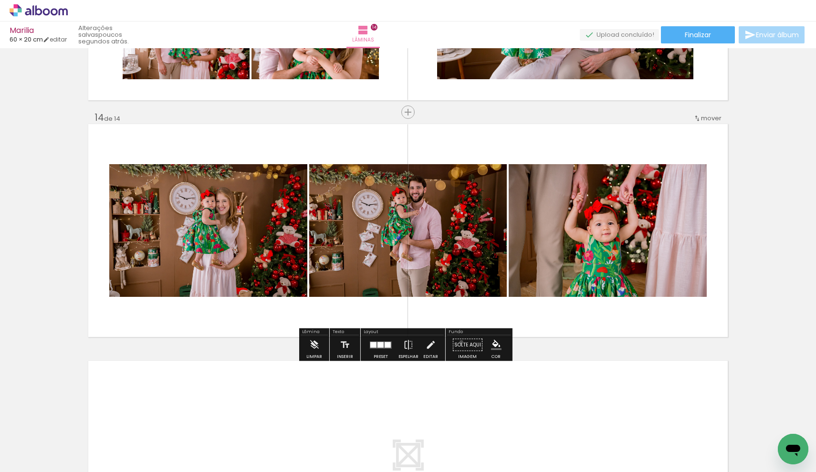
click at [458, 342] on paper-button "Solte aqui Imagem" at bounding box center [467, 347] width 34 height 24
click at [461, 344] on paper-button "Solte aqui Imagem" at bounding box center [467, 347] width 34 height 24
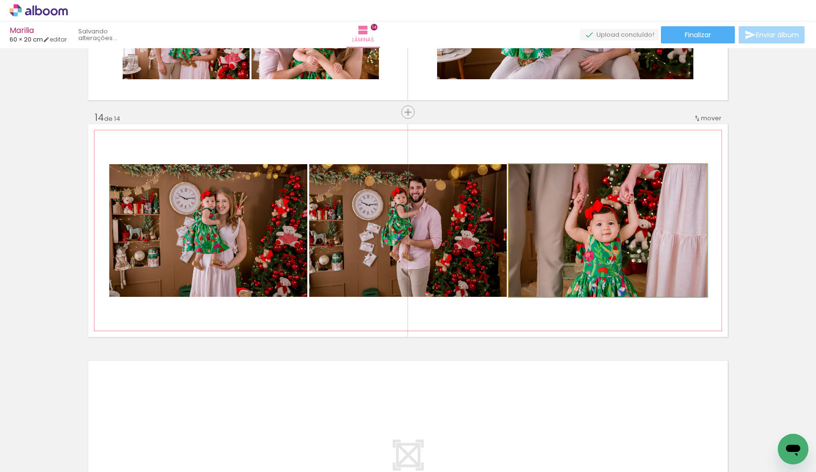
drag, startPoint x: 551, startPoint y: 290, endPoint x: 566, endPoint y: 263, distance: 30.5
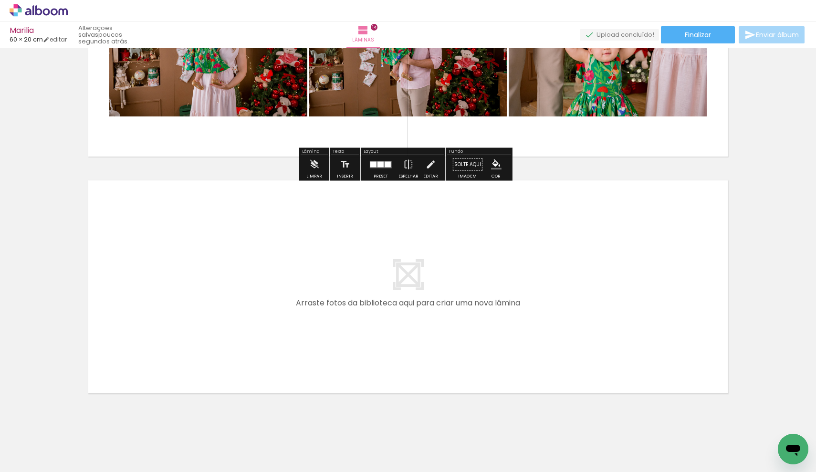
scroll to position [3222, 0]
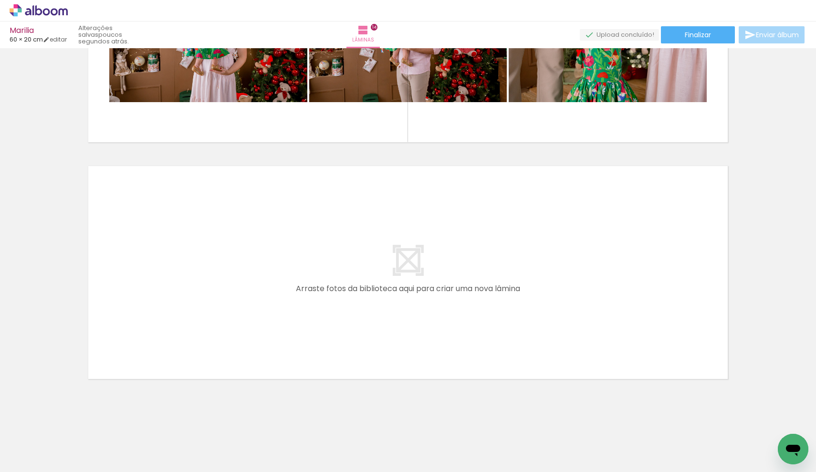
click at [32, 464] on span "Adicionar Fotos" at bounding box center [34, 466] width 29 height 10
click at [0, 0] on input "file" at bounding box center [0, 0] width 0 height 0
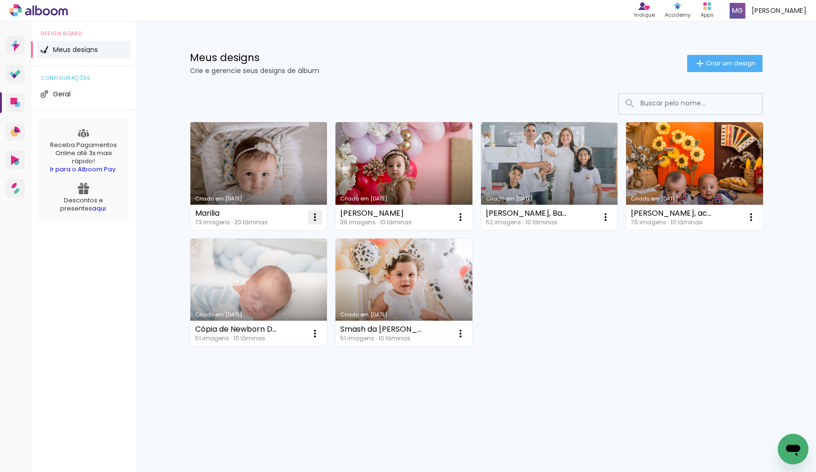
click at [314, 215] on iron-icon at bounding box center [314, 216] width 11 height 11
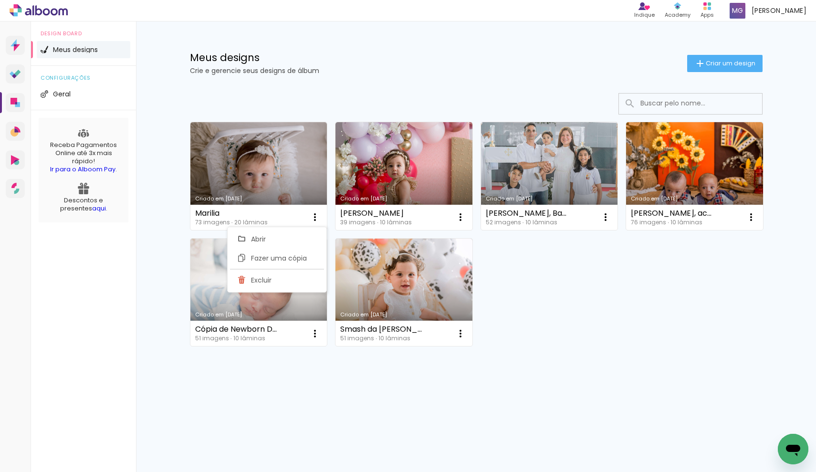
click at [265, 185] on link "Criado em [DATE]" at bounding box center [258, 176] width 137 height 108
